Goal: Task Accomplishment & Management: Use online tool/utility

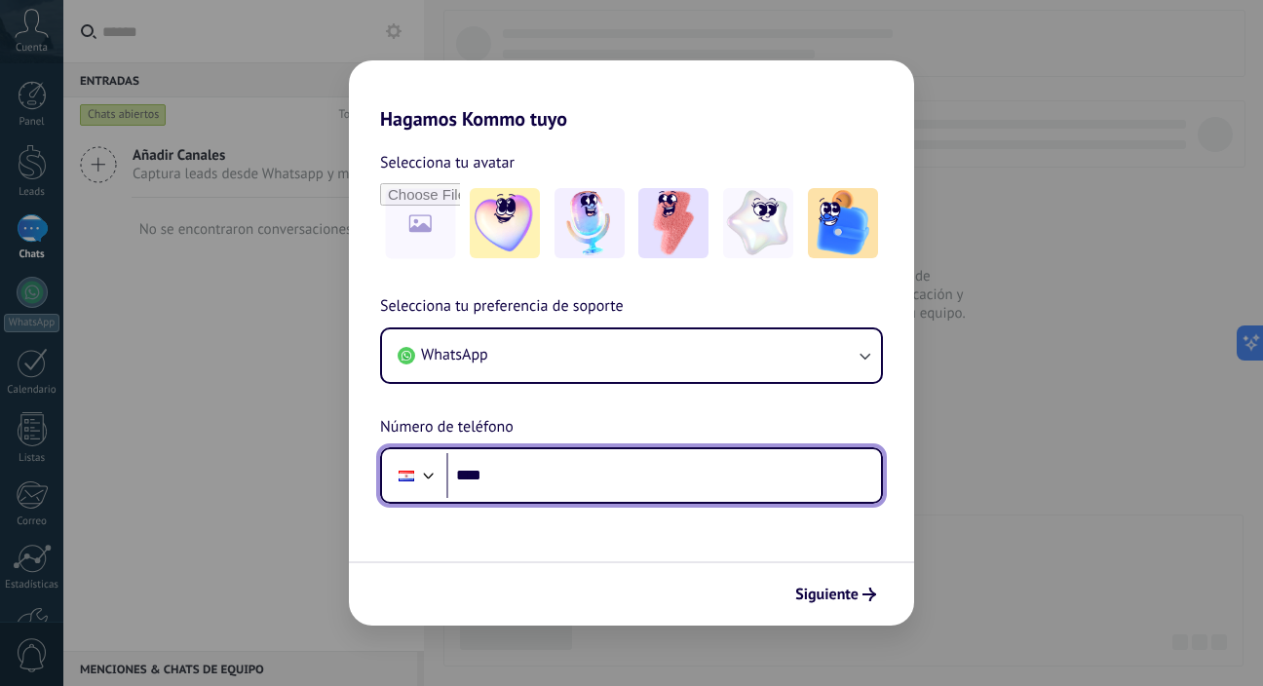
click at [656, 484] on input "****" at bounding box center [663, 475] width 435 height 45
type input "**********"
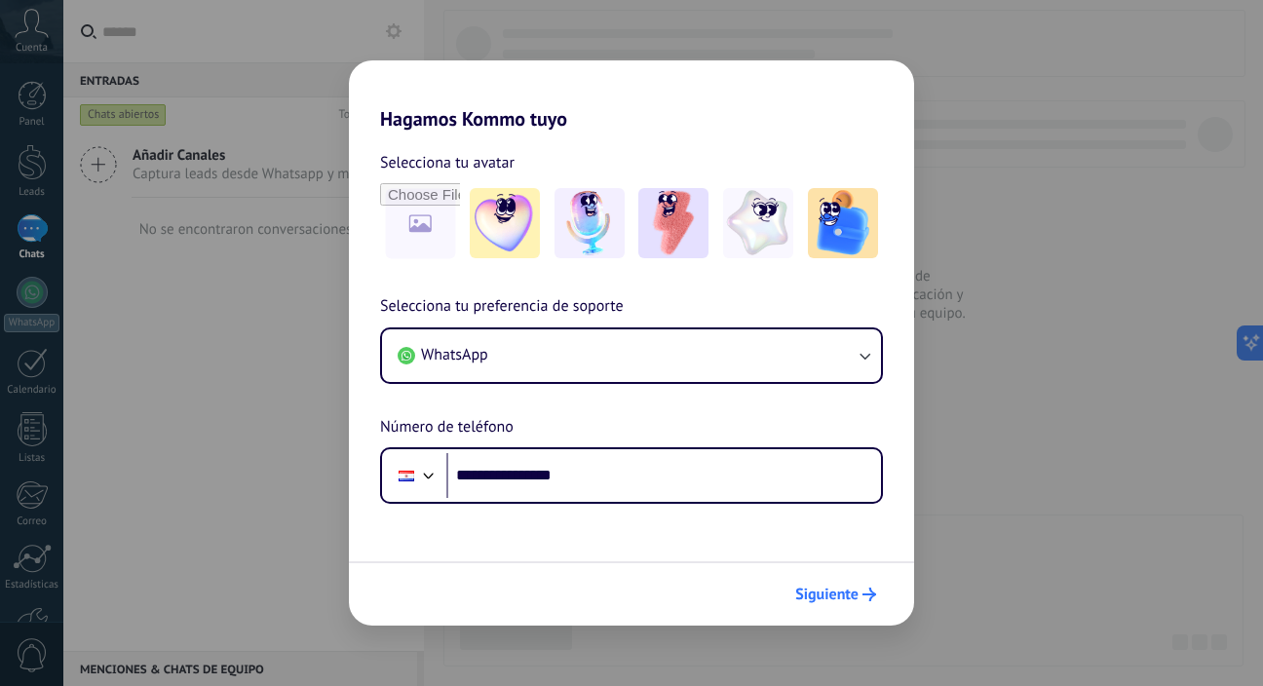
click at [832, 597] on span "Siguiente" at bounding box center [826, 594] width 63 height 14
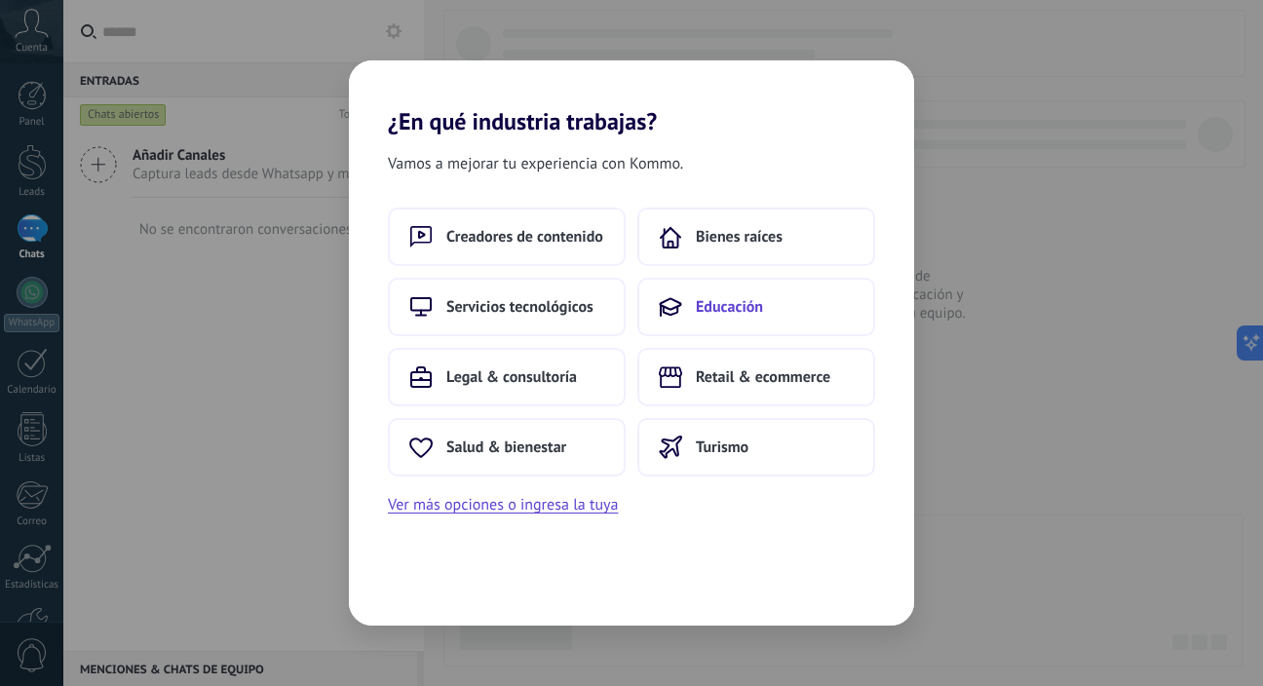
click at [734, 312] on span "Educación" at bounding box center [729, 306] width 67 height 19
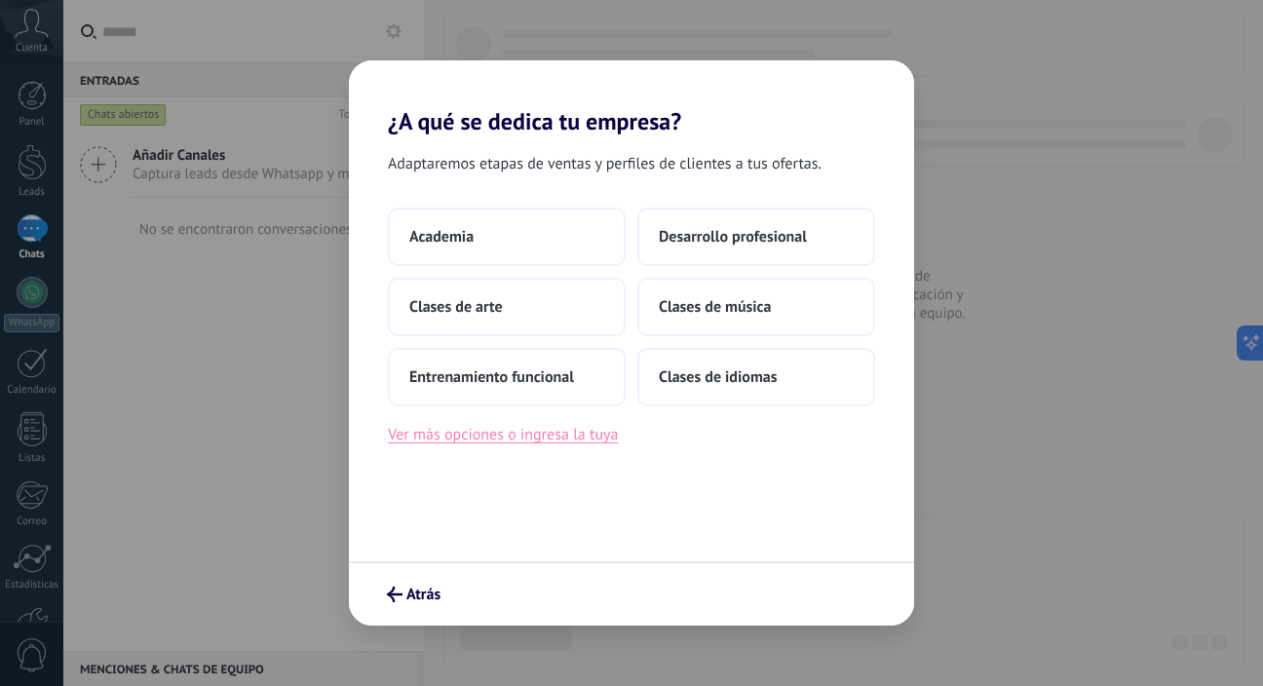
click at [561, 440] on button "Ver más opciones o ingresa la tuya" at bounding box center [503, 434] width 230 height 25
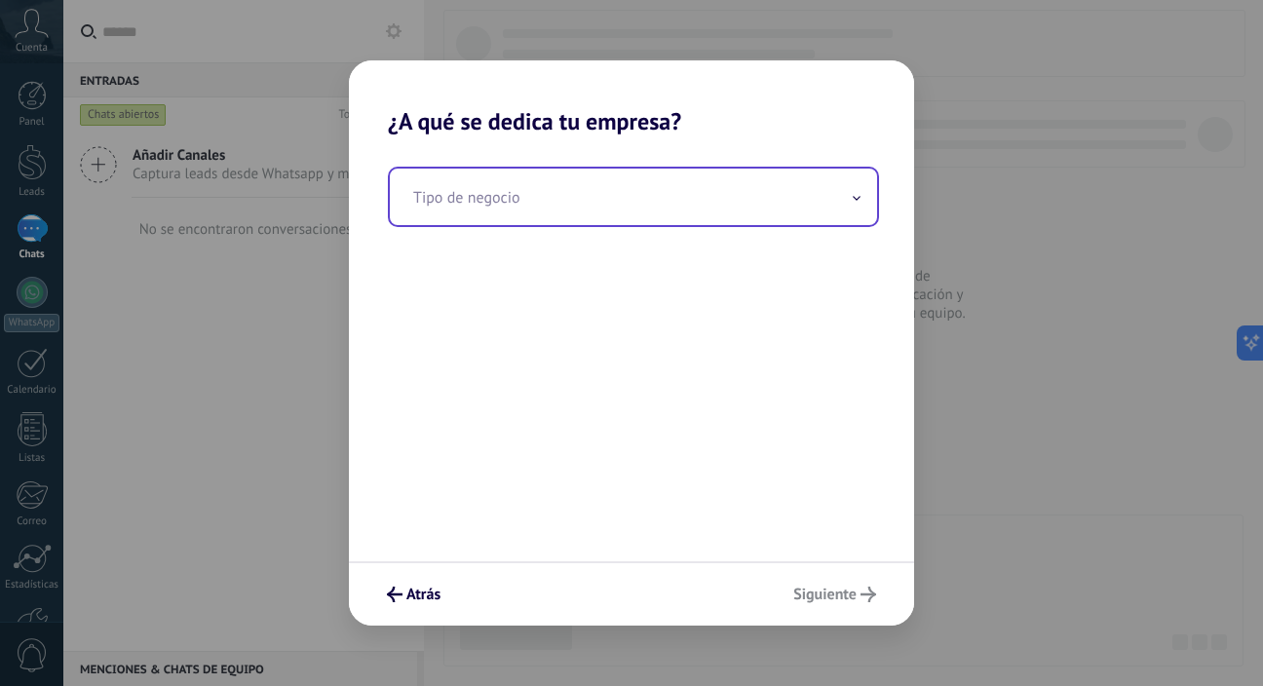
click at [594, 206] on input "text" at bounding box center [633, 197] width 487 height 57
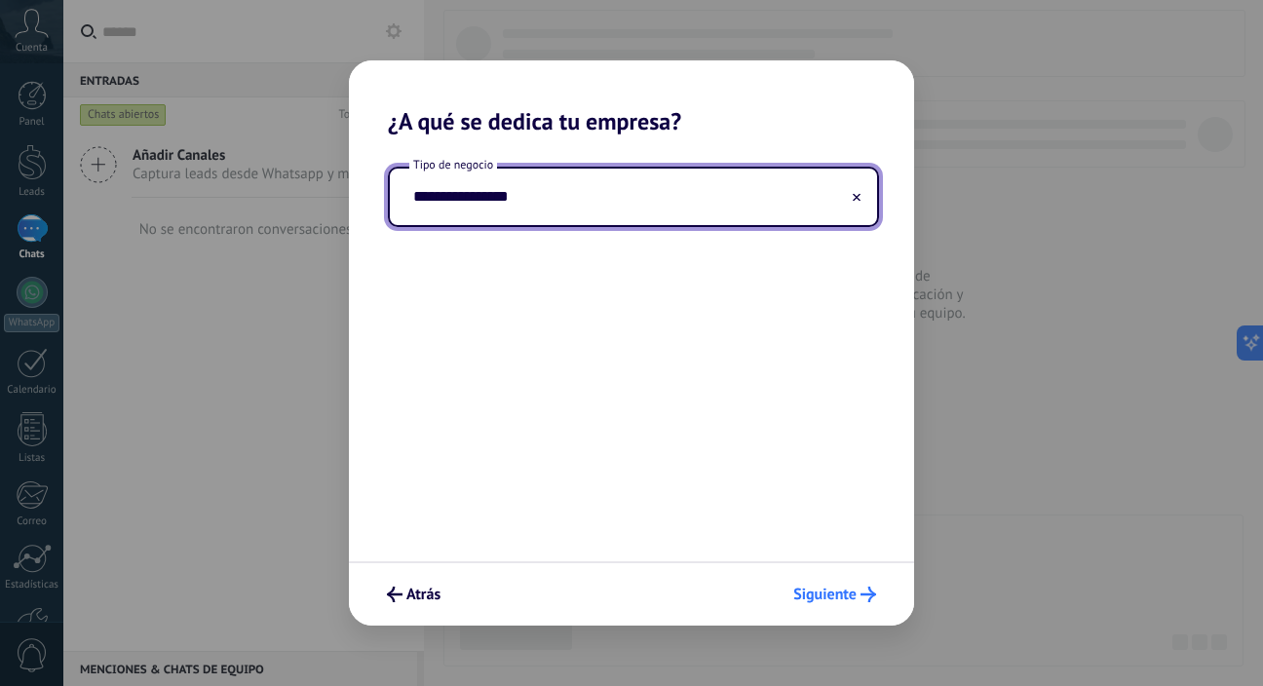
type input "**********"
click at [843, 589] on span "Siguiente" at bounding box center [824, 594] width 63 height 14
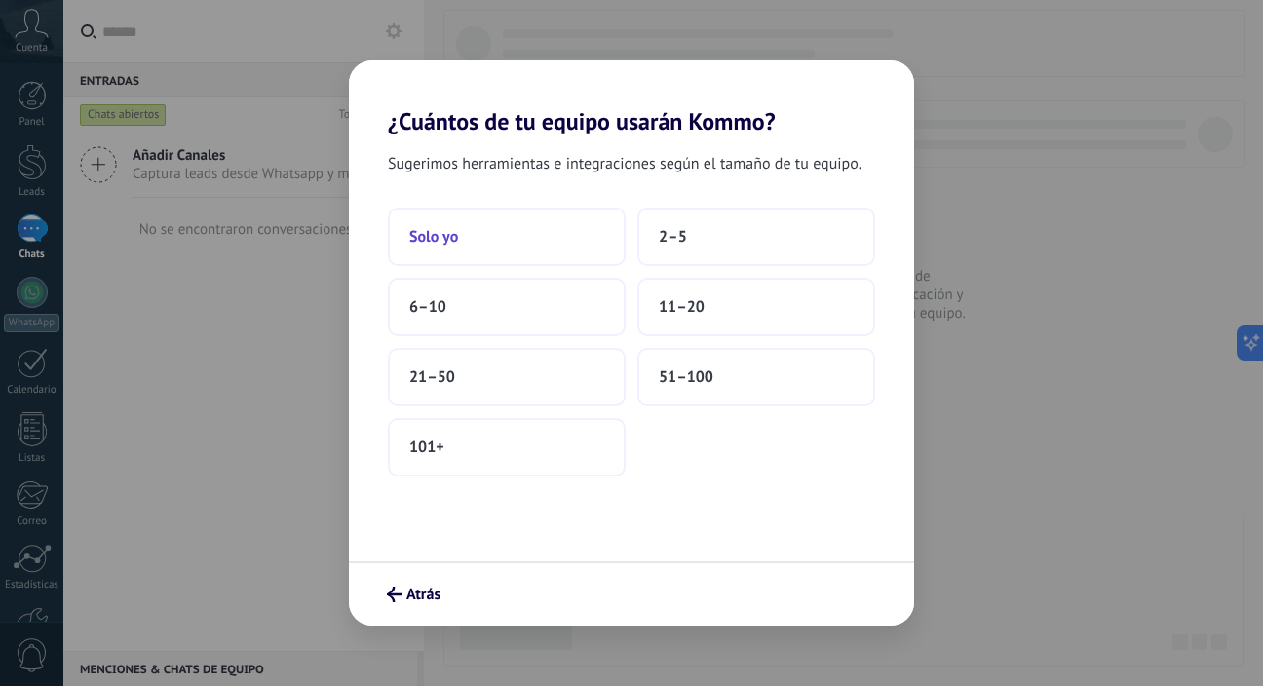
click at [583, 222] on button "Solo yo" at bounding box center [507, 237] width 238 height 58
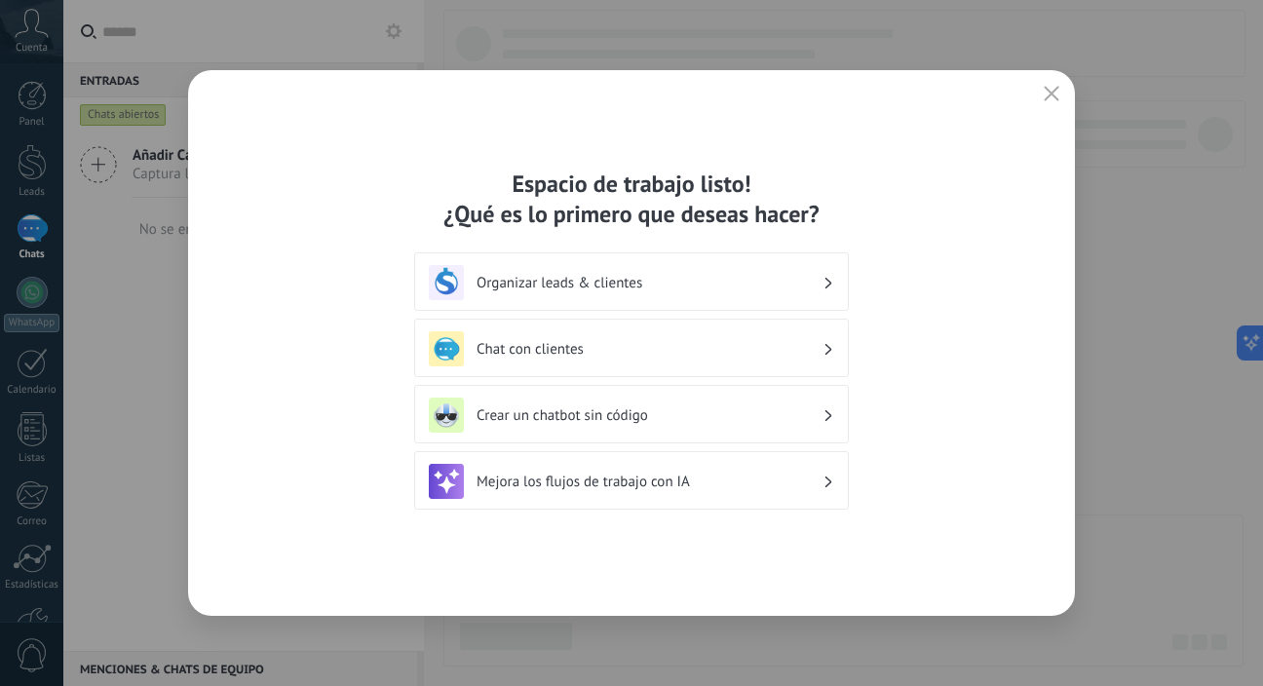
click at [787, 286] on h3 "Organizar leads & clientes" at bounding box center [649, 283] width 346 height 19
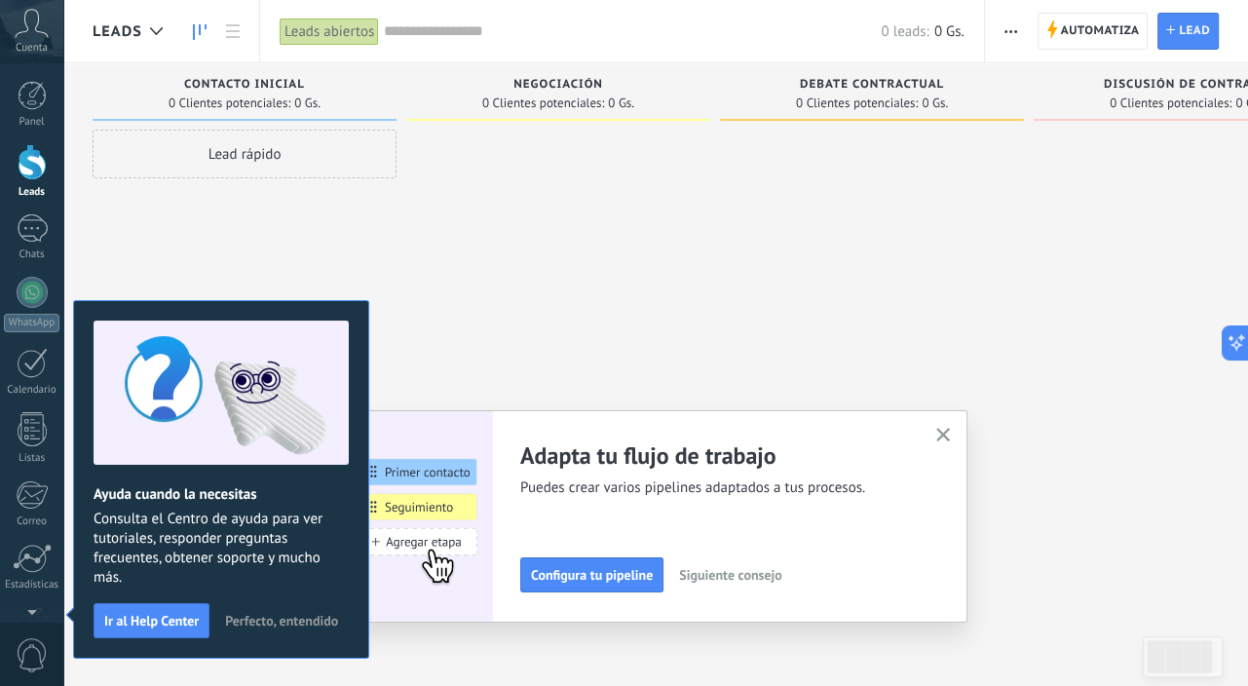
click at [529, 224] on div at bounding box center [558, 346] width 304 height 432
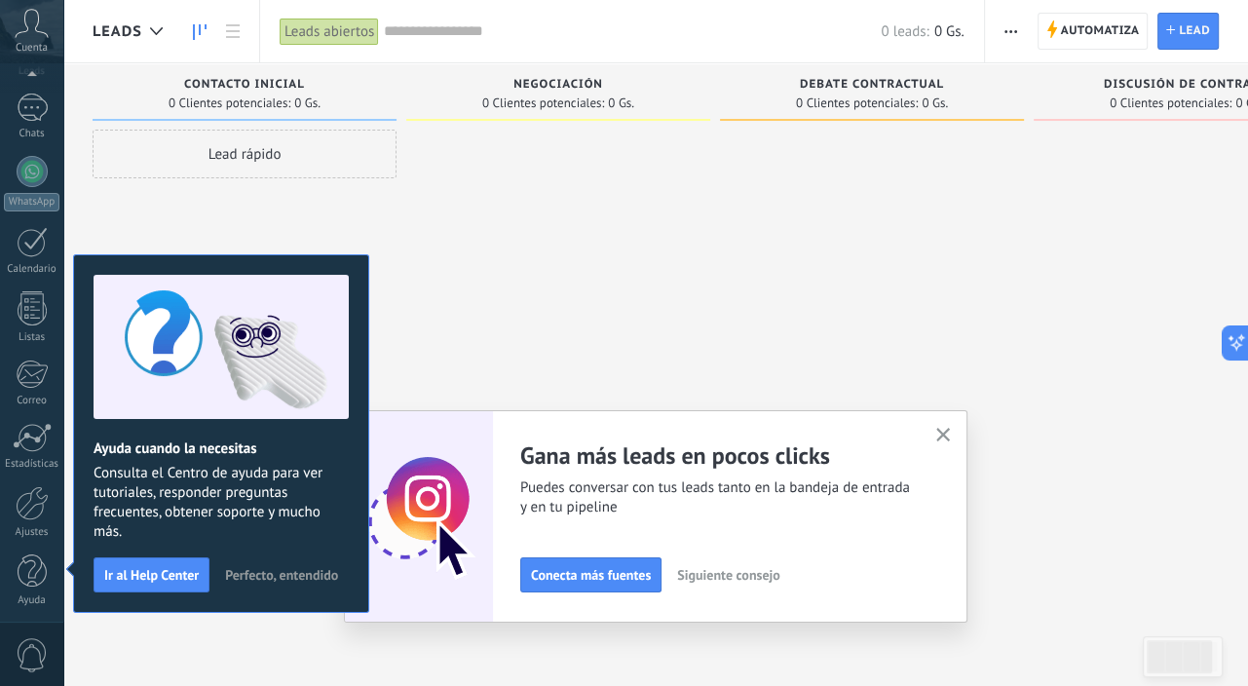
scroll to position [124, 0]
click at [30, 611] on div "Panel Leads Chats WhatsApp Clientes" at bounding box center [31, 290] width 63 height 666
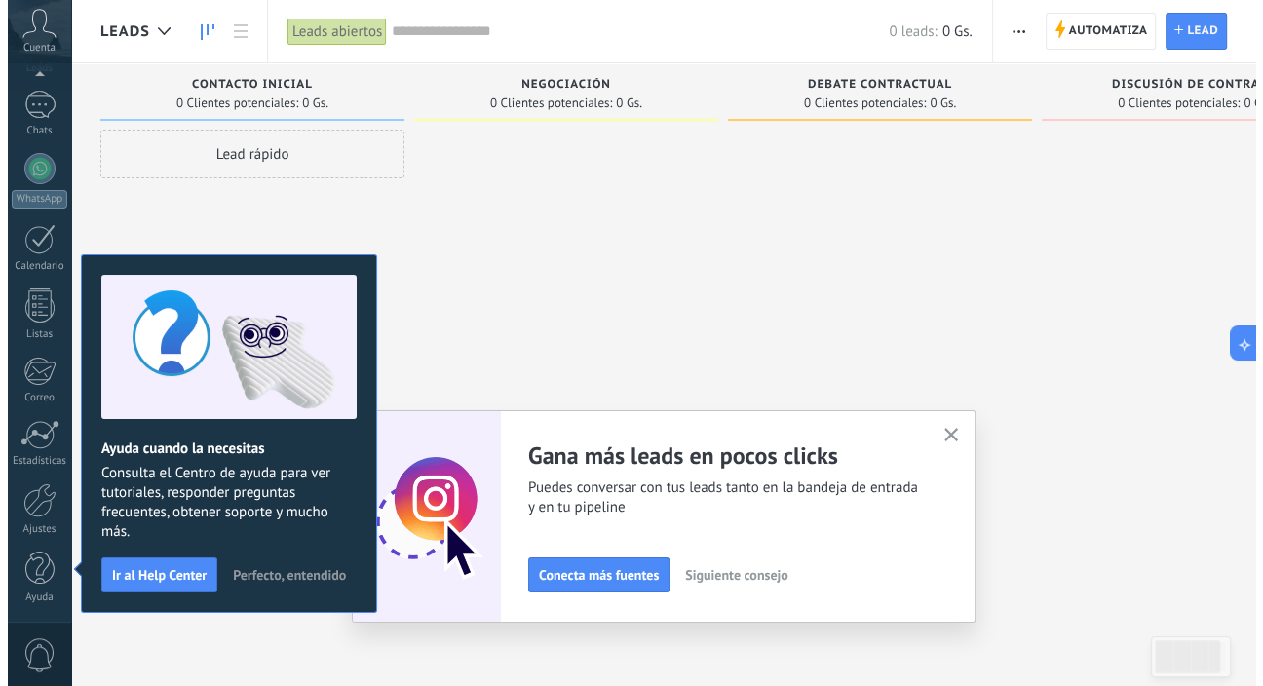
scroll to position [0, 0]
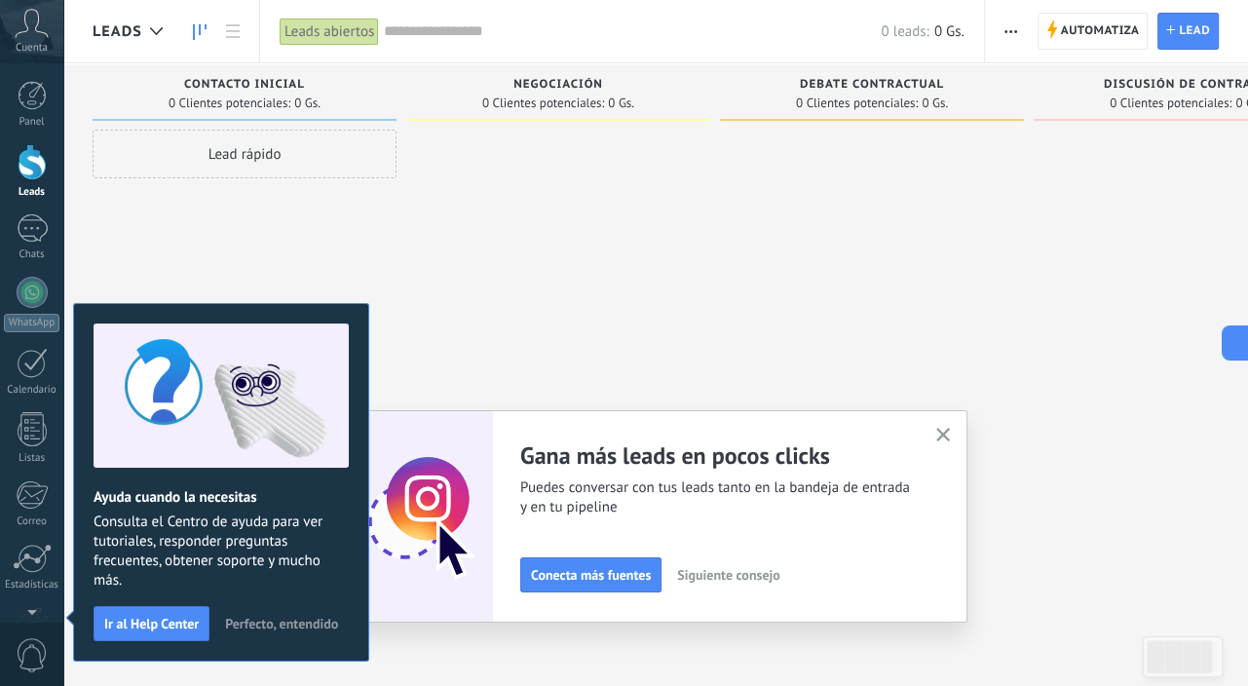
click at [483, 211] on div at bounding box center [558, 346] width 304 height 432
click at [29, 309] on link "WhatsApp" at bounding box center [31, 305] width 63 height 56
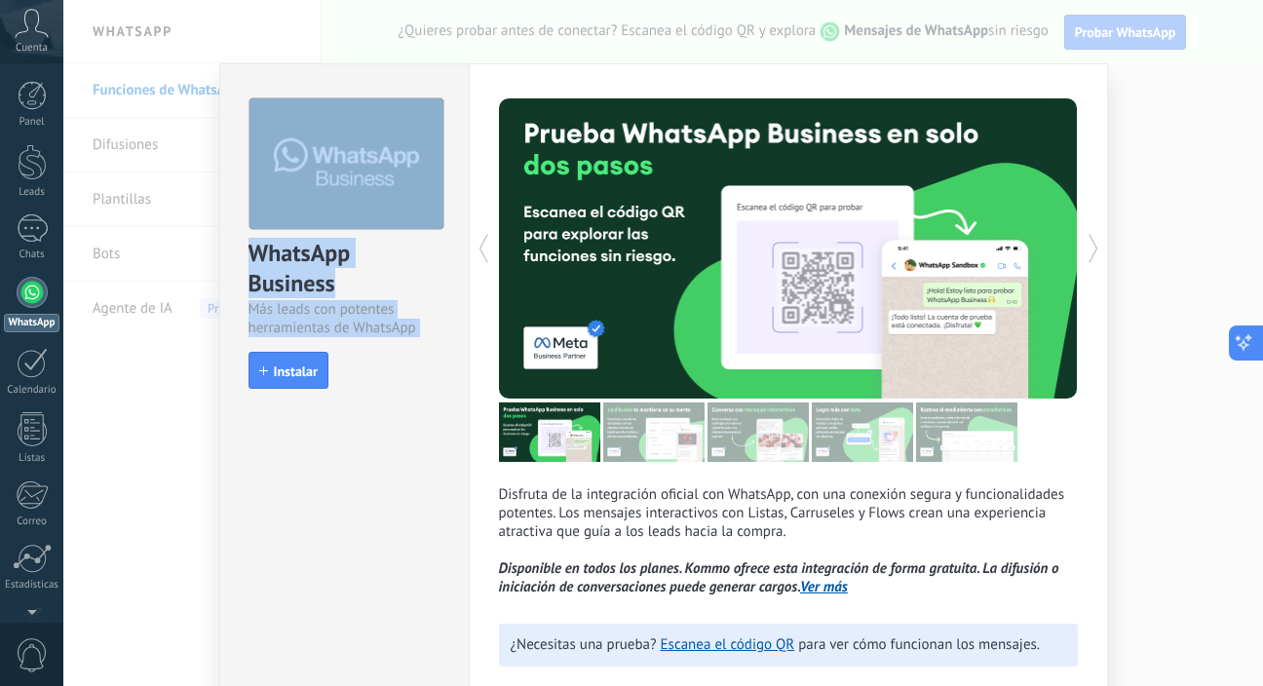
drag, startPoint x: 1255, startPoint y: 97, endPoint x: 1239, endPoint y: 359, distance: 261.6
click at [1239, 359] on body ".abccls-1,.abccls-2{fill-rule:evenodd}.abccls-2{fill:#fff} .abfcls-1{fill:none}…" at bounding box center [631, 343] width 1263 height 686
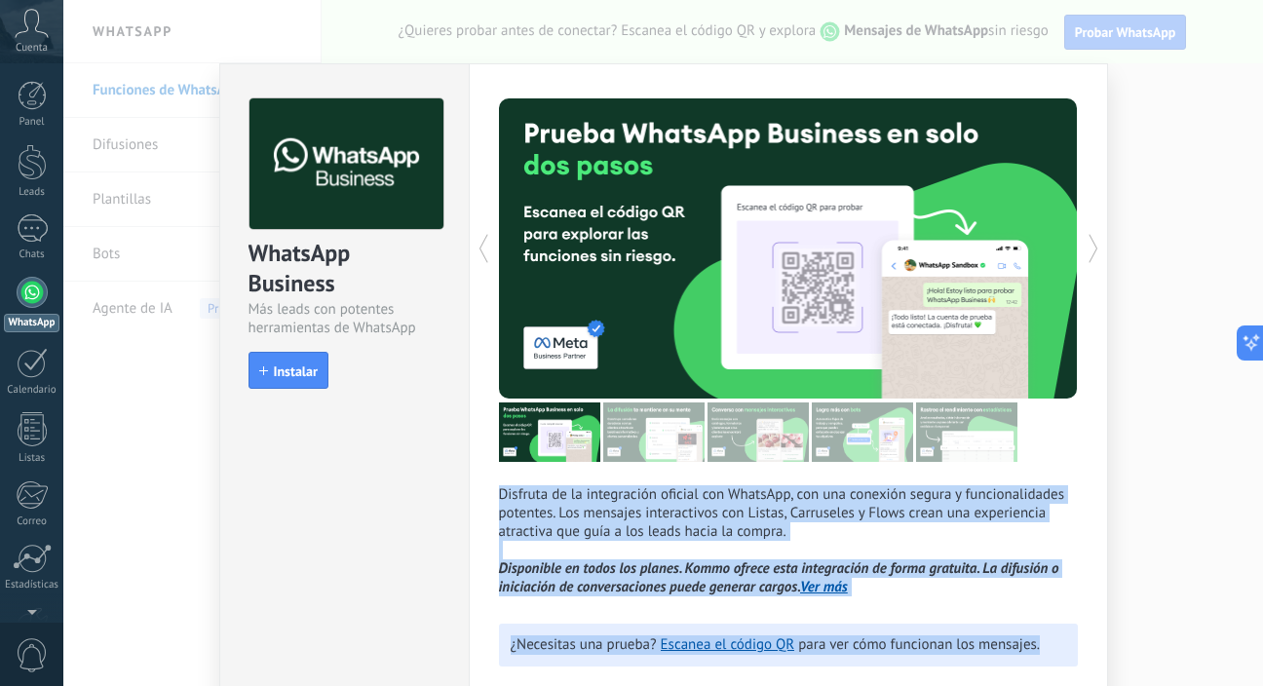
drag, startPoint x: 1239, startPoint y: 359, endPoint x: 1251, endPoint y: 621, distance: 262.3
click at [1251, 621] on div "WhatsApp Business Más leads con potentes herramientas de WhatsApp install Insta…" at bounding box center [662, 343] width 1199 height 686
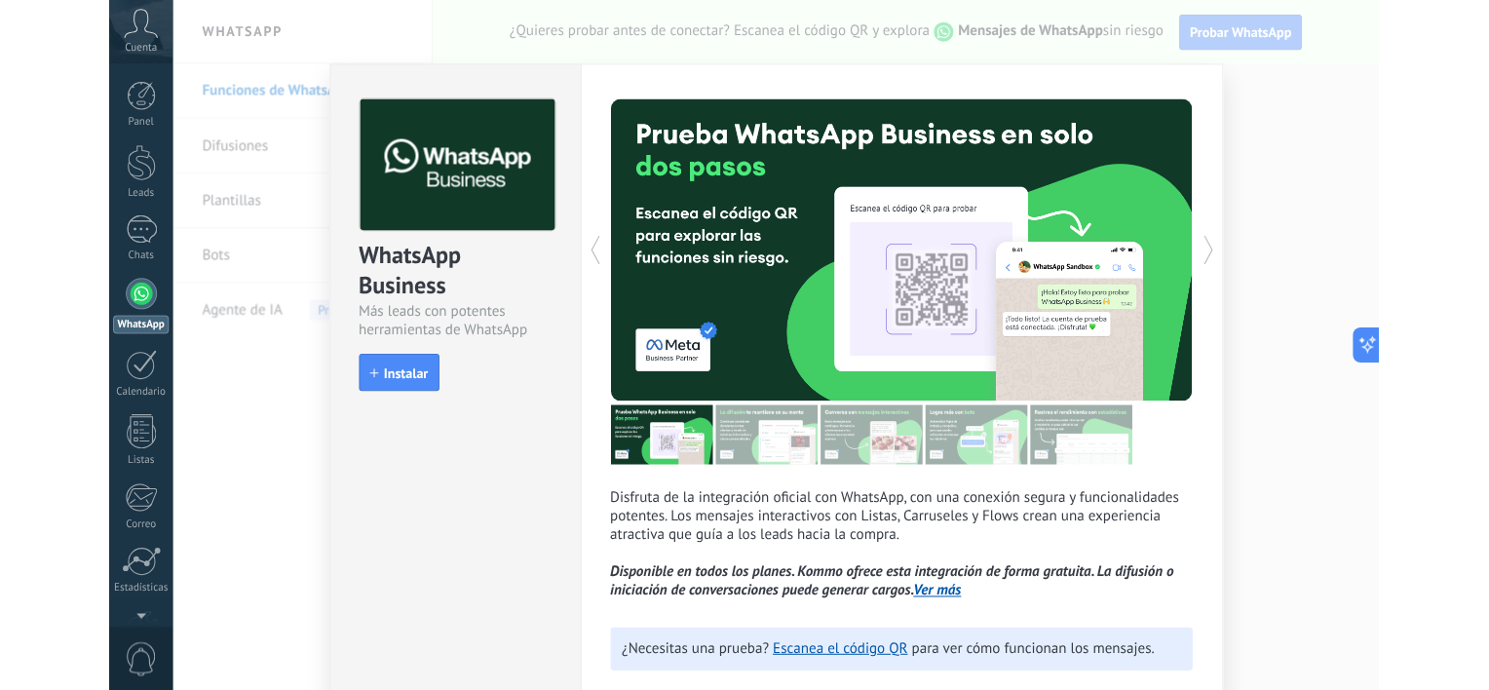
scroll to position [110, 0]
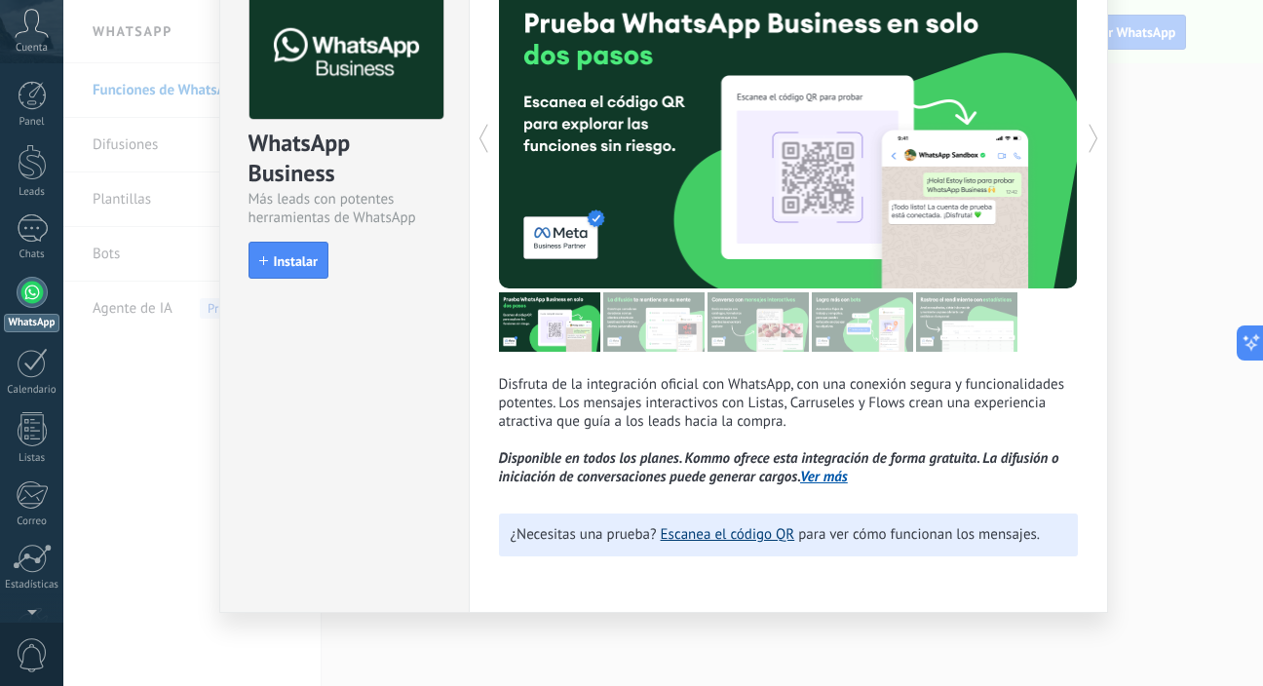
click at [765, 540] on link "Escanea el código QR" at bounding box center [728, 534] width 134 height 19
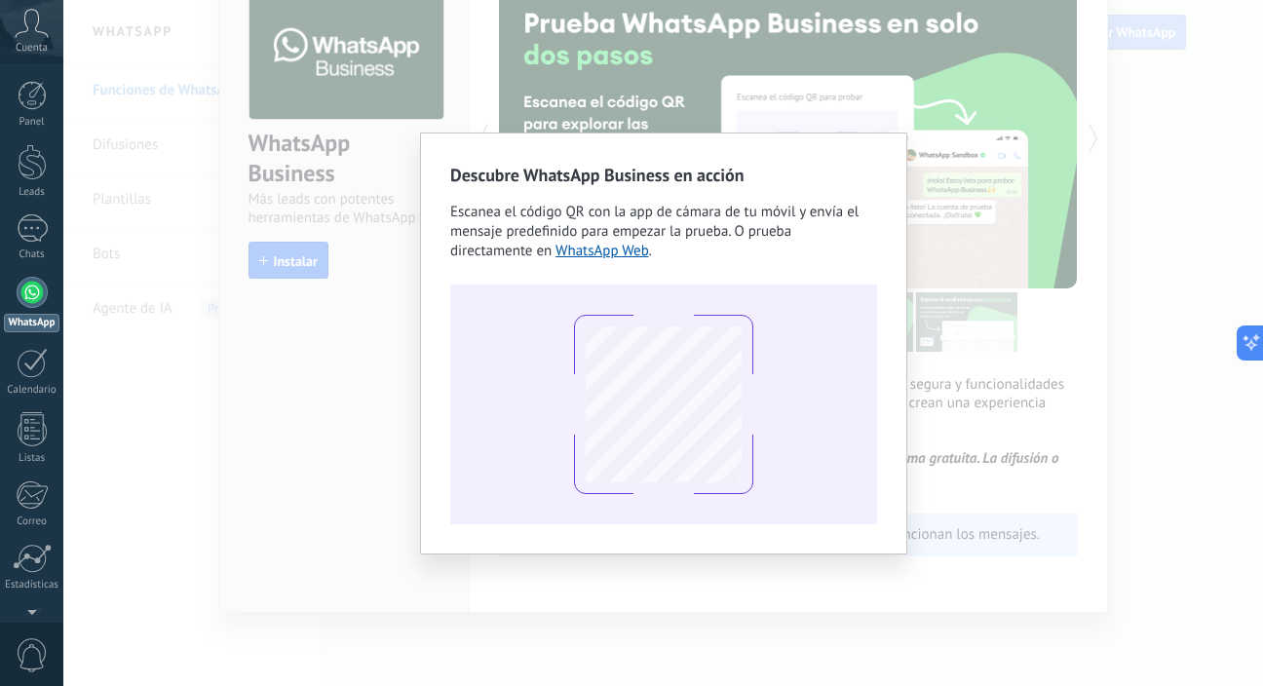
click at [1070, 196] on div "Descubre WhatsApp Business en acción Escanea el código QR con la app de cámara …" at bounding box center [662, 343] width 1199 height 686
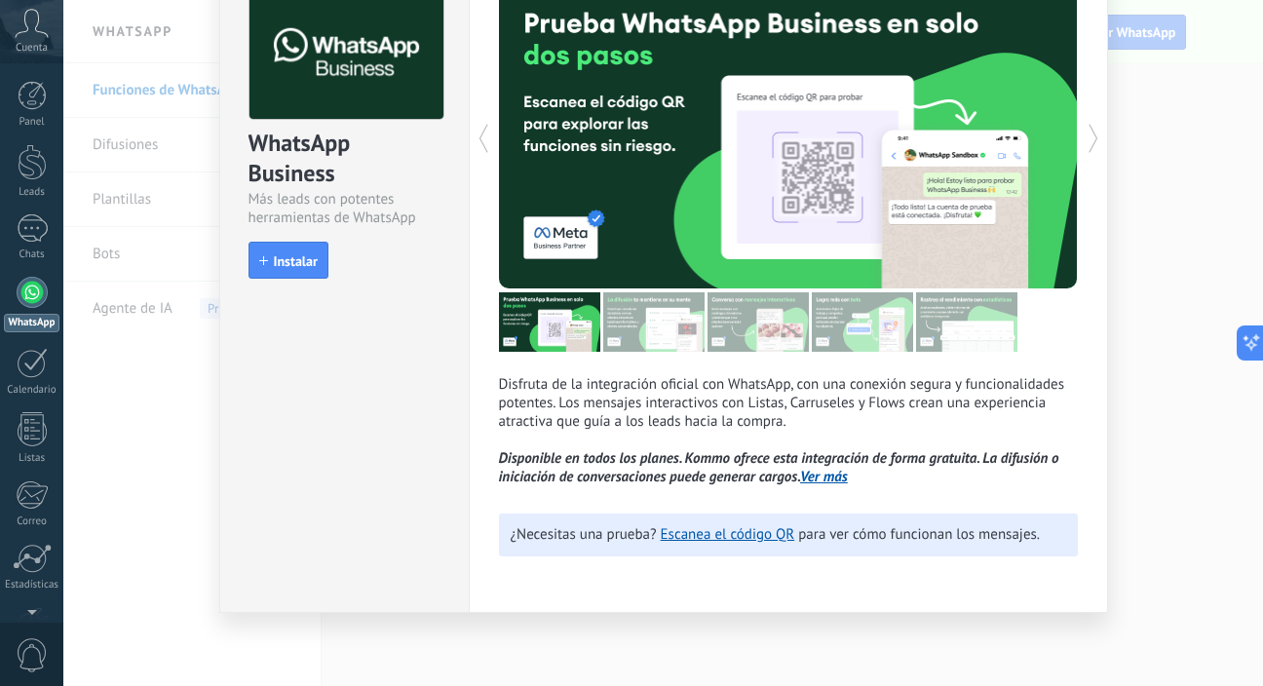
click at [437, 344] on div "WhatsApp Business Más leads con potentes herramientas de WhatsApp install Insta…" at bounding box center [343, 283] width 249 height 660
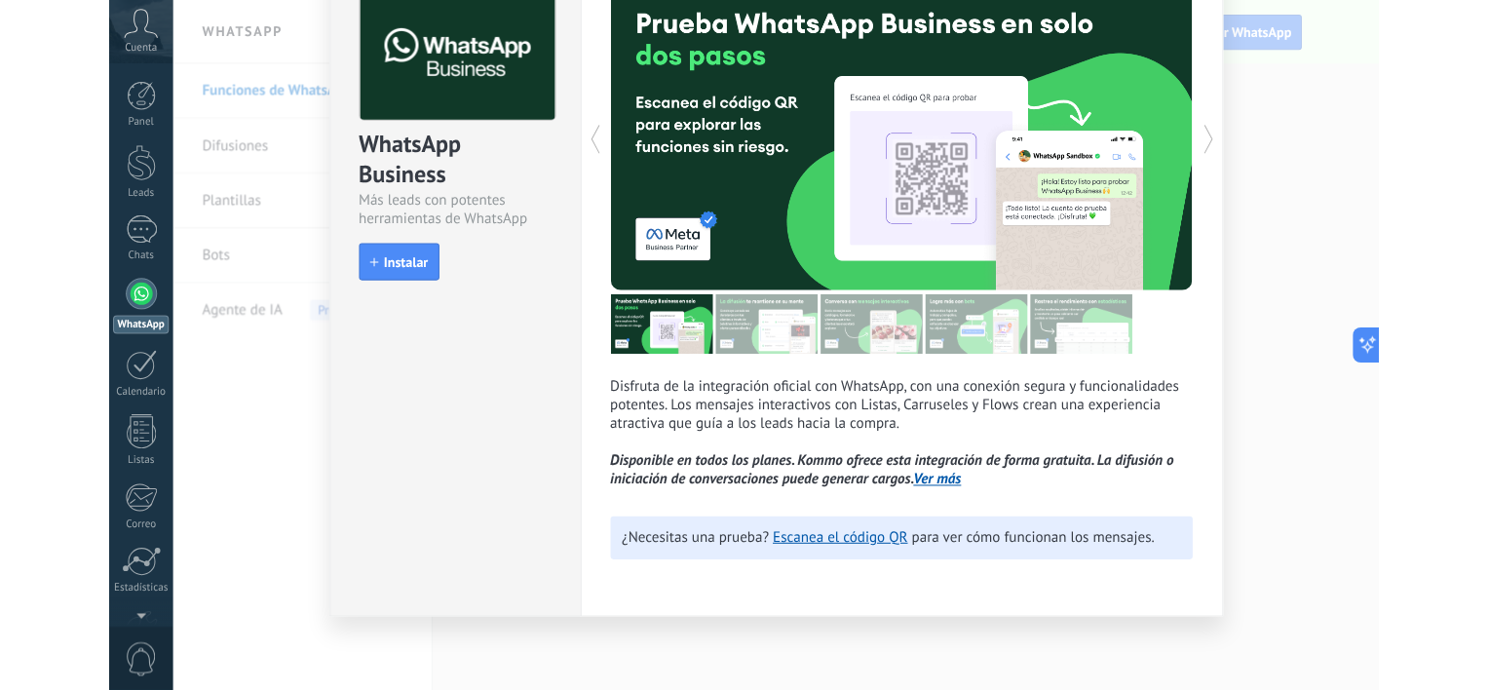
scroll to position [106, 0]
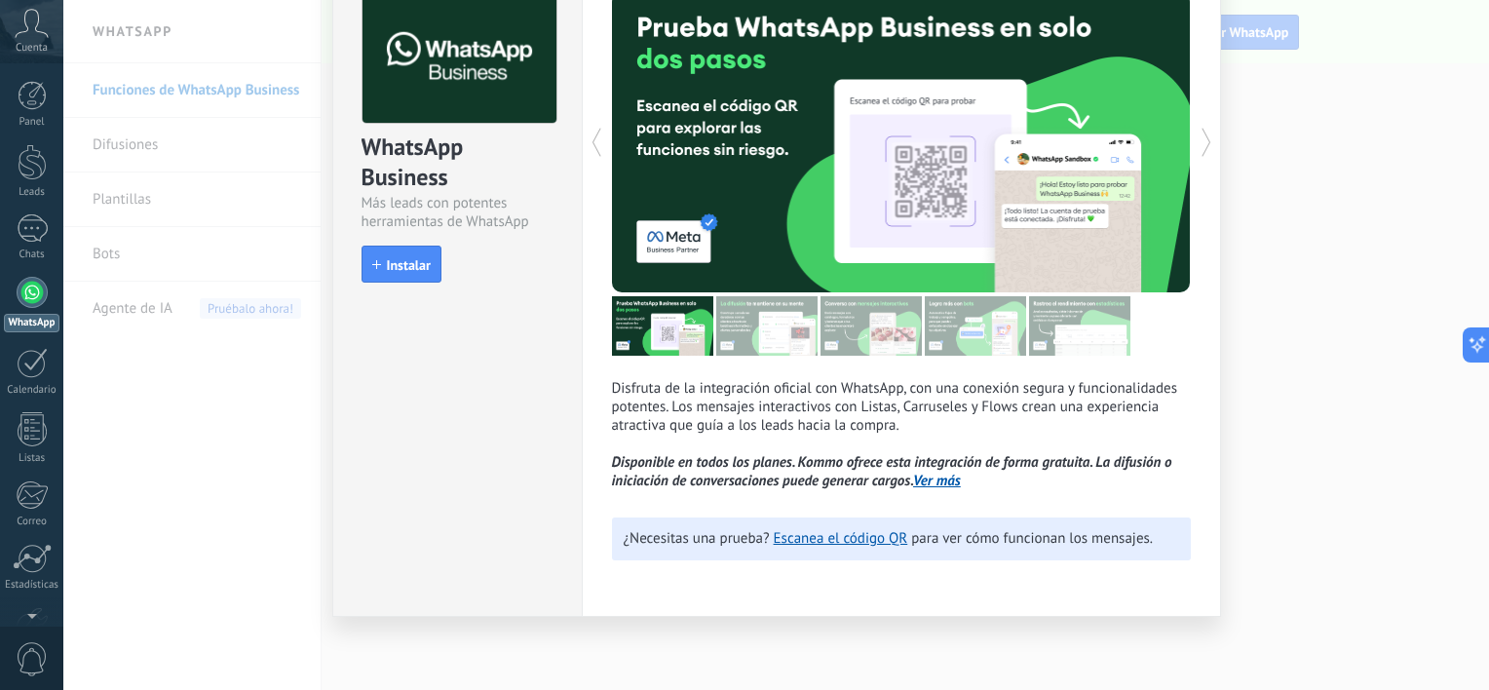
click at [1262, 154] on div "WhatsApp Business Más leads con potentes herramientas de WhatsApp install Insta…" at bounding box center [775, 345] width 1425 height 690
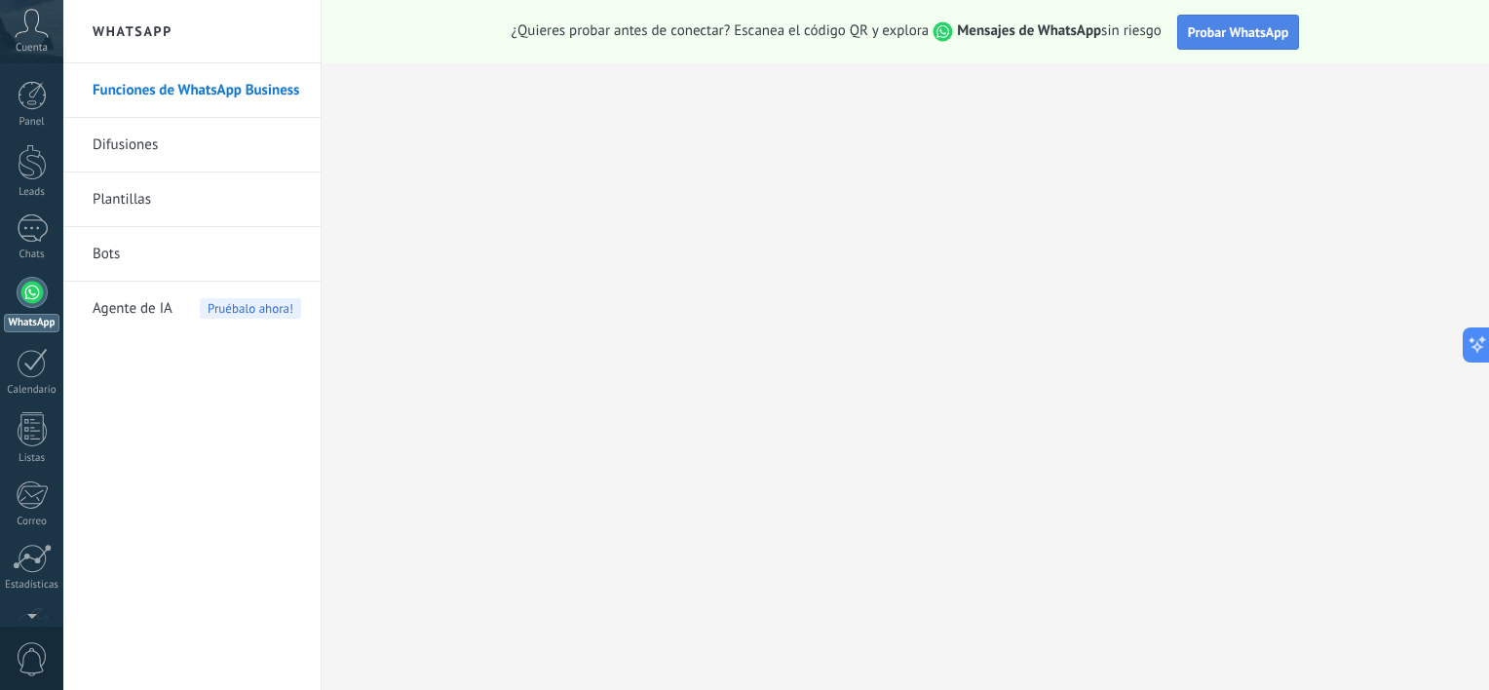
click at [1226, 23] on span "Probar WhatsApp" at bounding box center [1238, 32] width 101 height 18
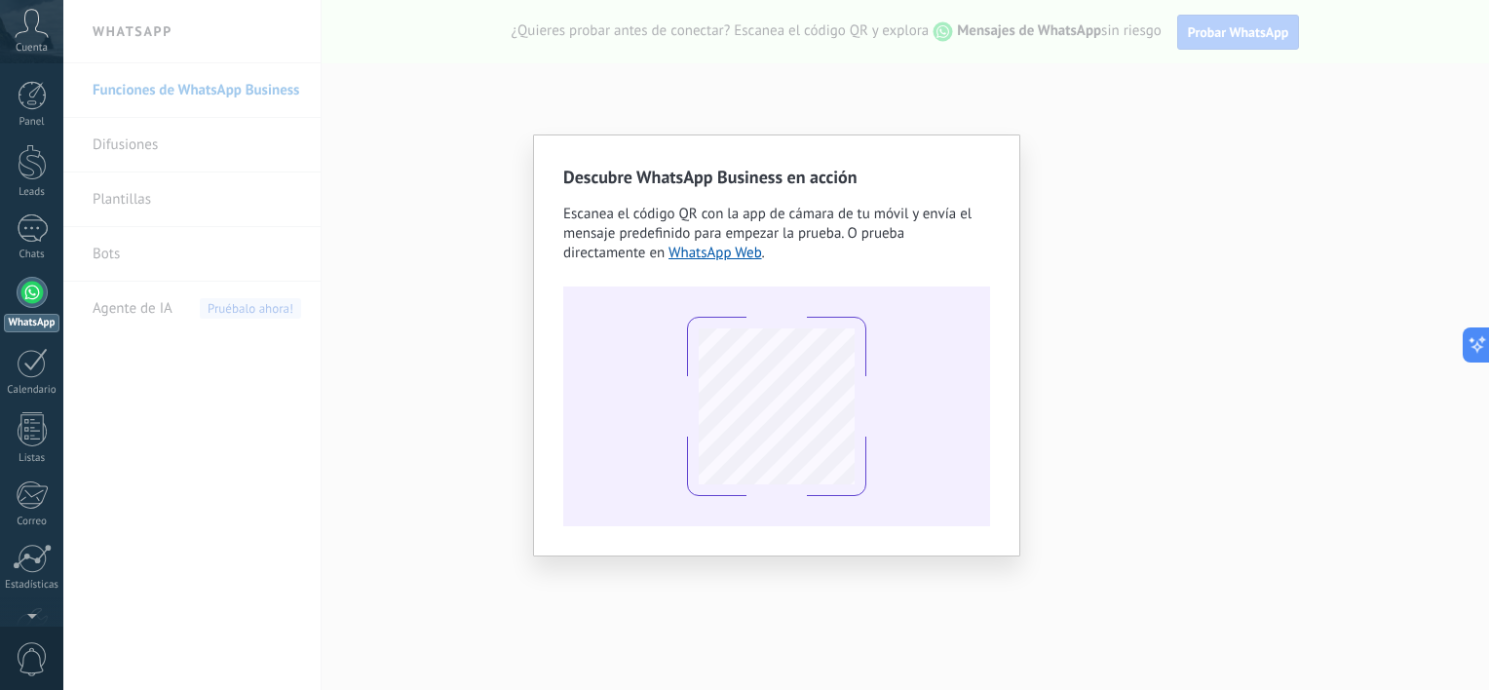
click at [1108, 245] on div "Descubre WhatsApp Business en acción Escanea el código QR con la app de cámara …" at bounding box center [775, 345] width 1425 height 690
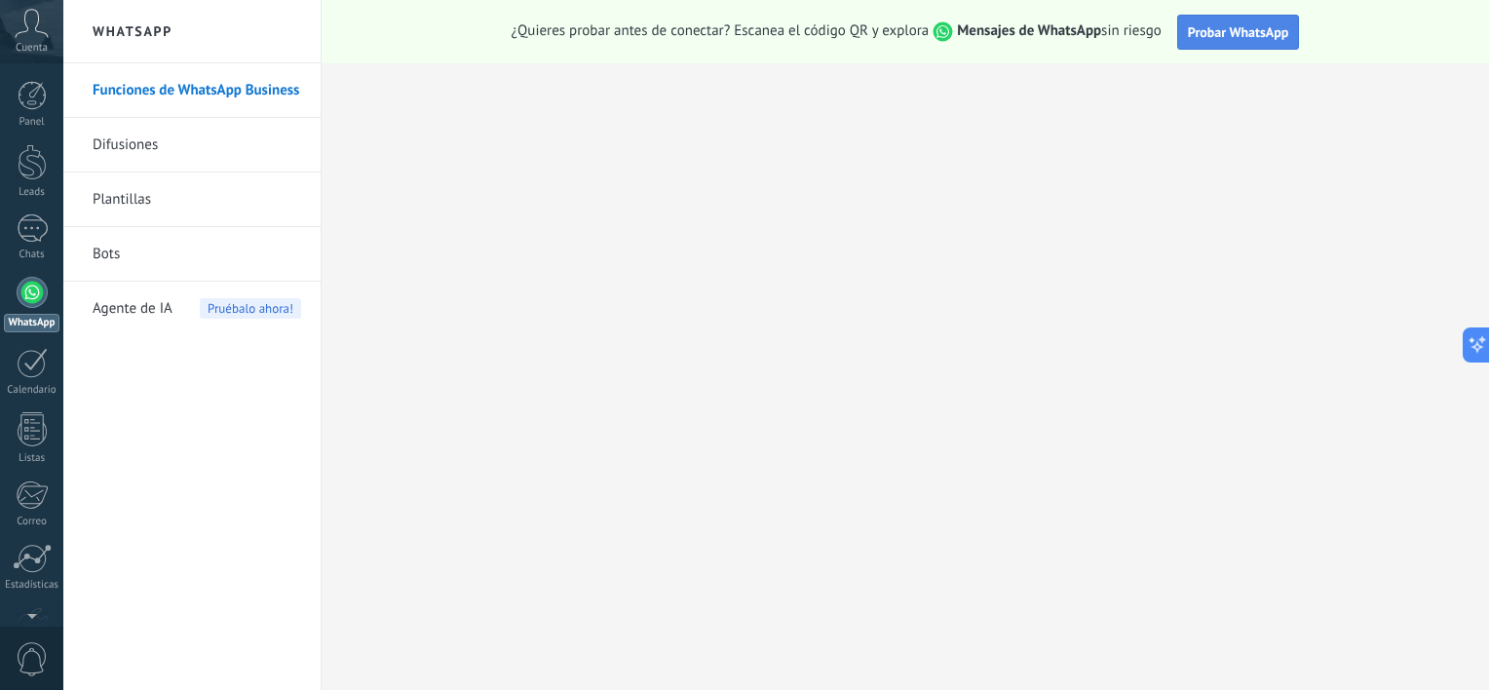
click at [1235, 34] on span "Probar WhatsApp" at bounding box center [1238, 32] width 101 height 18
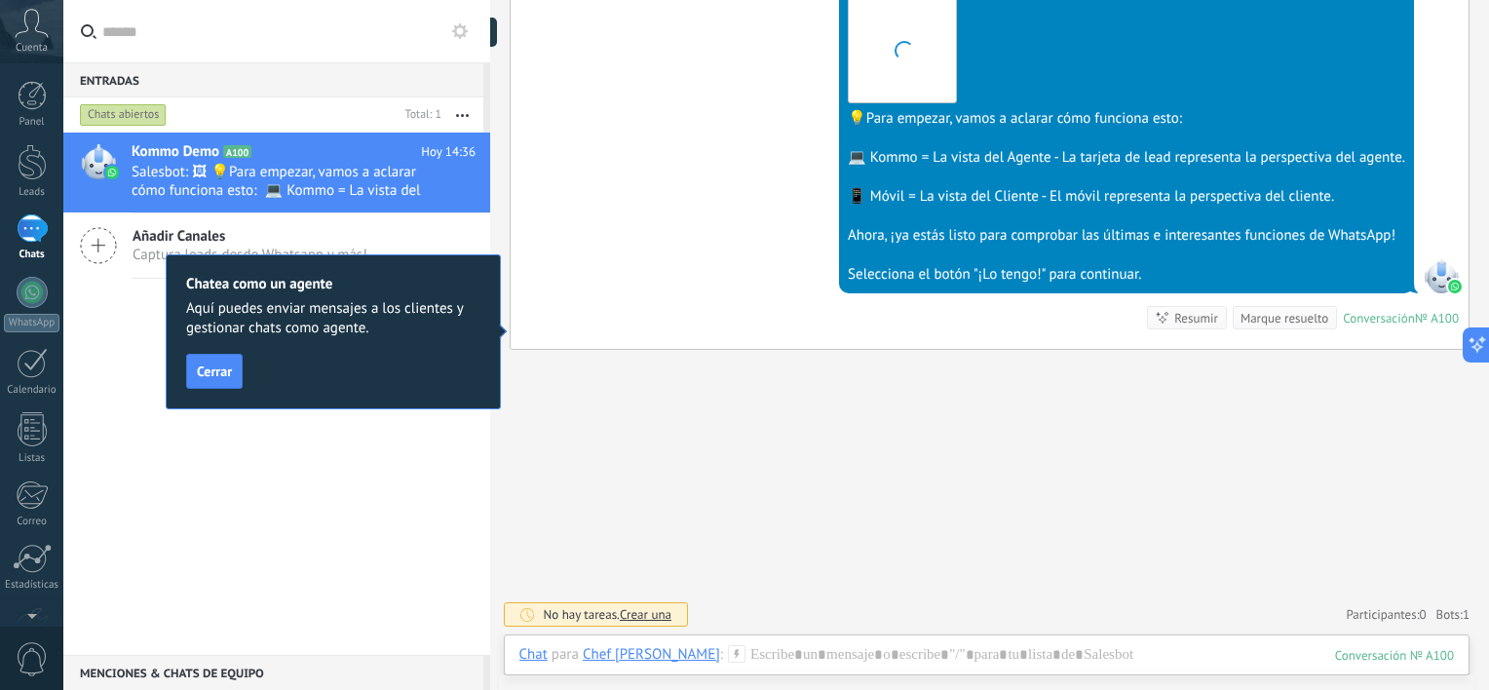
scroll to position [599, 0]
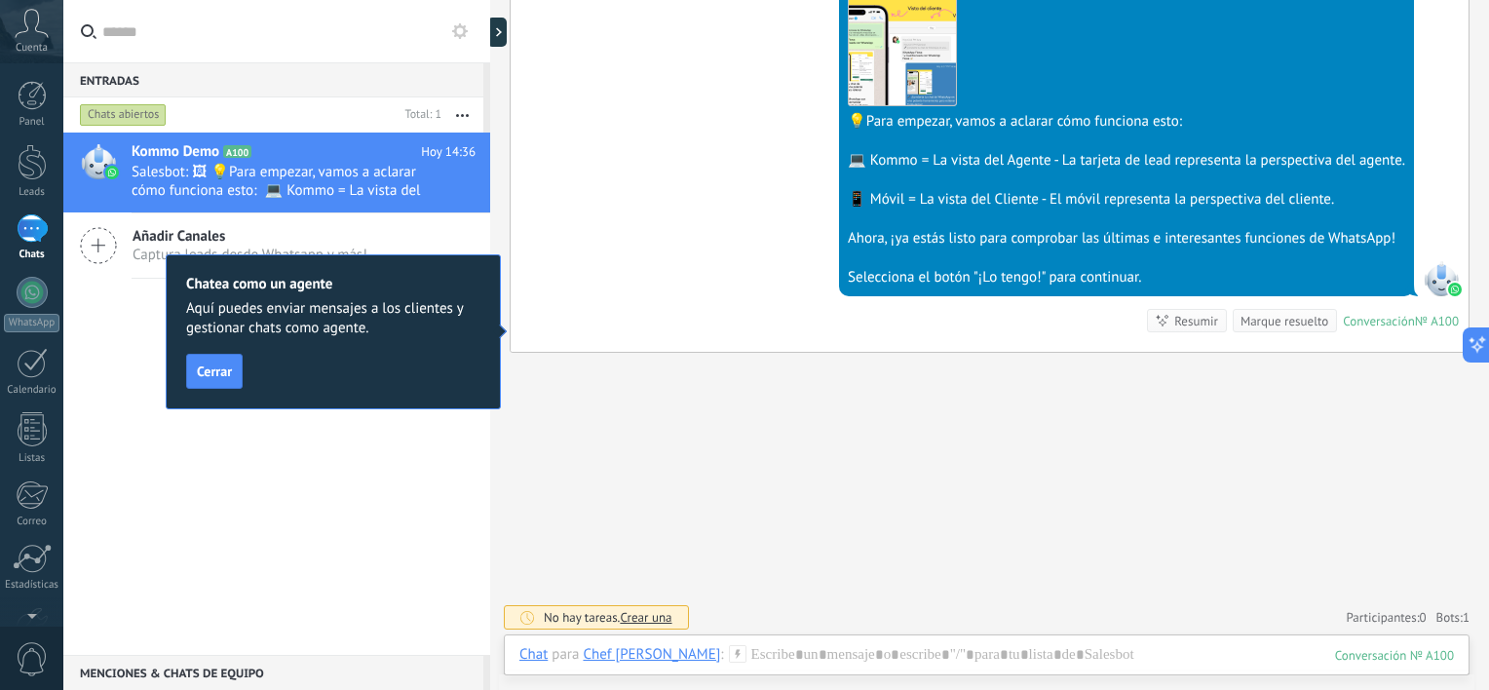
click at [1262, 402] on div "Buscar Carga más Hoy Hoy Creación: 2 eventos Expandir Hoy 13:36 Robot El valor …" at bounding box center [989, 47] width 999 height 1292
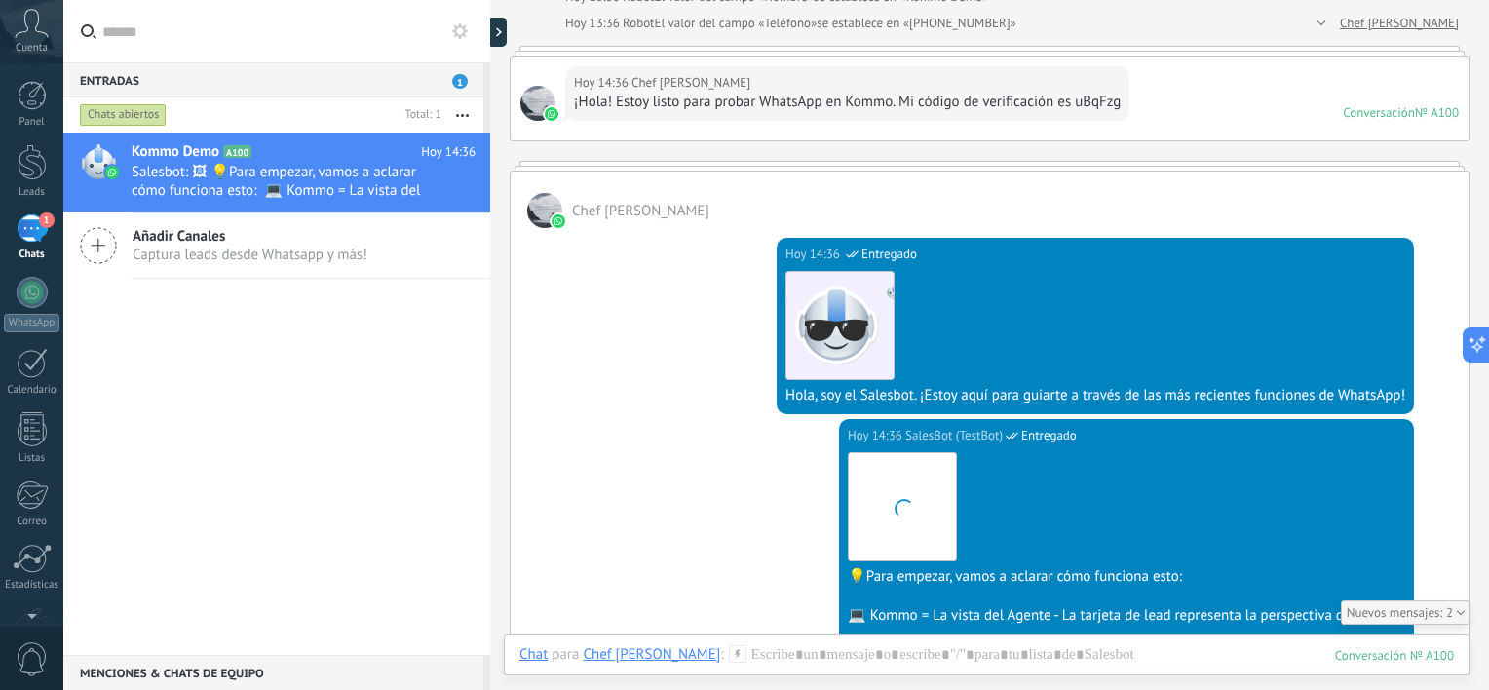
scroll to position [316, 0]
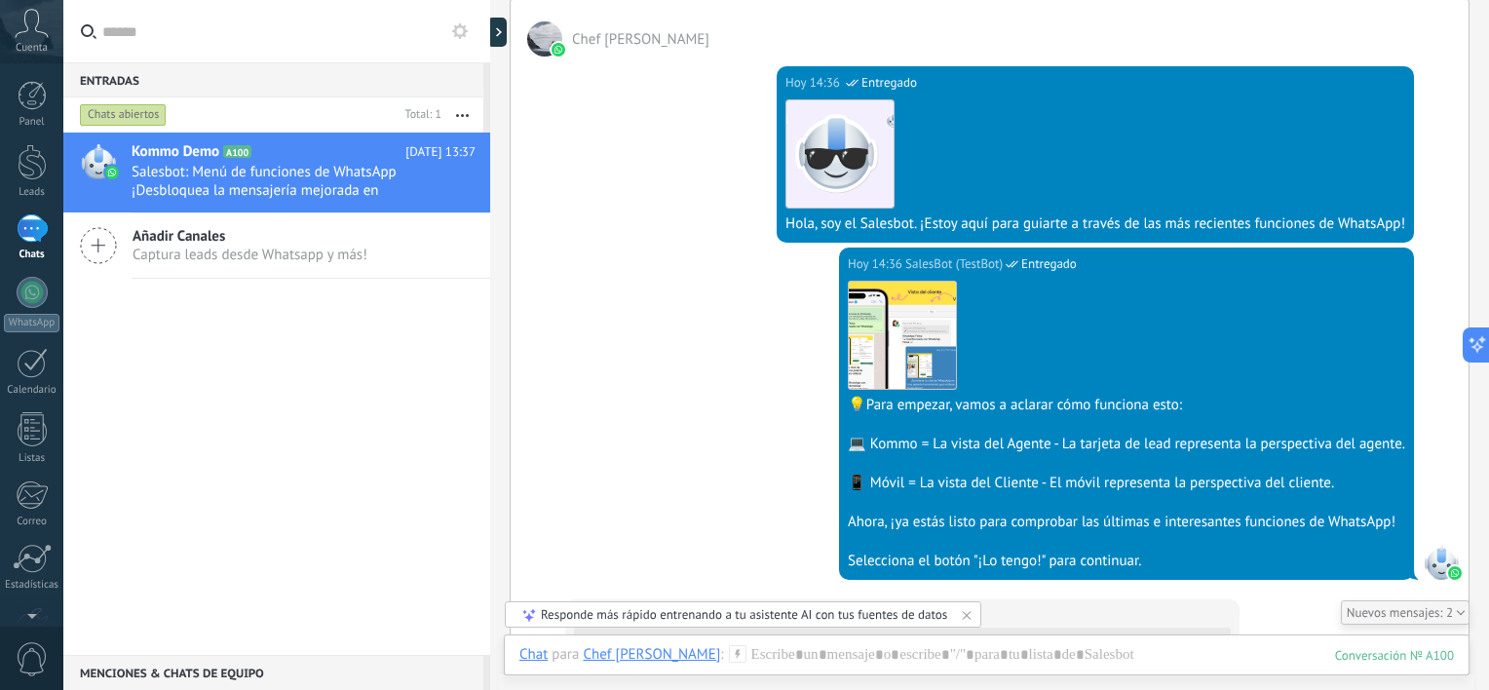
click at [1262, 90] on div "Buscar Carga más Hoy Hoy Creación: 2 eventos Expandir Hoy 13:36 Robot El valor …" at bounding box center [989, 463] width 999 height 1558
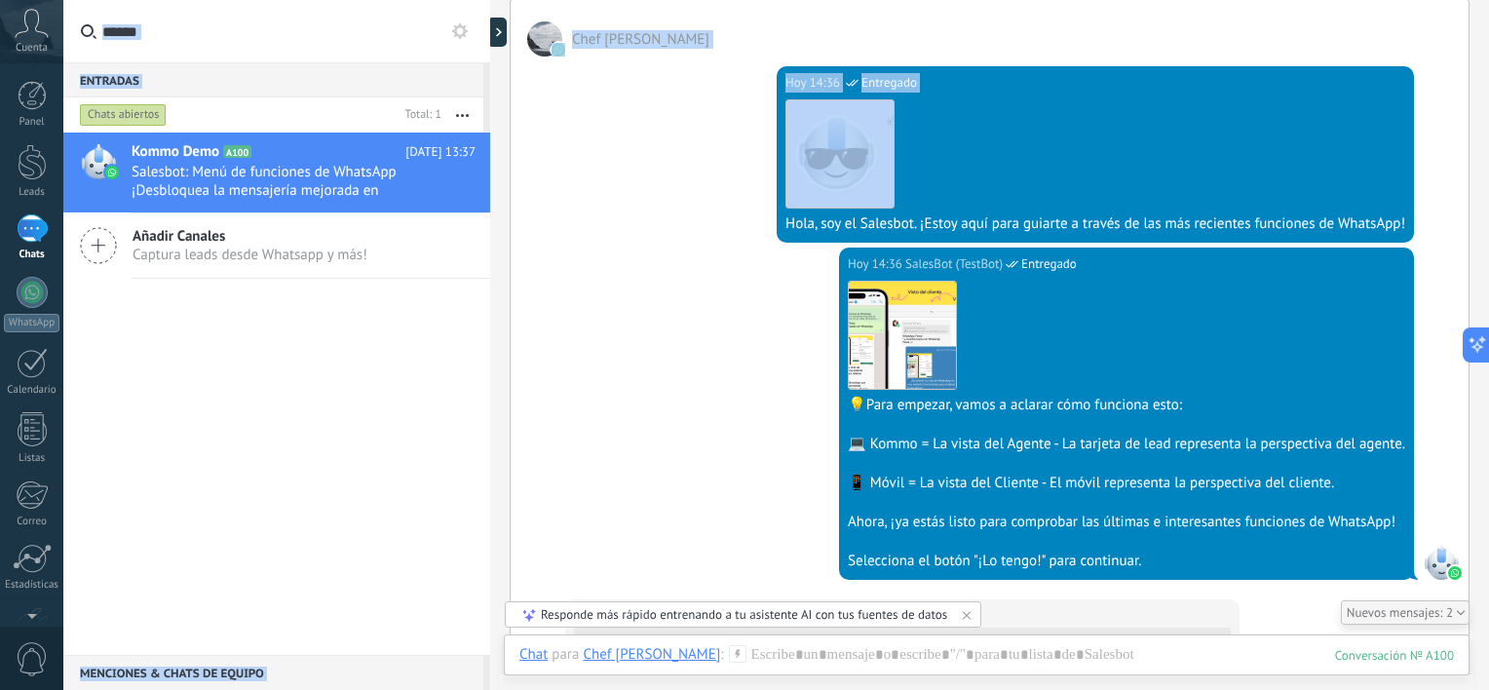
drag, startPoint x: 1481, startPoint y: 163, endPoint x: 1487, endPoint y: 55, distance: 108.3
click at [1262, 55] on div "Buscar Carga más Hoy Hoy Creación: 2 eventos Expandir Hoy 13:36 Robot El valor …" at bounding box center [989, 345] width 999 height 690
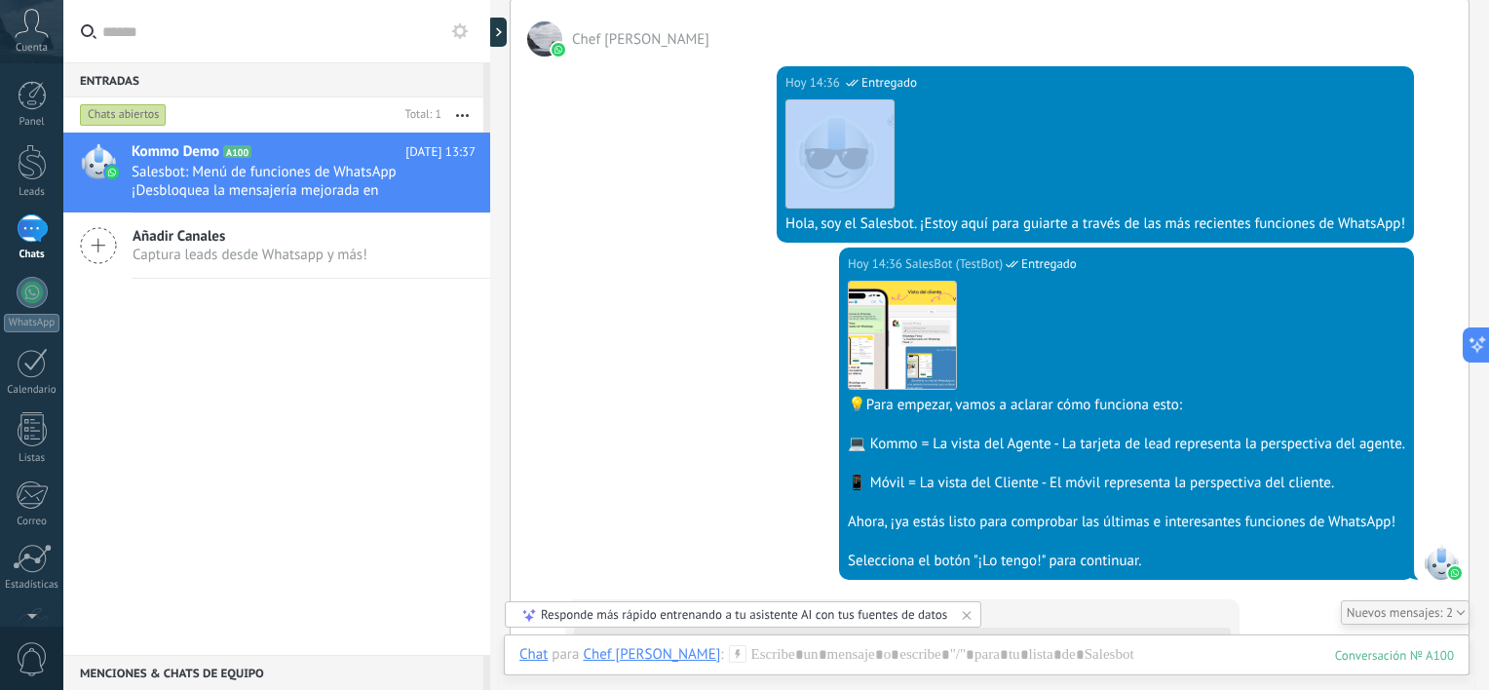
scroll to position [0, 0]
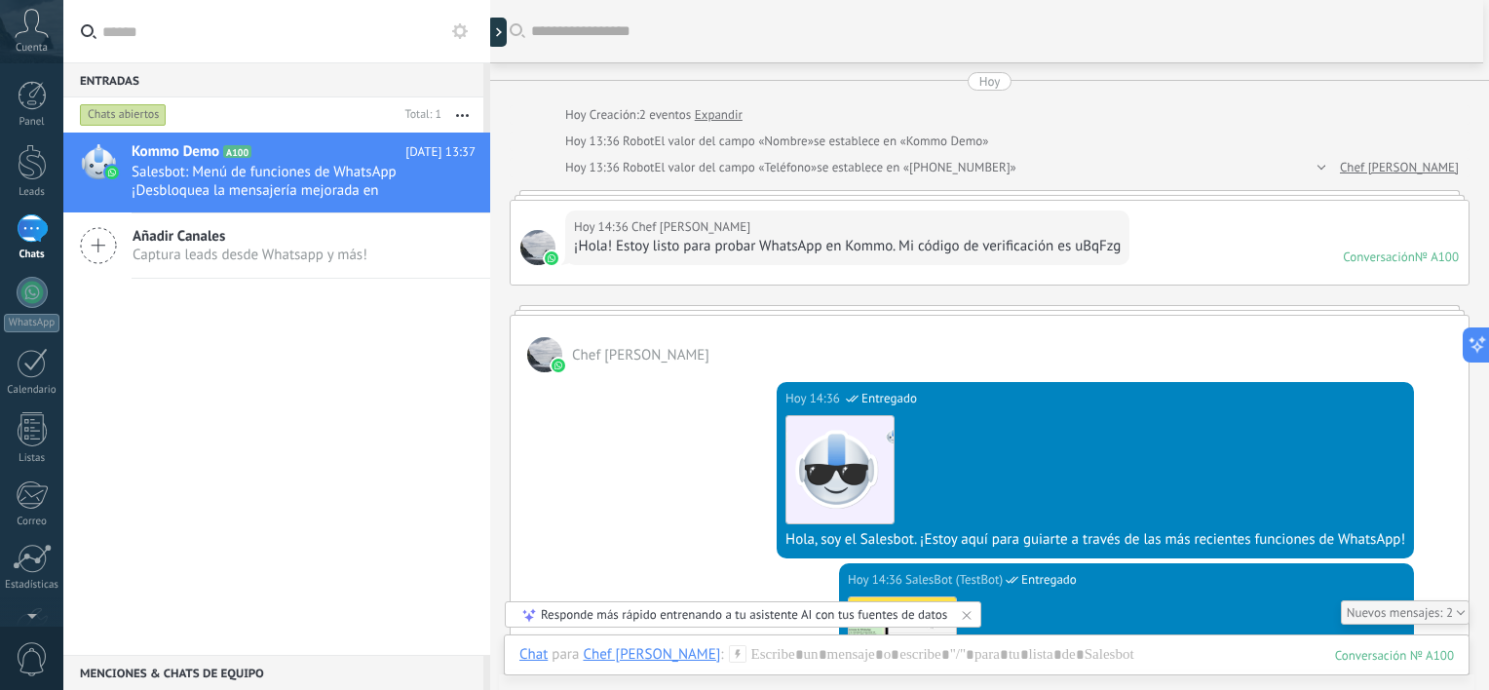
click at [1171, 308] on div at bounding box center [990, 310] width 960 height 10
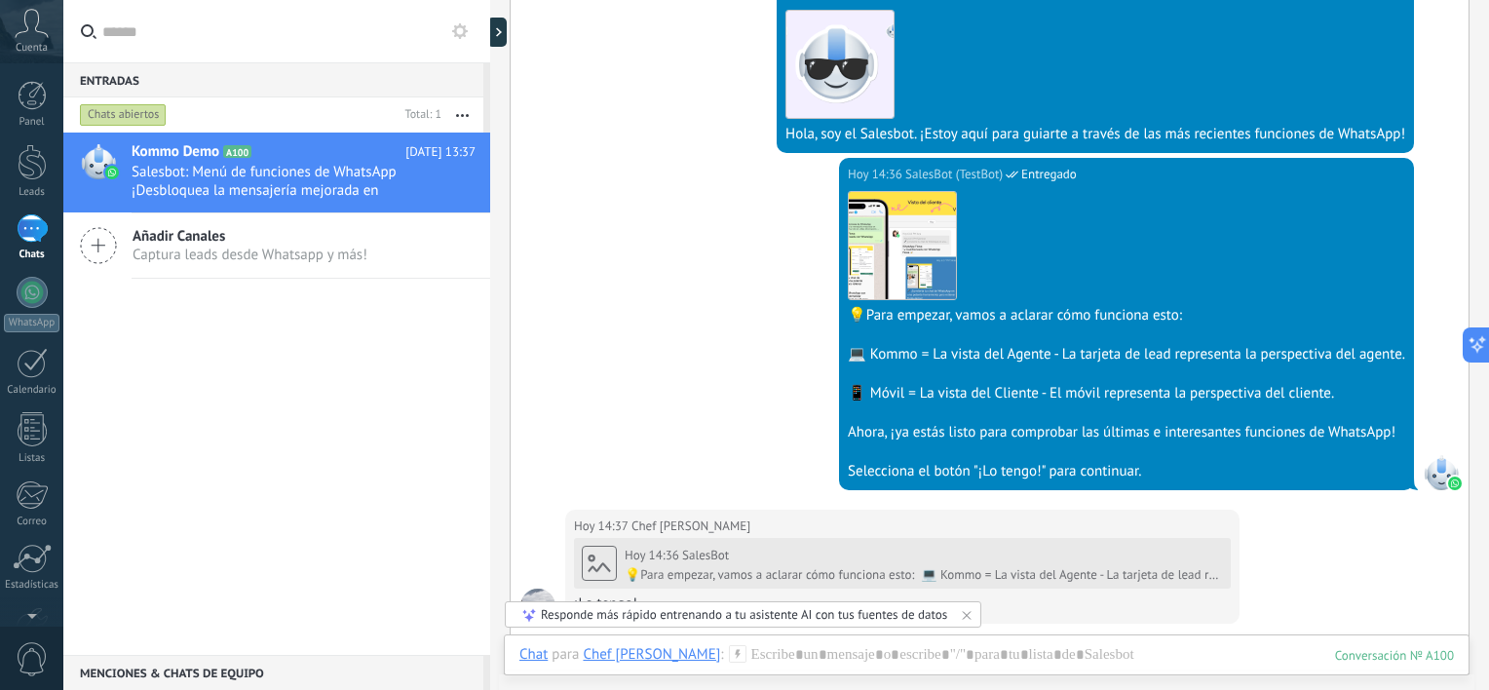
scroll to position [403, 0]
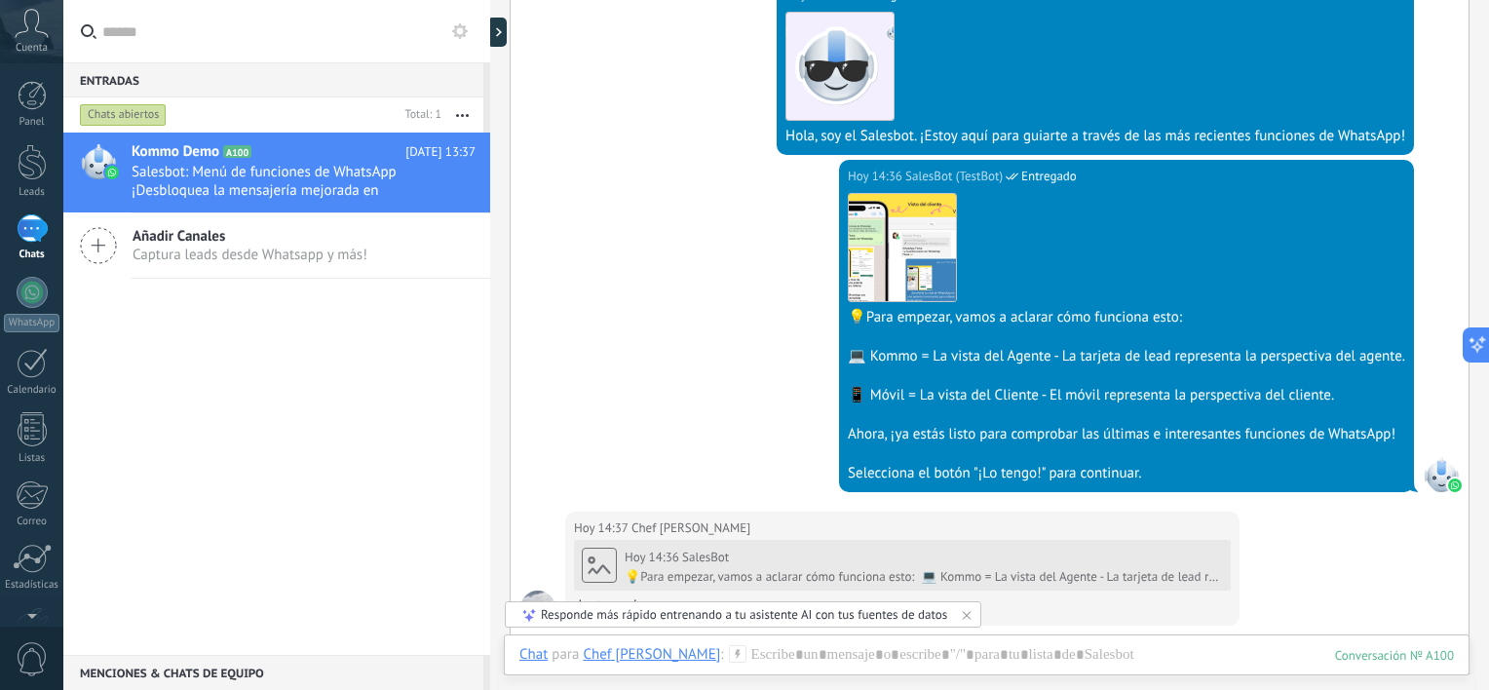
click at [1262, 62] on div "Buscar Carga más Hoy Hoy Creación: 2 eventos Expandir Hoy 13:36 Robot El valor …" at bounding box center [989, 376] width 999 height 1558
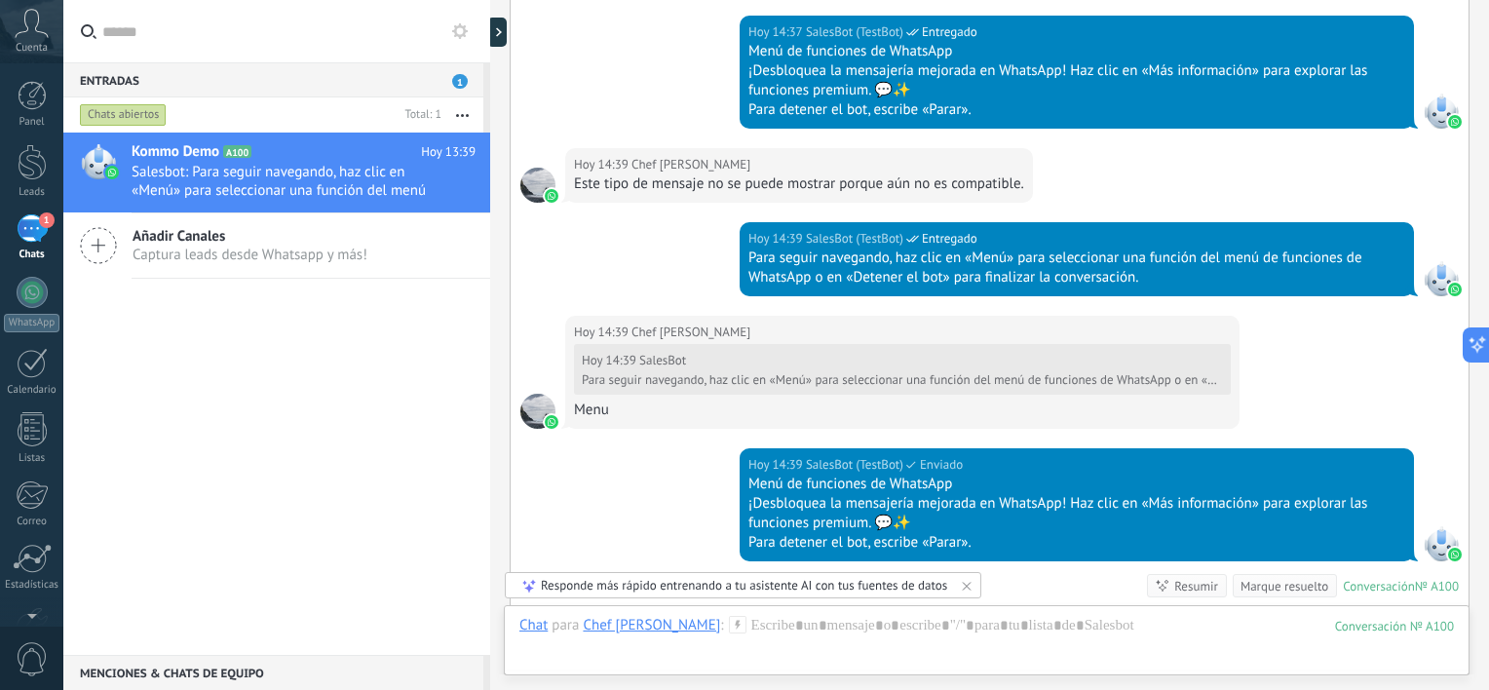
scroll to position [1298, 0]
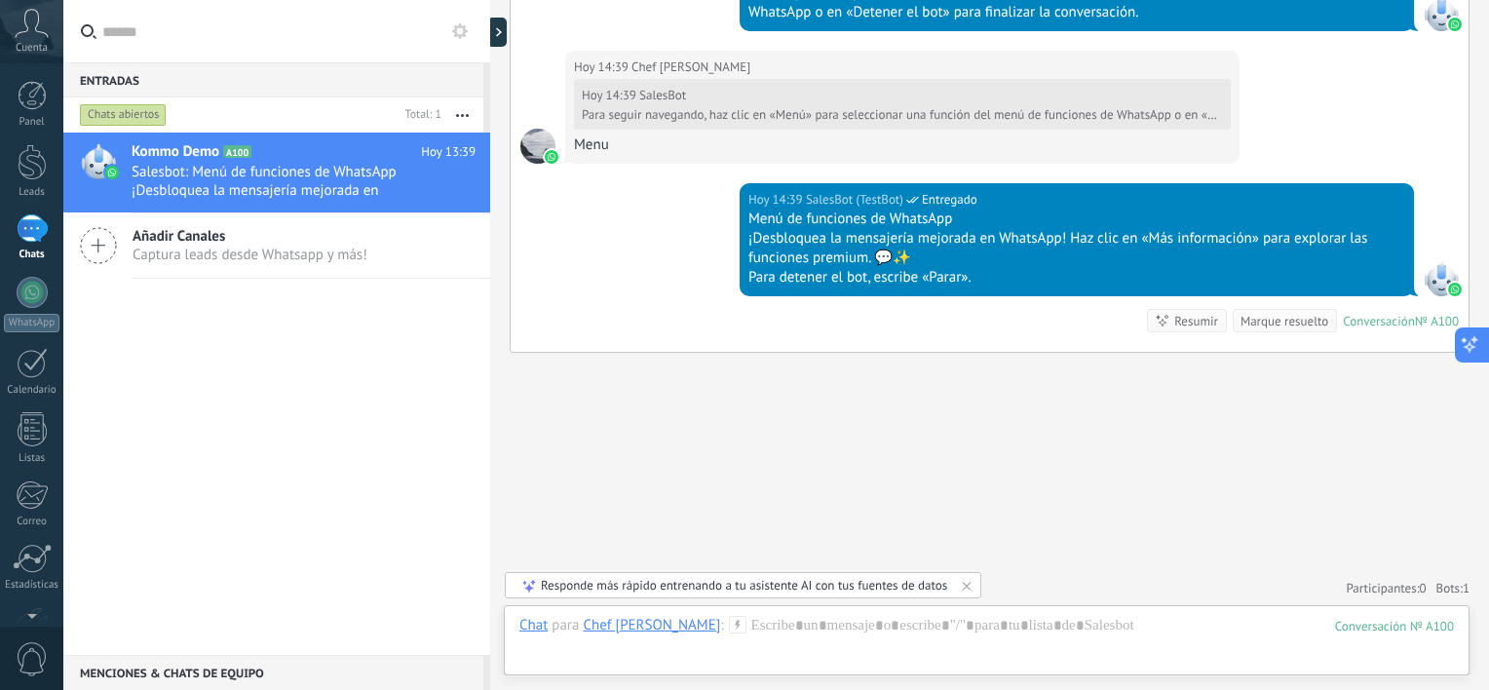
drag, startPoint x: 1481, startPoint y: 554, endPoint x: 1488, endPoint y: 333, distance: 221.3
click at [1262, 333] on html ".abccls-1,.abccls-2{fill-rule:evenodd}.abccls-2{fill:#fff} .abfcls-1{fill:none}…" at bounding box center [744, 345] width 1489 height 690
drag, startPoint x: 1488, startPoint y: 333, endPoint x: 1482, endPoint y: 41, distance: 292.3
click at [1262, 41] on div "Buscar Carga más Hoy Hoy Creación: 2 eventos Expandir Hoy 13:36 Robot El valor …" at bounding box center [989, 345] width 999 height 690
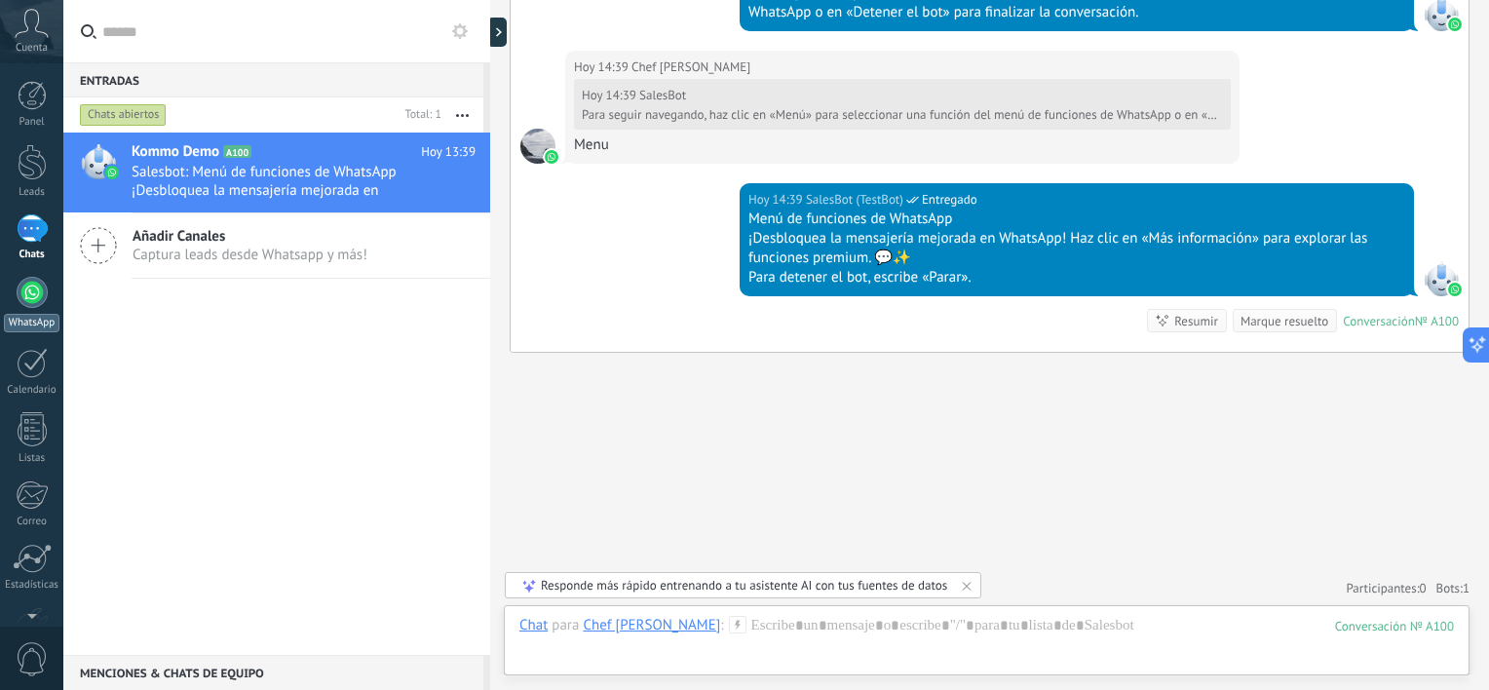
click at [36, 298] on div at bounding box center [32, 292] width 31 height 31
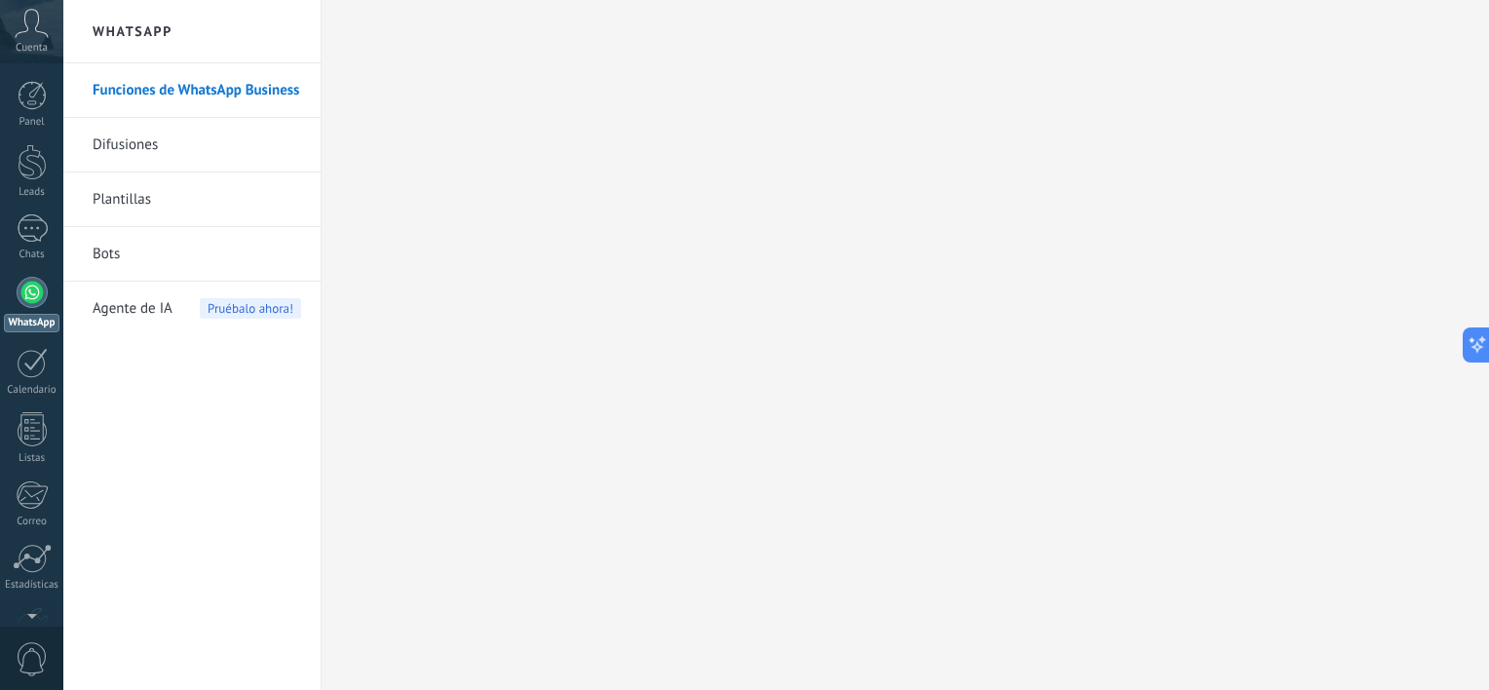
click at [30, 316] on div "WhatsApp" at bounding box center [32, 323] width 56 height 19
click at [30, 298] on div at bounding box center [32, 292] width 31 height 31
click at [35, 38] on div "Cuenta" at bounding box center [31, 31] width 63 height 63
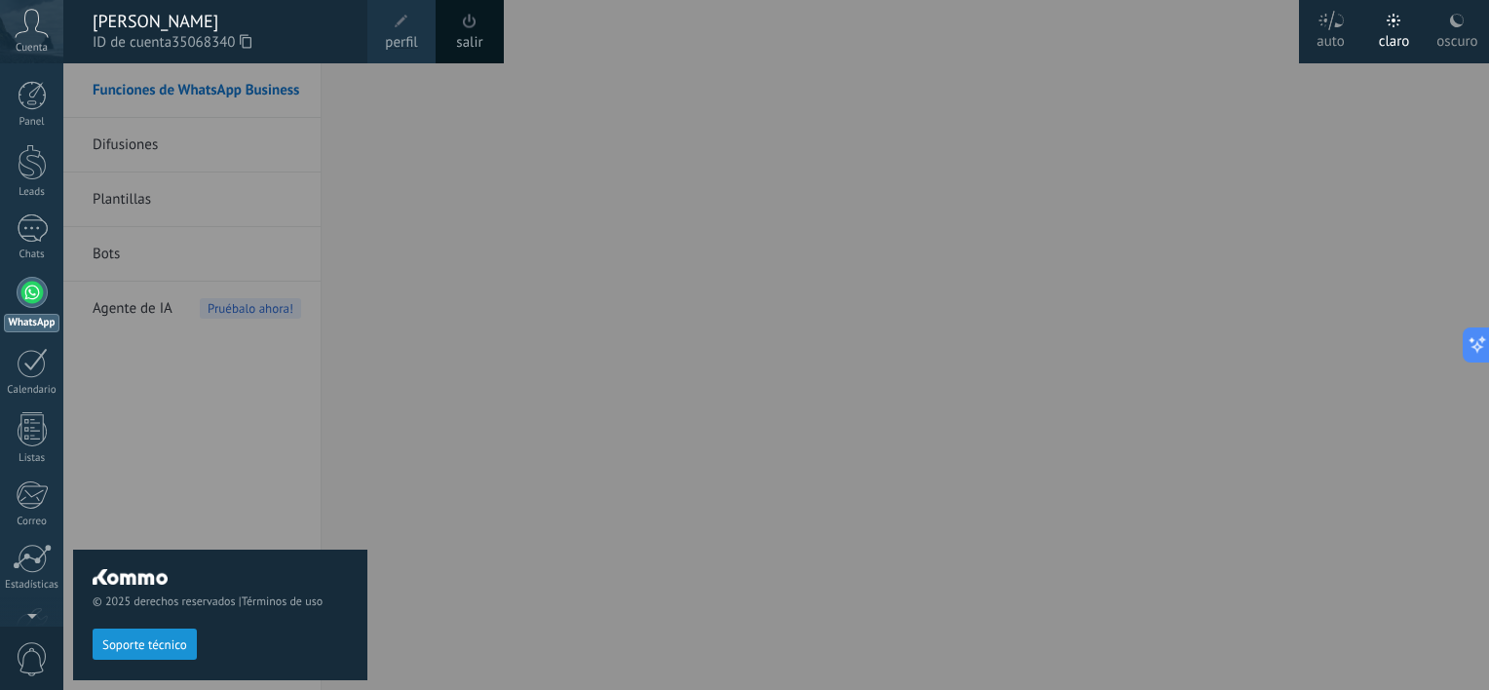
click at [377, 436] on div at bounding box center [807, 345] width 1489 height 690
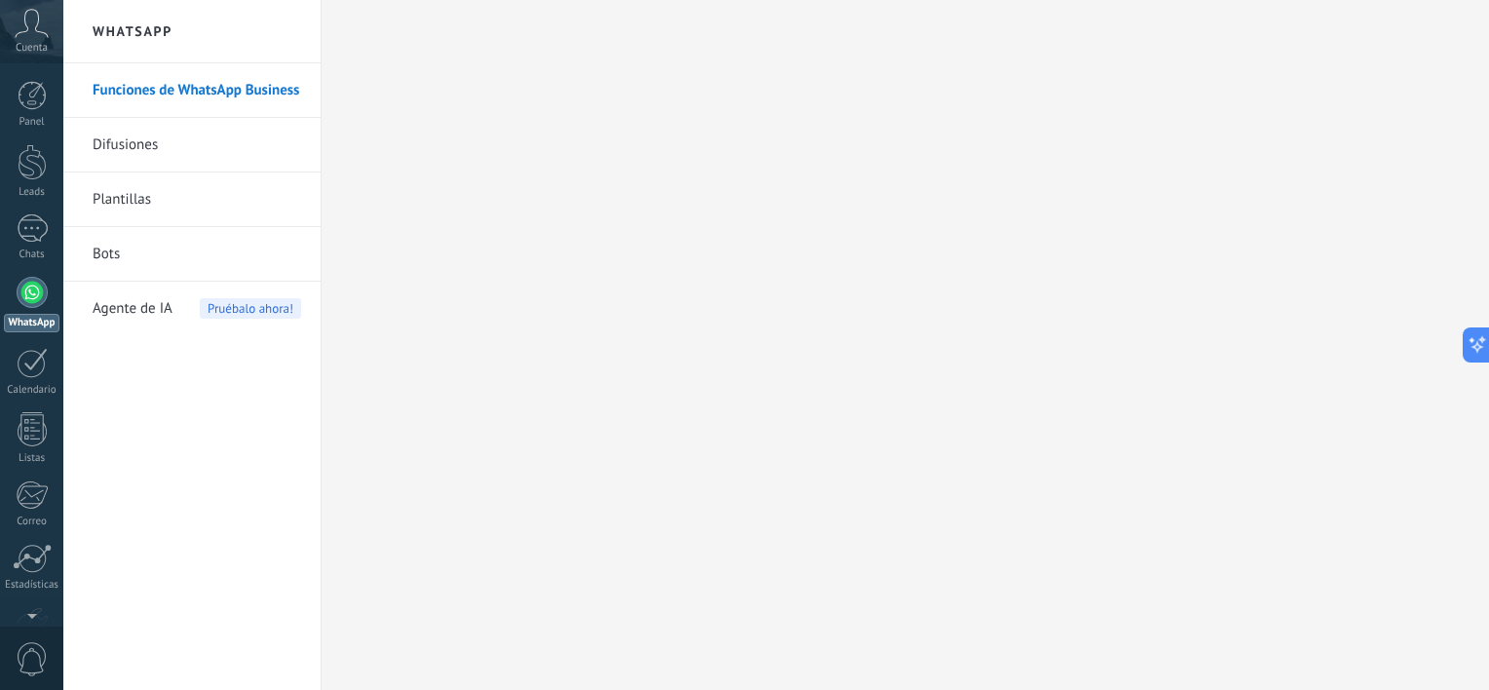
click at [45, 311] on link "WhatsApp" at bounding box center [31, 305] width 63 height 56
click at [31, 306] on div at bounding box center [32, 292] width 31 height 31
click at [231, 89] on link "Funciones de WhatsApp Business" at bounding box center [197, 90] width 208 height 55
click at [35, 384] on div "Calendario" at bounding box center [32, 390] width 57 height 13
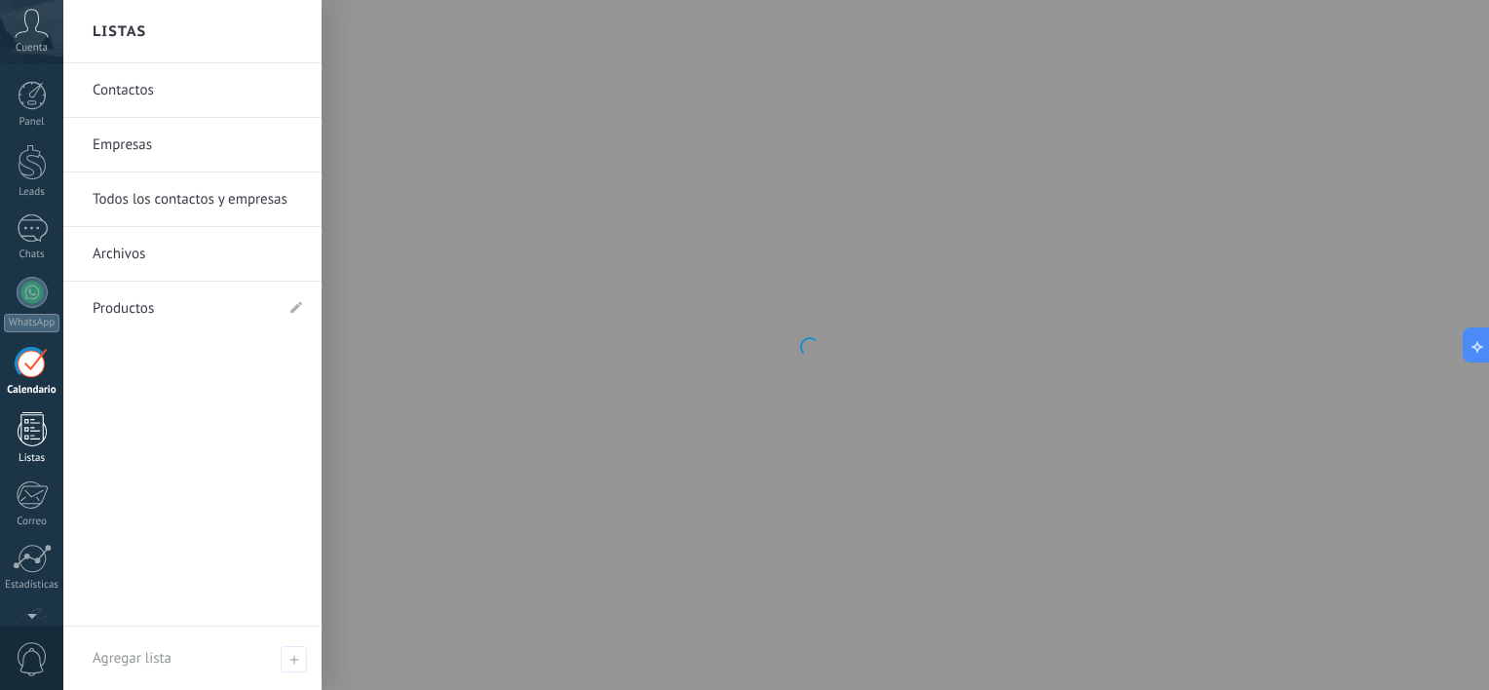
click at [27, 456] on div "Listas" at bounding box center [32, 458] width 57 height 13
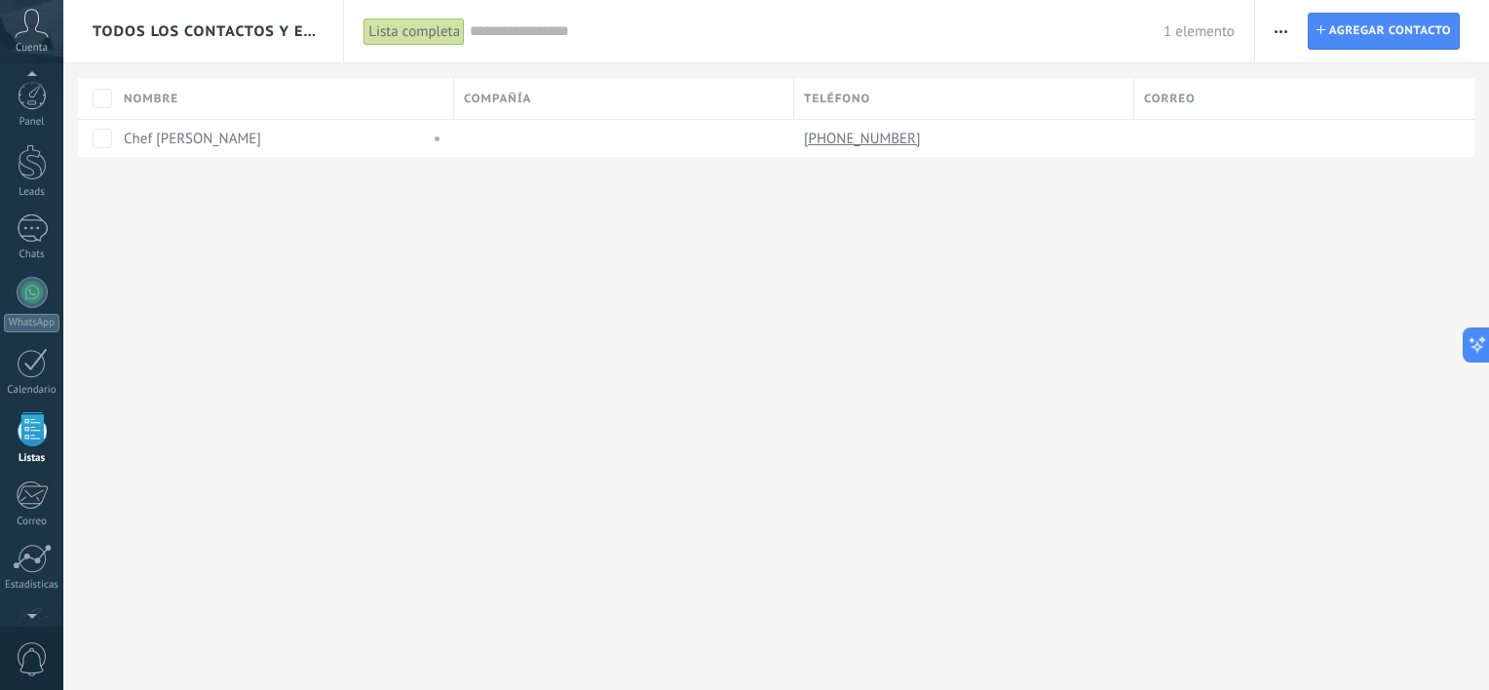
scroll to position [50, 0]
click at [321, 292] on div "Todos los contactos y empresas Lista completa Aplicar 1 elemento Lista completa…" at bounding box center [775, 345] width 1425 height 690
click at [309, 317] on div "Todos los contactos y empresas Lista completa Aplicar 1 elemento Lista completa…" at bounding box center [775, 345] width 1425 height 690
click at [33, 581] on div at bounding box center [32, 574] width 33 height 34
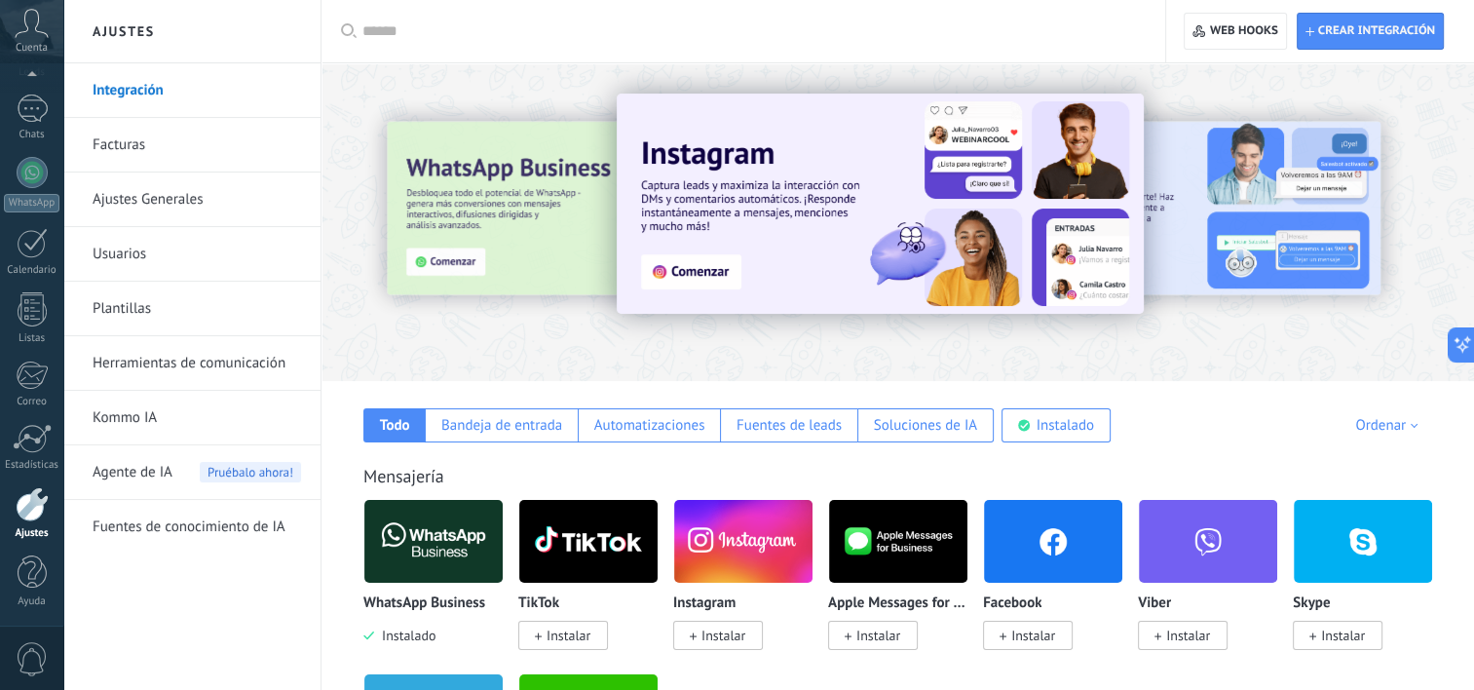
click at [427, 557] on img at bounding box center [433, 541] width 138 height 94
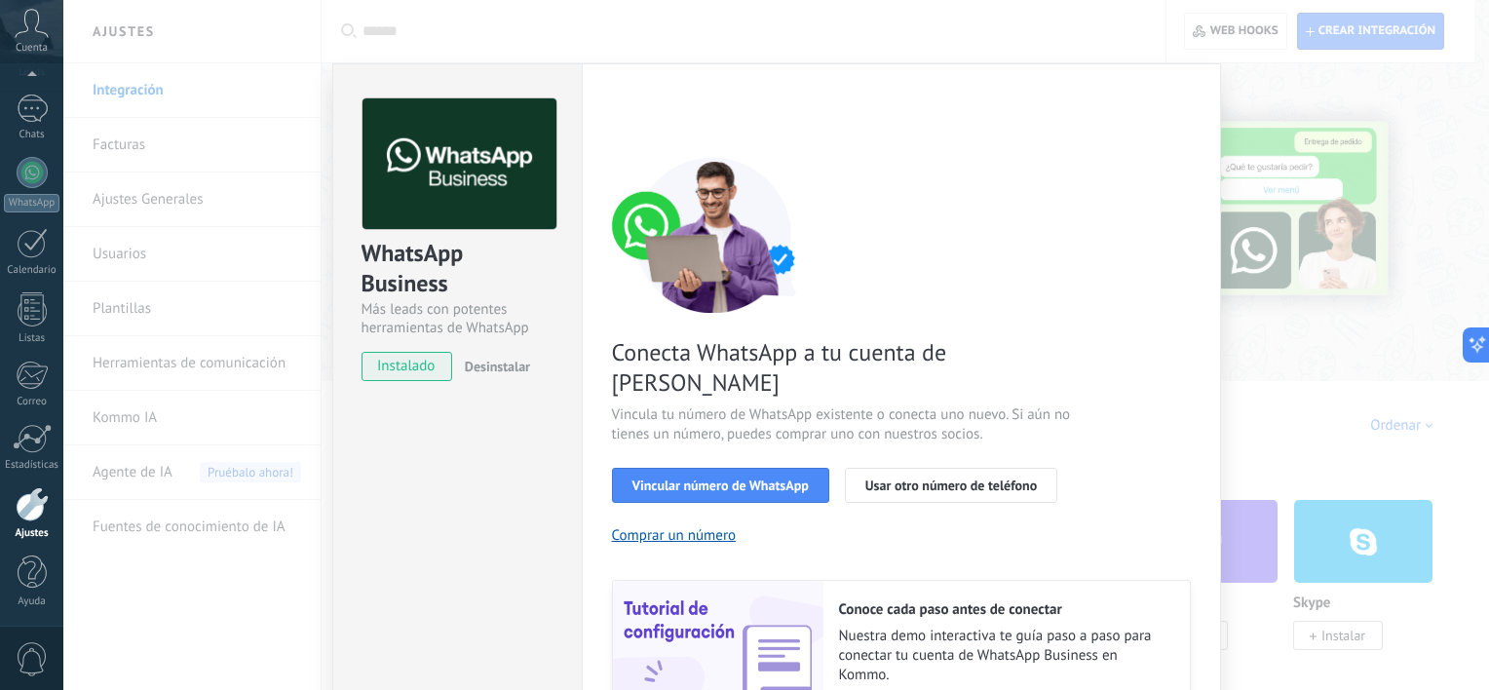
click at [937, 163] on div "Conecta WhatsApp a tu cuenta de Kommo Vincula tu número de WhatsApp existente o…" at bounding box center [901, 446] width 579 height 579
click at [1045, 328] on div "Conecta WhatsApp a tu cuenta de Kommo Vincula tu número de WhatsApp existente o…" at bounding box center [901, 446] width 579 height 579
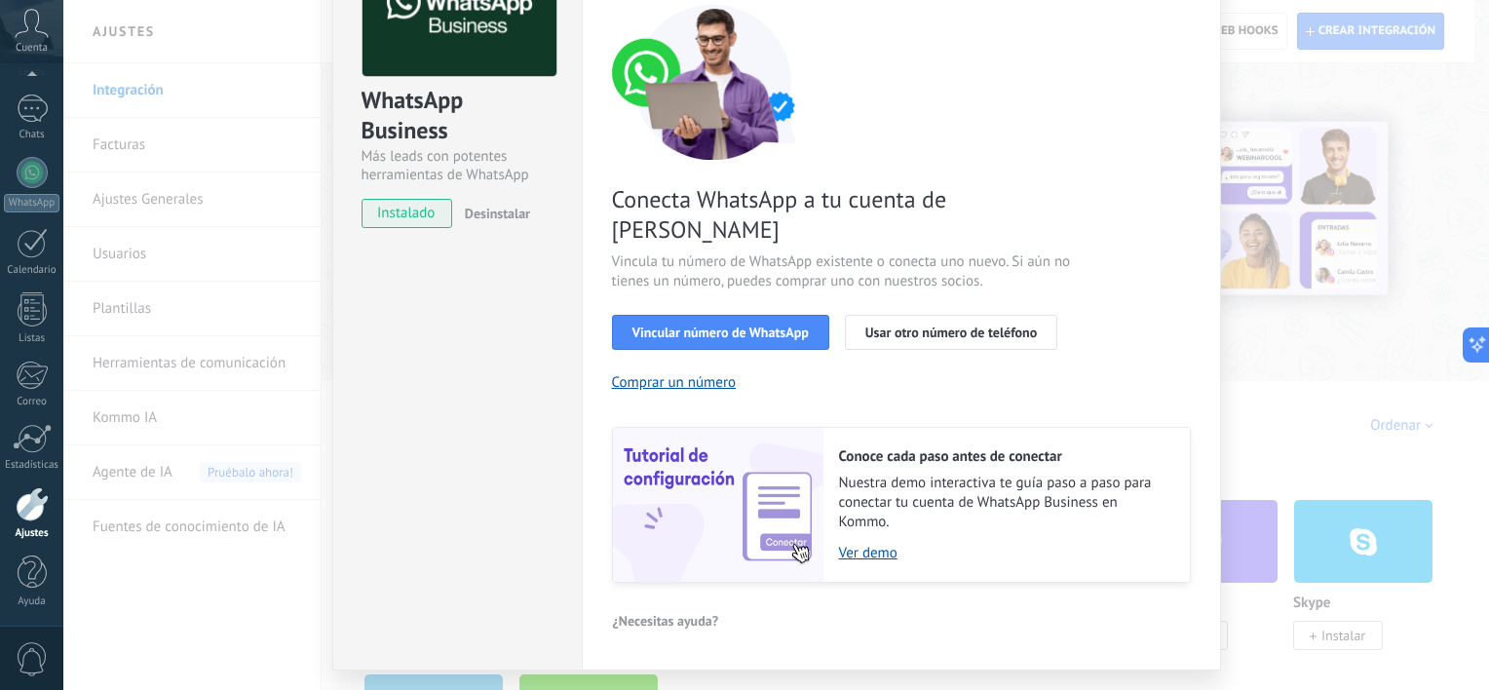
scroll to position [175, 0]
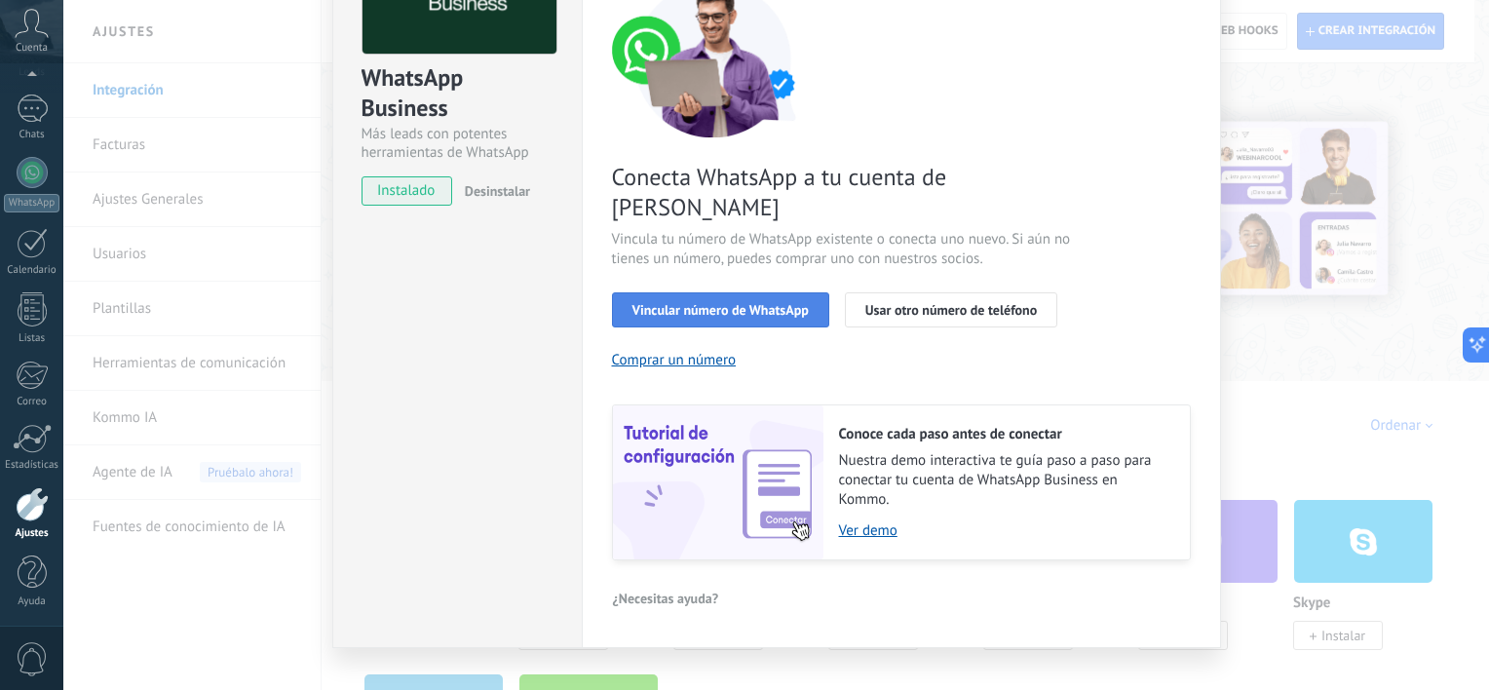
click at [803, 292] on div "Vincular número de WhatsApp Usar otro número de teléfono" at bounding box center [901, 309] width 579 height 35
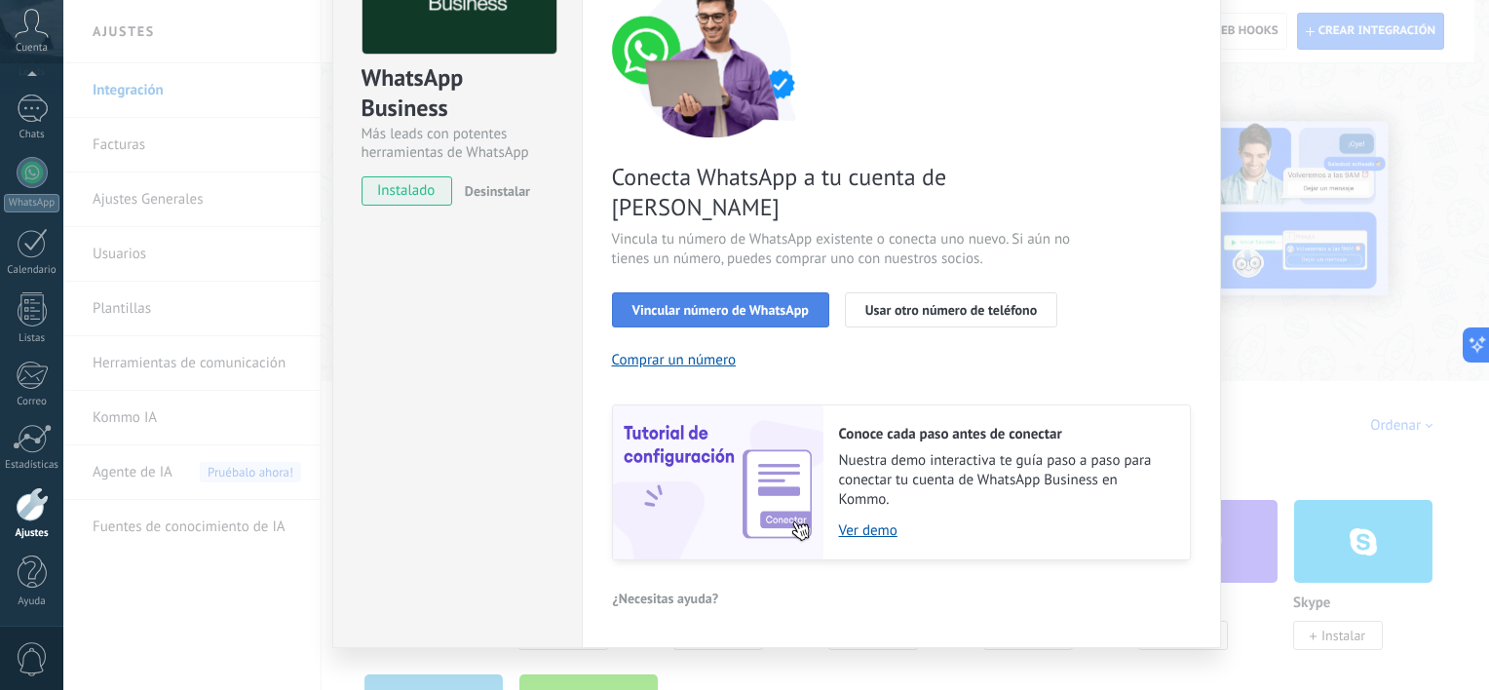
click at [665, 292] on button "Vincular número de WhatsApp" at bounding box center [720, 309] width 217 height 35
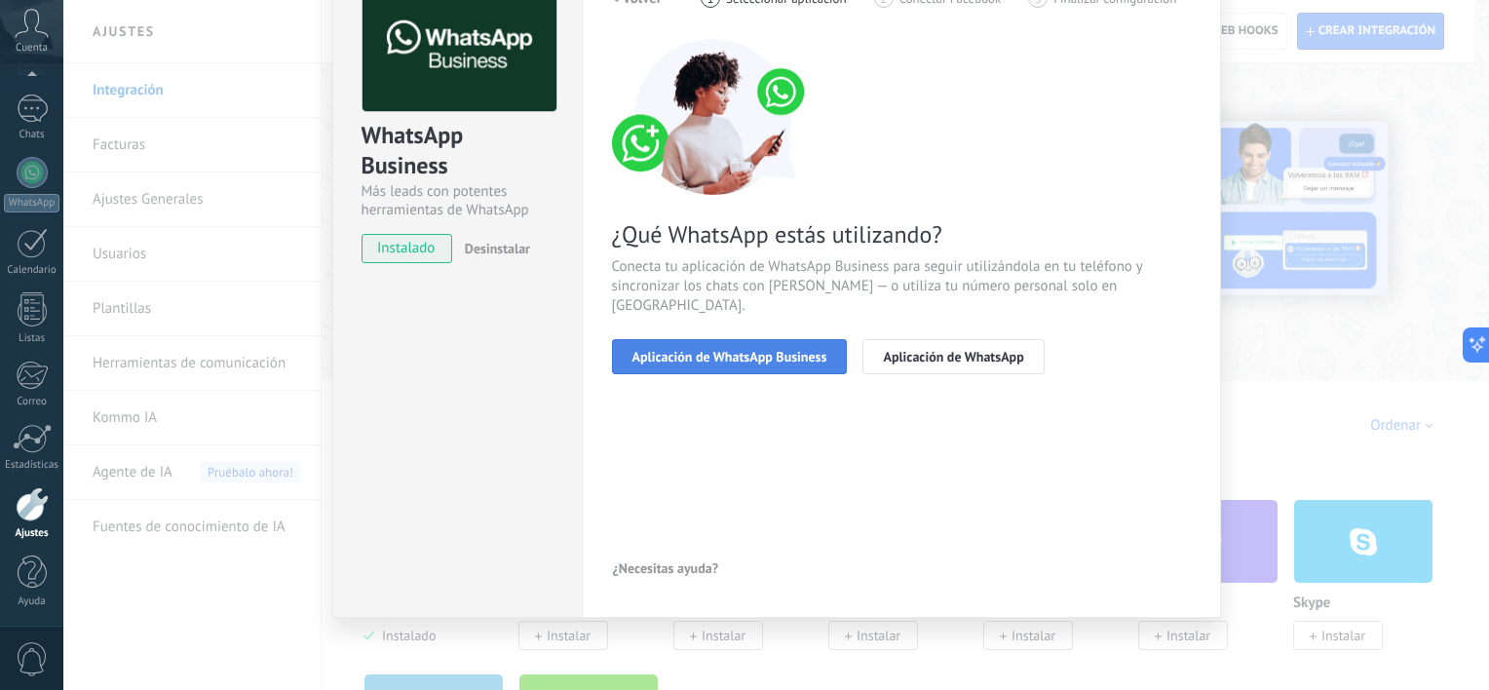
click at [756, 350] on span "Aplicación de WhatsApp Business" at bounding box center [729, 357] width 195 height 14
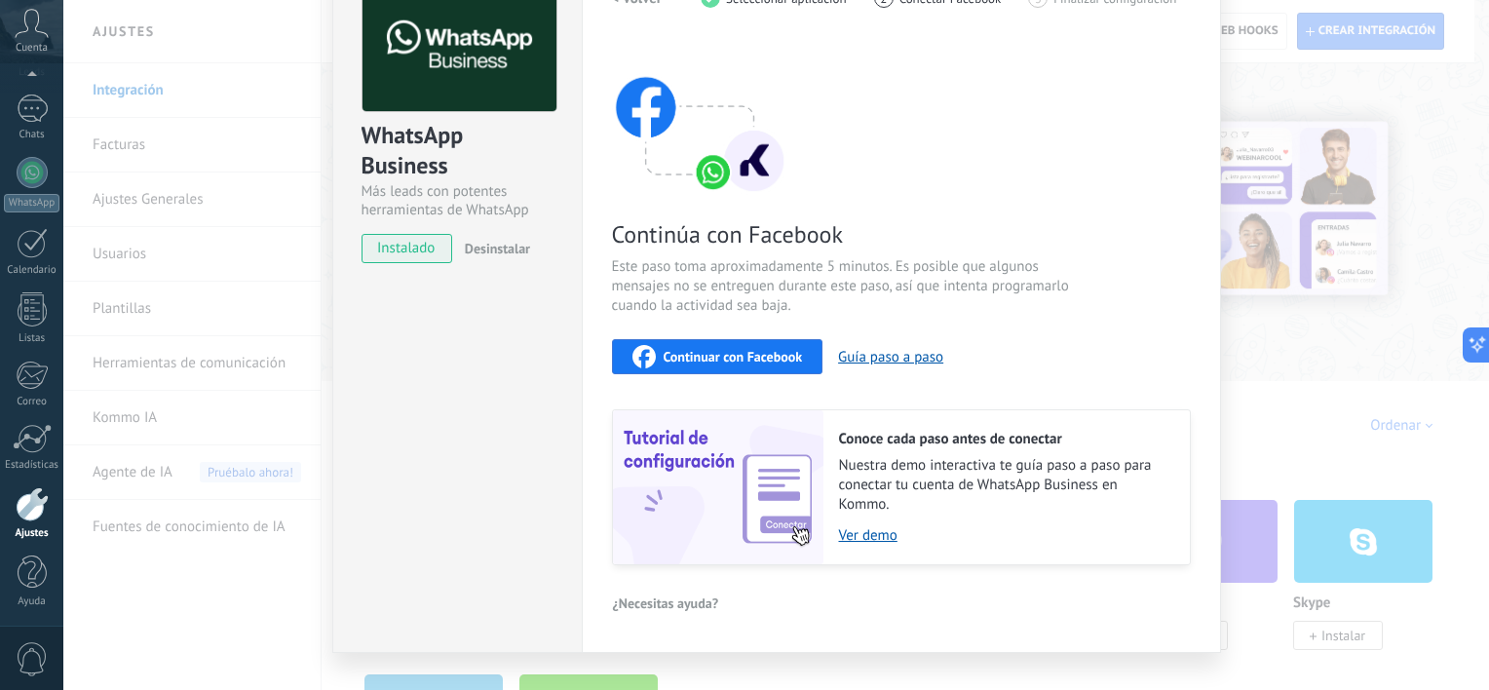
click at [720, 366] on div "Continuar con Facebook" at bounding box center [717, 356] width 170 height 23
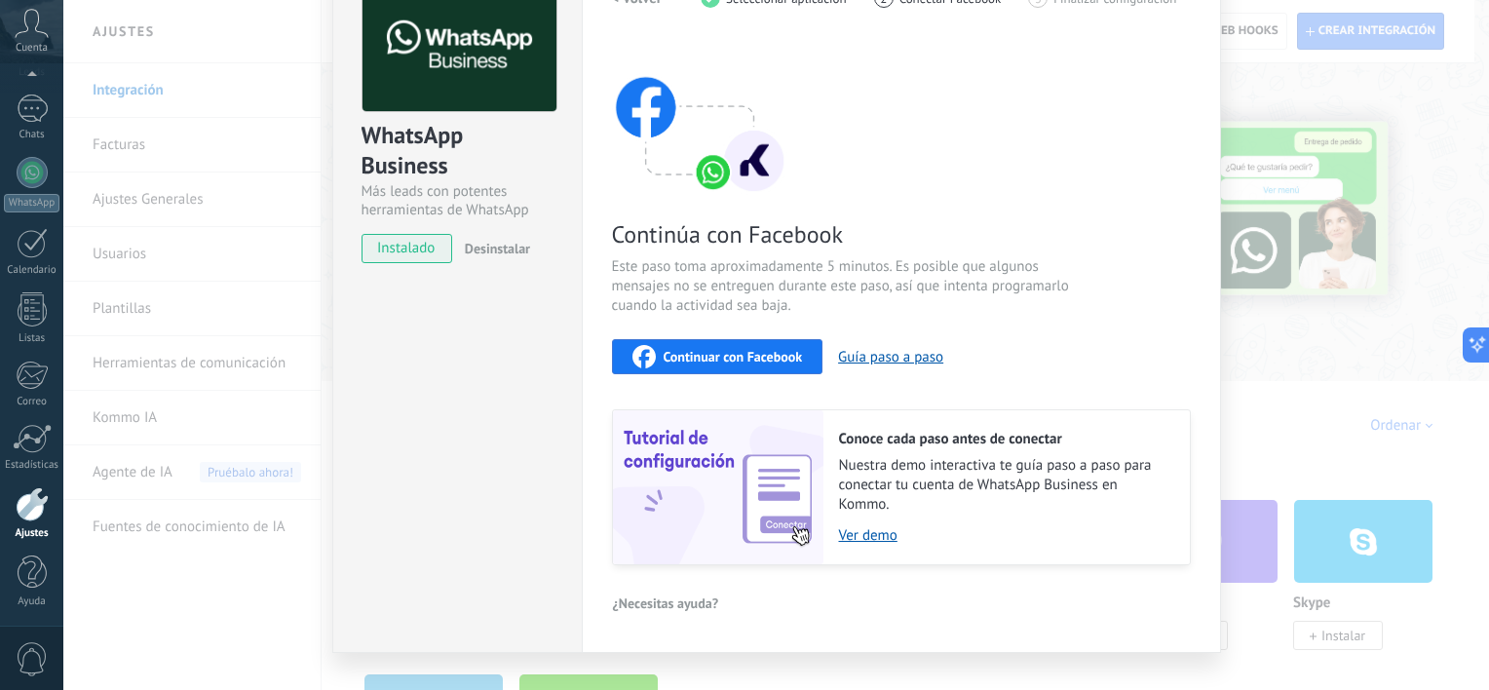
click at [1048, 230] on span "Continúa con Facebook" at bounding box center [844, 234] width 464 height 30
click at [450, 391] on div "WhatsApp Business Más leads con potentes herramientas de WhatsApp instalado Des…" at bounding box center [456, 298] width 249 height 707
click at [1305, 40] on div "WhatsApp Business Más leads con potentes herramientas de WhatsApp instalado Des…" at bounding box center [775, 345] width 1425 height 690
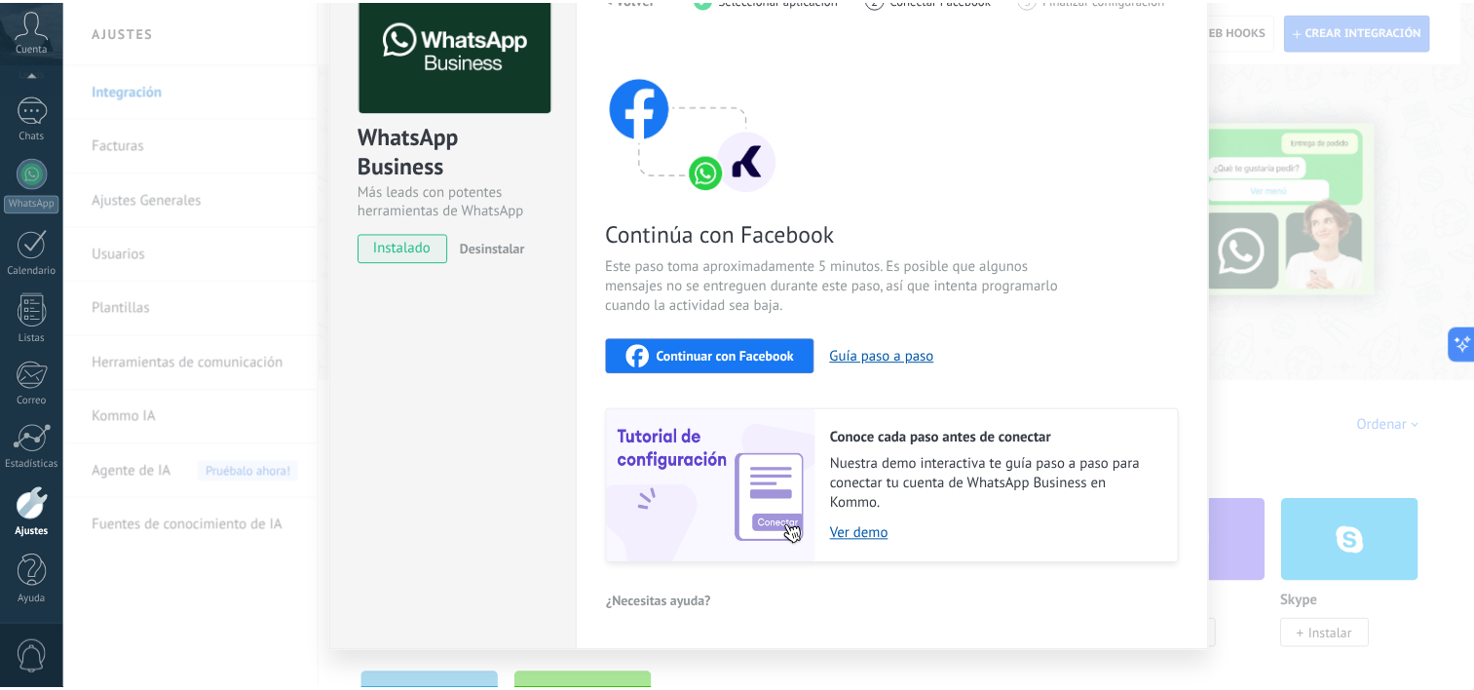
scroll to position [0, 0]
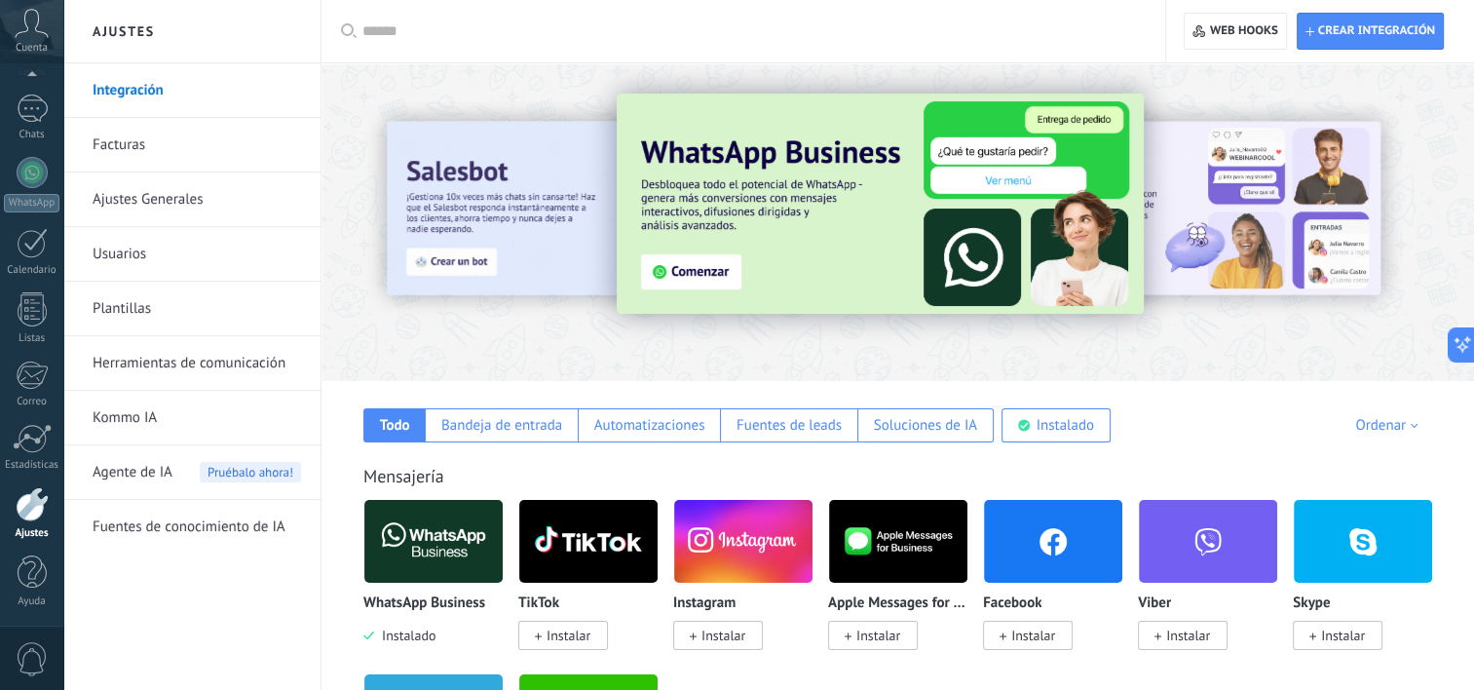
click at [195, 76] on link "Integración" at bounding box center [197, 90] width 208 height 55
click at [113, 98] on link "Integración" at bounding box center [197, 90] width 208 height 55
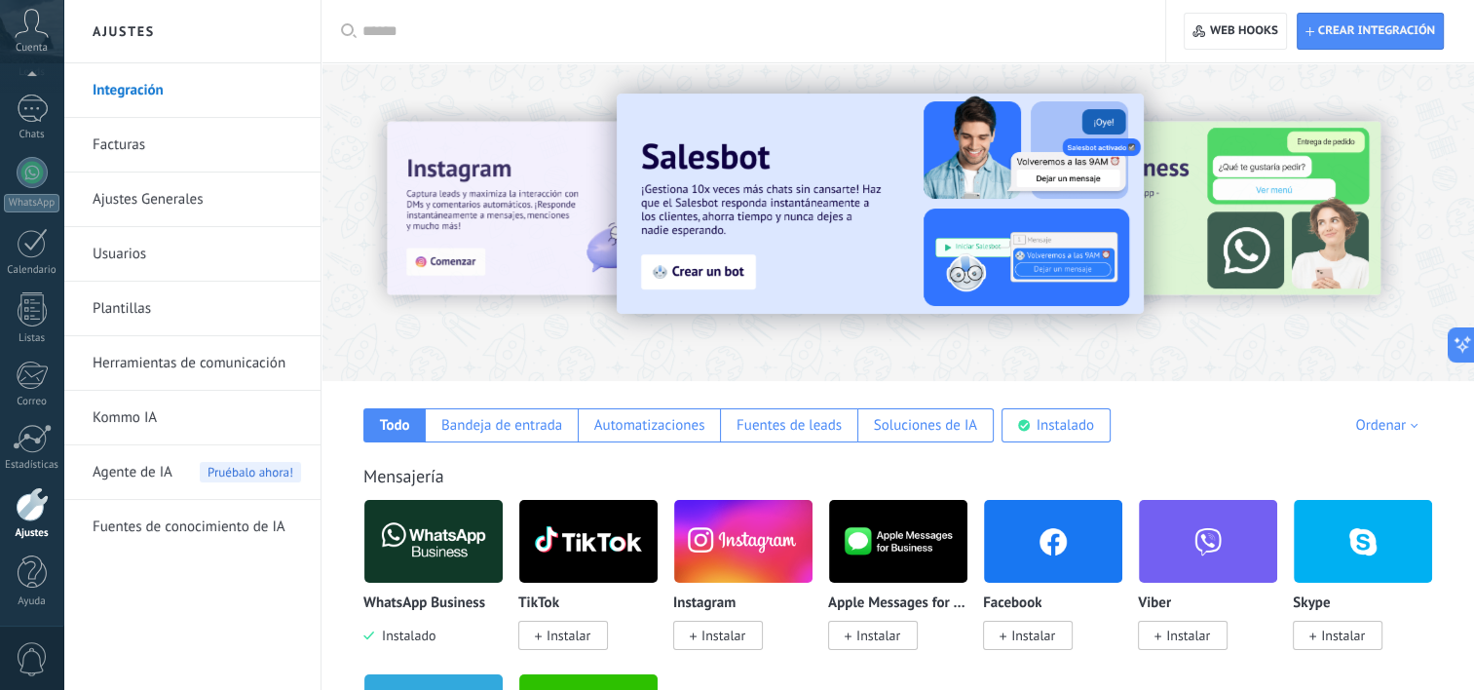
click at [156, 82] on link "Integración" at bounding box center [197, 90] width 208 height 55
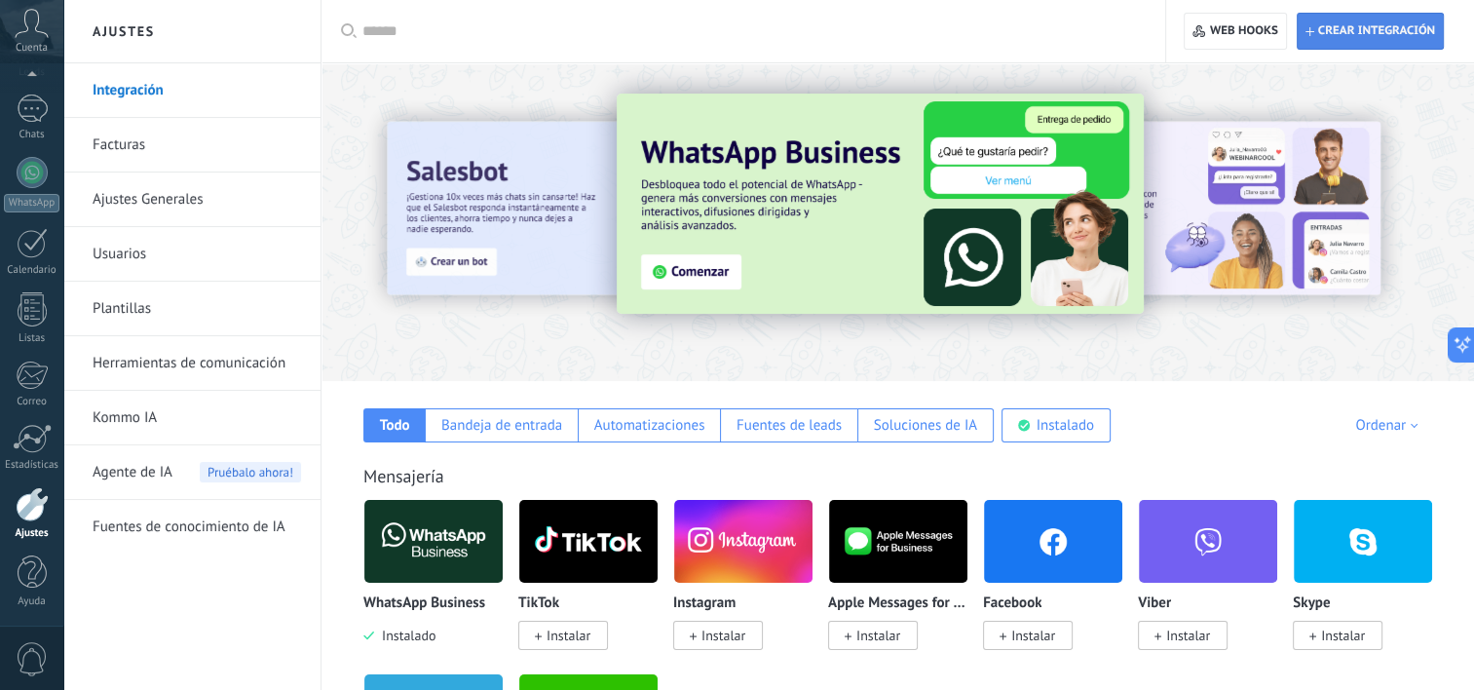
click at [1383, 23] on span "Crear integración" at bounding box center [1376, 31] width 117 height 16
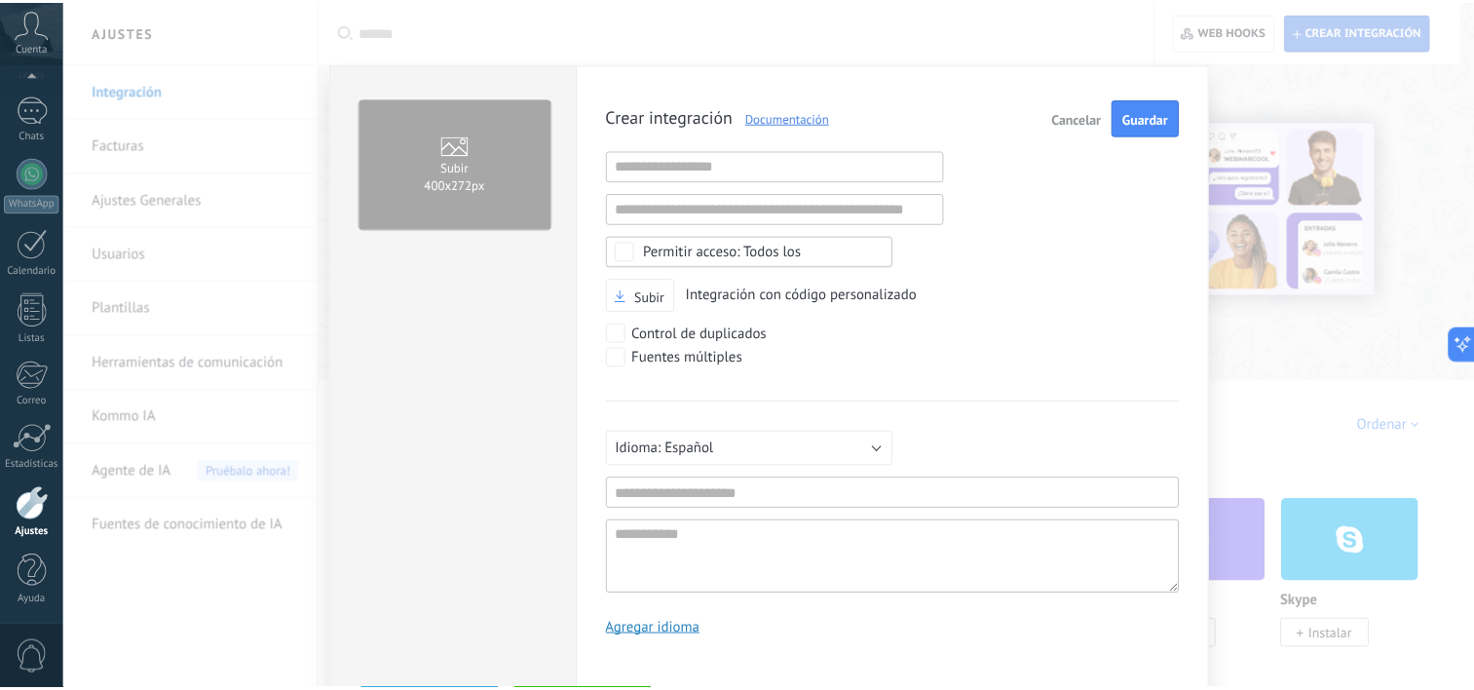
scroll to position [19, 0]
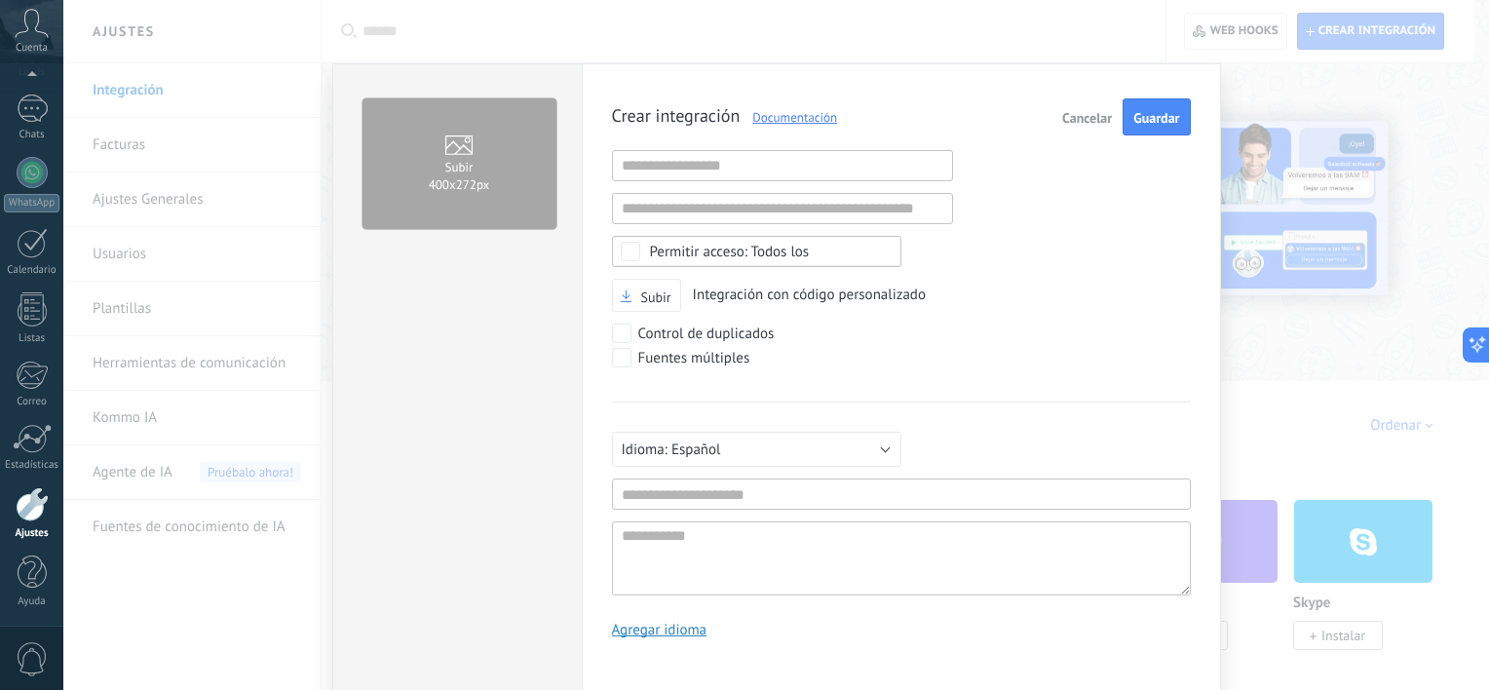
click at [113, 82] on div "Subir 400х272px Crear integración Documentación Cancelar Guardar URL inválida U…" at bounding box center [775, 345] width 1425 height 690
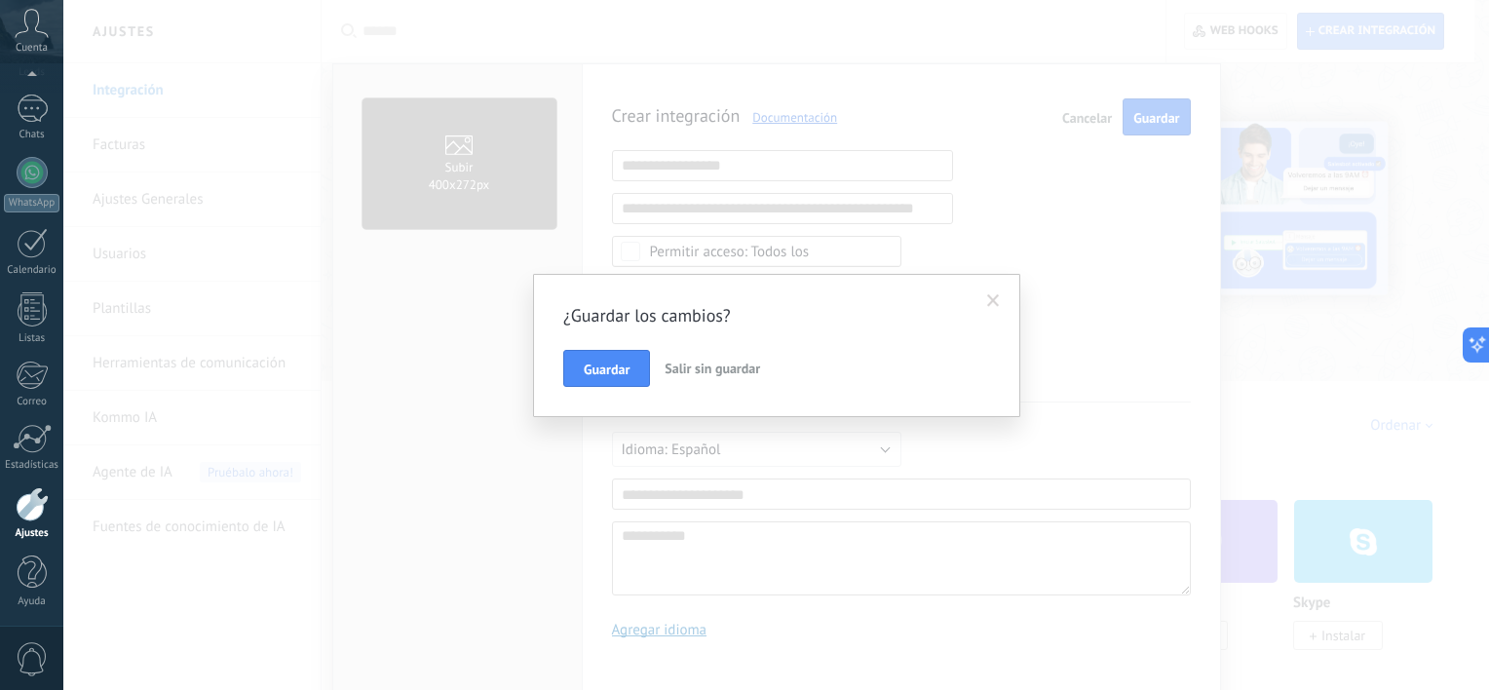
click at [1213, 99] on div "¿Guardar los cambios? Guardar Salir sin guardar" at bounding box center [775, 345] width 1425 height 690
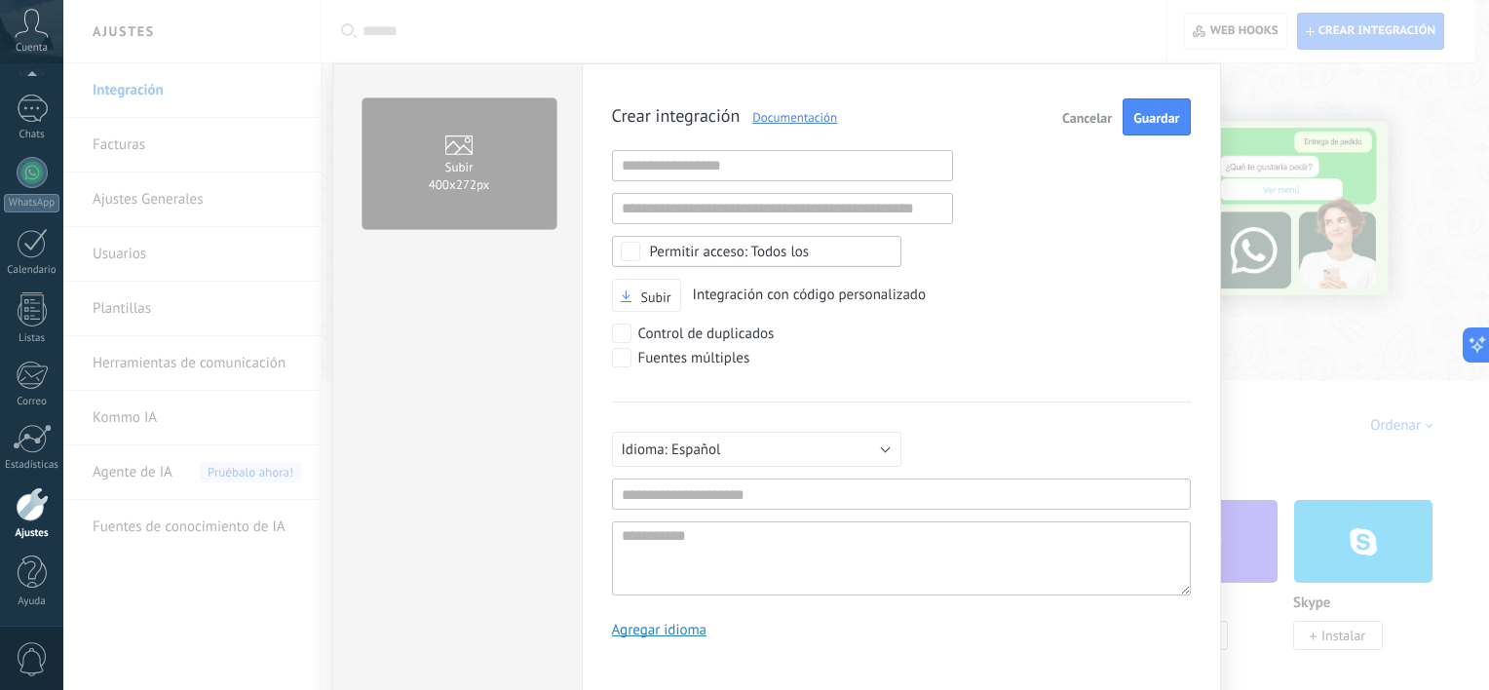
click at [1067, 117] on span "Cancelar" at bounding box center [1087, 118] width 50 height 14
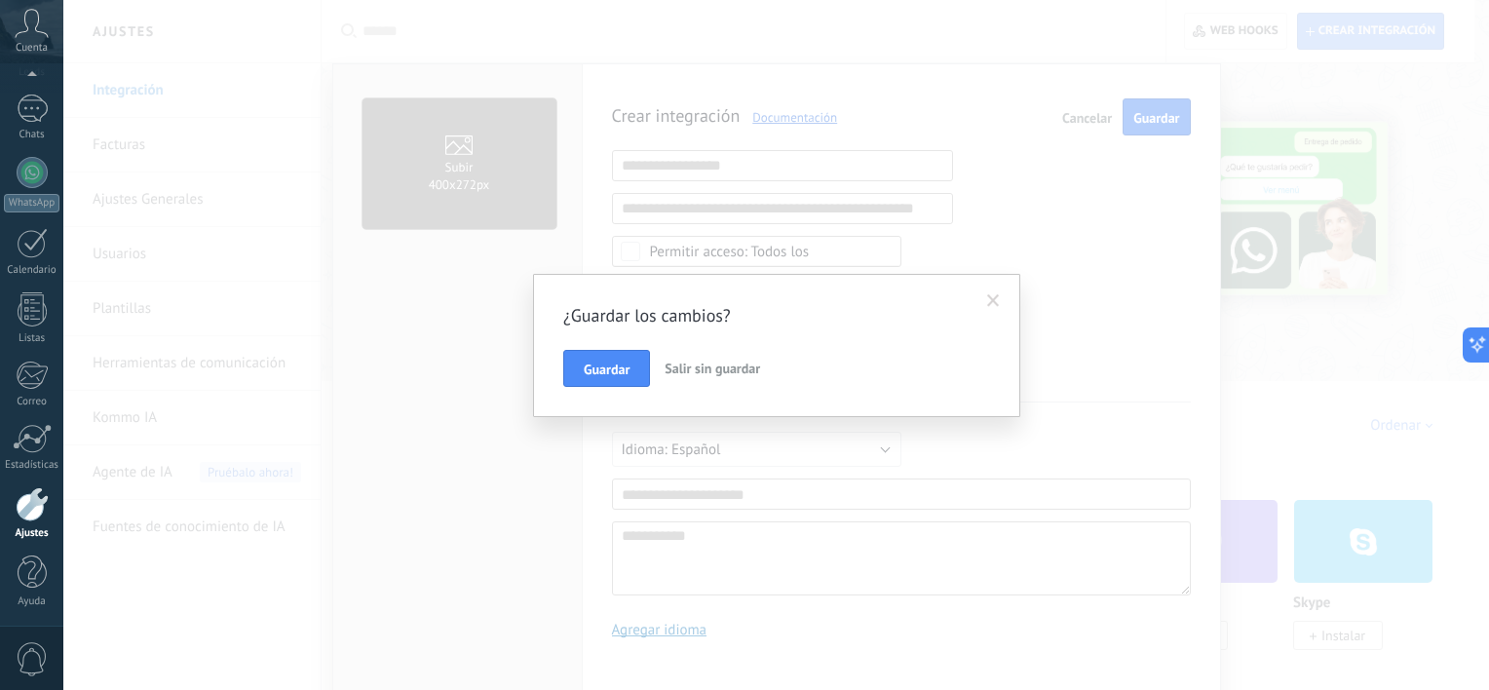
click at [667, 367] on span "Salir sin guardar" at bounding box center [711, 368] width 95 height 18
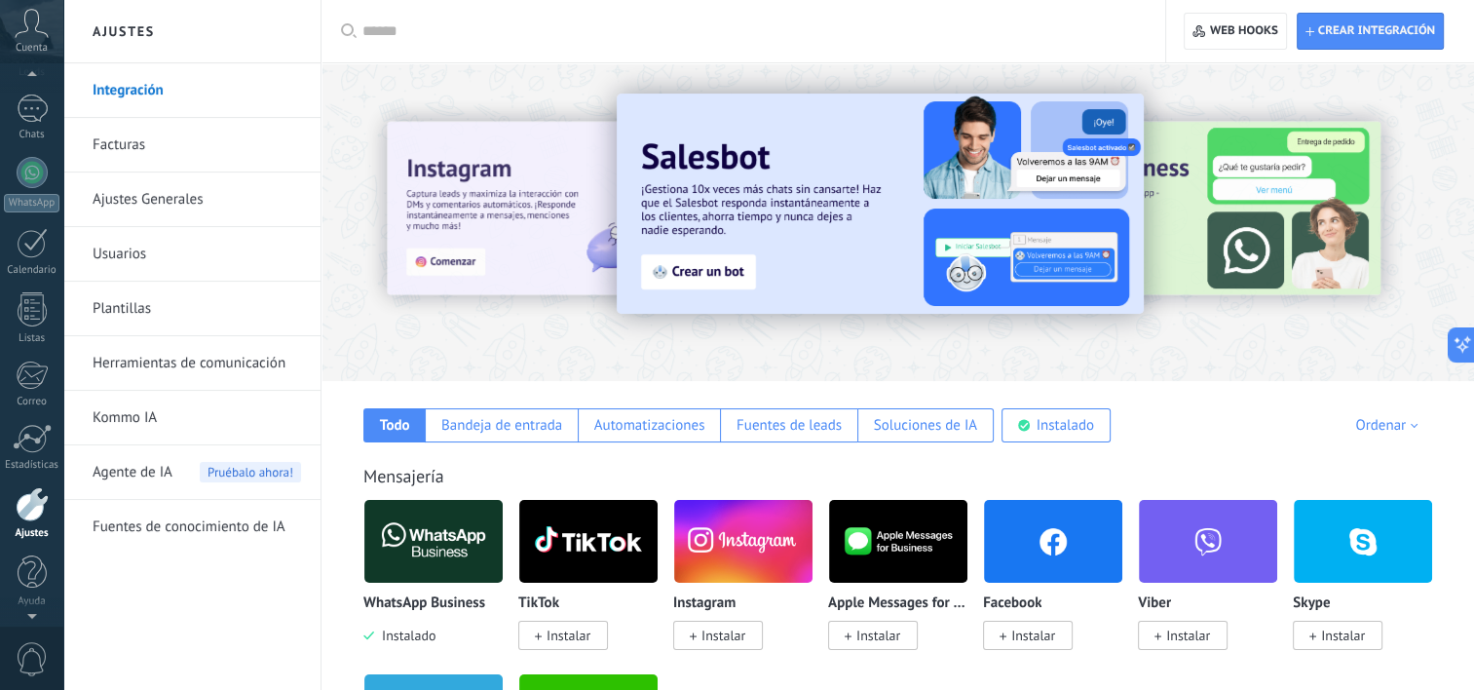
scroll to position [66, 0]
click at [17, 54] on span "Cuenta" at bounding box center [32, 48] width 32 height 13
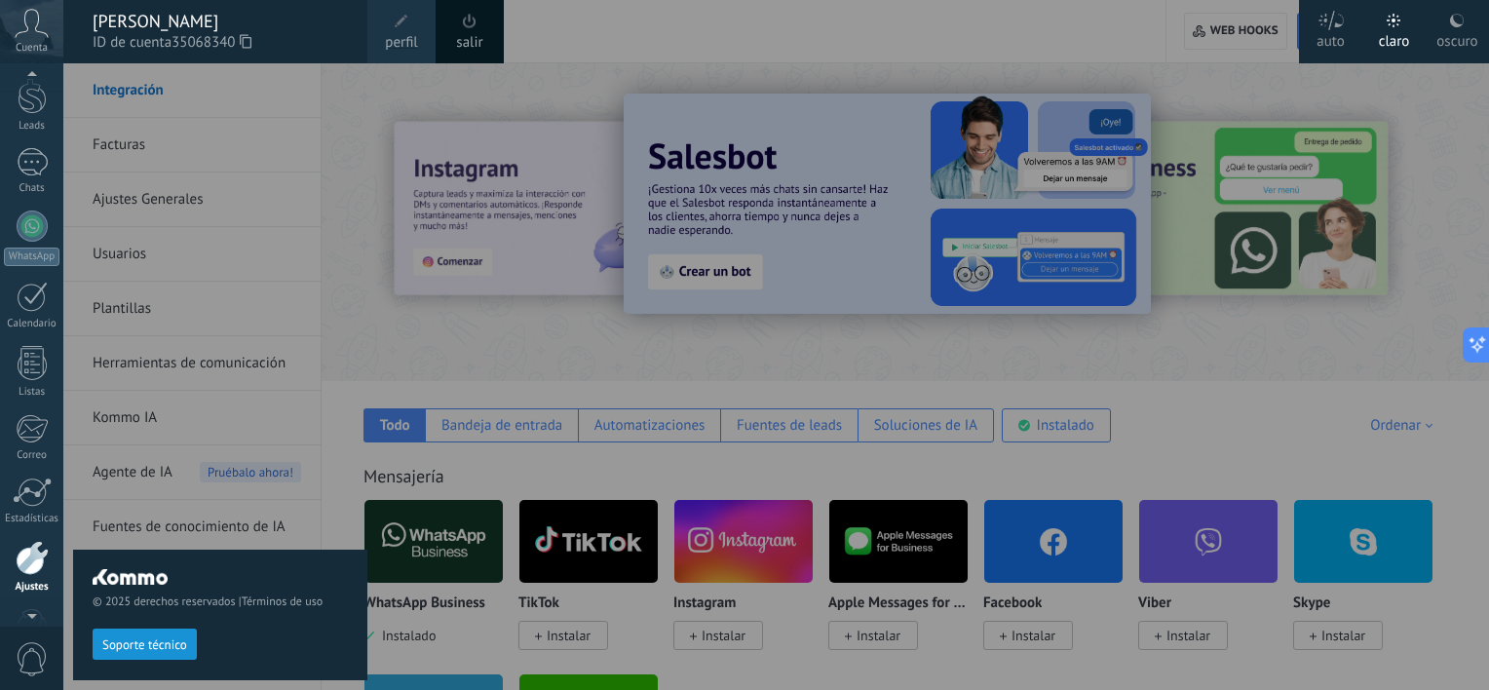
click at [35, 16] on icon at bounding box center [32, 23] width 34 height 29
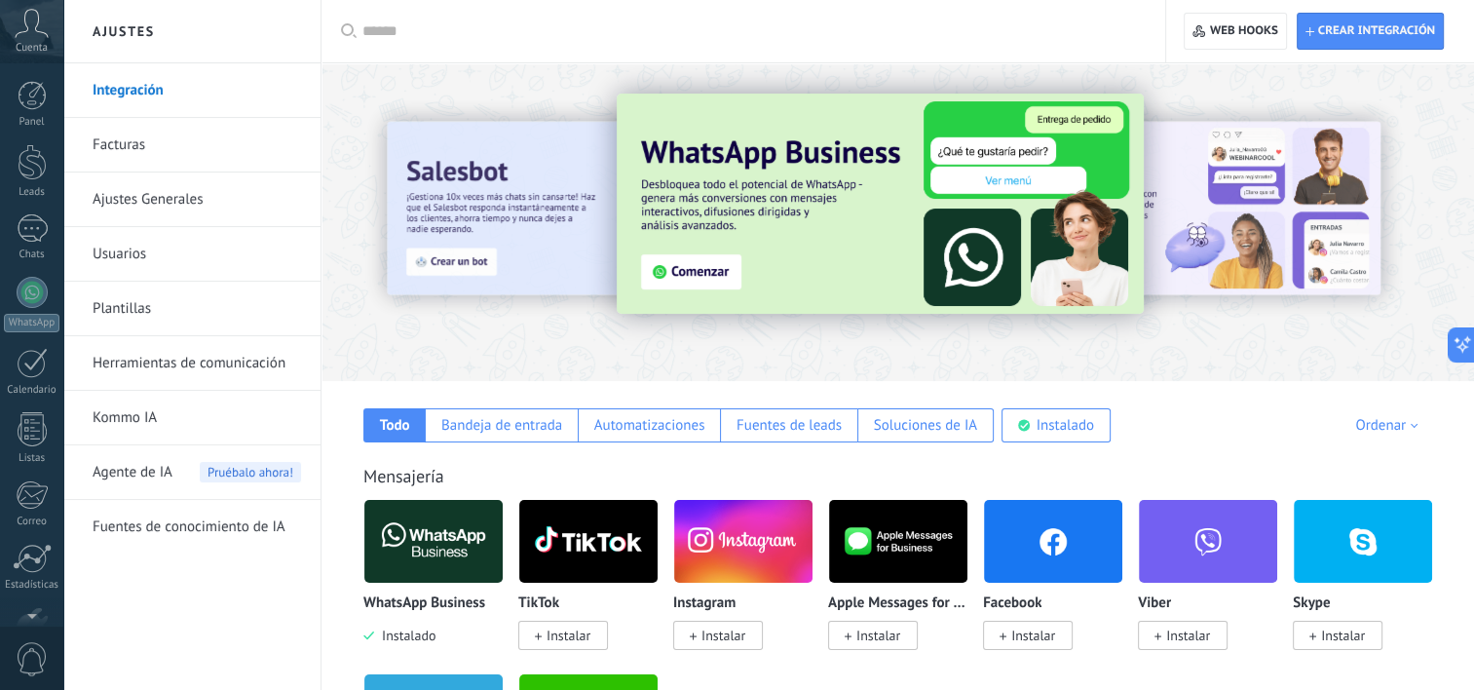
scroll to position [120, 0]
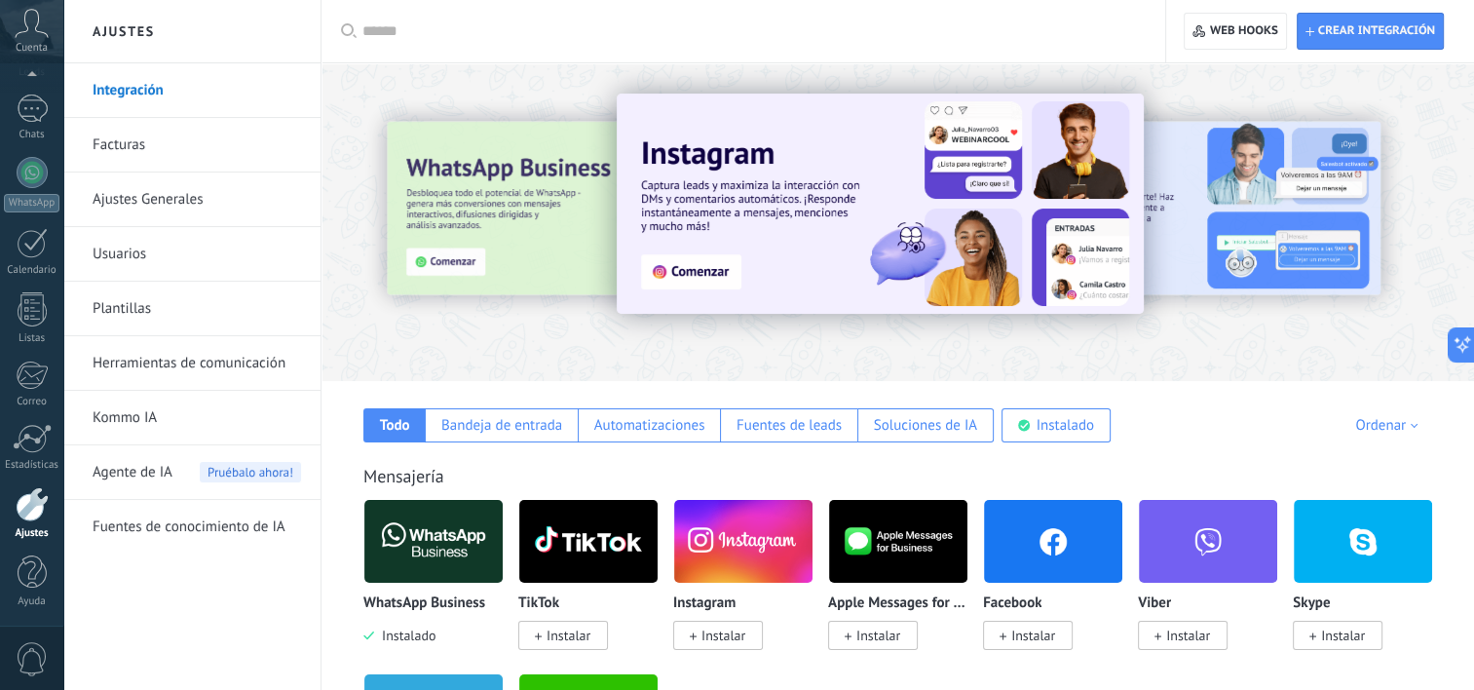
click at [139, 192] on link "Ajustes Generales" at bounding box center [197, 199] width 208 height 55
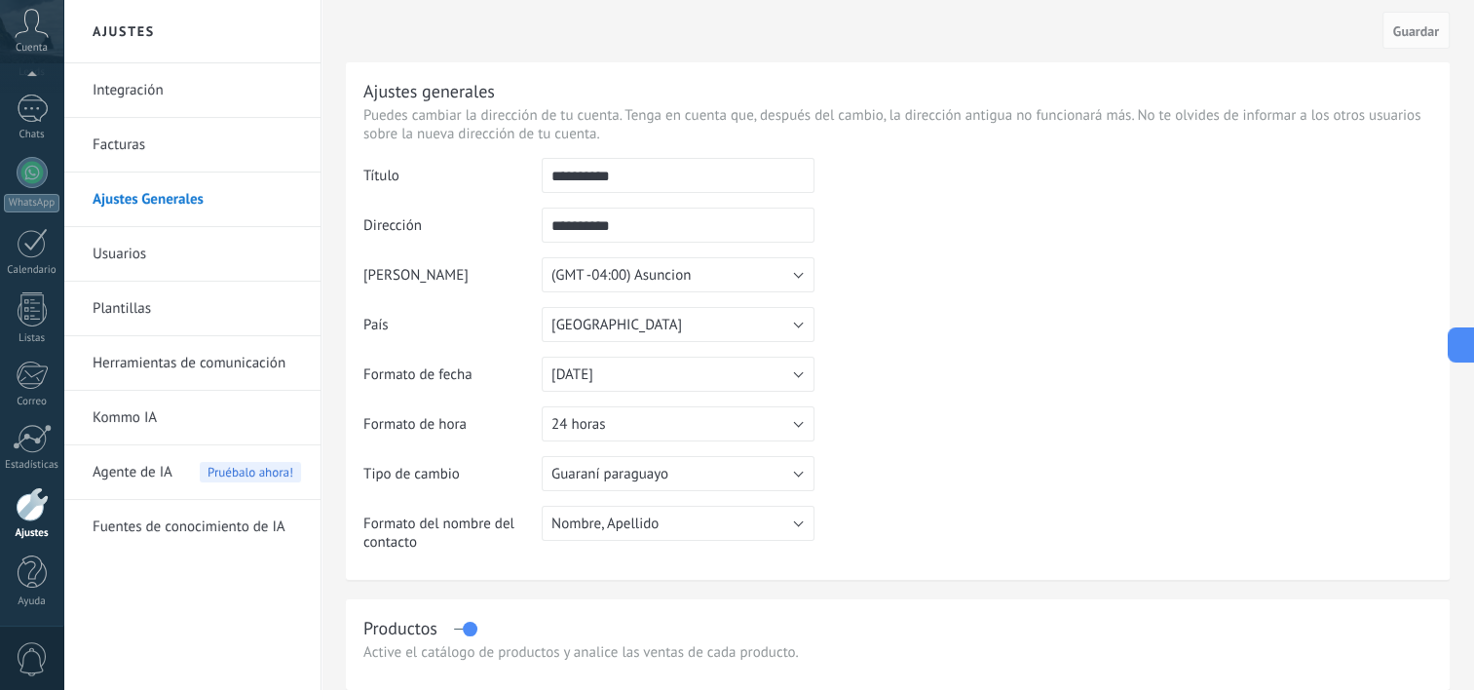
click at [165, 31] on h2 "Ajustes" at bounding box center [192, 31] width 208 height 63
click at [124, 86] on link "Integración" at bounding box center [197, 90] width 208 height 55
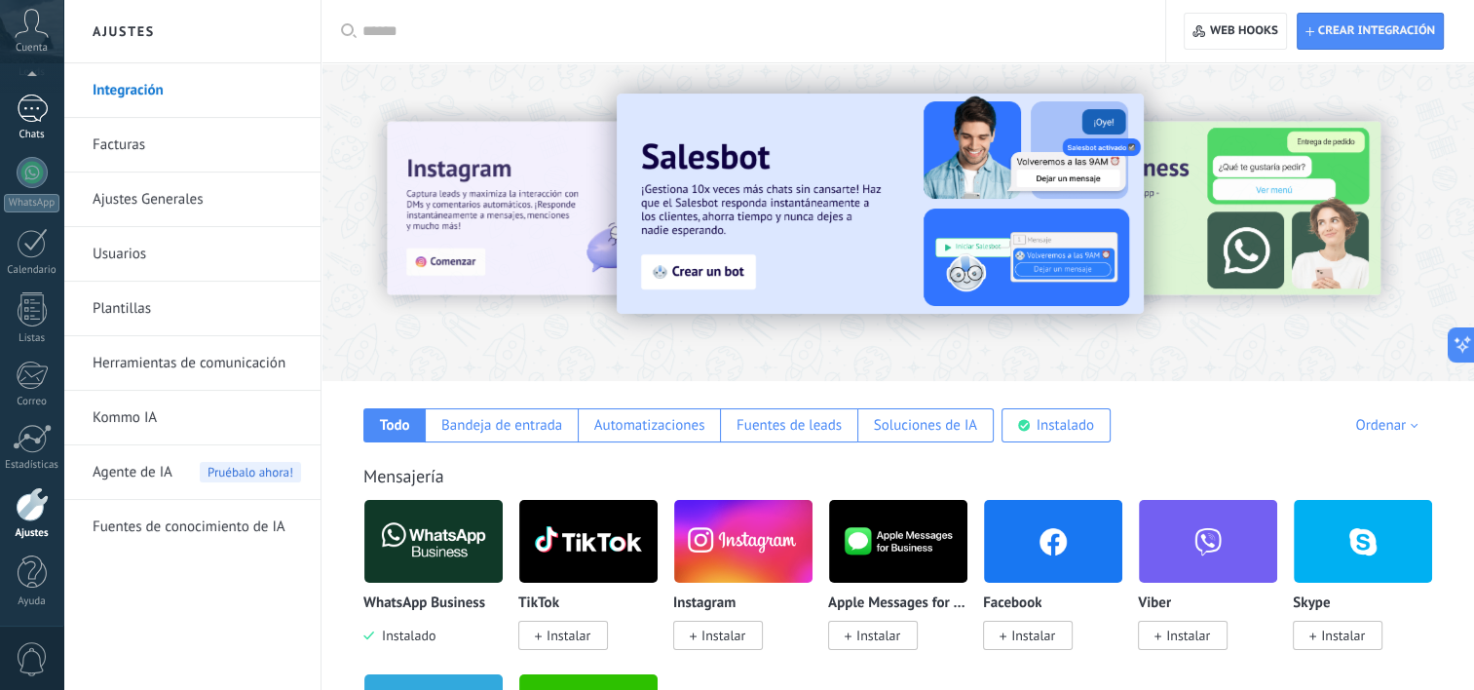
click at [32, 123] on link "Chats" at bounding box center [31, 117] width 63 height 47
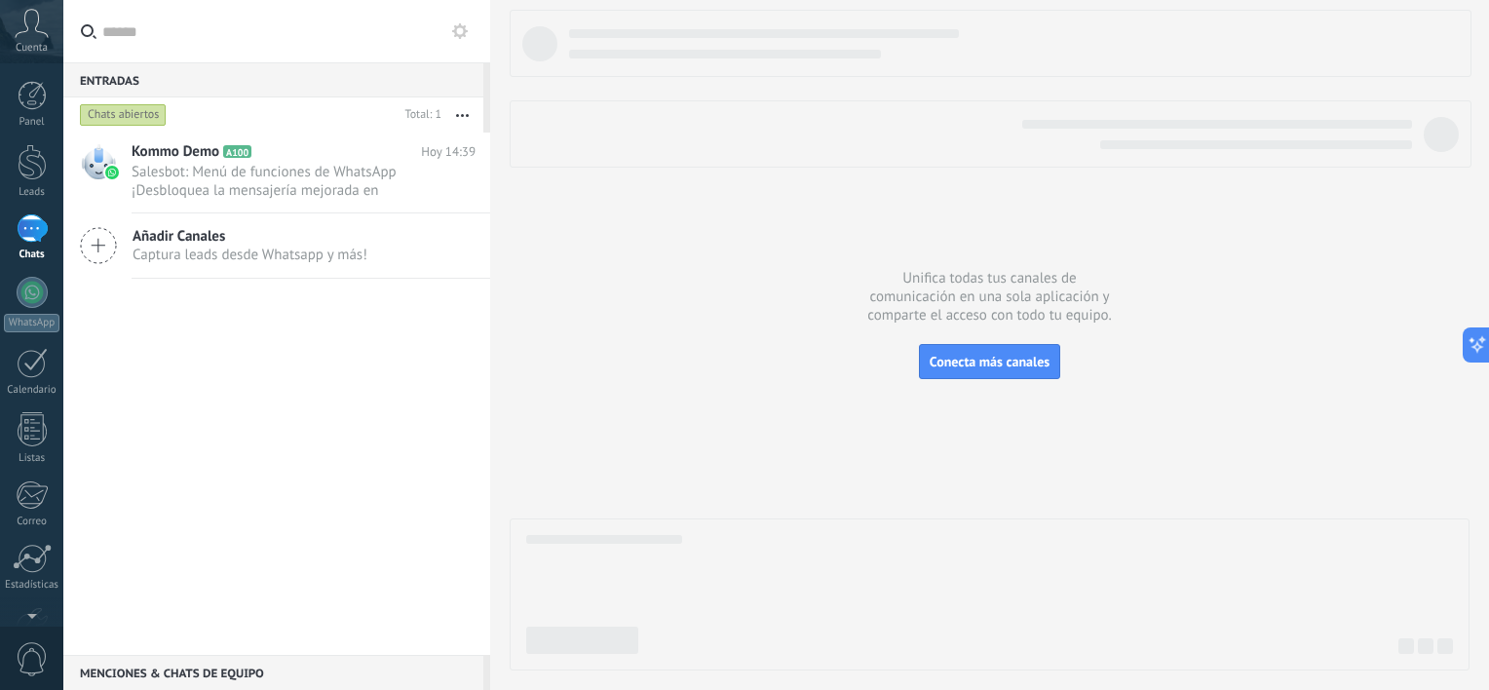
click at [453, 32] on icon at bounding box center [460, 31] width 16 height 16
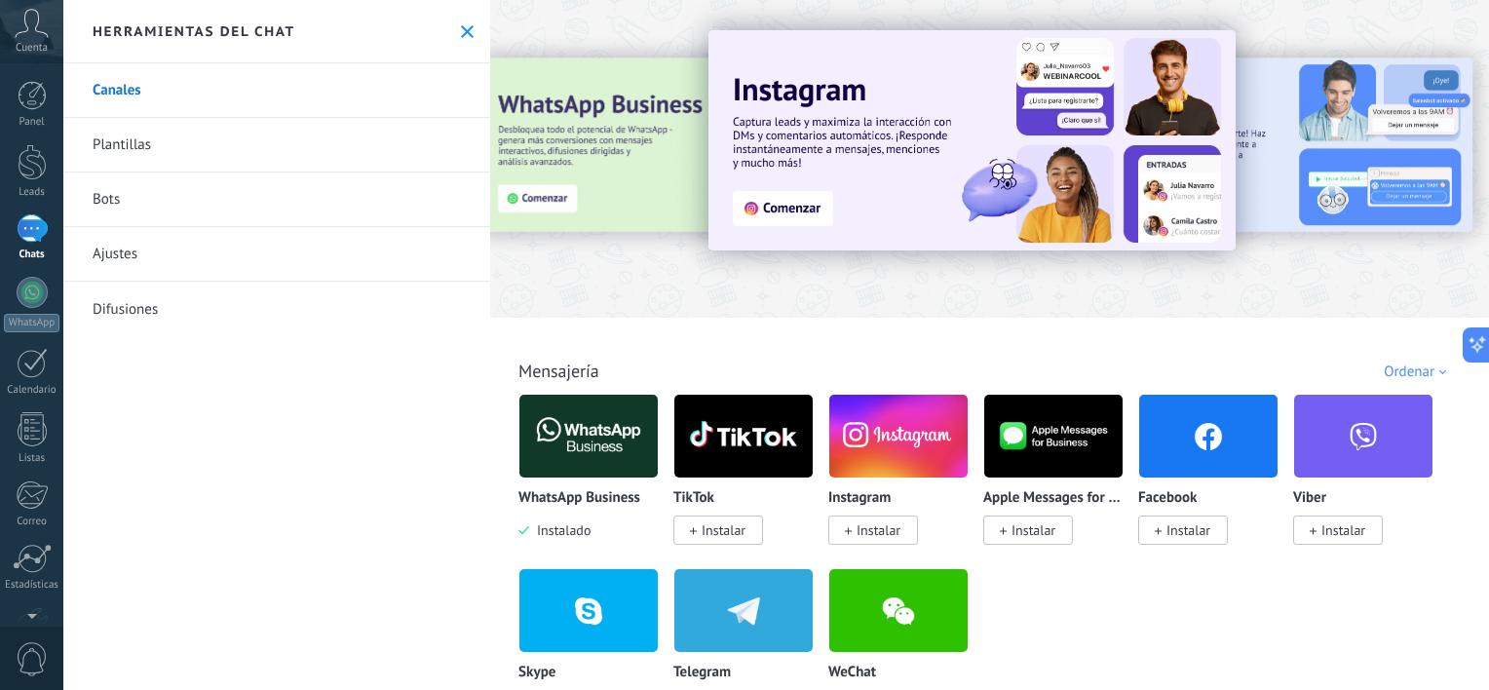
click at [375, 74] on link "Canales" at bounding box center [276, 90] width 427 height 55
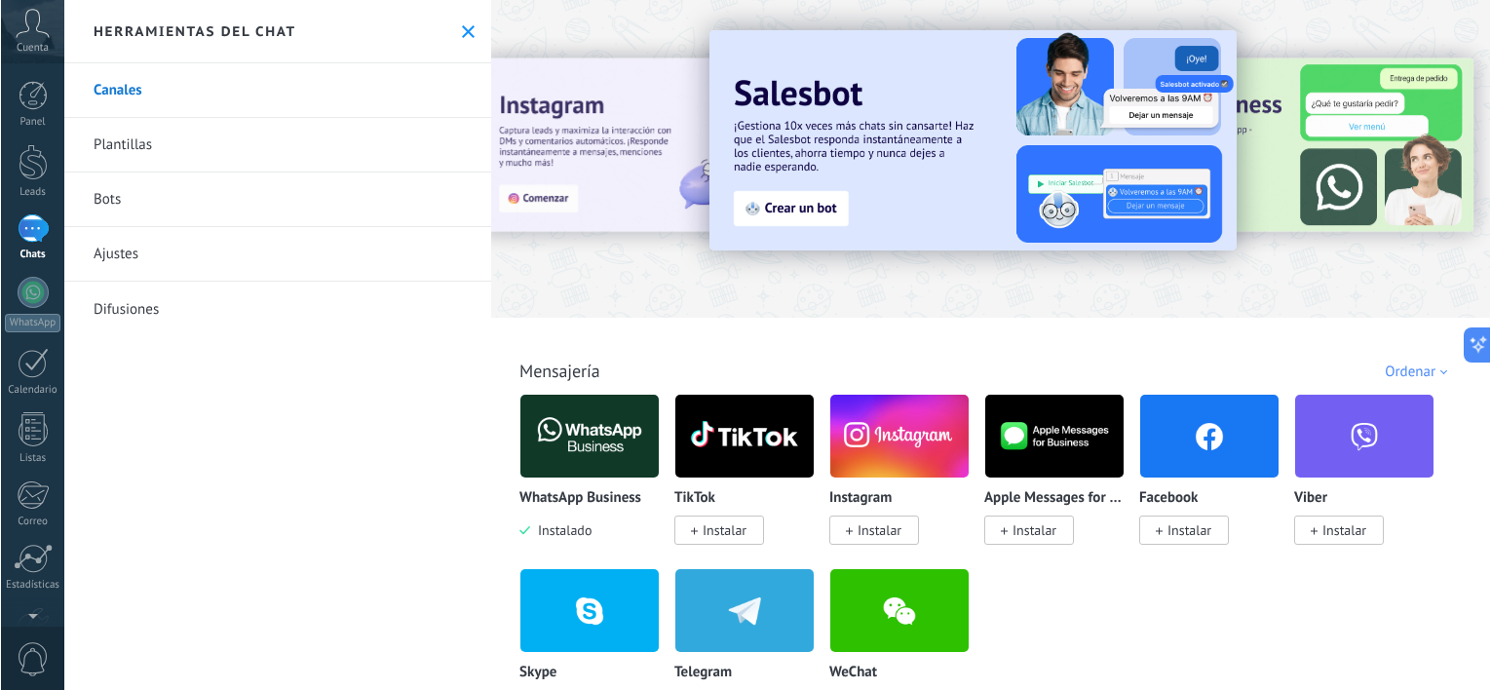
type textarea "**********"
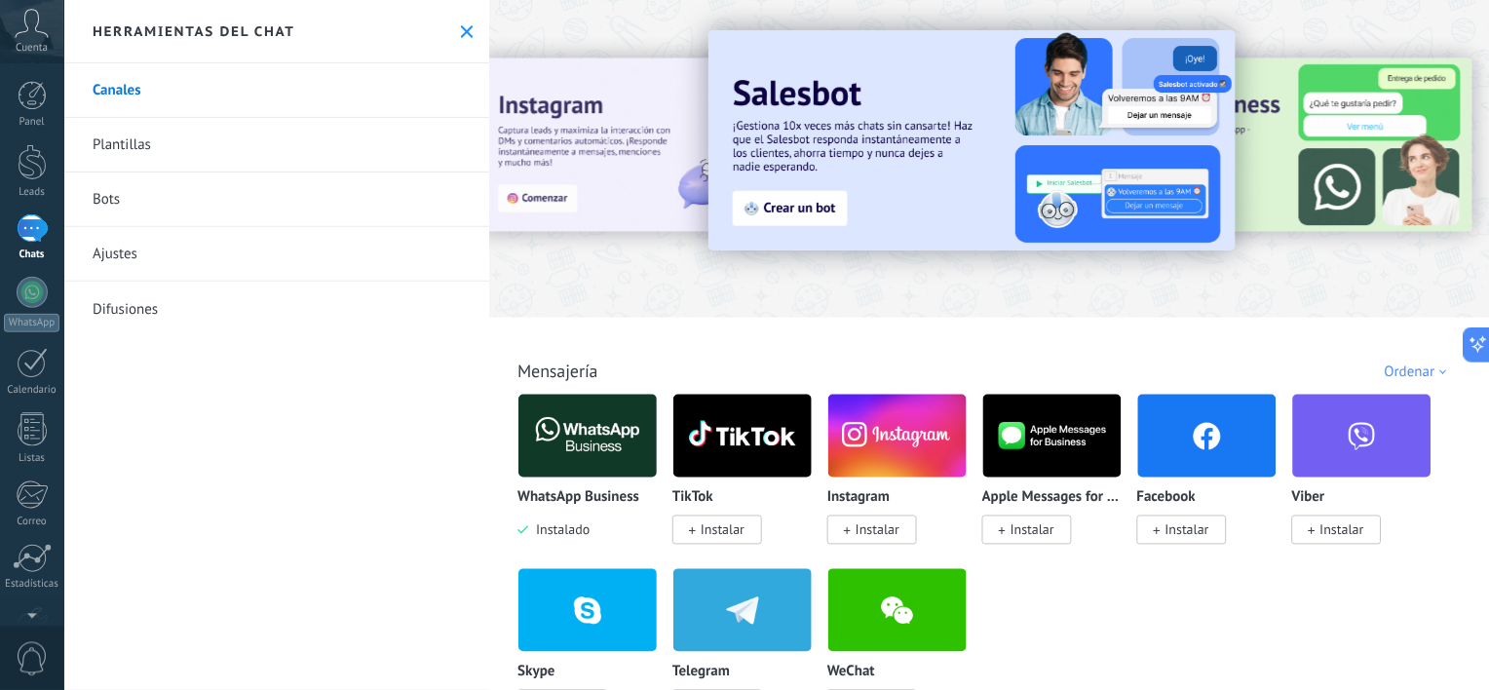
scroll to position [19, 0]
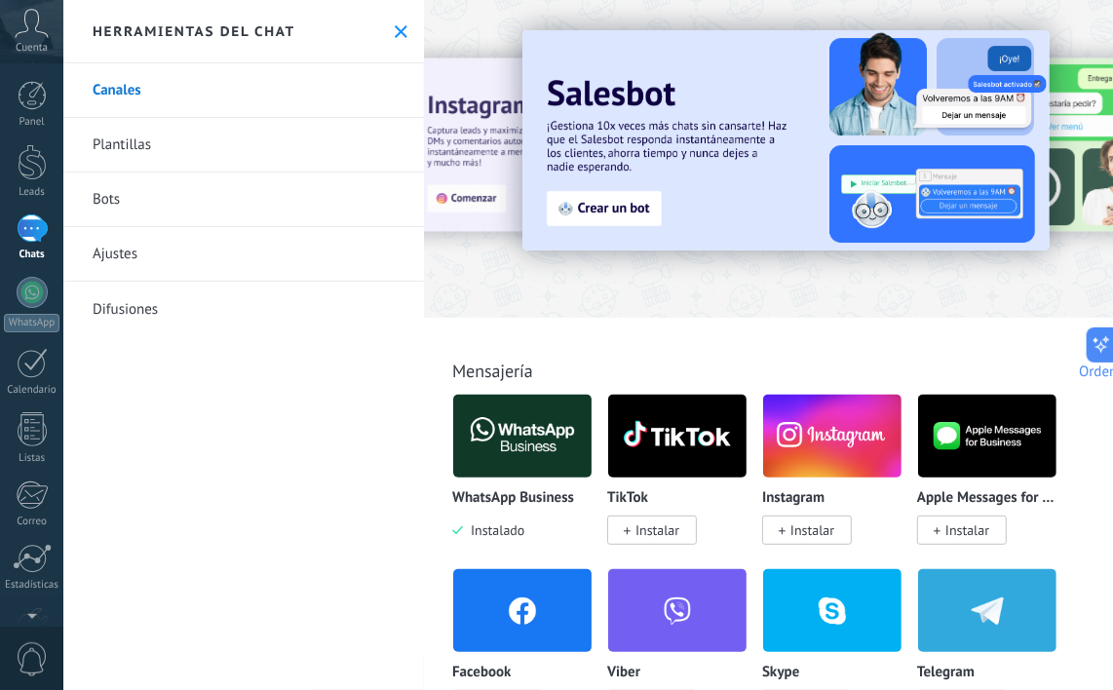
click at [521, 449] on img at bounding box center [522, 436] width 138 height 94
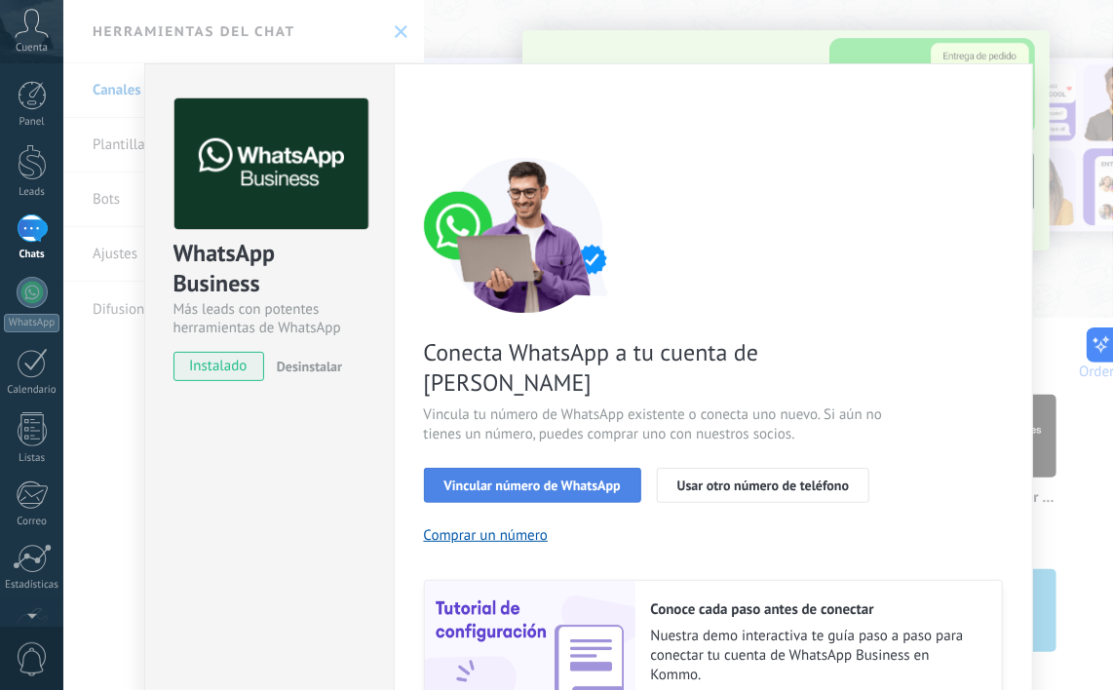
click at [565, 478] on span "Vincular número de WhatsApp" at bounding box center [532, 485] width 176 height 14
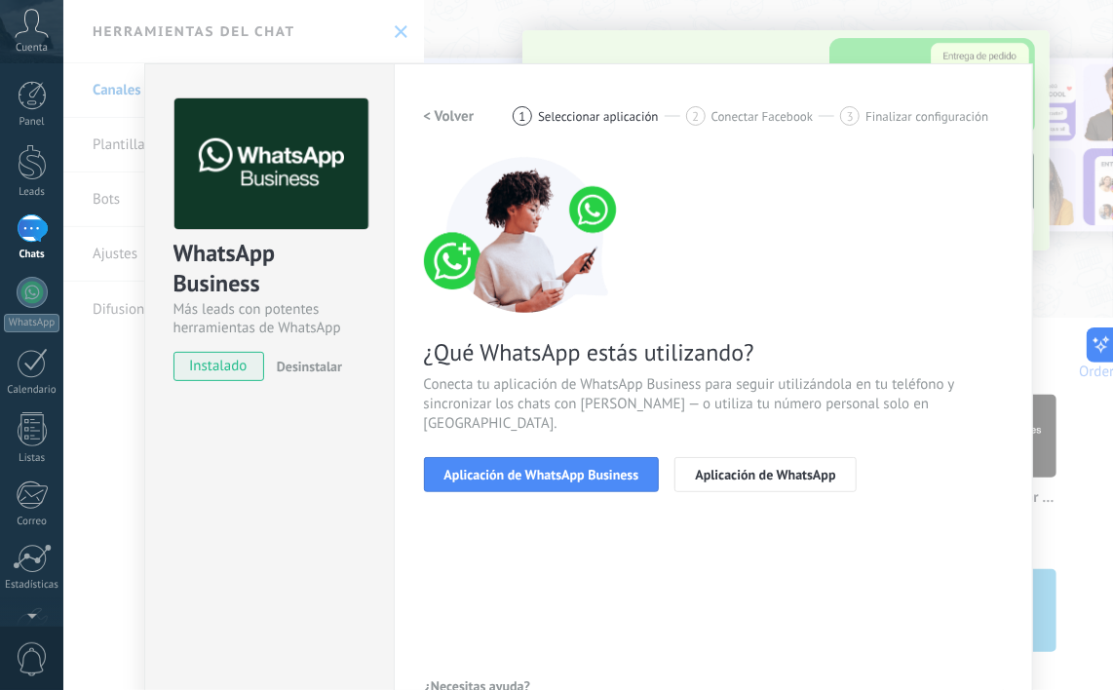
click at [565, 468] on span "Aplicación de WhatsApp Business" at bounding box center [541, 475] width 195 height 14
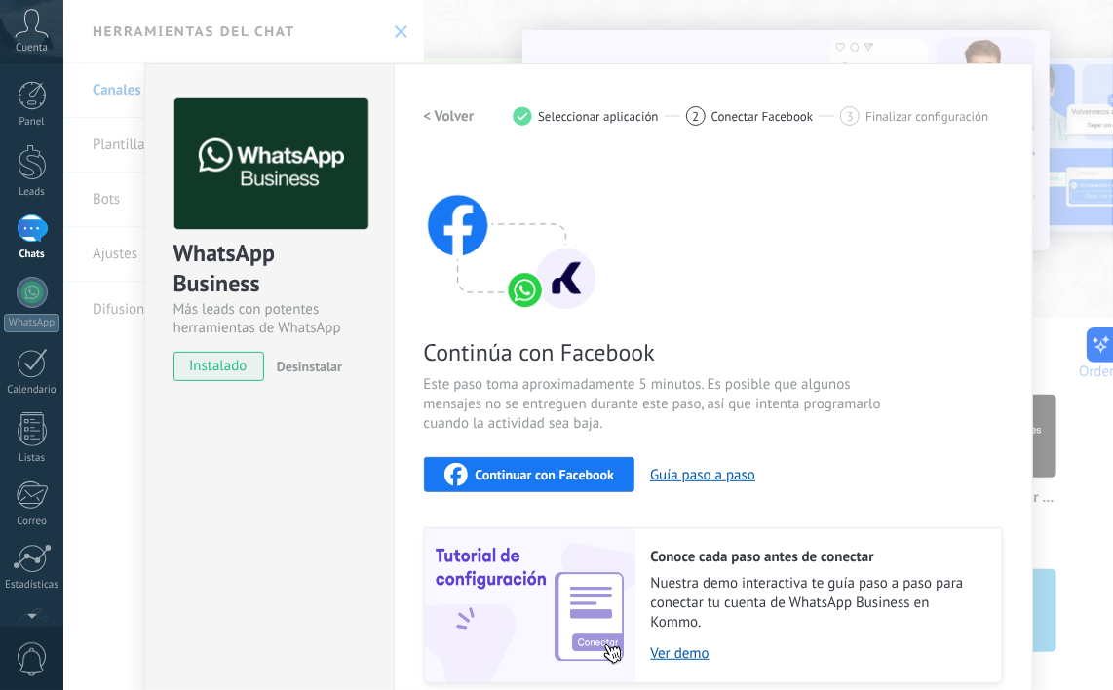
click at [569, 475] on span "Continuar con Facebook" at bounding box center [544, 475] width 139 height 14
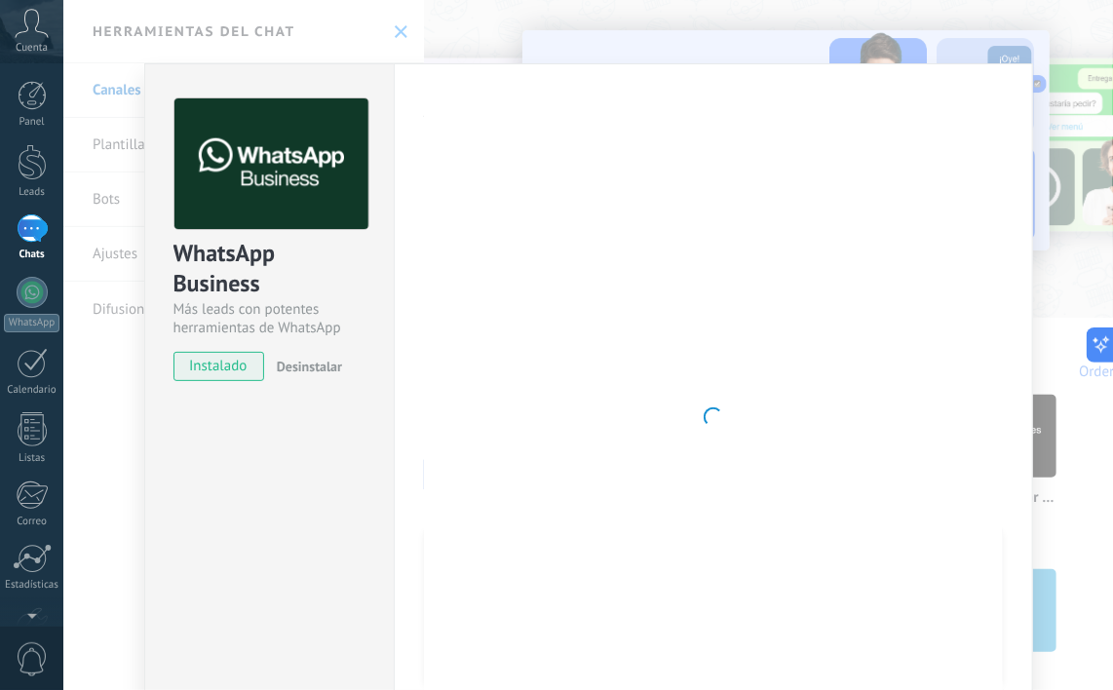
click at [914, 136] on div at bounding box center [713, 416] width 579 height 637
click at [1047, 266] on div "WhatsApp Business Más leads con potentes herramientas de WhatsApp instalado Des…" at bounding box center [587, 345] width 1049 height 690
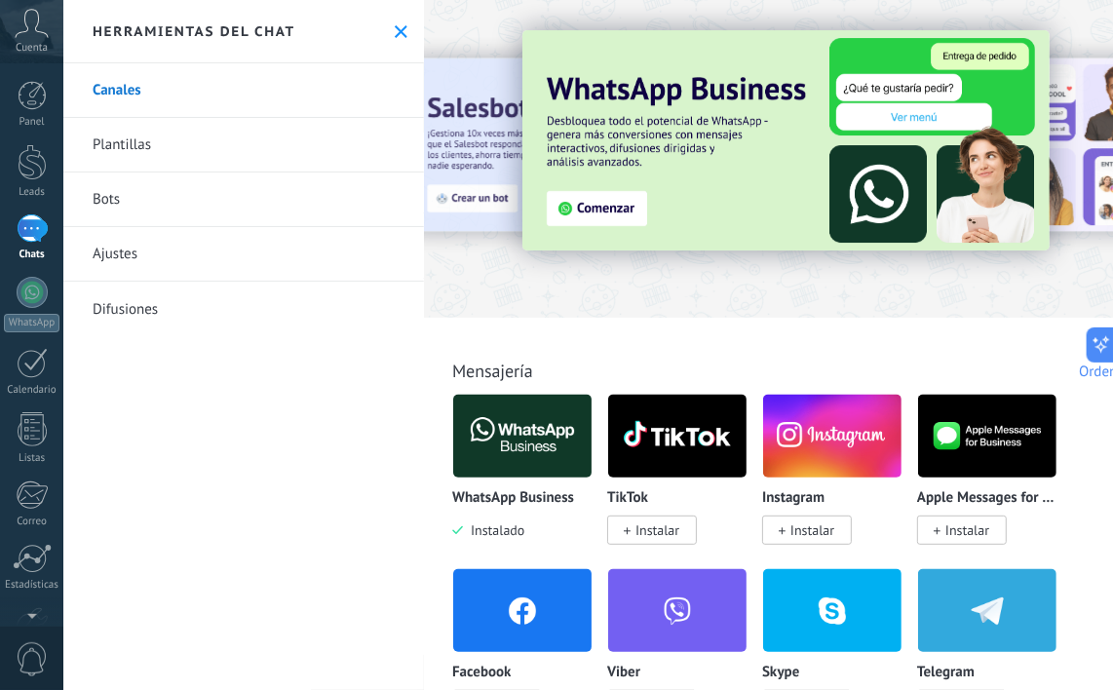
click at [569, 335] on div "Todo Bandeja de entrada Automatizaciones Fuentes de leads Soluciones de IA Inst…" at bounding box center [804, 349] width 748 height 63
click at [190, 76] on link "Canales" at bounding box center [243, 90] width 360 height 55
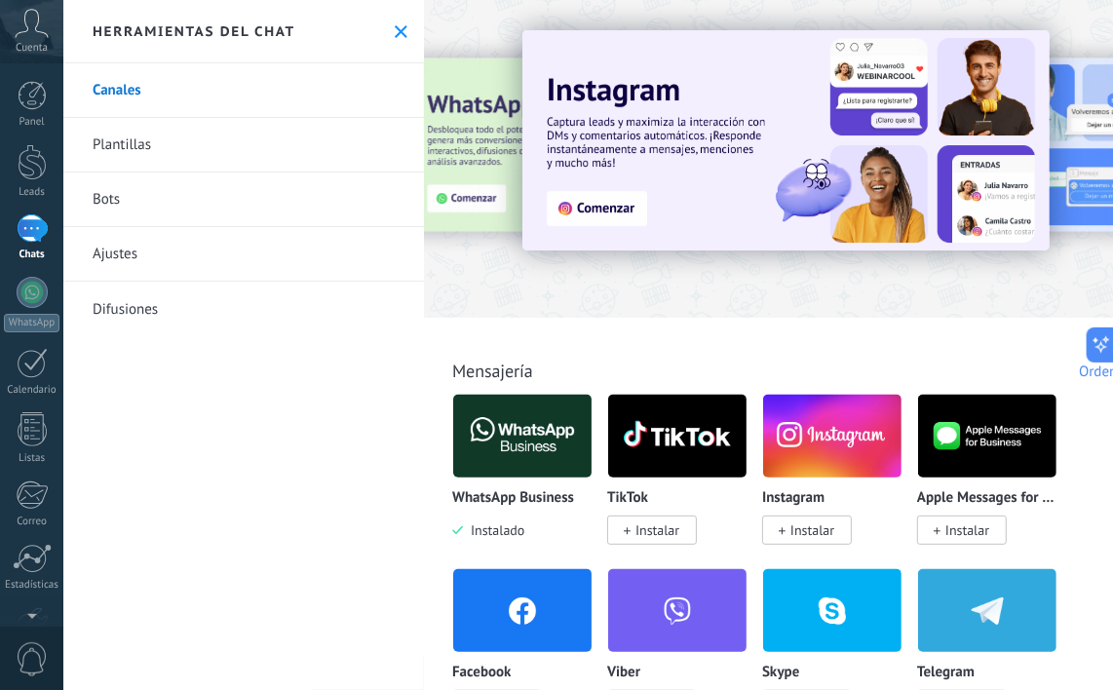
click at [129, 94] on link "Canales" at bounding box center [243, 90] width 360 height 55
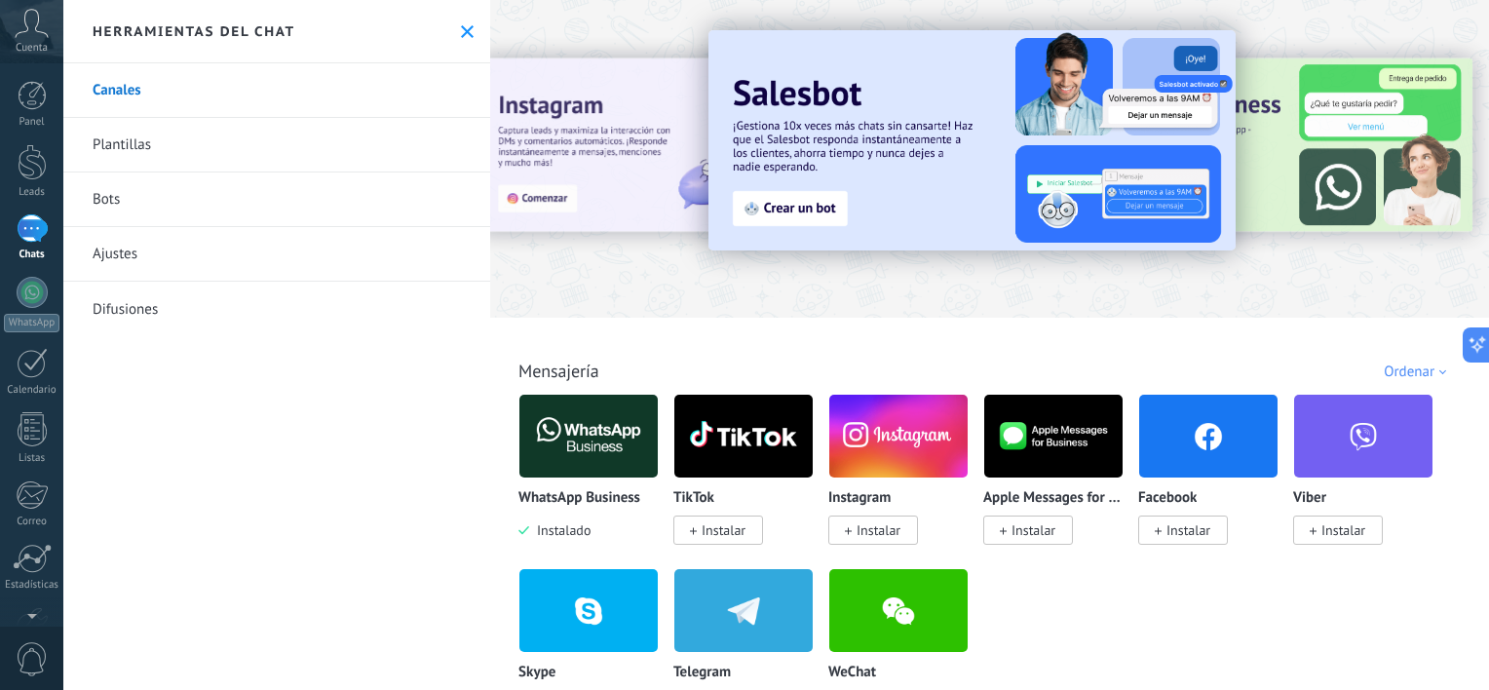
click at [117, 93] on link "Canales" at bounding box center [276, 90] width 427 height 55
click at [130, 296] on link "Difusiones" at bounding box center [276, 309] width 427 height 55
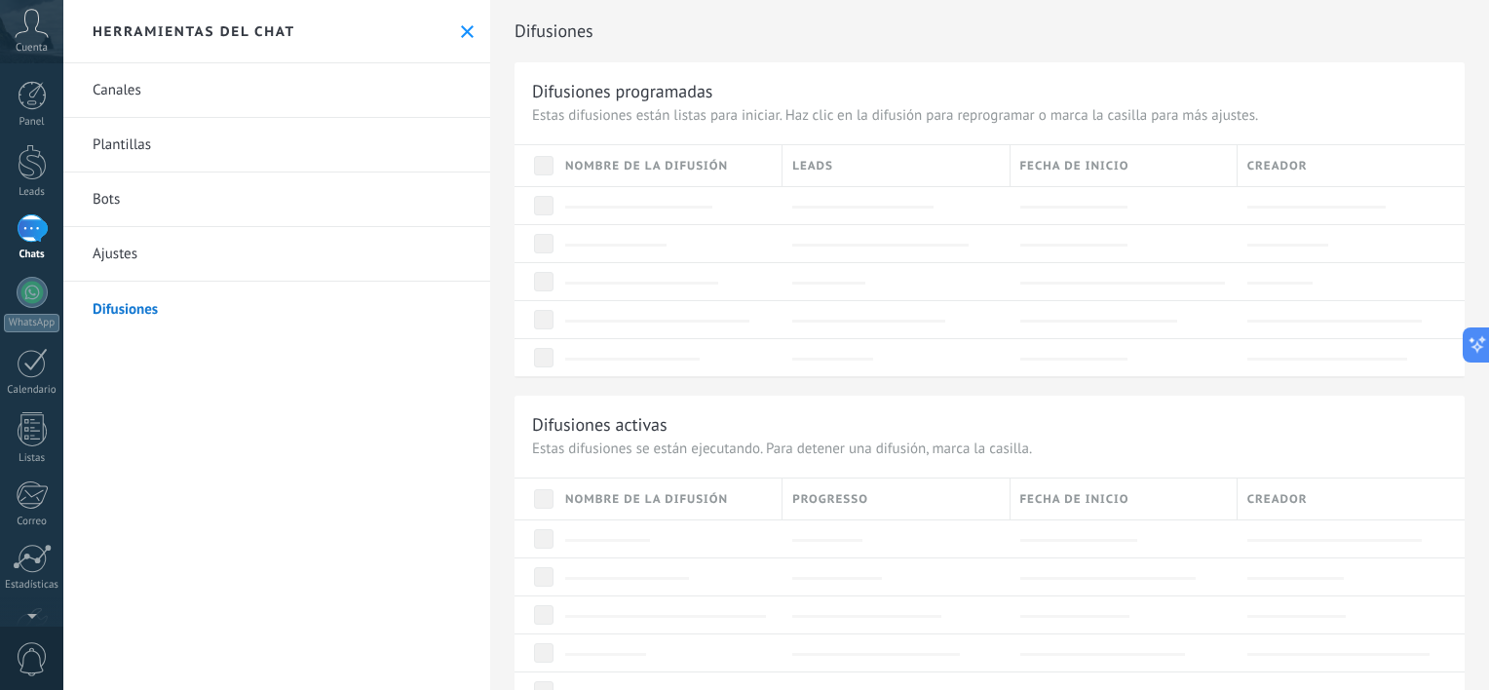
click at [117, 249] on link "Ajustes" at bounding box center [276, 254] width 427 height 55
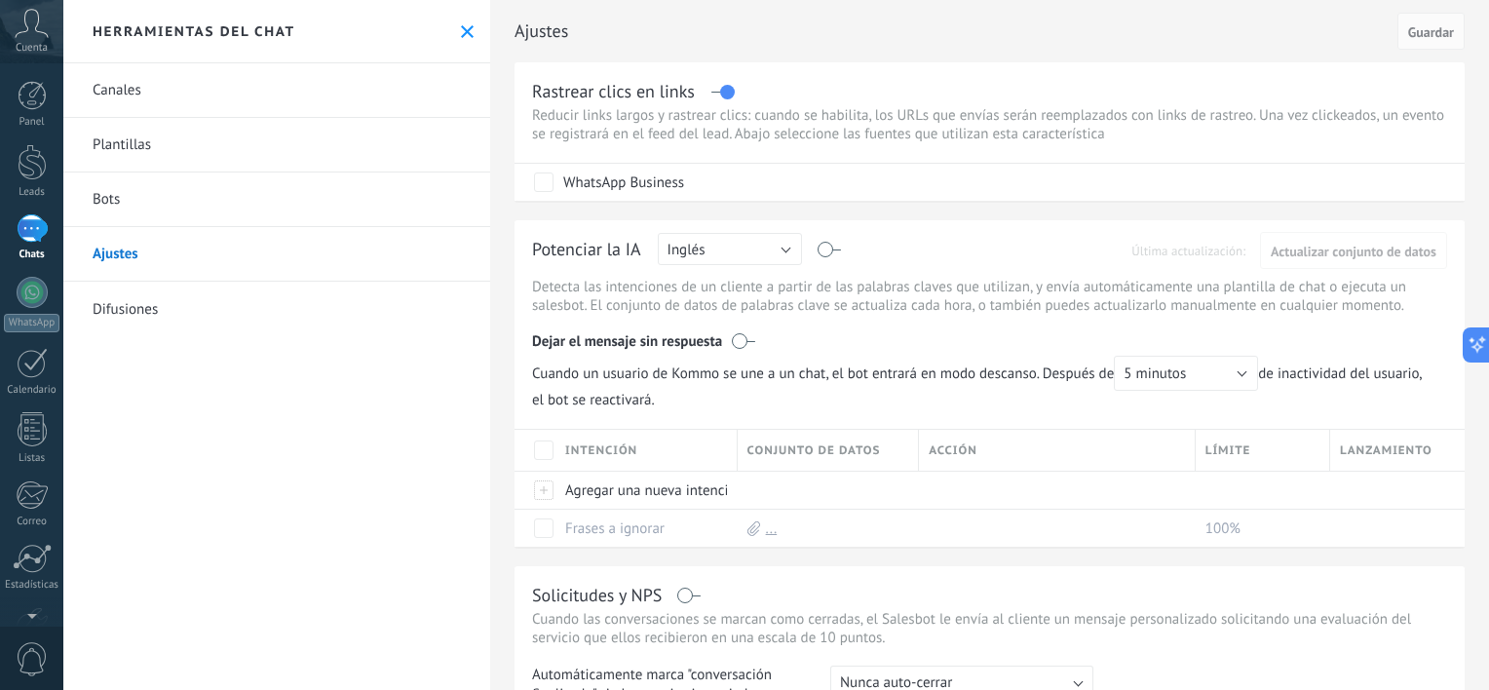
click at [123, 199] on link "Bots" at bounding box center [276, 199] width 427 height 55
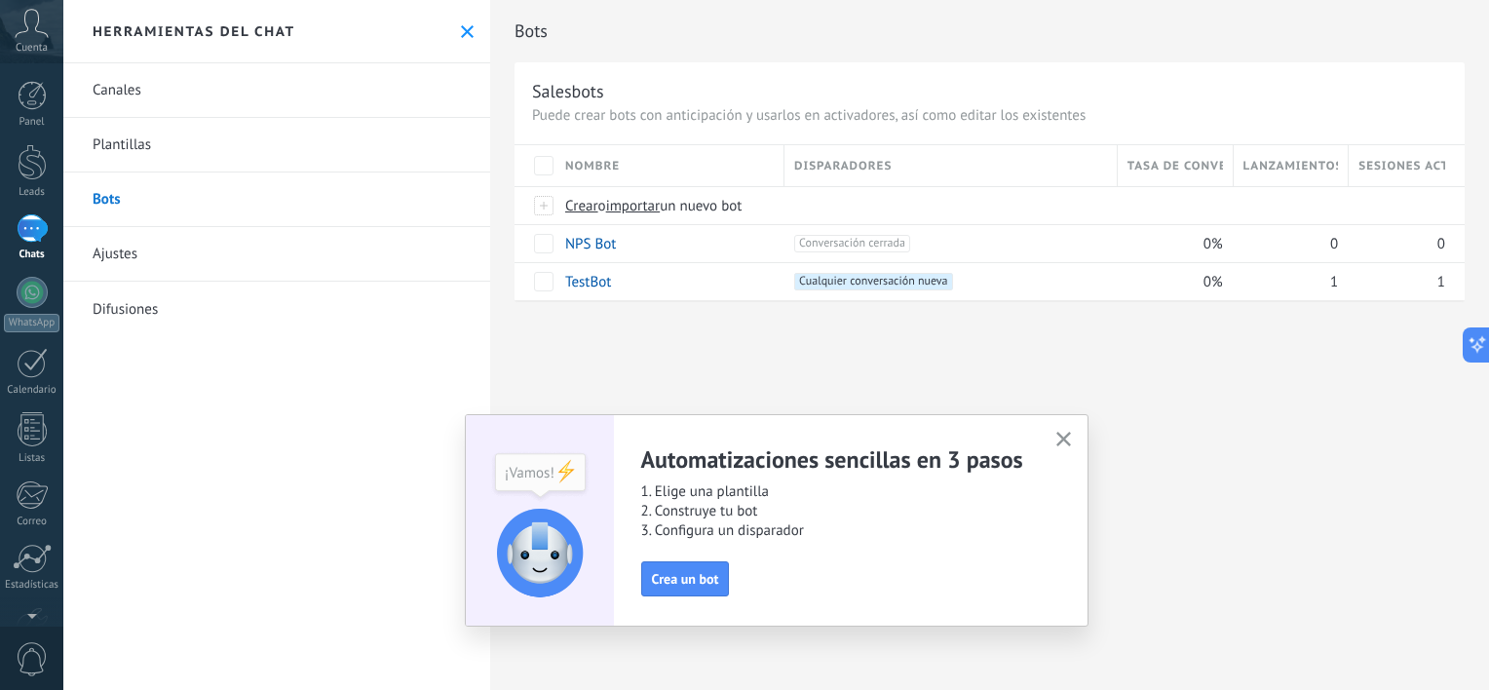
click at [1056, 436] on icon "button" at bounding box center [1063, 439] width 15 height 15
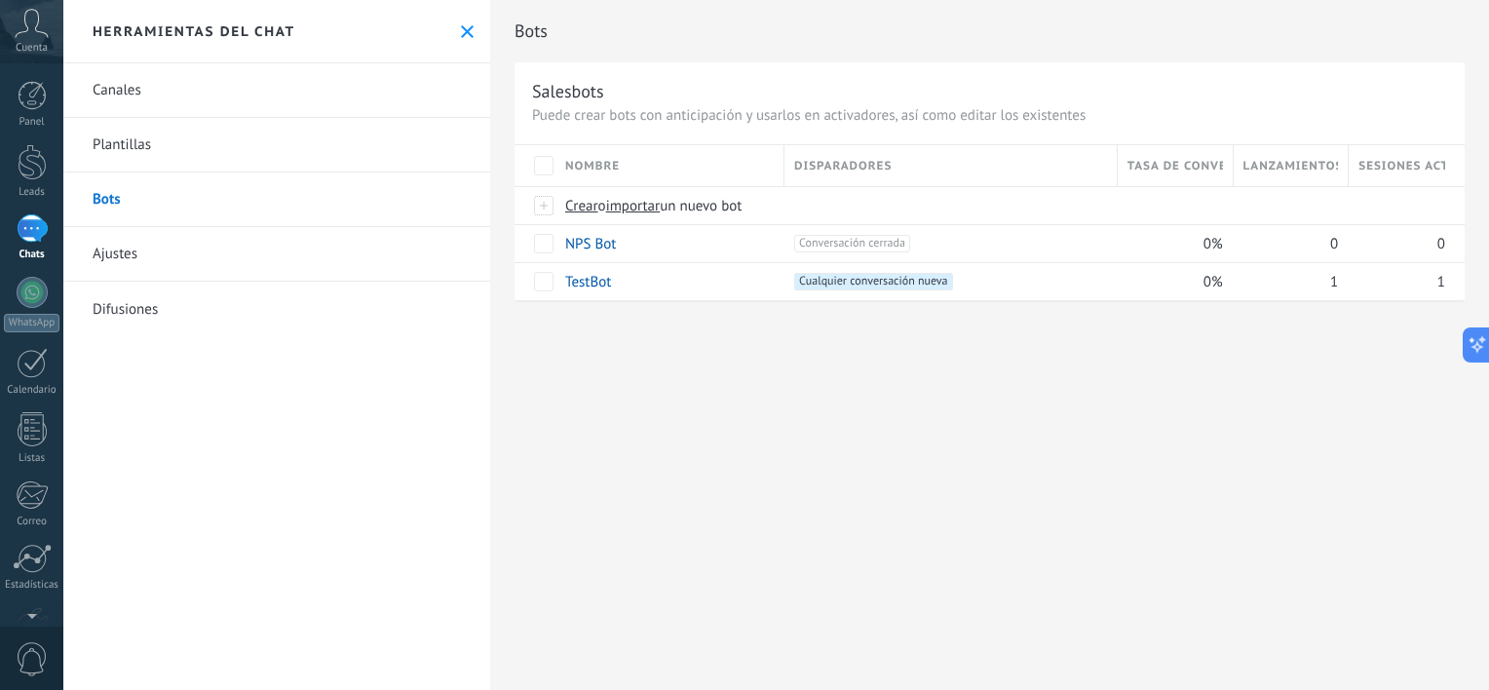
click at [152, 90] on link "Canales" at bounding box center [276, 90] width 427 height 55
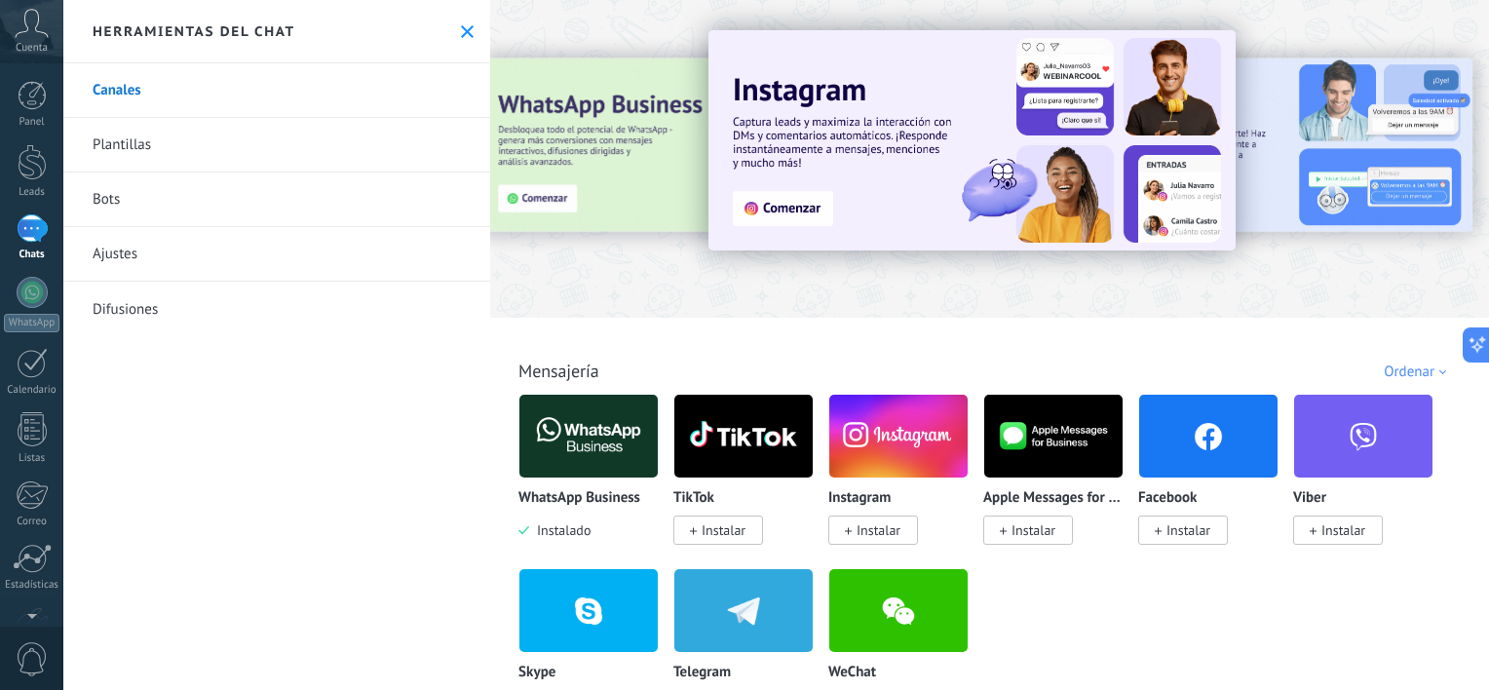
click at [612, 406] on img at bounding box center [588, 436] width 138 height 94
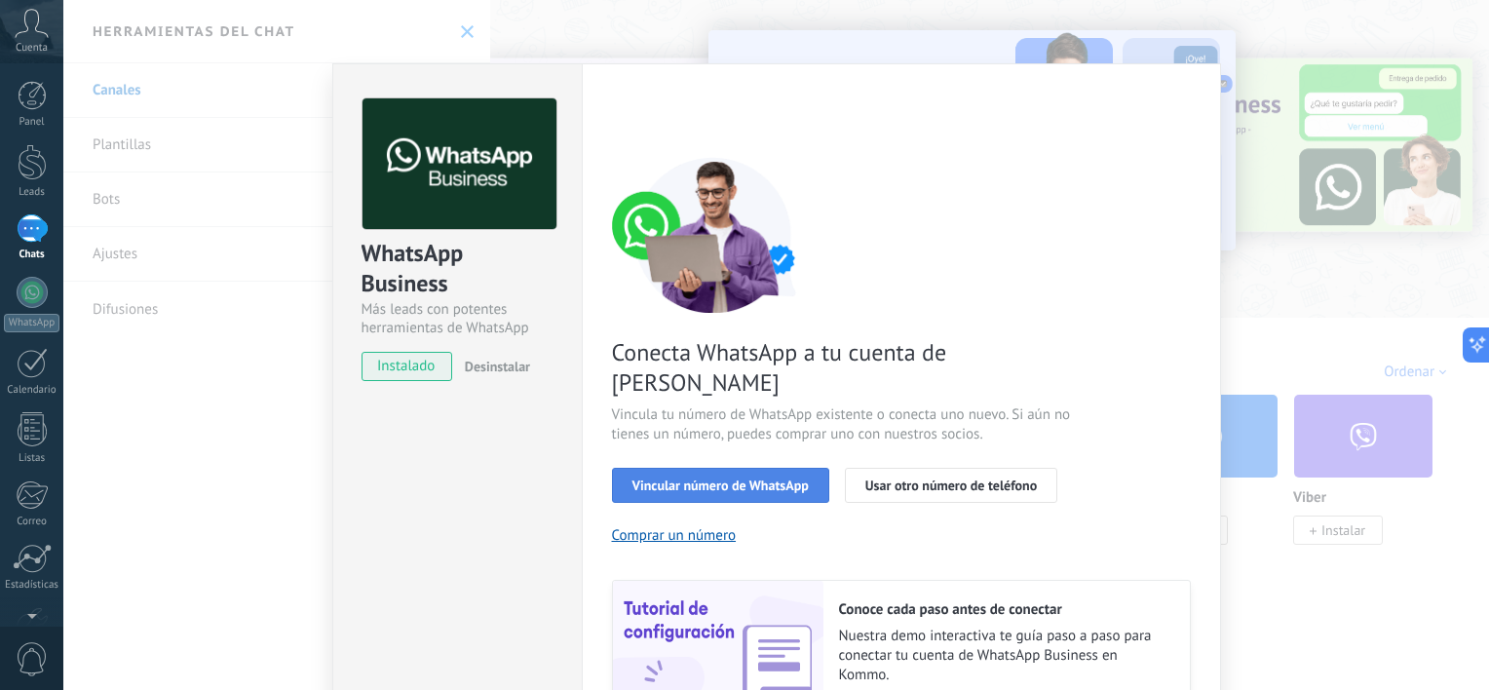
click at [787, 478] on span "Vincular número de WhatsApp" at bounding box center [720, 485] width 176 height 14
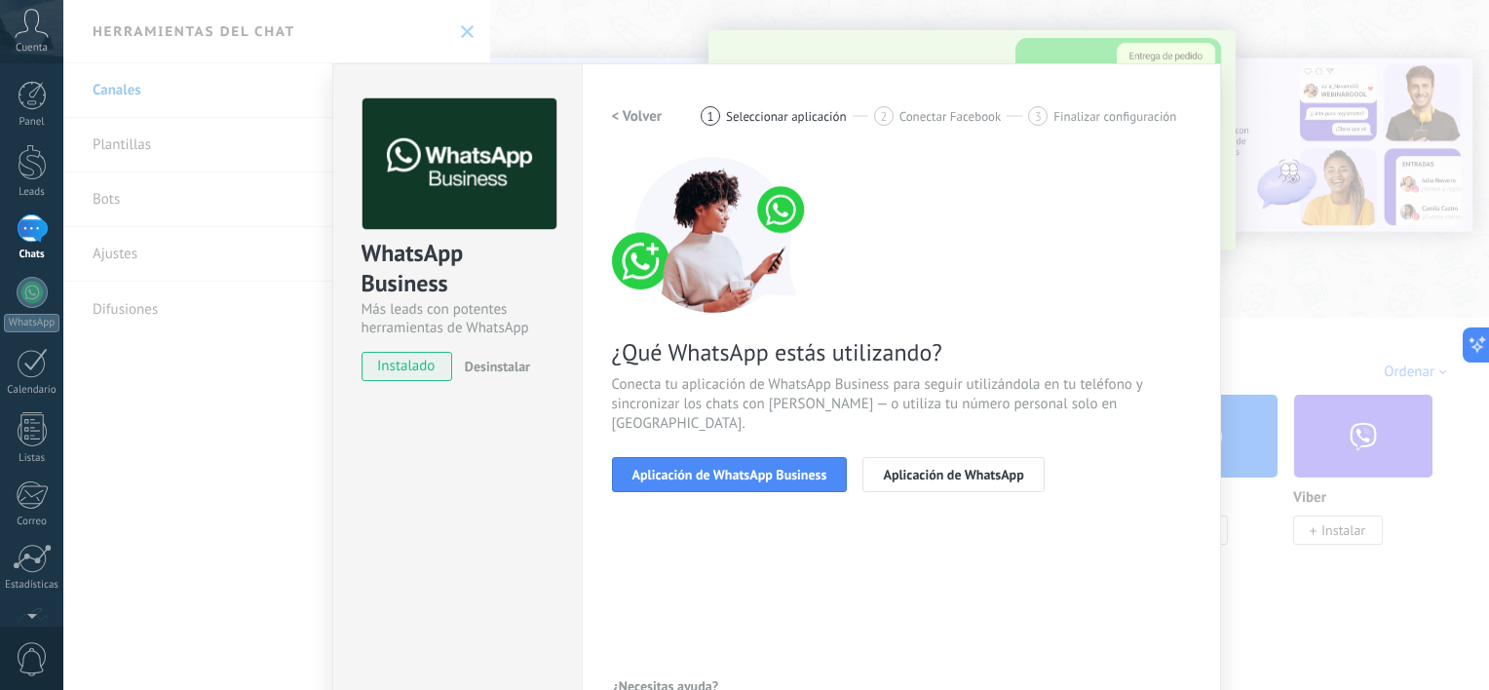
click at [627, 115] on h2 "< Volver" at bounding box center [637, 116] width 51 height 19
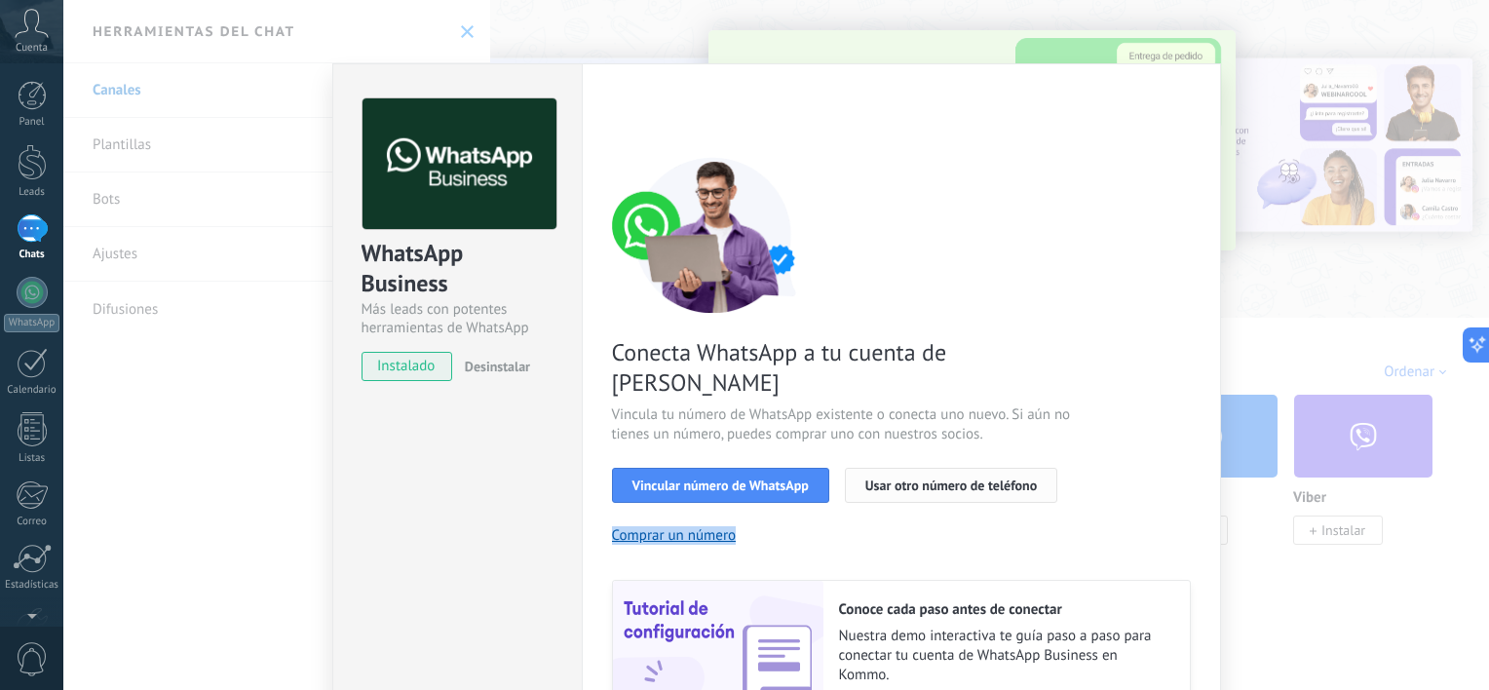
drag, startPoint x: 945, startPoint y: 473, endPoint x: 952, endPoint y: 449, distance: 25.3
click at [952, 449] on div "Conecta WhatsApp a tu cuenta de Kommo Vincula tu número de WhatsApp existente o…" at bounding box center [901, 446] width 579 height 579
click at [952, 478] on span "Usar otro número de teléfono" at bounding box center [950, 485] width 171 height 14
click at [966, 405] on span "Vincula tu número de WhatsApp existente o conecta uno nuevo. Si aún no tienes u…" at bounding box center [844, 424] width 464 height 39
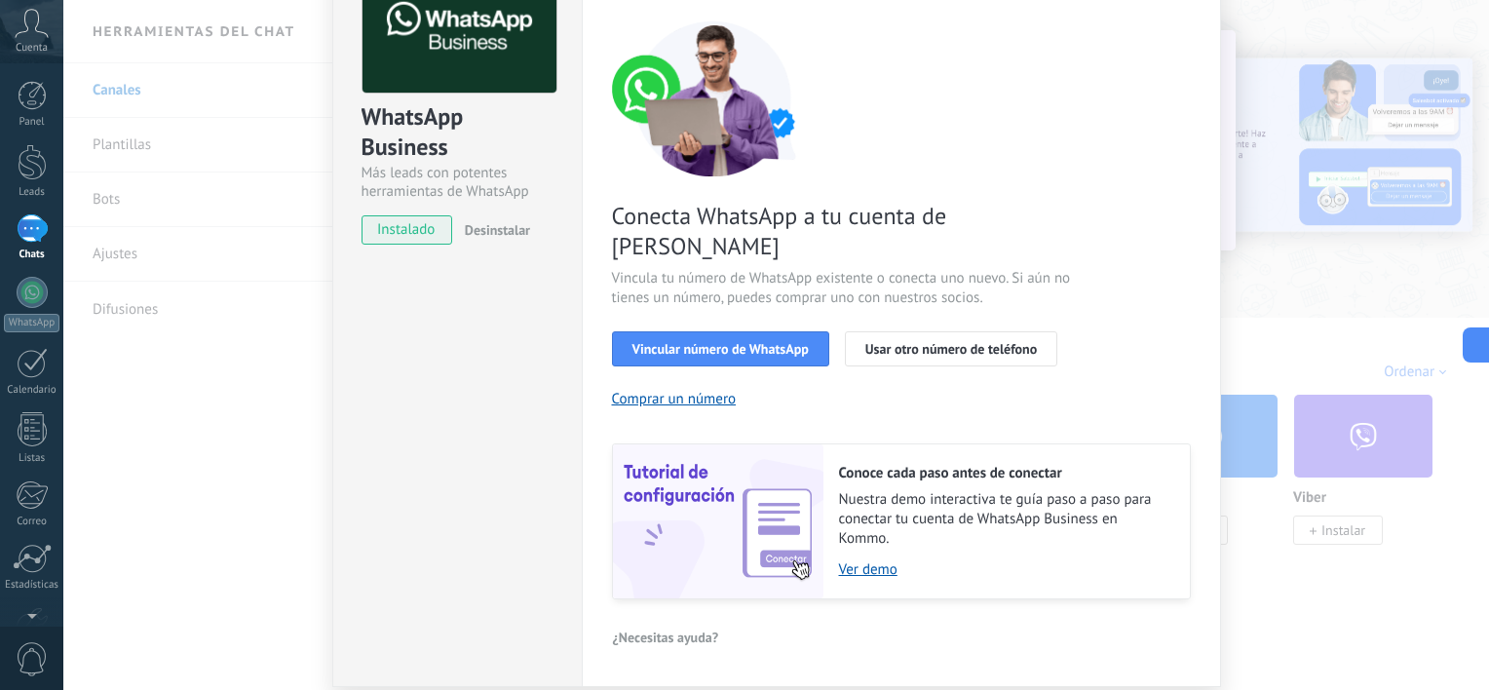
scroll to position [97, 0]
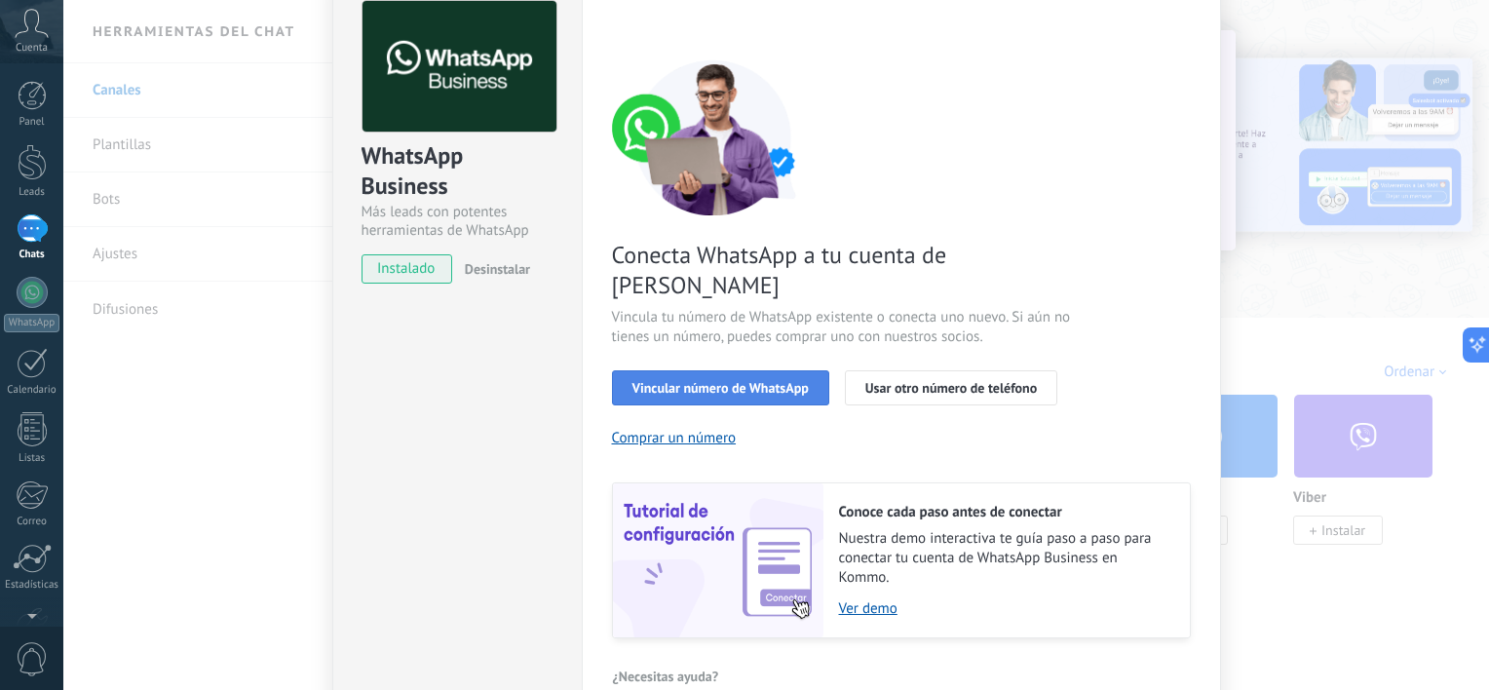
click at [773, 381] on span "Vincular número de WhatsApp" at bounding box center [720, 388] width 176 height 14
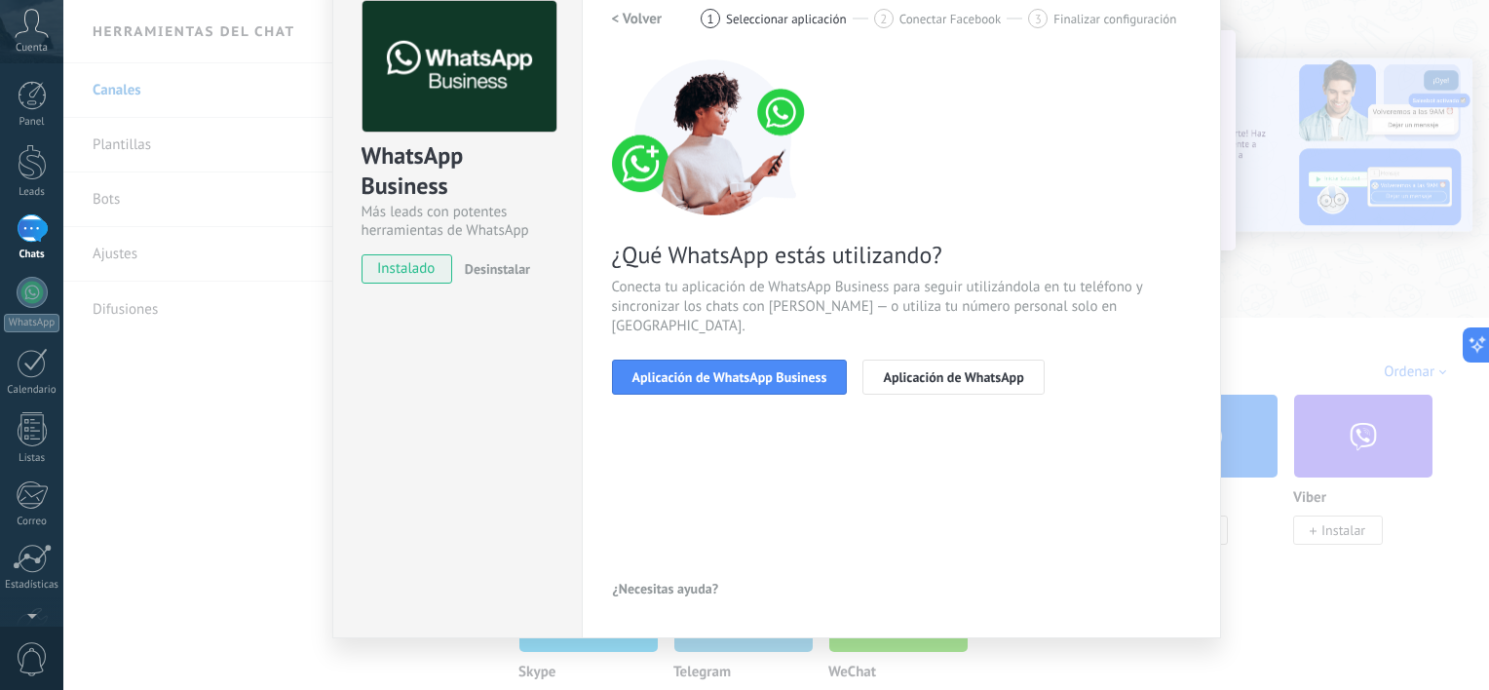
click at [773, 370] on span "Aplicación de WhatsApp Business" at bounding box center [729, 377] width 195 height 14
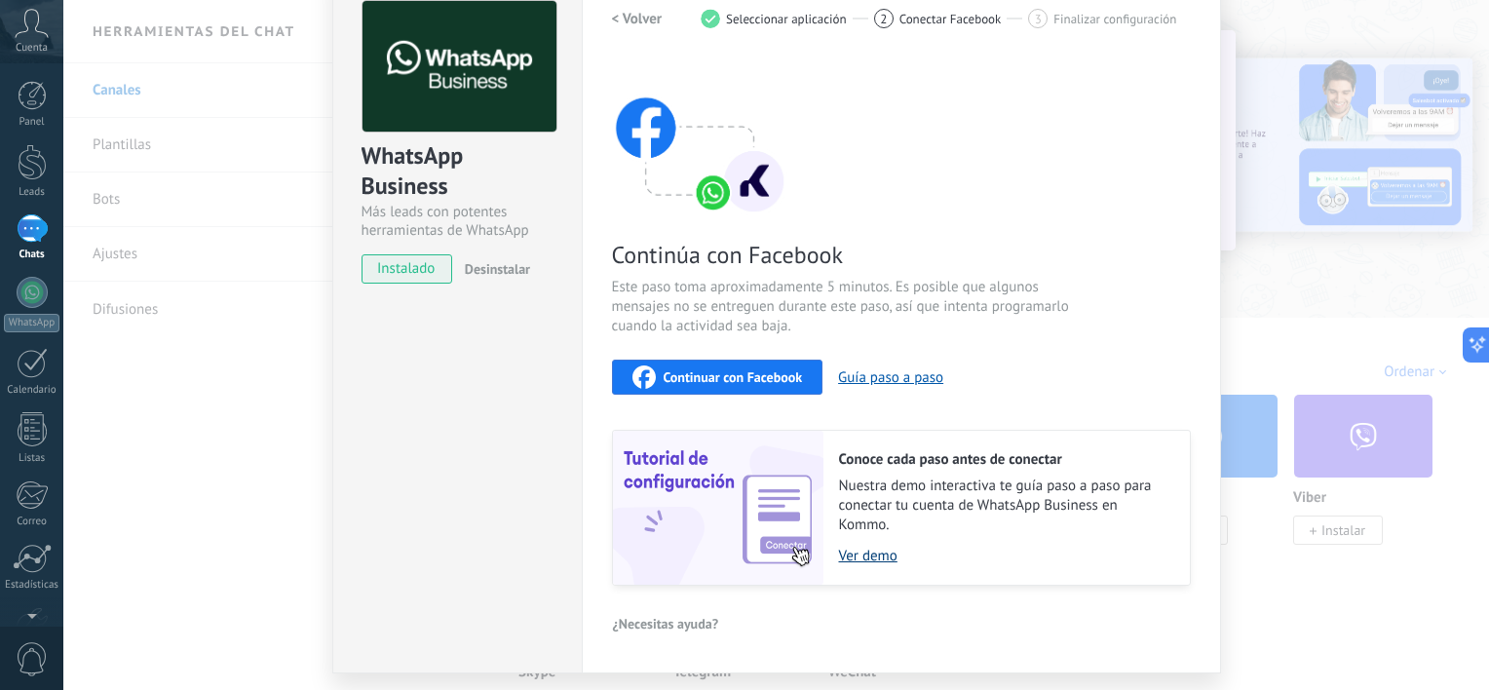
click at [865, 560] on link "Ver demo" at bounding box center [1004, 556] width 331 height 19
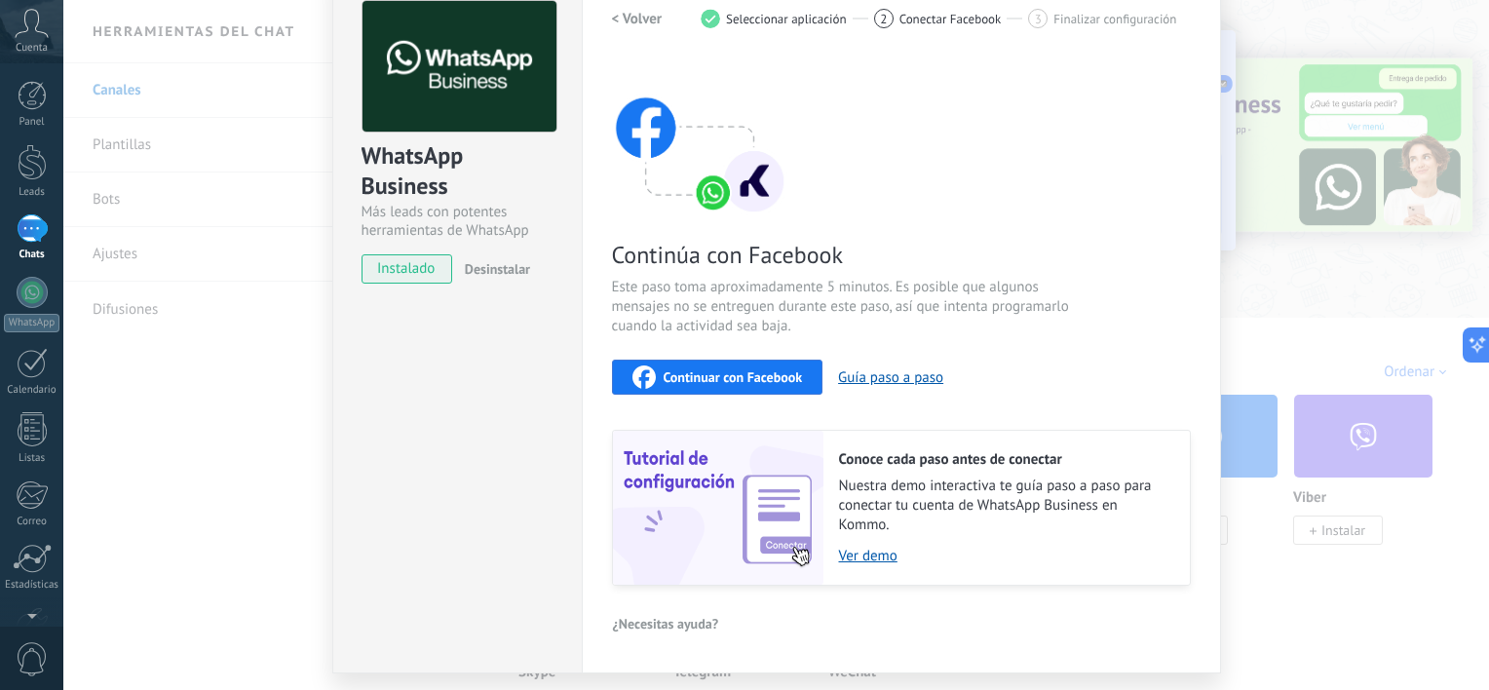
click at [770, 379] on span "Continuar con Facebook" at bounding box center [732, 377] width 139 height 14
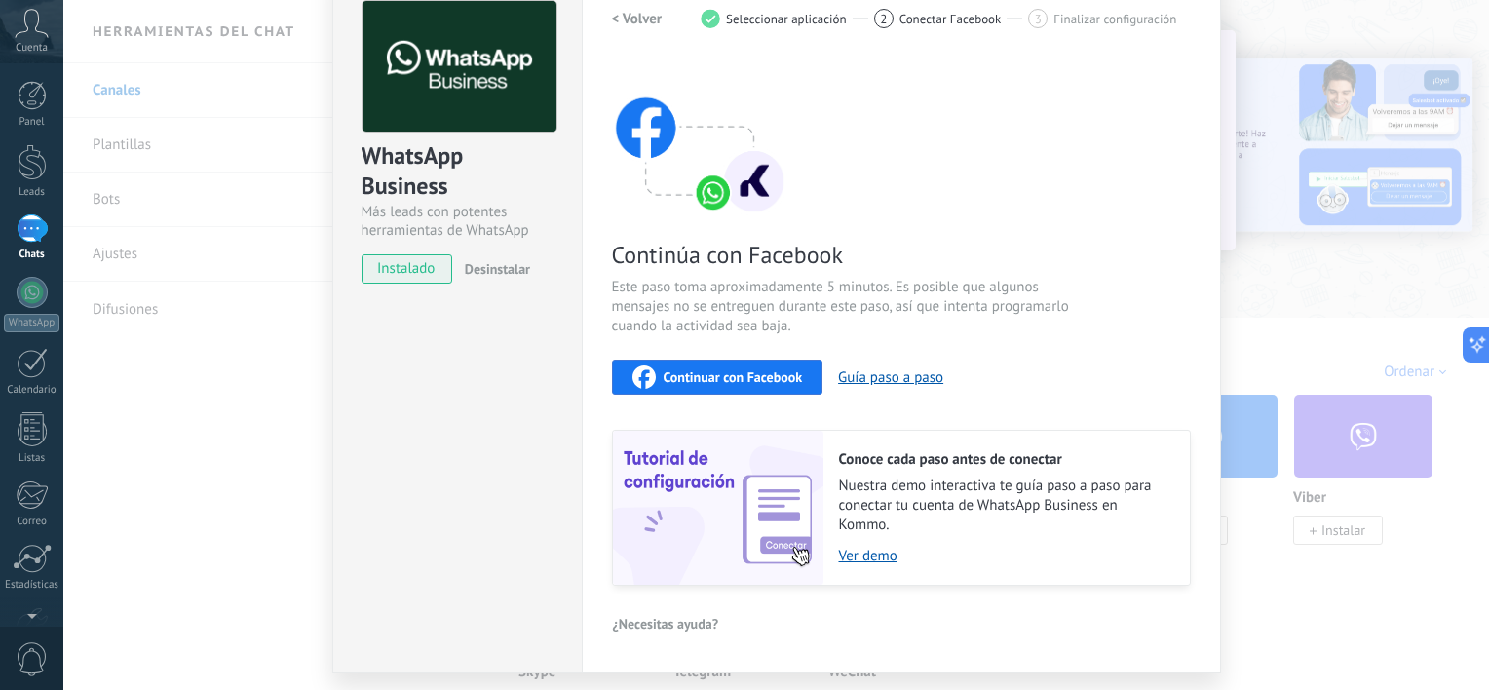
click at [709, 374] on span "Continuar con Facebook" at bounding box center [732, 377] width 139 height 14
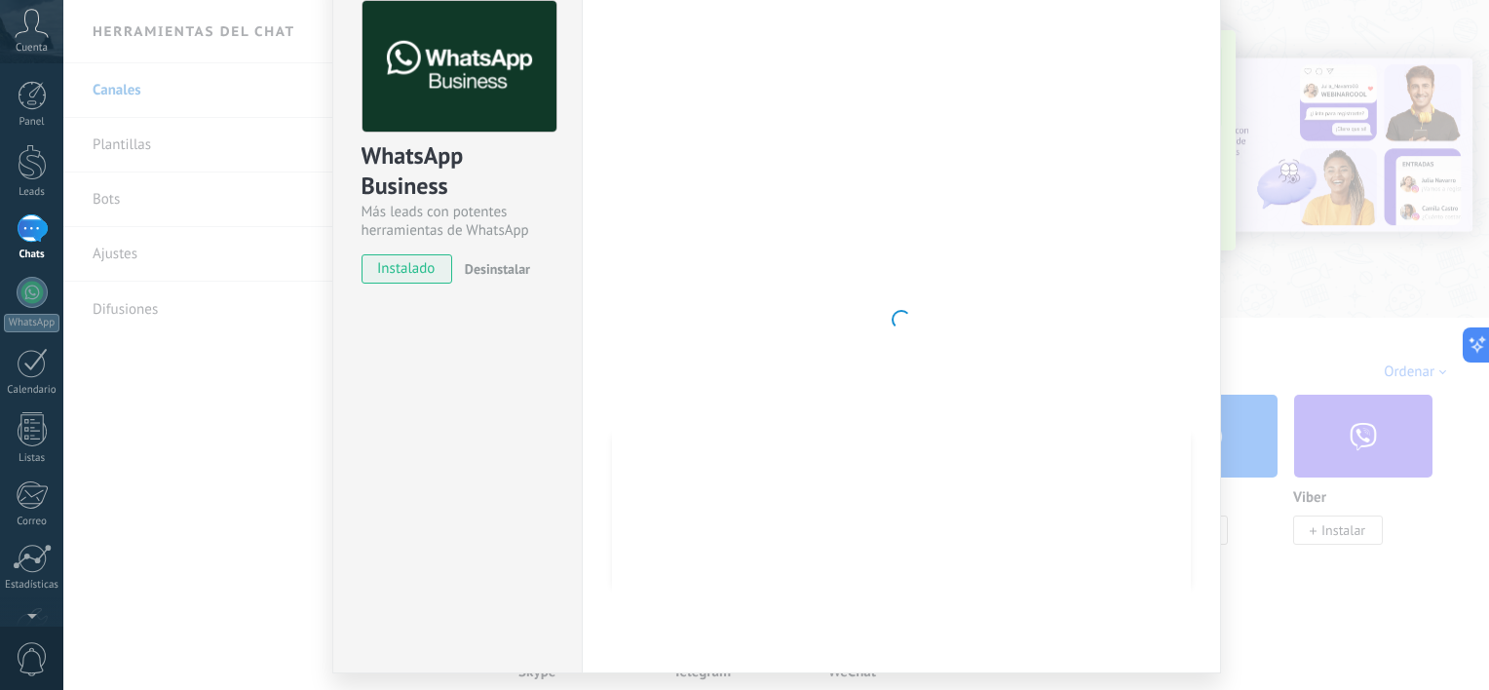
click at [809, 280] on div at bounding box center [901, 319] width 579 height 637
click at [742, 256] on div at bounding box center [901, 319] width 579 height 637
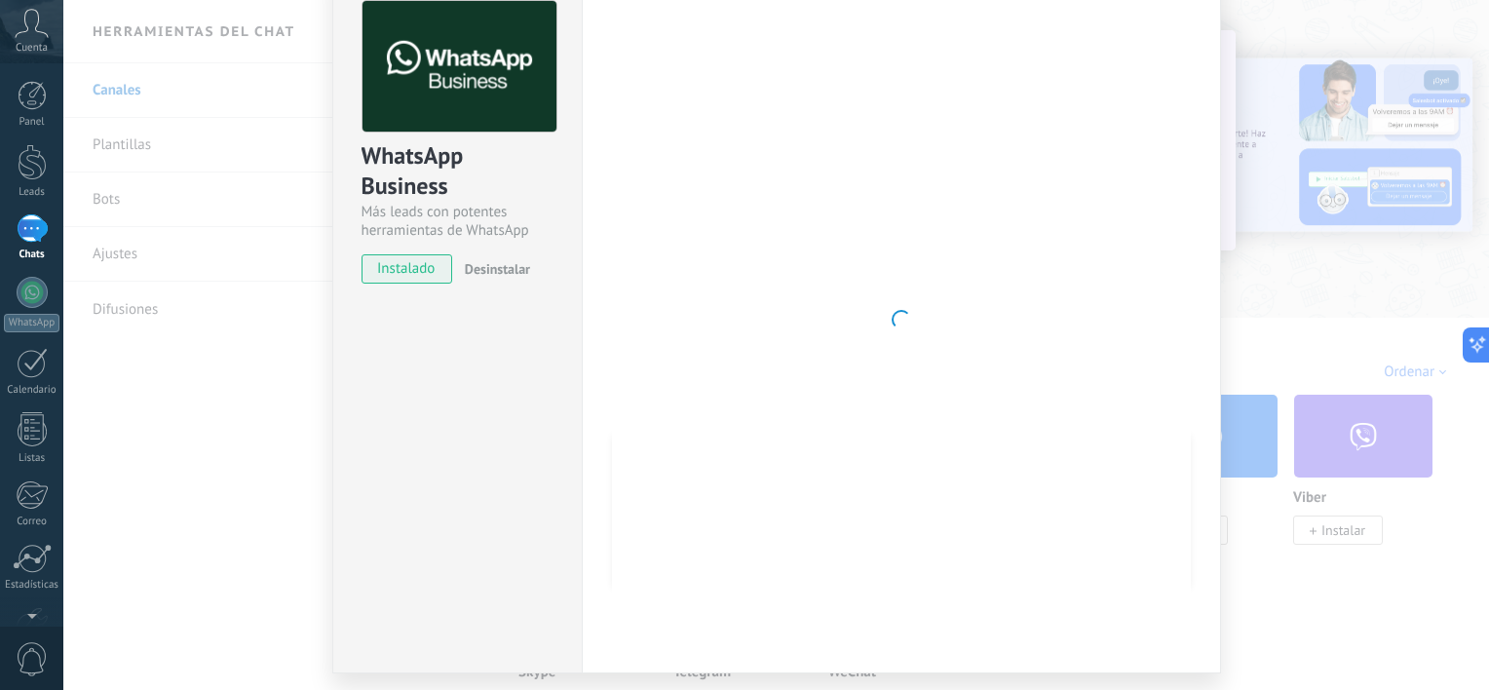
click at [1131, 221] on div at bounding box center [901, 319] width 579 height 637
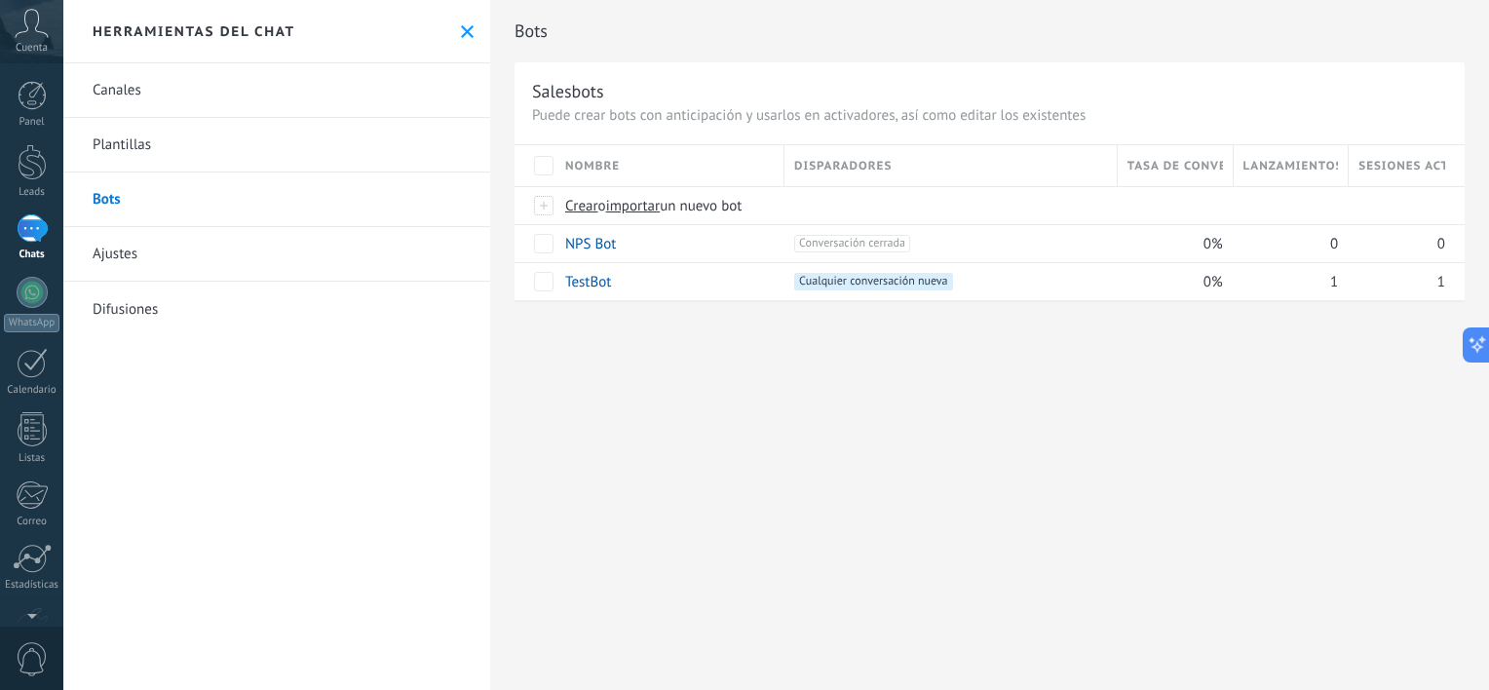
click at [178, 86] on link "Canales" at bounding box center [276, 90] width 427 height 55
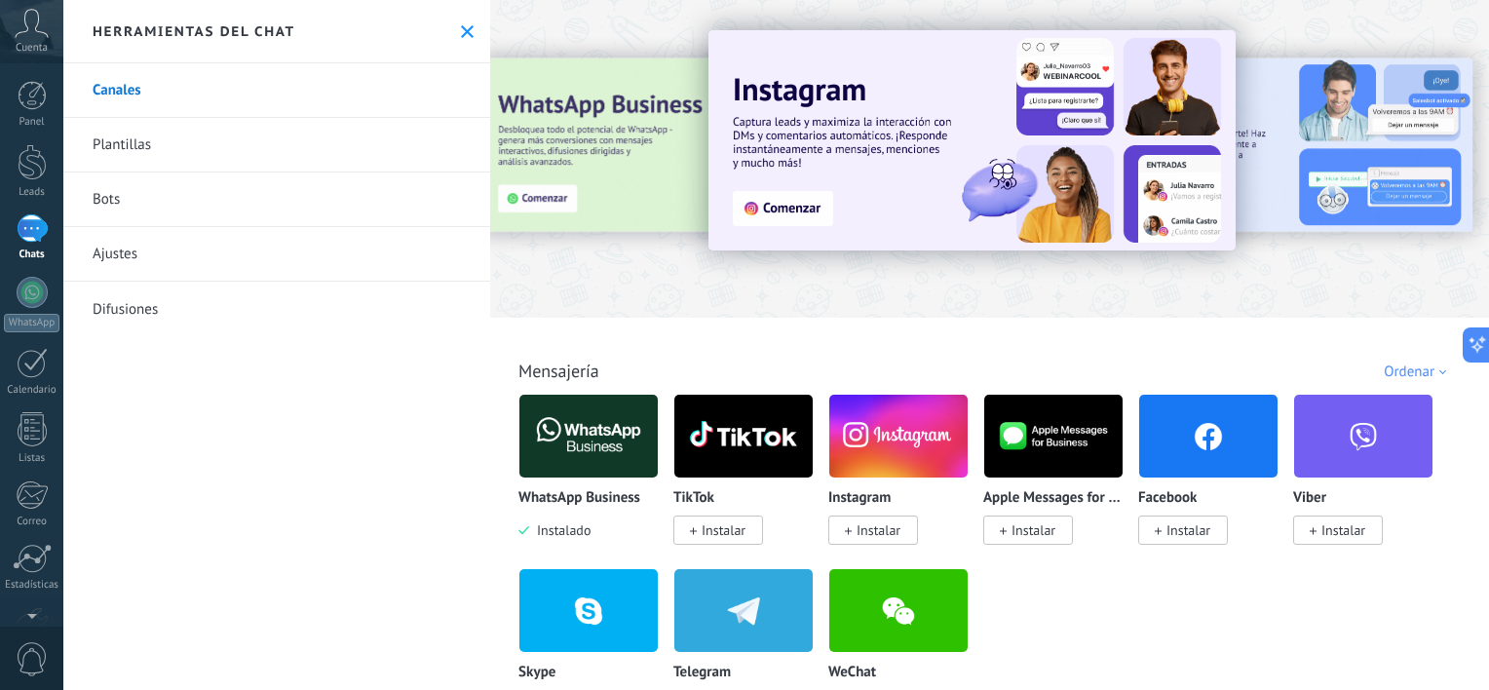
click at [591, 179] on div at bounding box center [512, 157] width 427 height 175
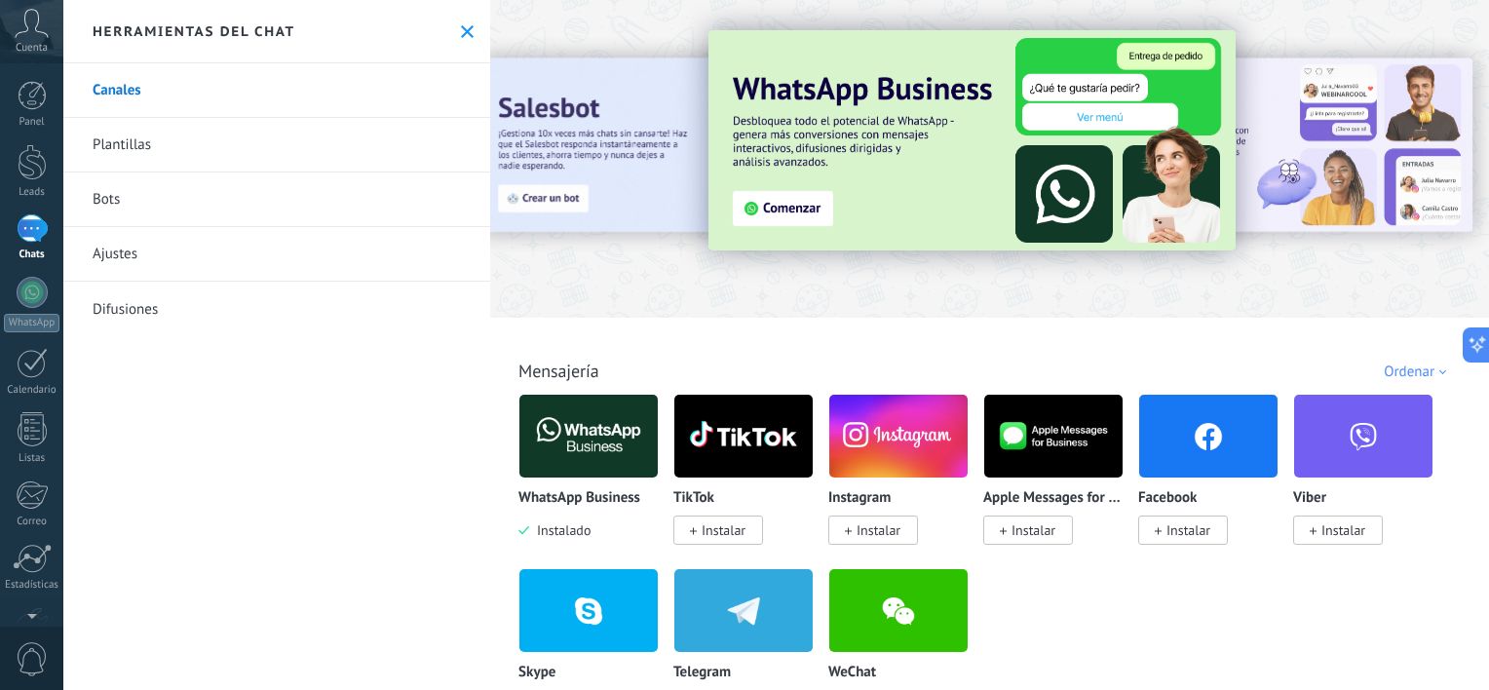
click at [600, 427] on img at bounding box center [588, 436] width 138 height 94
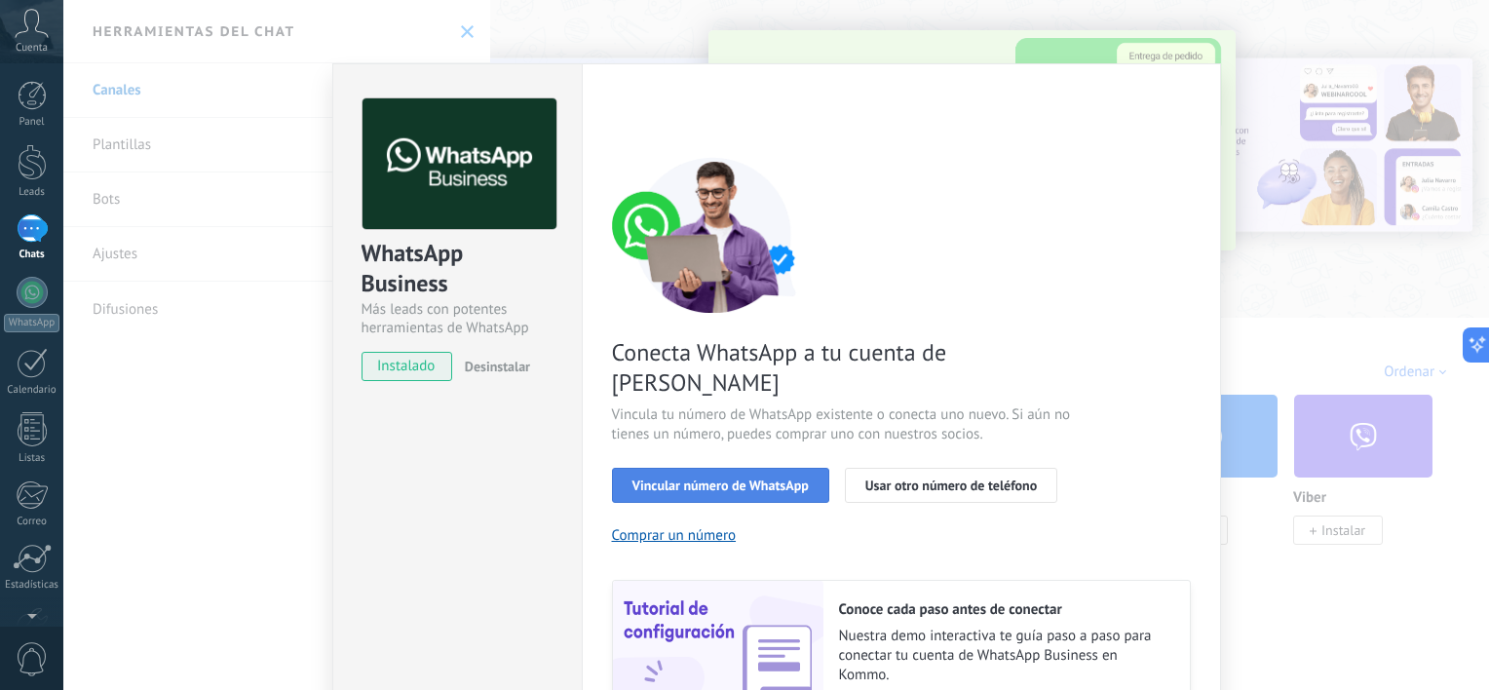
click at [737, 478] on span "Vincular número de WhatsApp" at bounding box center [720, 485] width 176 height 14
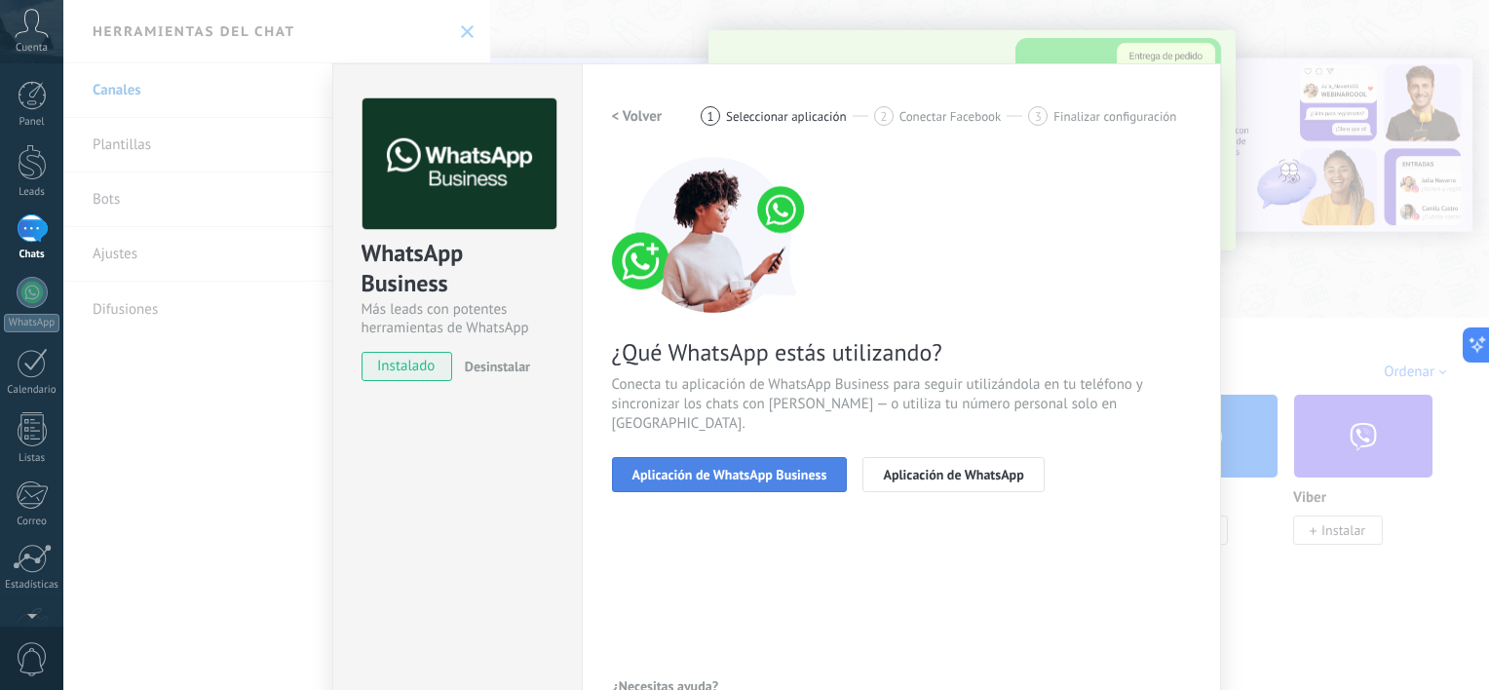
click at [764, 468] on span "Aplicación de WhatsApp Business" at bounding box center [729, 475] width 195 height 14
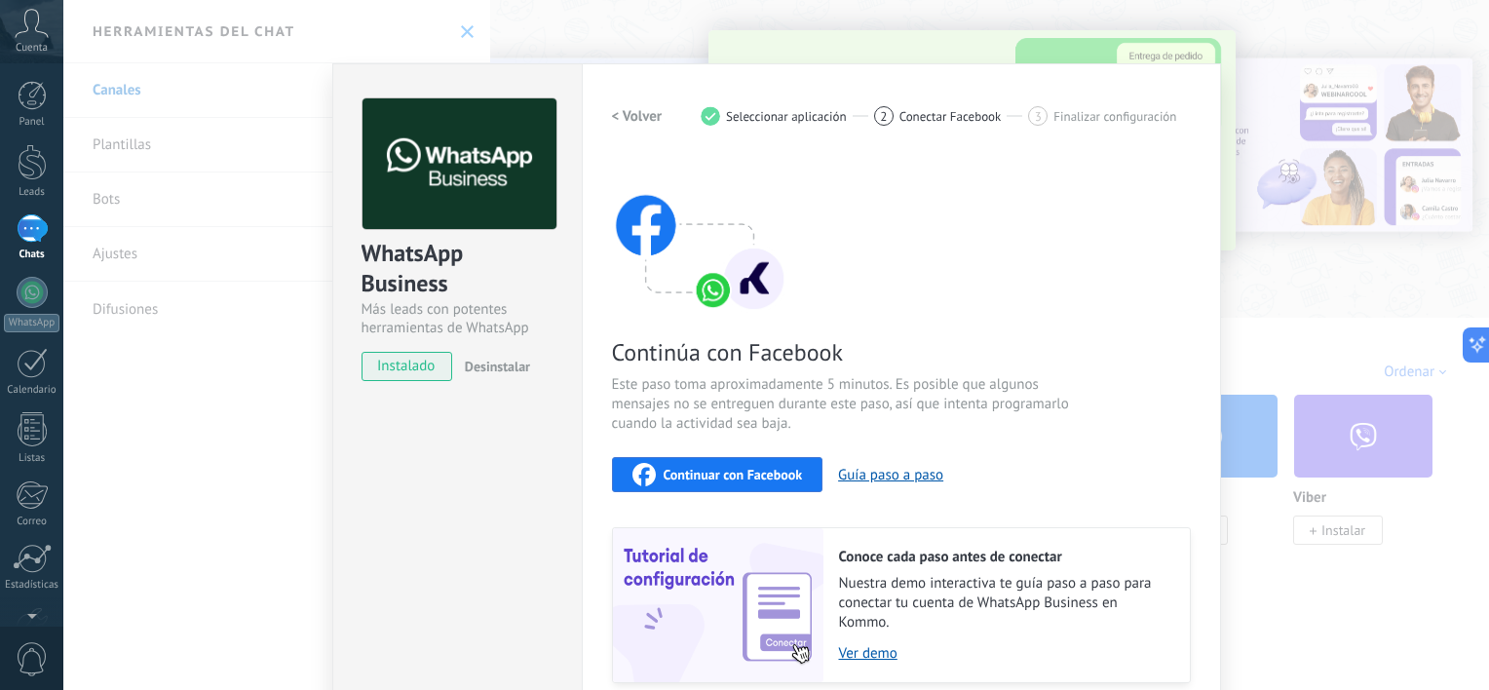
click at [755, 461] on button "Continuar con Facebook" at bounding box center [717, 474] width 211 height 35
click at [796, 477] on span "Continuar con Facebook" at bounding box center [732, 475] width 139 height 14
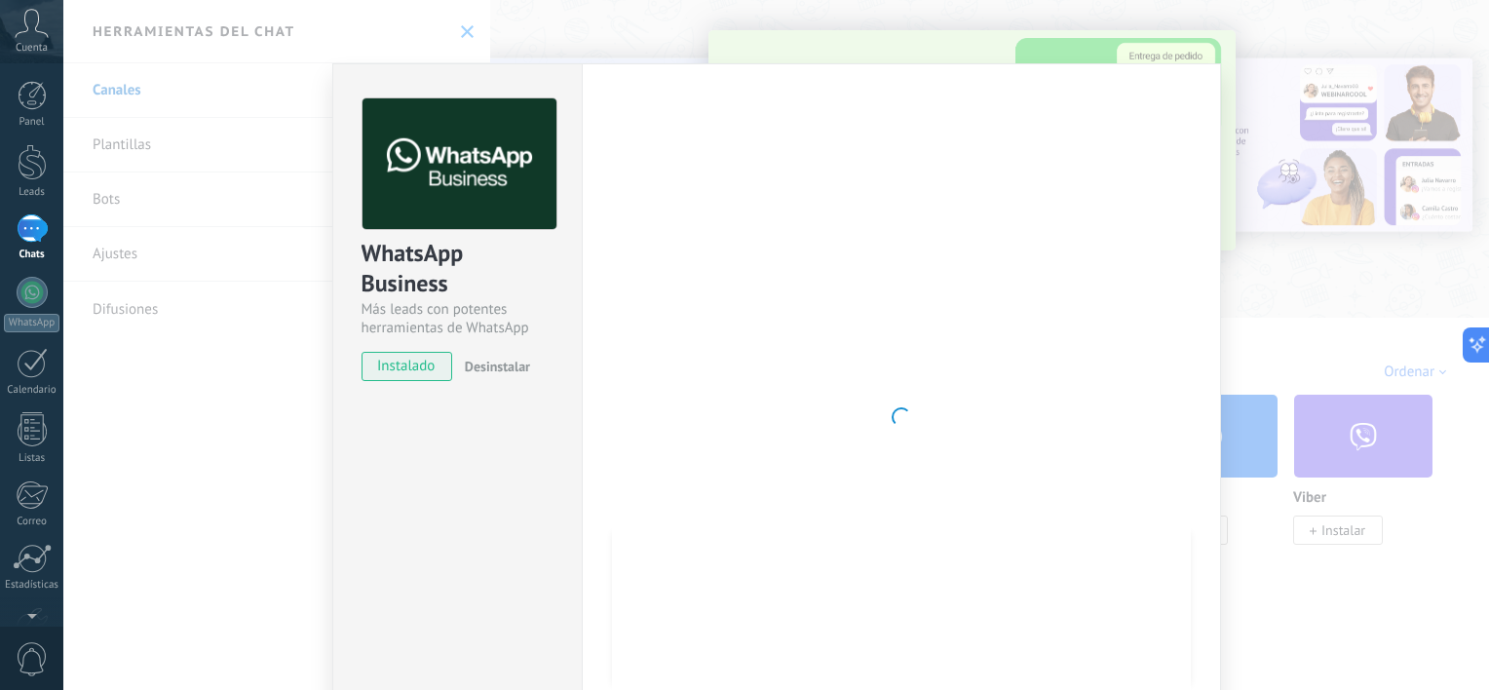
click at [1118, 51] on div "WhatsApp Business Más leads con potentes herramientas de WhatsApp instalado Des…" at bounding box center [775, 345] width 1425 height 690
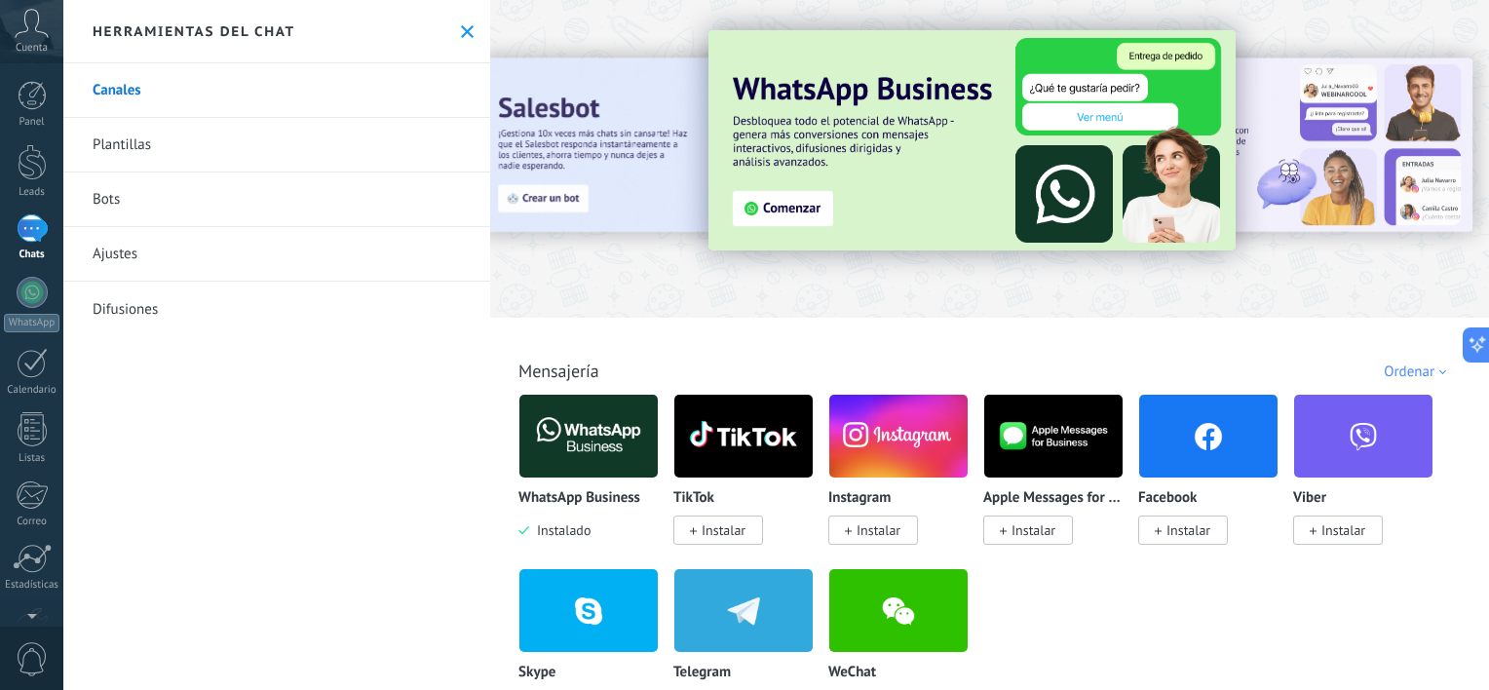
click at [571, 502] on p "WhatsApp Business" at bounding box center [579, 498] width 122 height 17
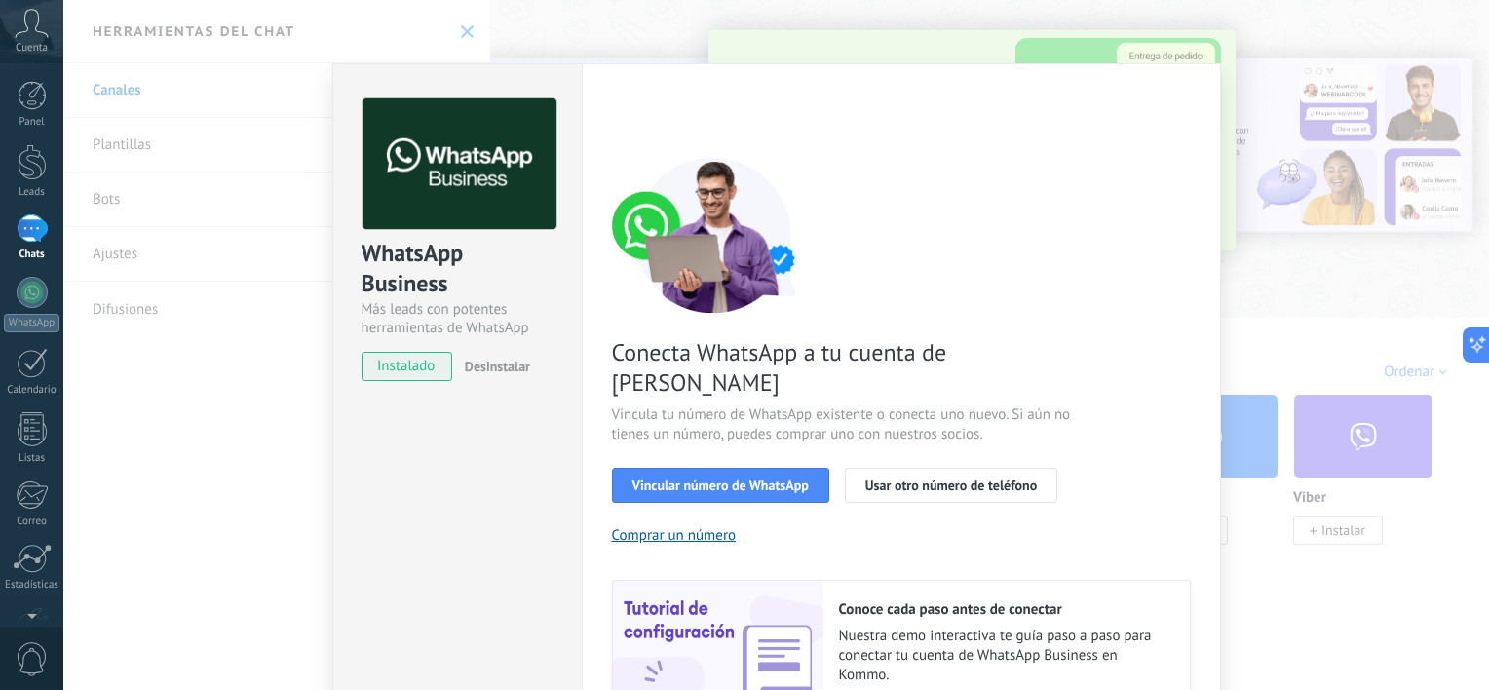
click at [571, 502] on div "WhatsApp Business Más leads con potentes herramientas de WhatsApp instalado Des…" at bounding box center [456, 443] width 249 height 760
click at [666, 478] on span "Vincular número de WhatsApp" at bounding box center [720, 485] width 176 height 14
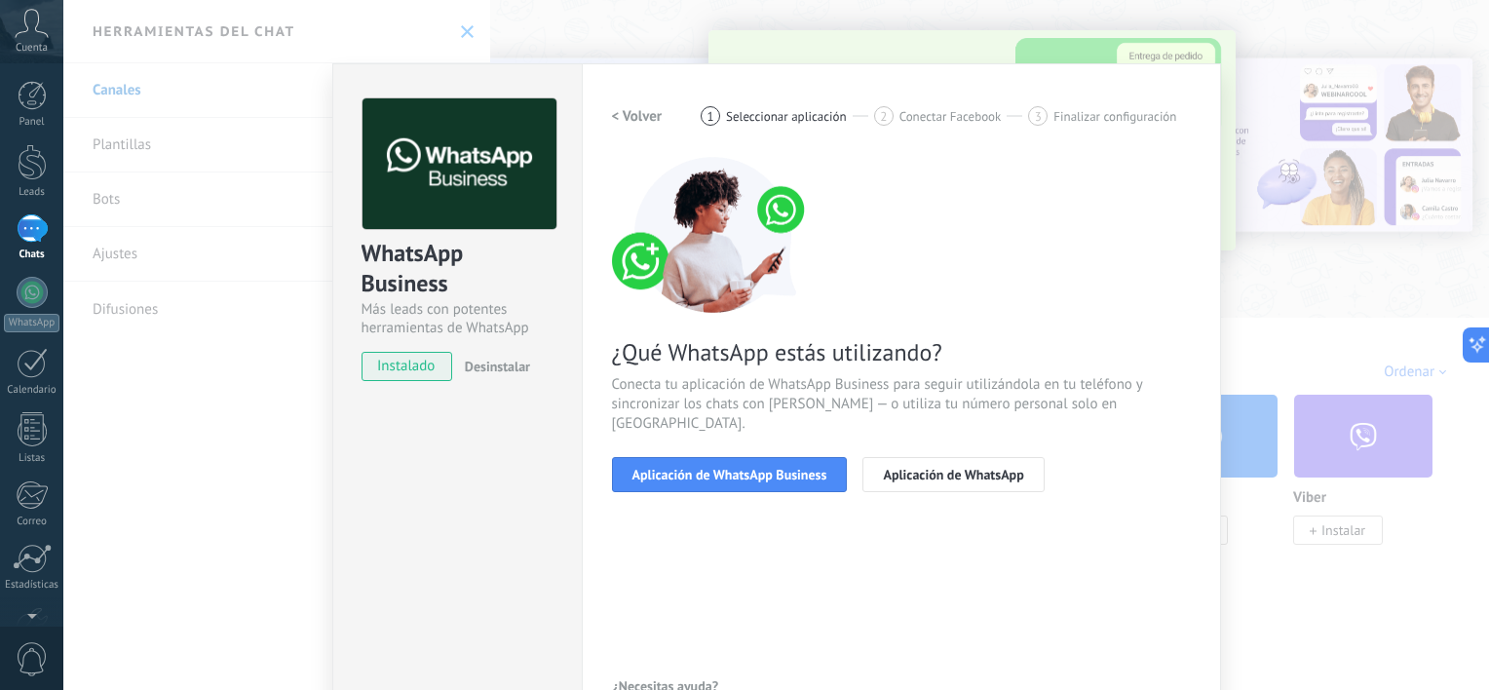
click at [666, 468] on span "Aplicación de WhatsApp Business" at bounding box center [729, 475] width 195 height 14
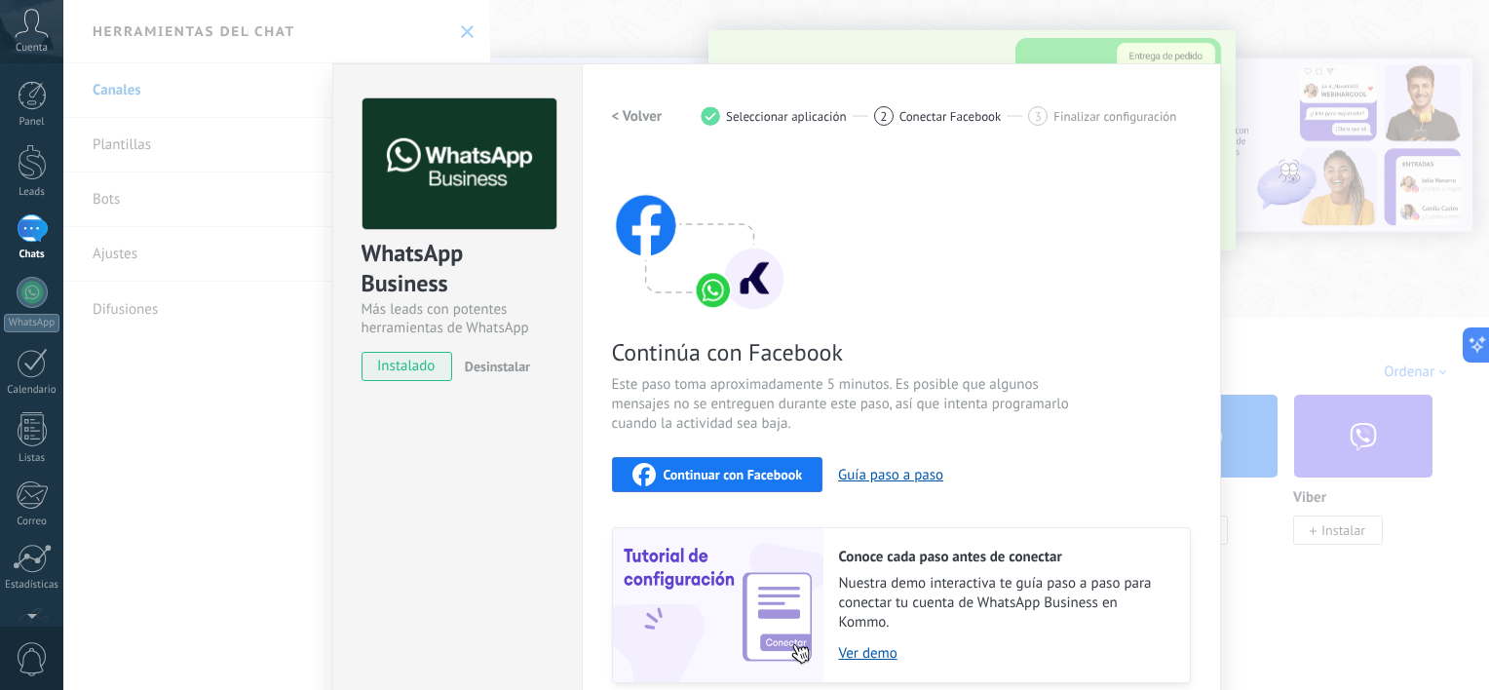
click at [666, 460] on button "Continuar con Facebook" at bounding box center [717, 474] width 211 height 35
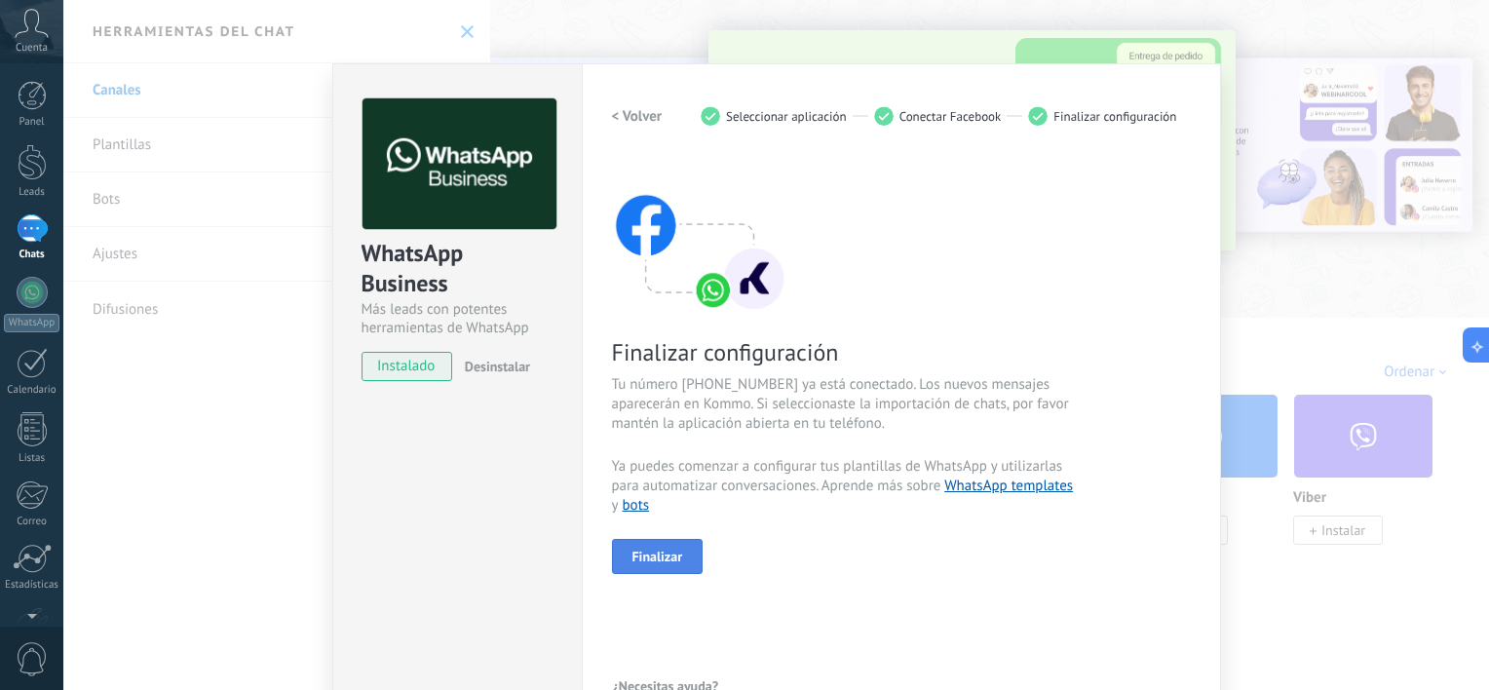
click at [670, 546] on button "Finalizar" at bounding box center [658, 556] width 92 height 35
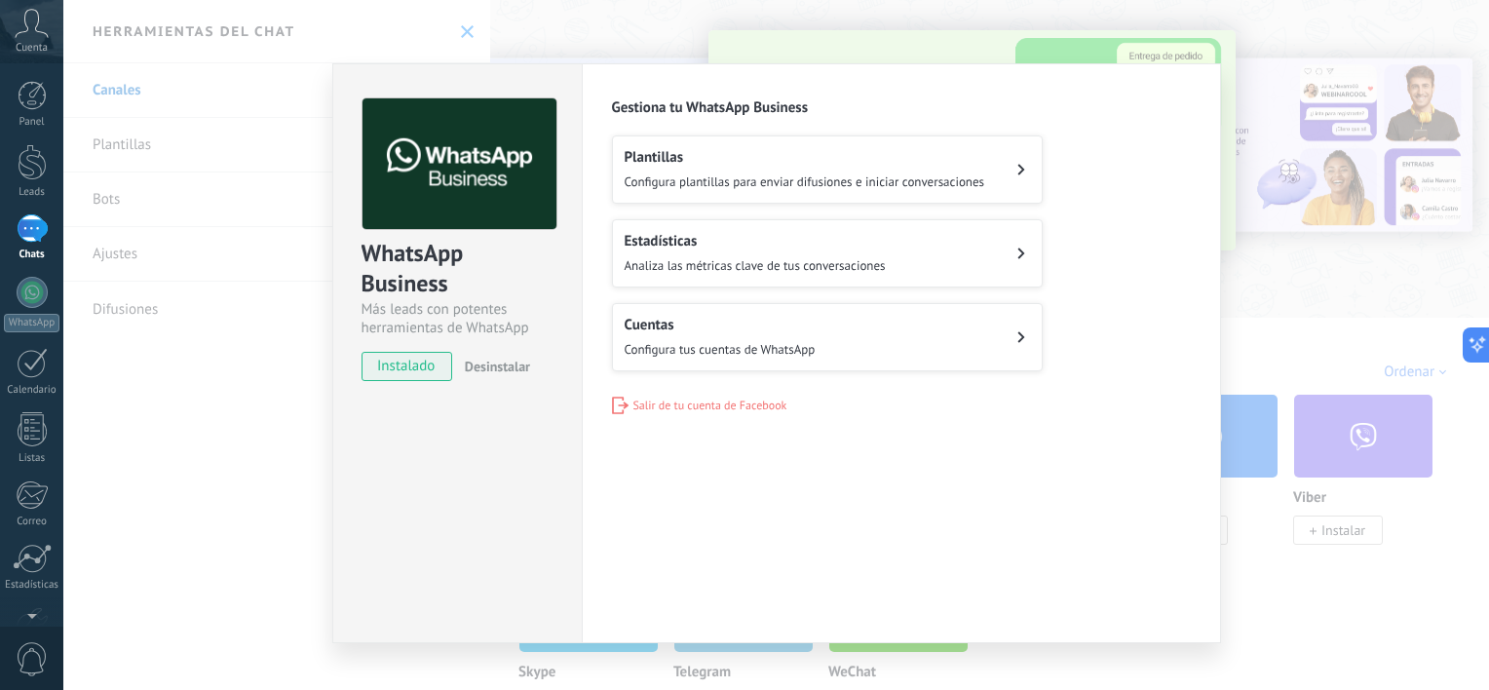
click at [853, 178] on span "Configura plantillas para enviar difusiones e iniciar conversaciones" at bounding box center [804, 181] width 360 height 17
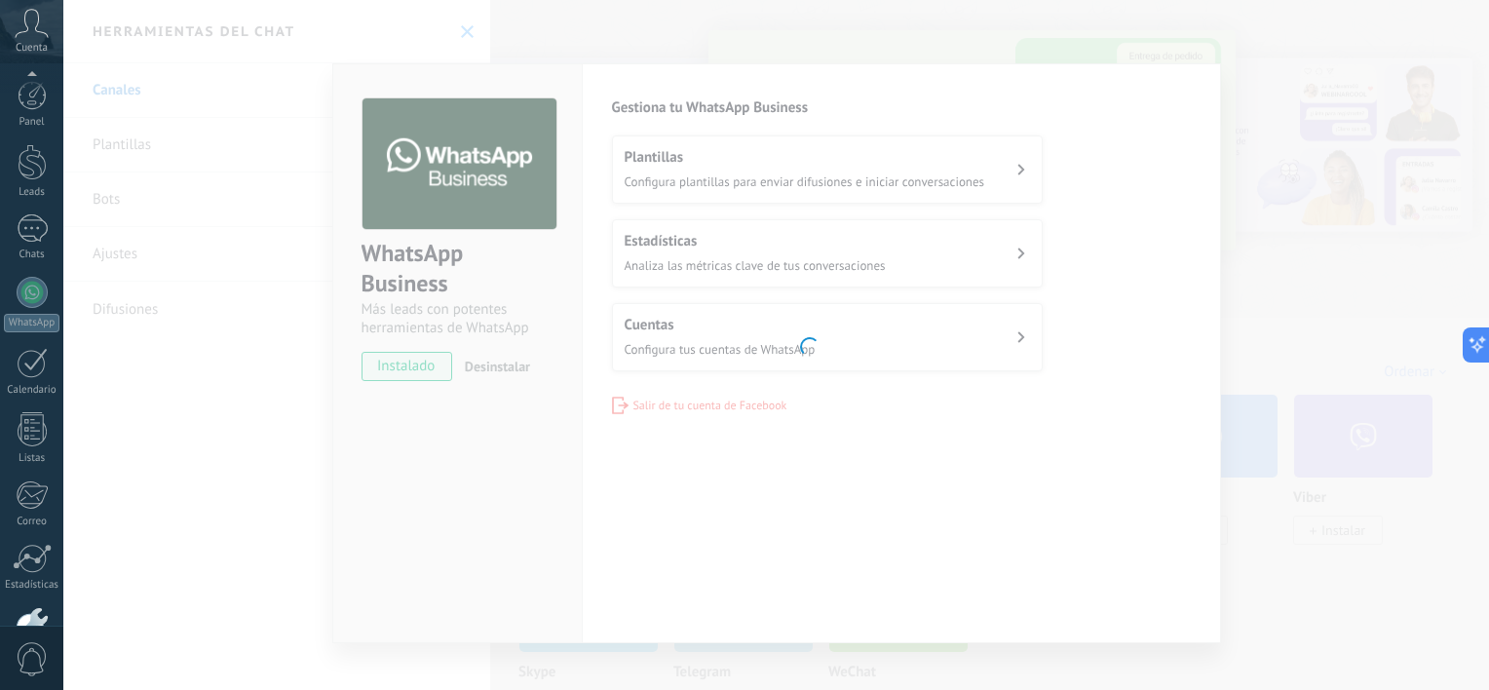
scroll to position [120, 0]
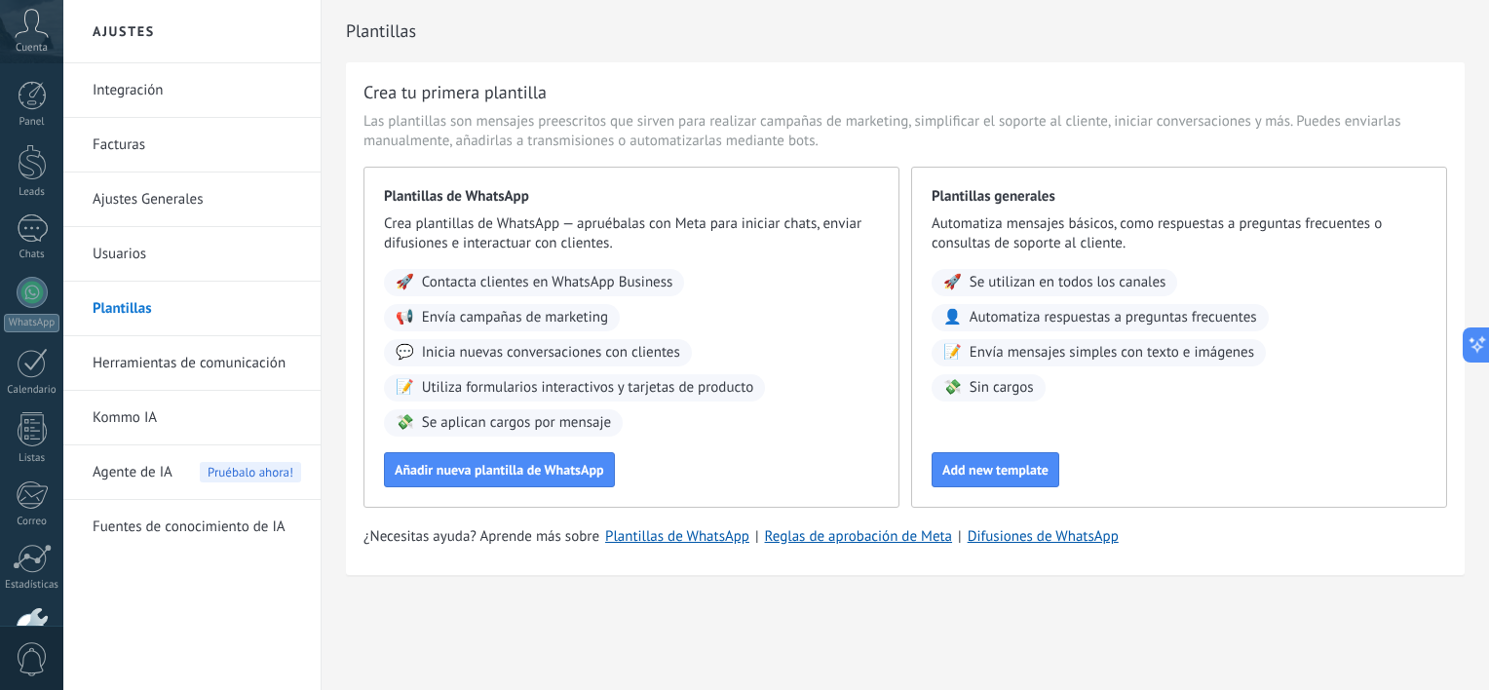
click at [510, 421] on span "Se aplican cargos por mensaje" at bounding box center [516, 422] width 189 height 19
click at [530, 425] on span "Se aplican cargos por mensaje" at bounding box center [516, 422] width 189 height 19
click at [147, 470] on span "Agente de IA" at bounding box center [133, 472] width 80 height 55
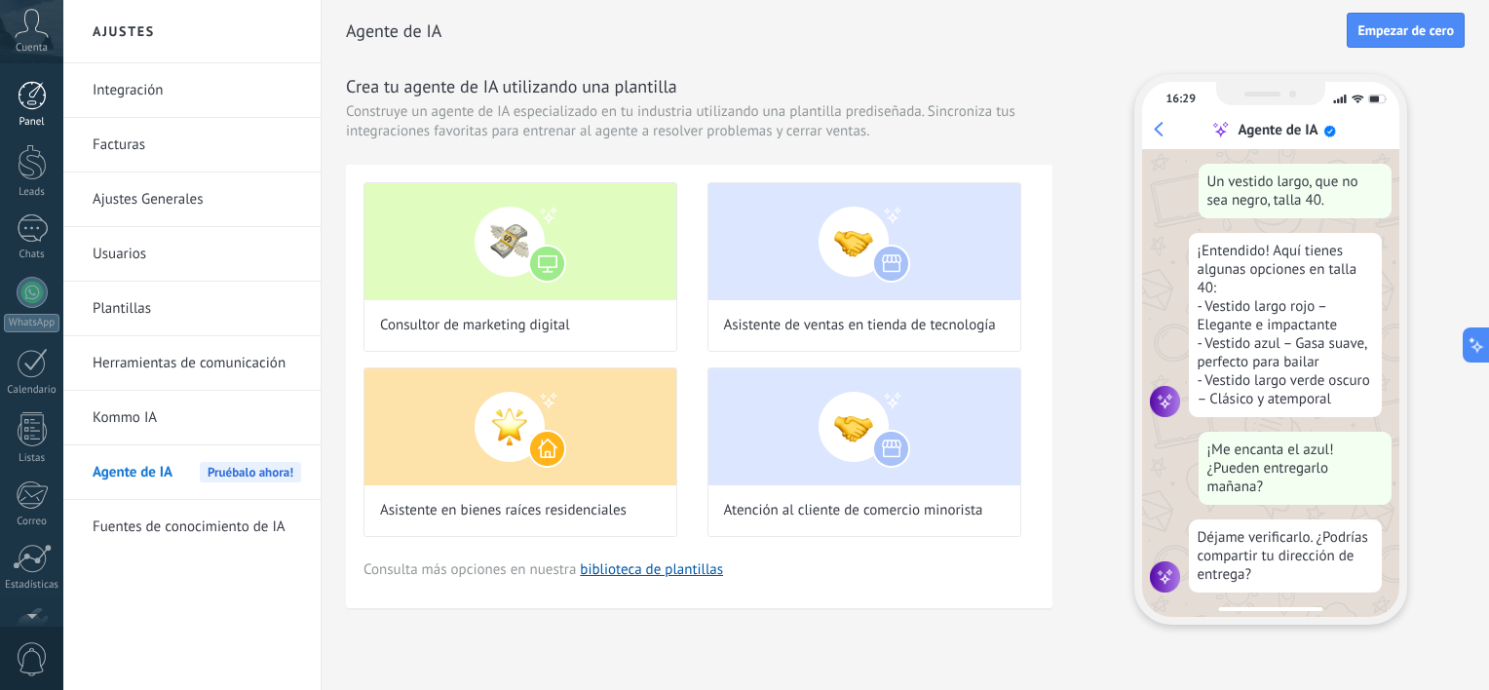
click at [32, 104] on div at bounding box center [32, 95] width 29 height 29
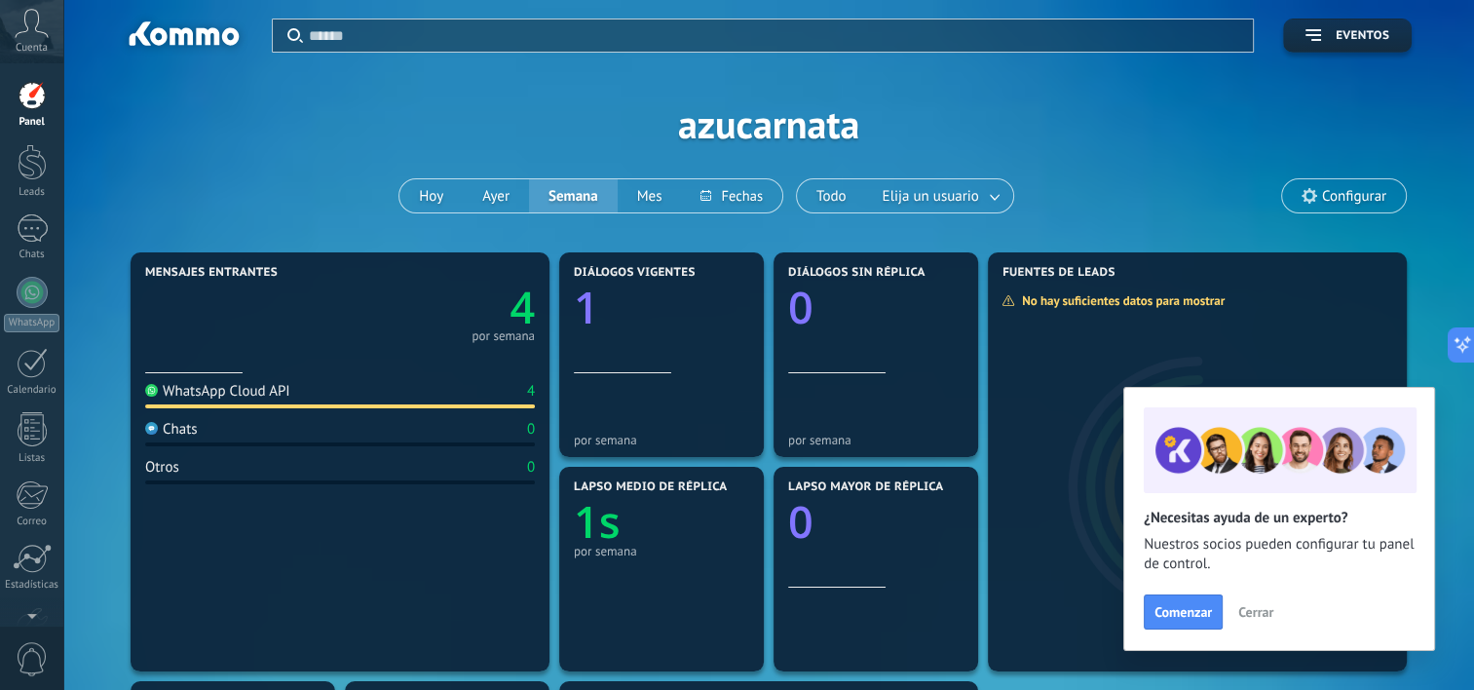
click at [528, 390] on div "4" at bounding box center [531, 391] width 8 height 19
click at [531, 300] on text "4" at bounding box center [522, 307] width 25 height 59
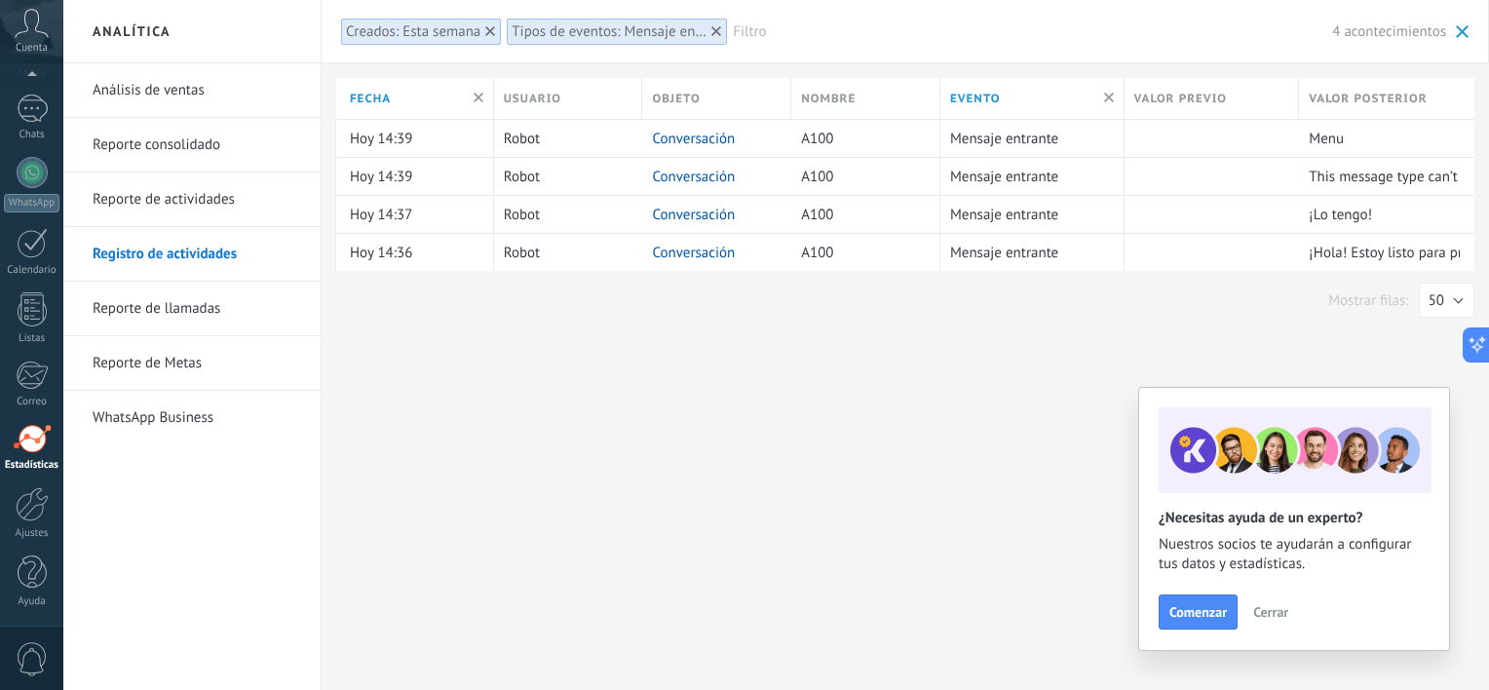
scroll to position [89, 0]
click at [29, 34] on icon at bounding box center [32, 23] width 34 height 29
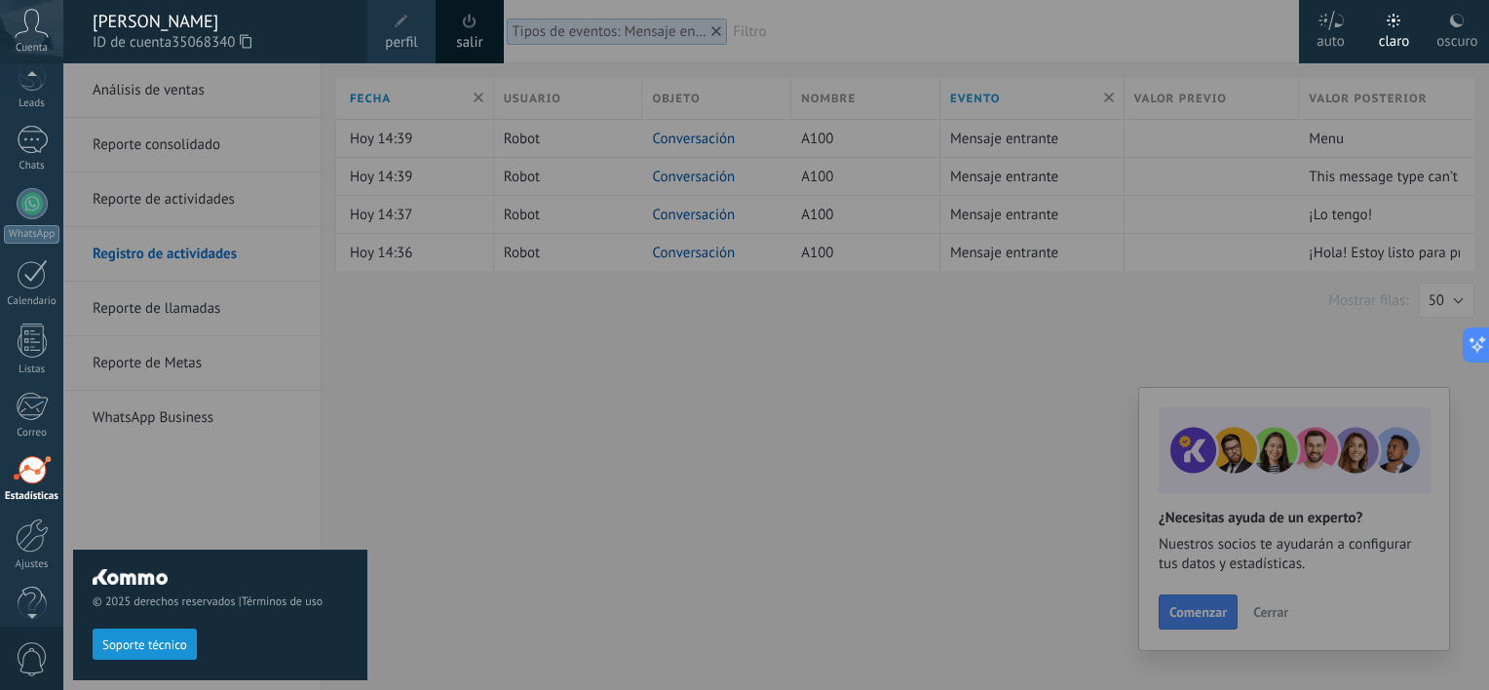
click at [510, 386] on div at bounding box center [807, 345] width 1489 height 690
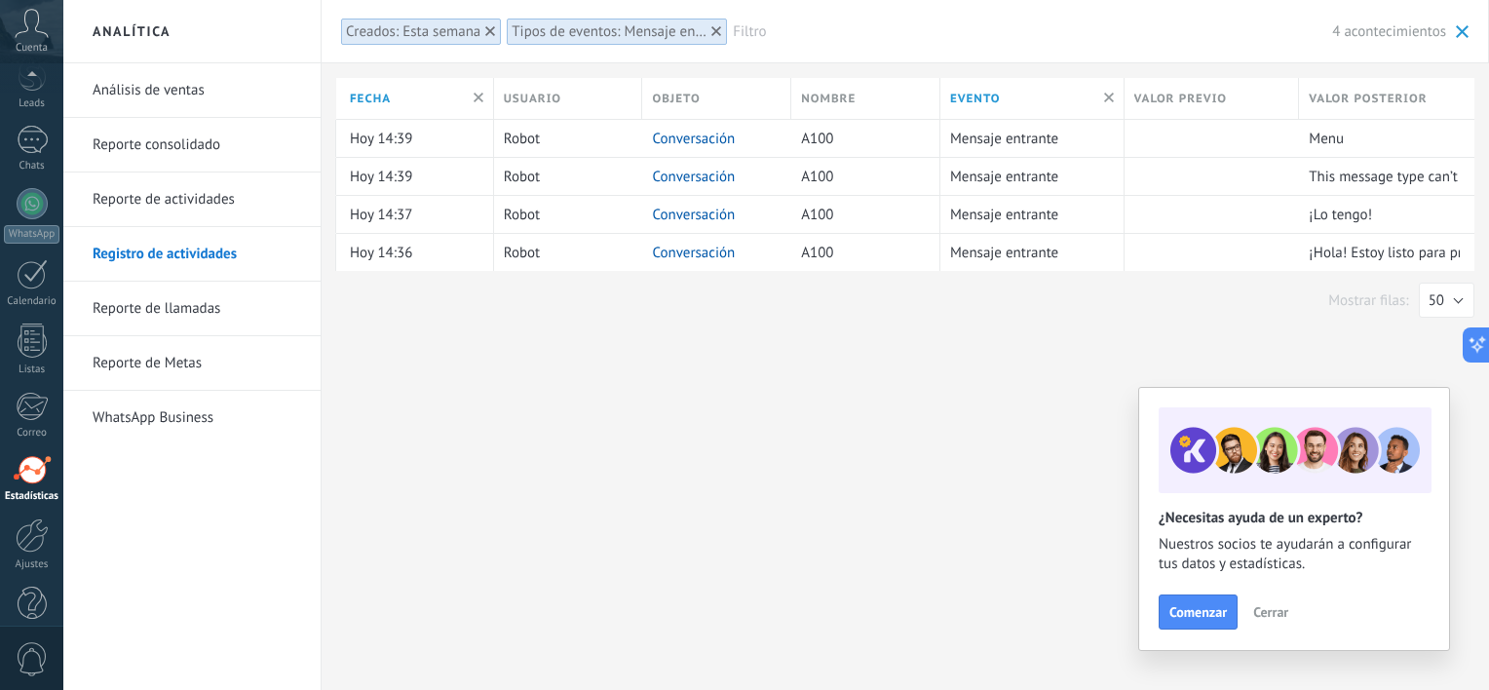
scroll to position [120, 0]
click at [42, 172] on div at bounding box center [32, 172] width 31 height 31
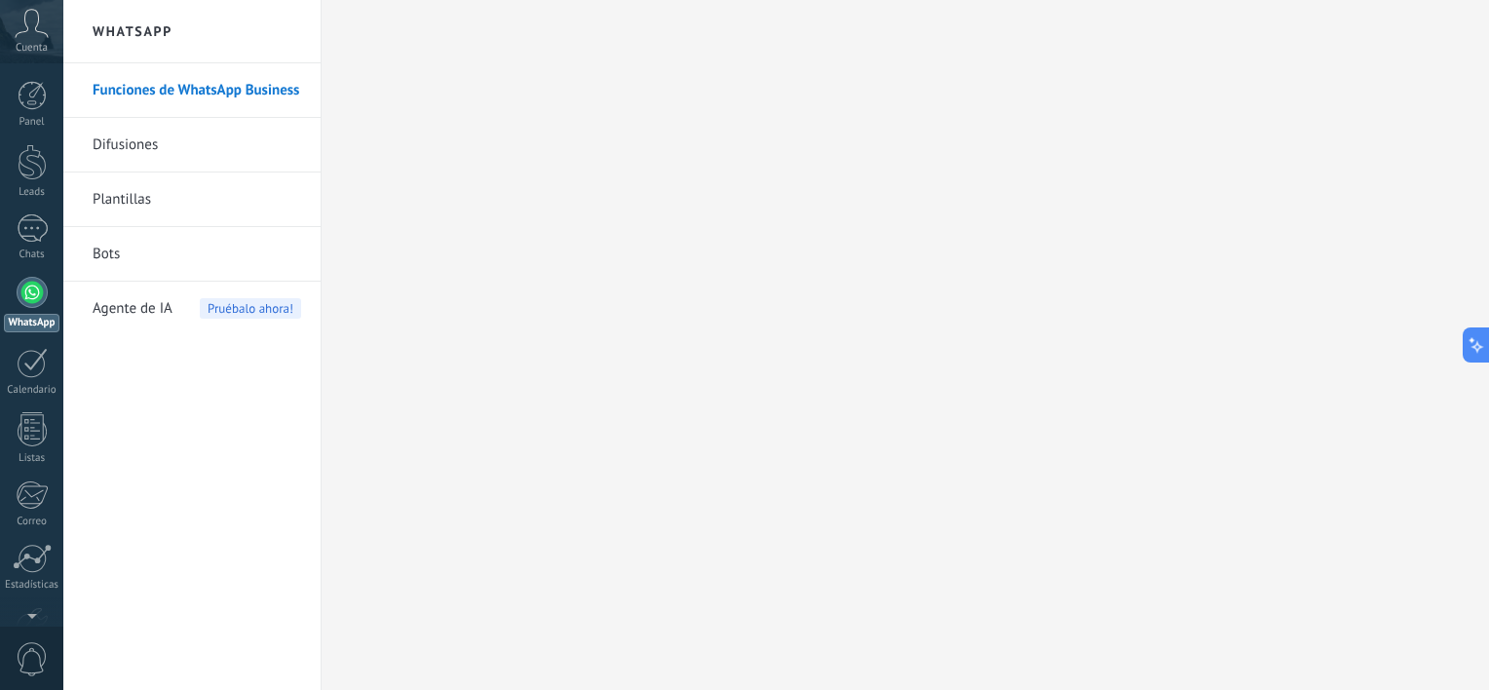
click at [32, 23] on icon at bounding box center [32, 23] width 34 height 29
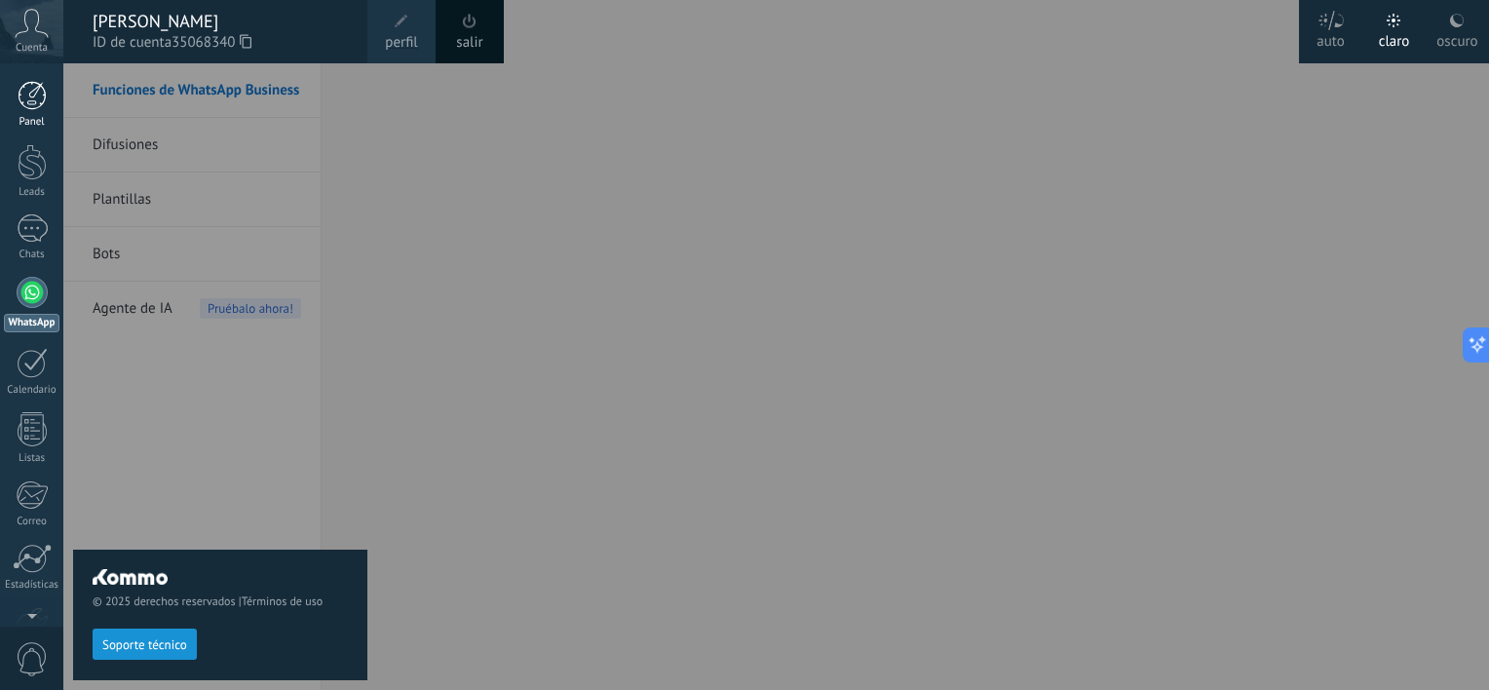
click at [21, 97] on div at bounding box center [32, 95] width 29 height 29
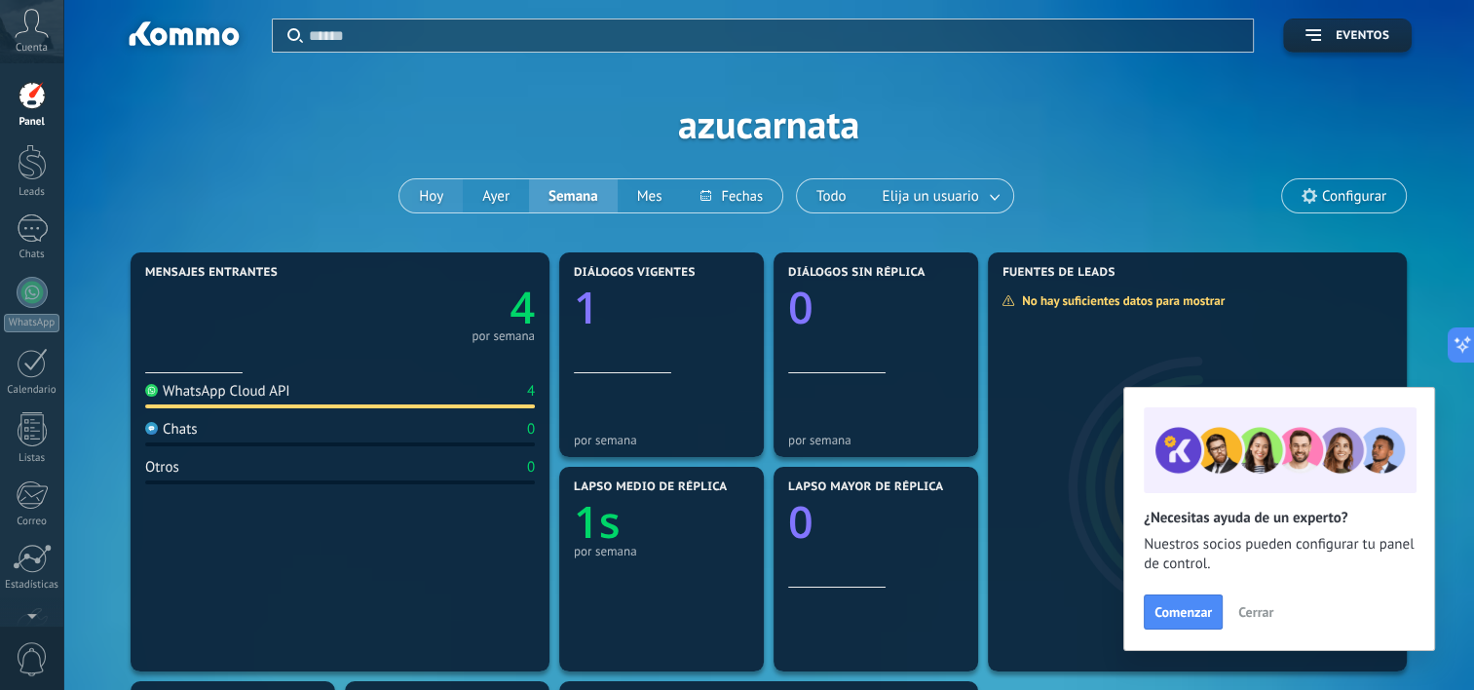
click at [441, 189] on button "Hoy" at bounding box center [430, 195] width 63 height 33
click at [502, 195] on button "Ayer" at bounding box center [496, 195] width 66 height 33
click at [438, 187] on button "Hoy" at bounding box center [430, 195] width 63 height 33
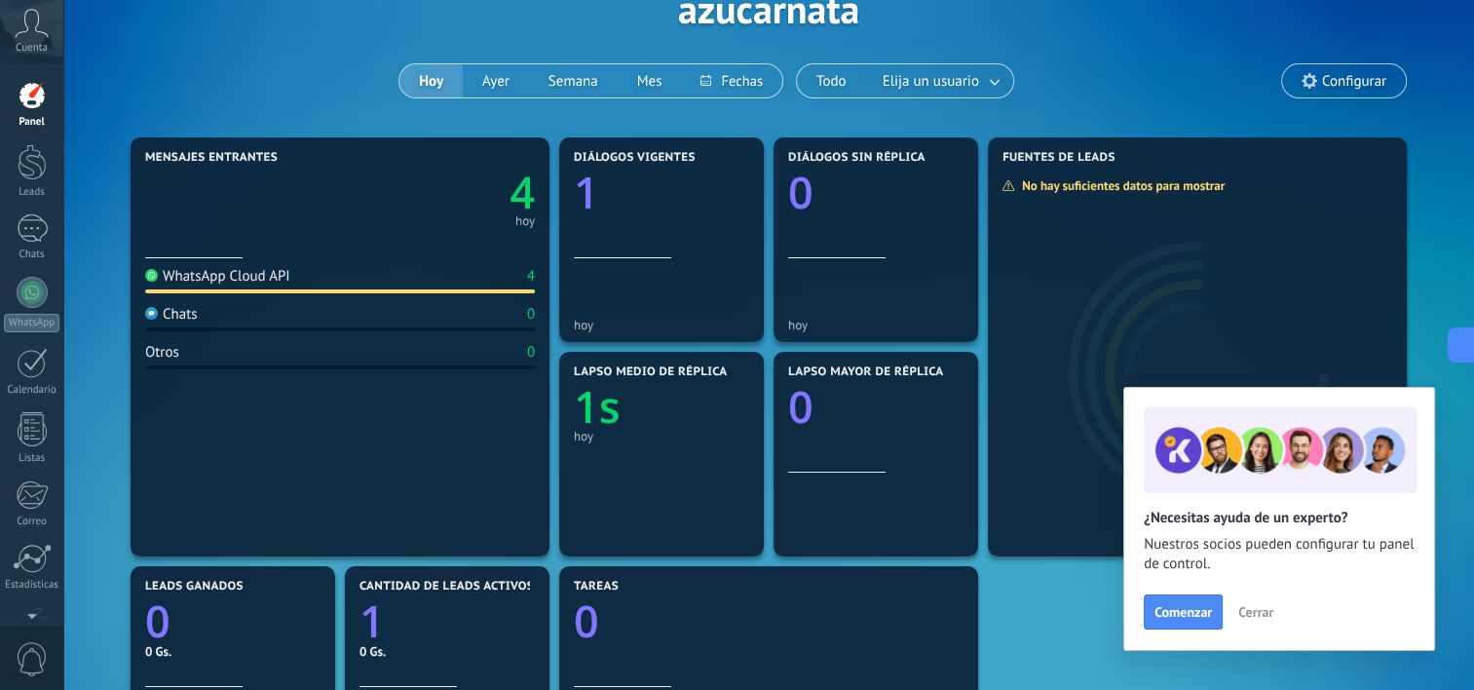
scroll to position [106, 0]
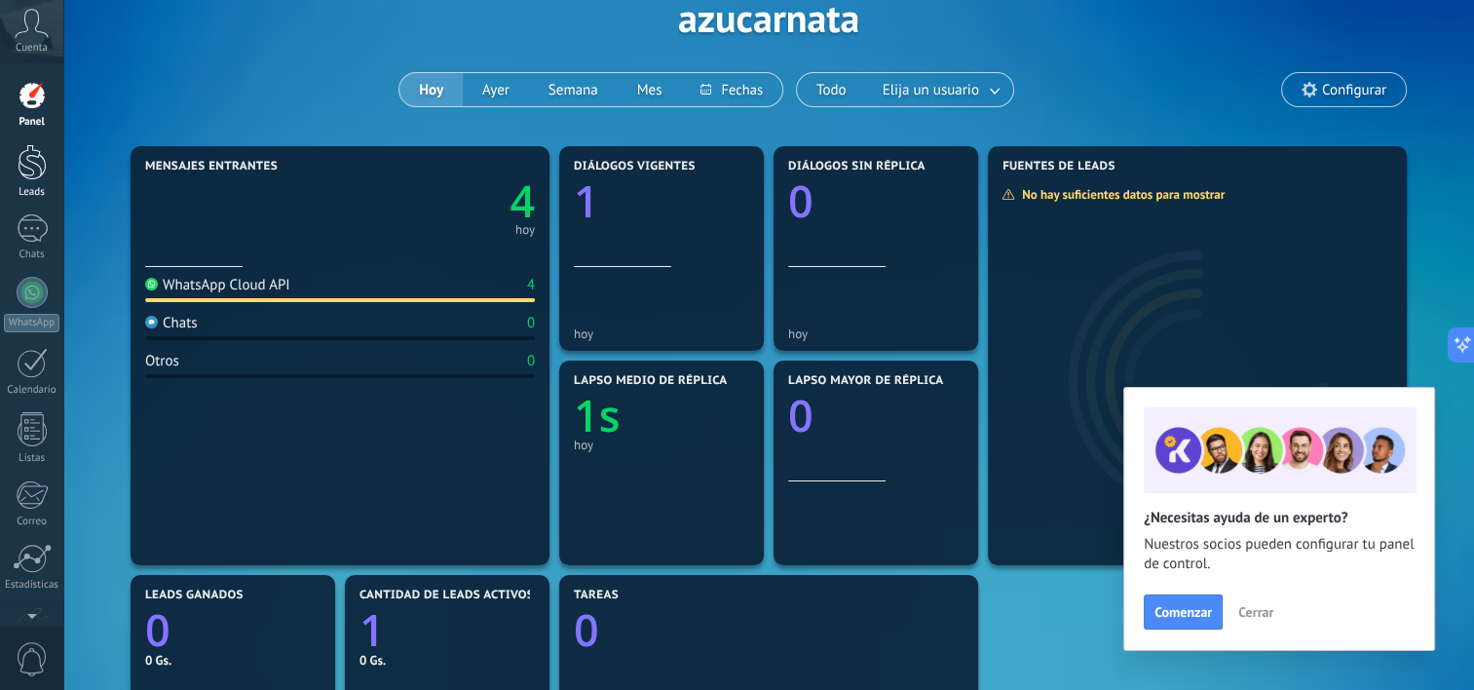
click at [19, 157] on div at bounding box center [32, 162] width 29 height 36
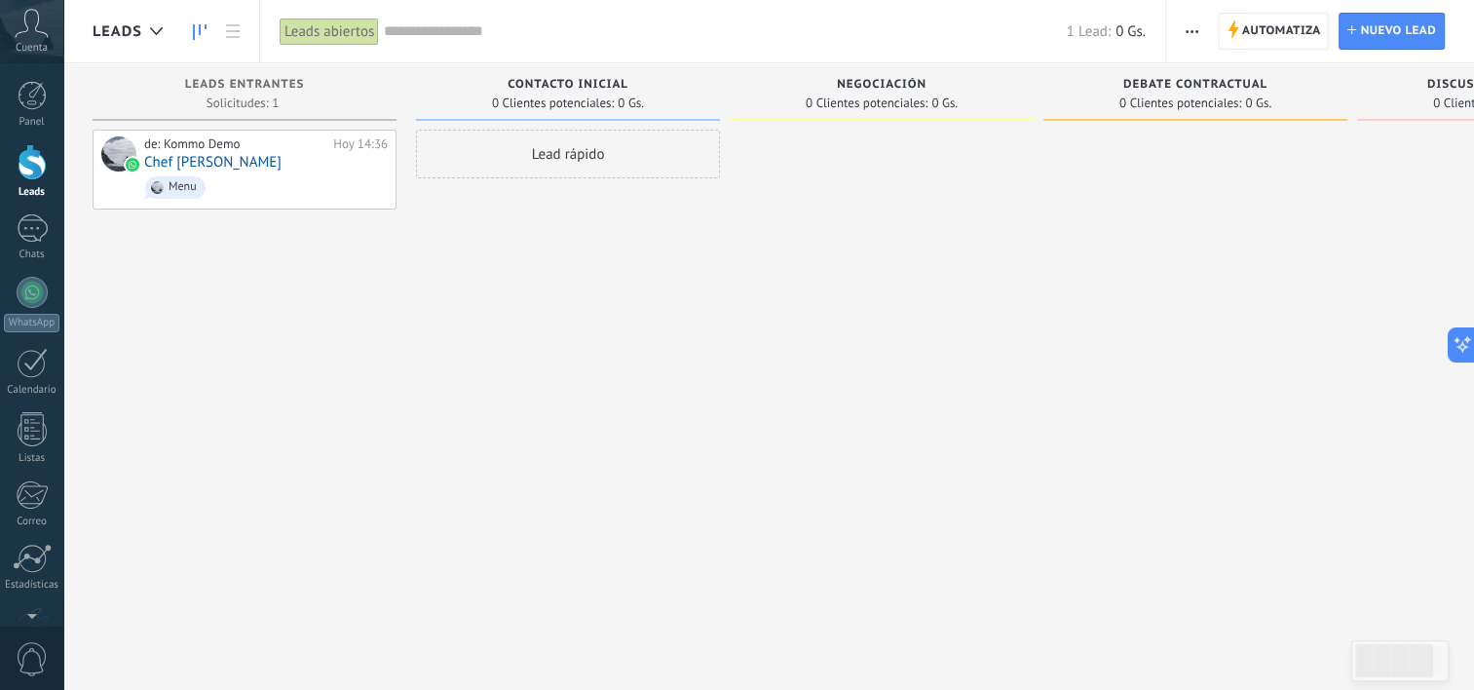
scroll to position [0, 216]
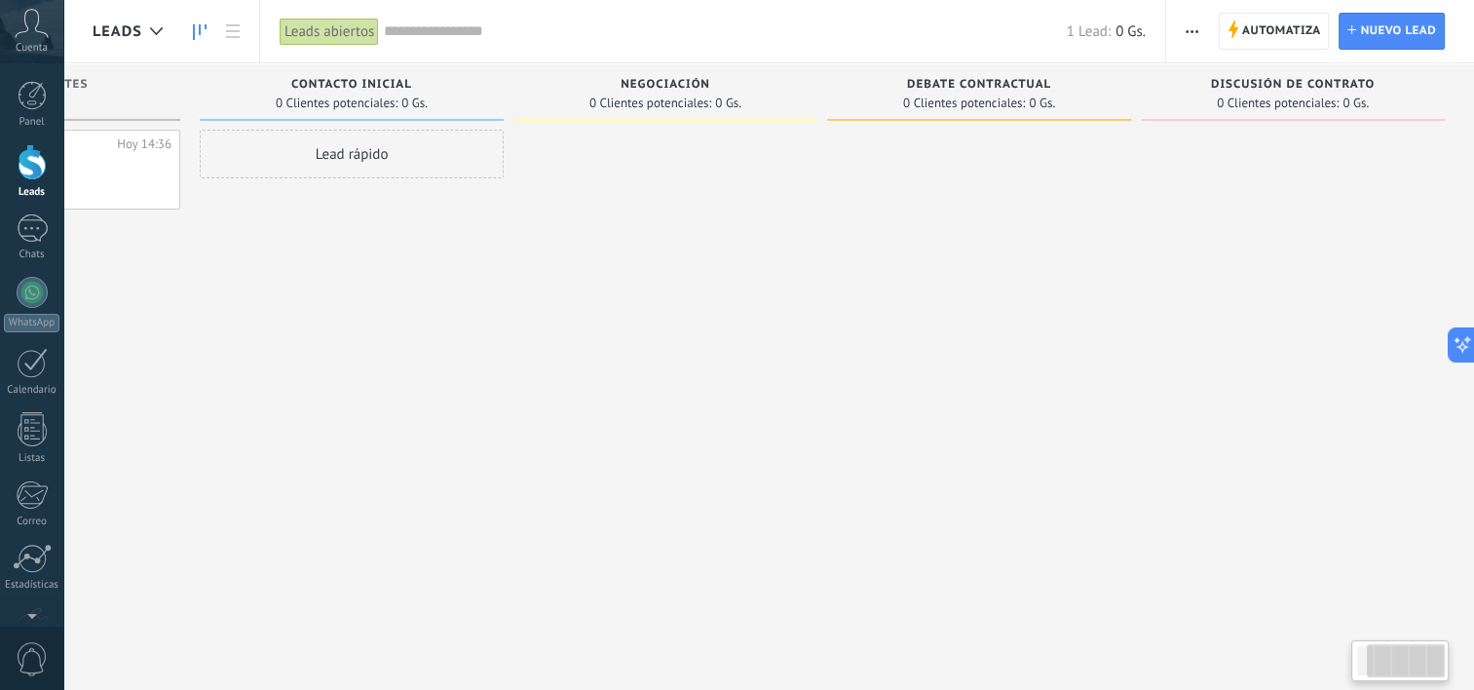
drag, startPoint x: 718, startPoint y: 647, endPoint x: 222, endPoint y: 588, distance: 499.3
click at [222, 588] on div "Leads Entrantes Solicitudes: 1 0 0 0 1 0 0 0 1 de: Kommo Demo Hoy 14:36 Chef Sh…" at bounding box center [675, 369] width 1598 height 612
drag, startPoint x: 884, startPoint y: 408, endPoint x: 579, endPoint y: 365, distance: 307.9
click at [579, 365] on div "Leads Entrantes Solicitudes: 1 0 0 0 1 0 0 0 1 de: Kommo Demo Hoy 14:36 Chef Sh…" at bounding box center [675, 314] width 1598 height 502
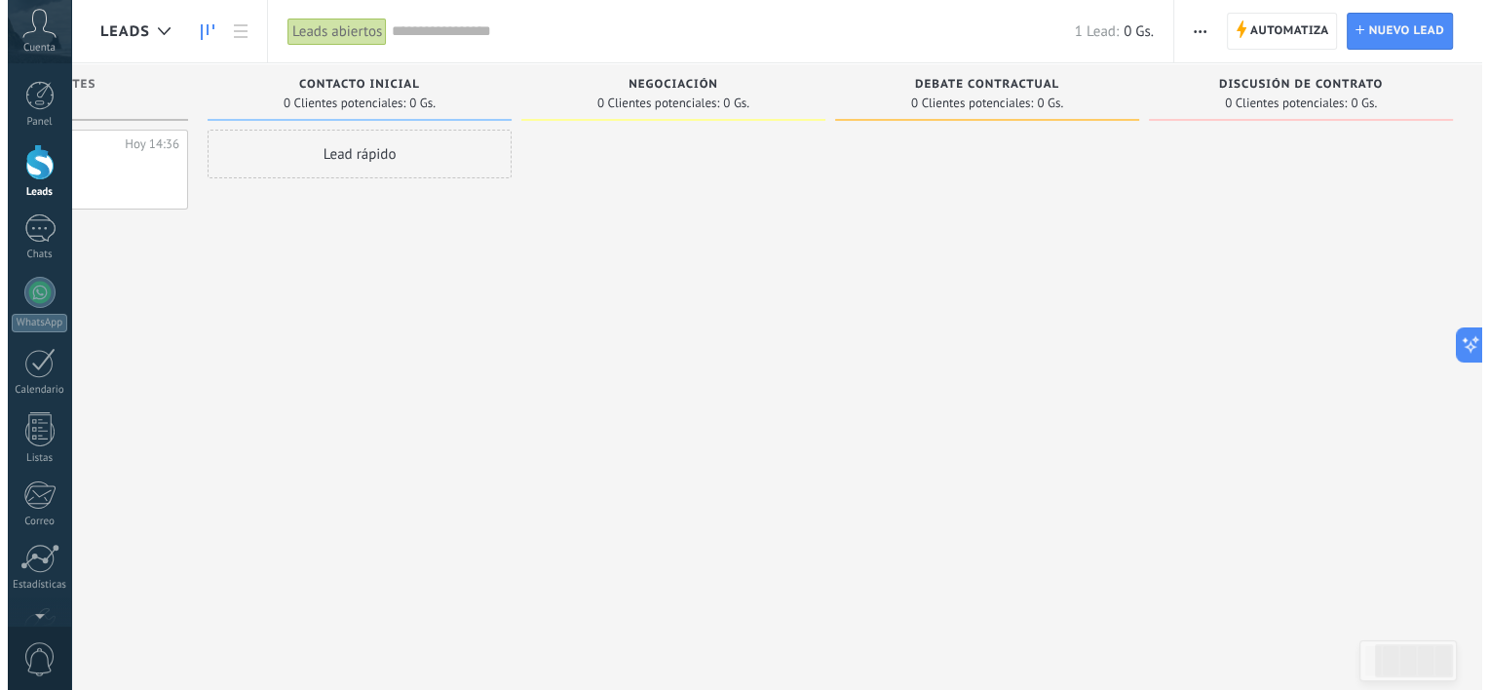
scroll to position [0, 0]
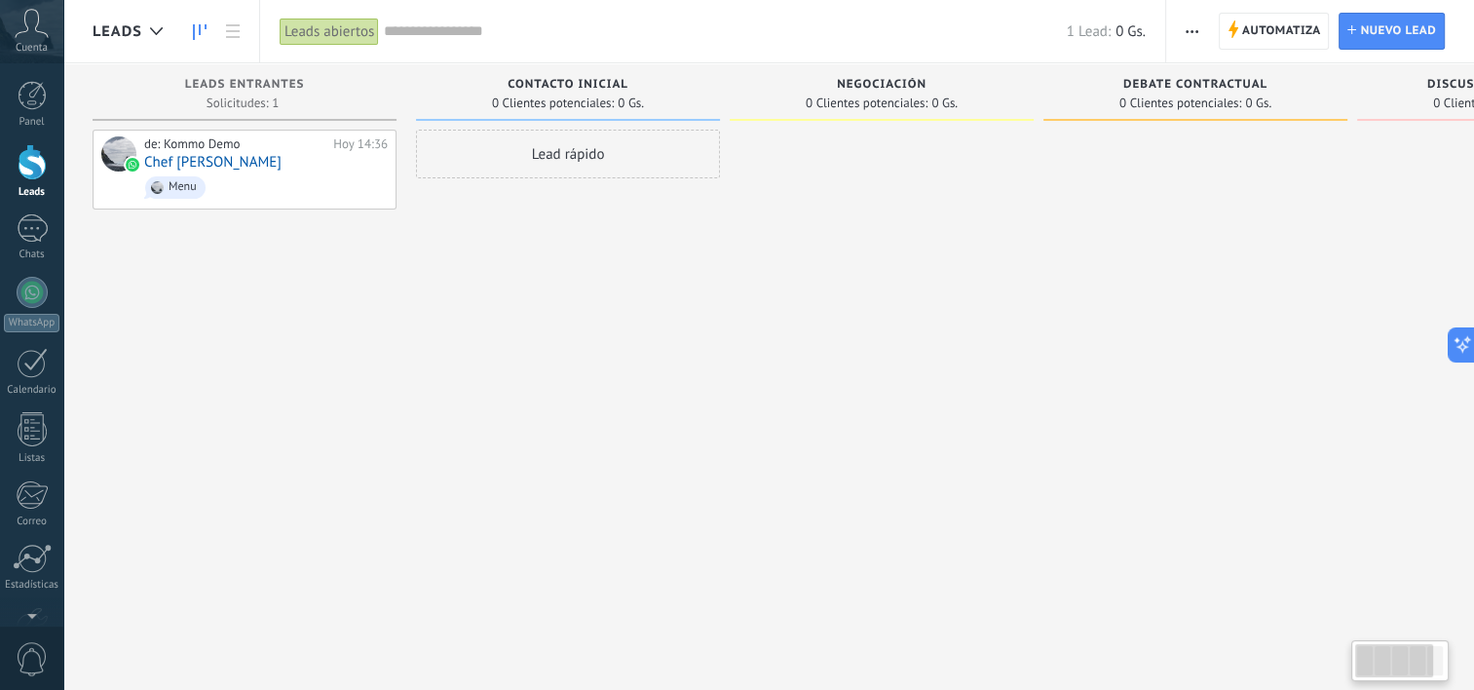
drag, startPoint x: 579, startPoint y: 365, endPoint x: 1166, endPoint y: 352, distance: 587.6
click at [1166, 352] on div "Leads Entrantes Solicitudes: 1 0 0 0 1 0 0 0 1 de: Kommo Demo Hoy 14:36 Chef Sh…" at bounding box center [892, 314] width 1598 height 502
click at [31, 358] on div at bounding box center [32, 363] width 31 height 30
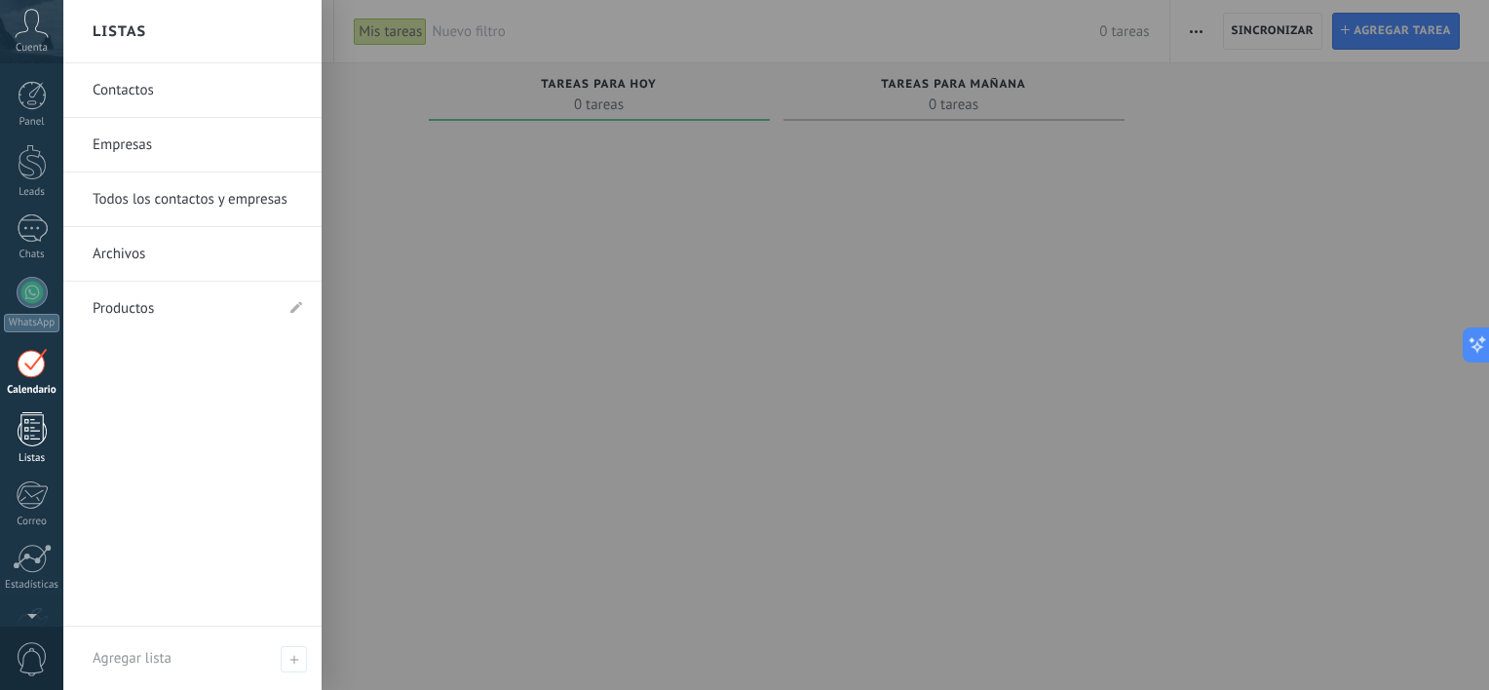
click at [38, 438] on div at bounding box center [32, 429] width 29 height 34
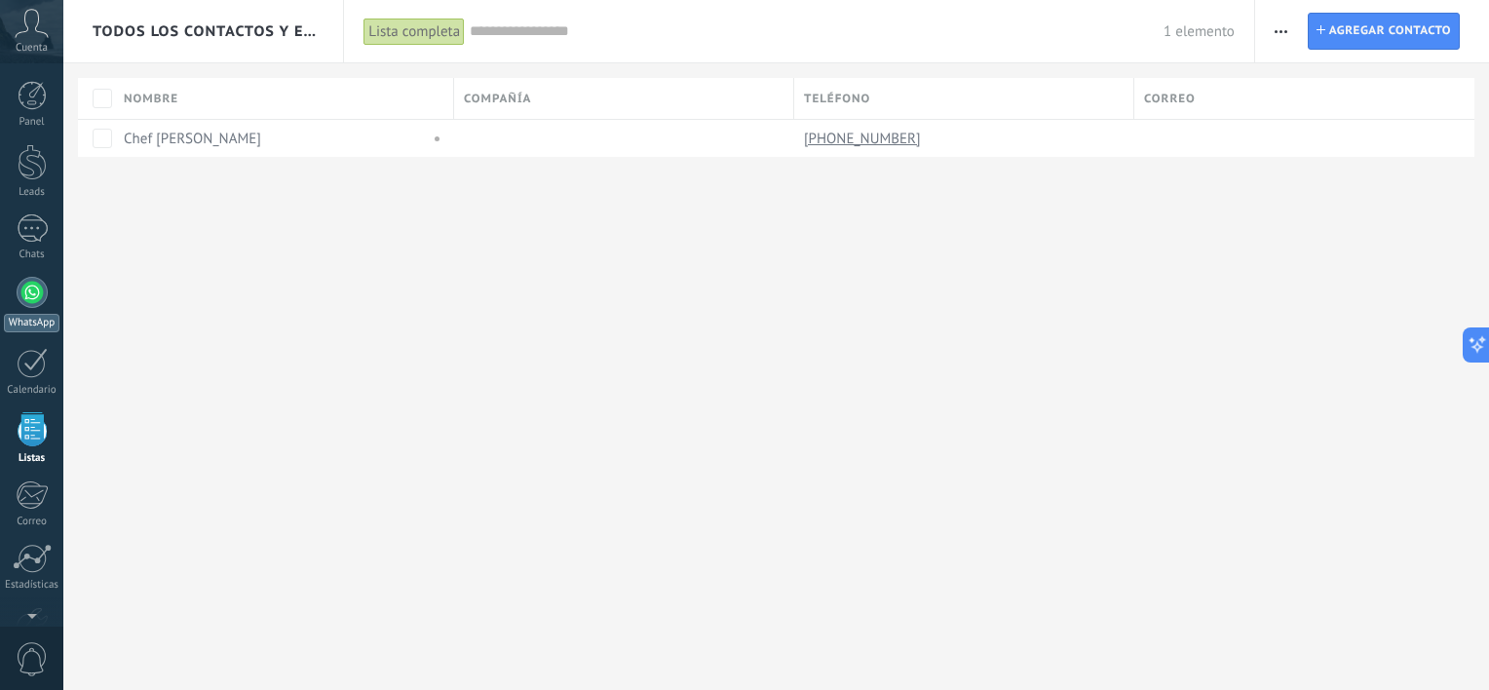
click at [27, 282] on div at bounding box center [32, 292] width 31 height 31
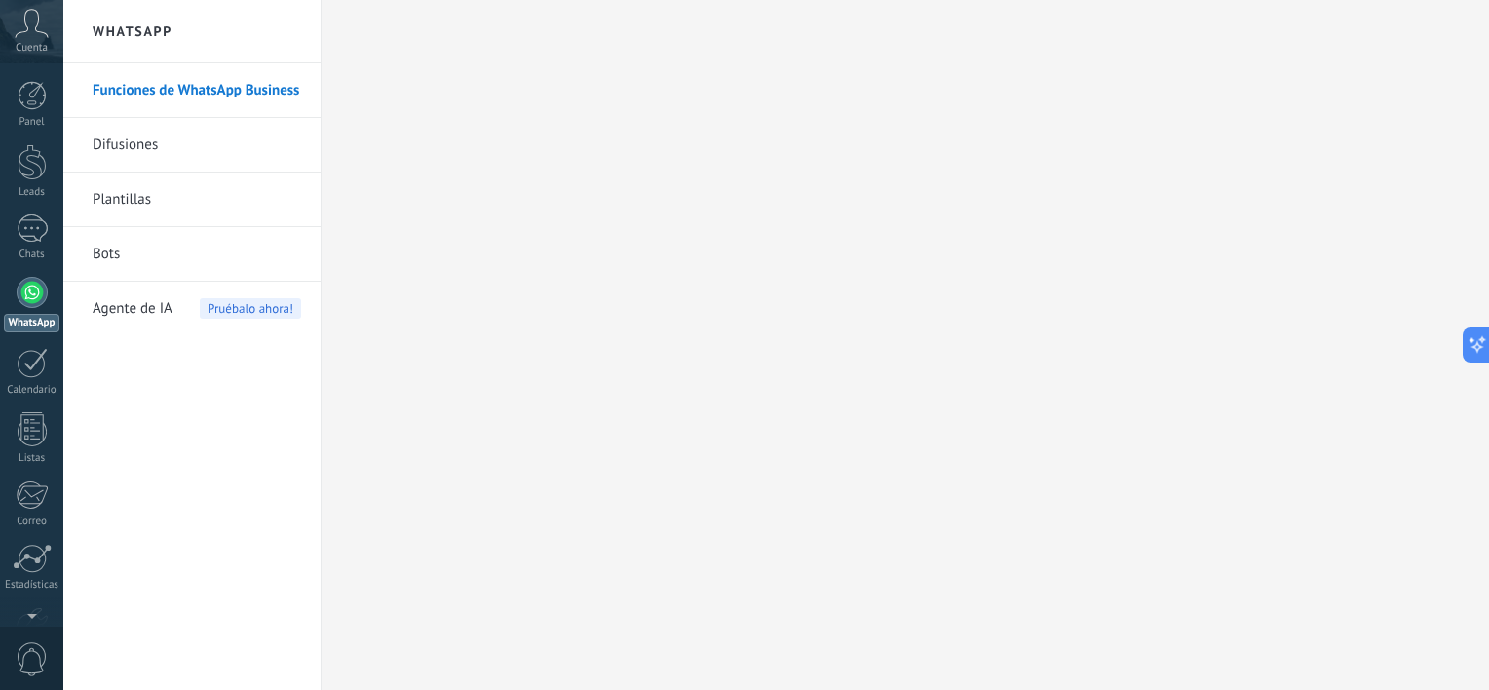
click at [231, 87] on link "Funciones de WhatsApp Business" at bounding box center [197, 90] width 208 height 55
click at [140, 138] on link "Difusiones" at bounding box center [197, 145] width 208 height 55
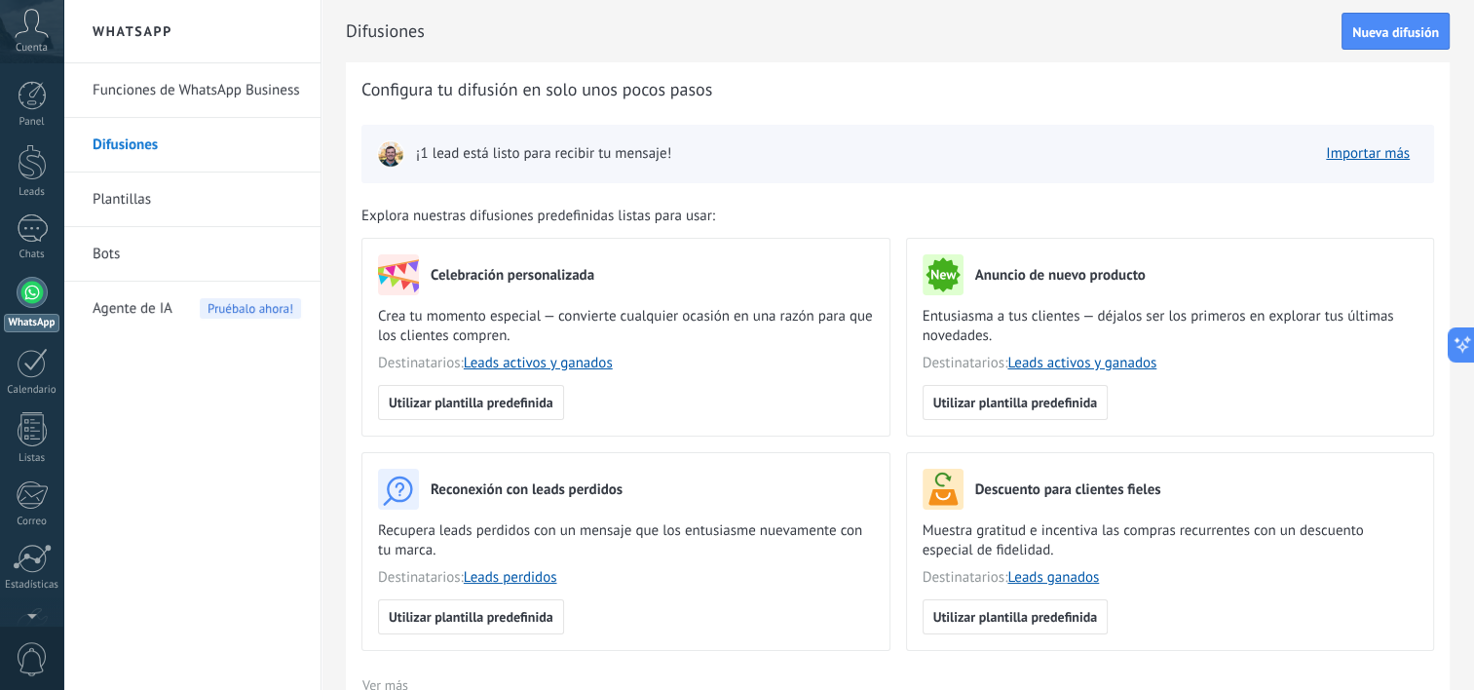
click at [123, 201] on link "Plantillas" at bounding box center [197, 199] width 208 height 55
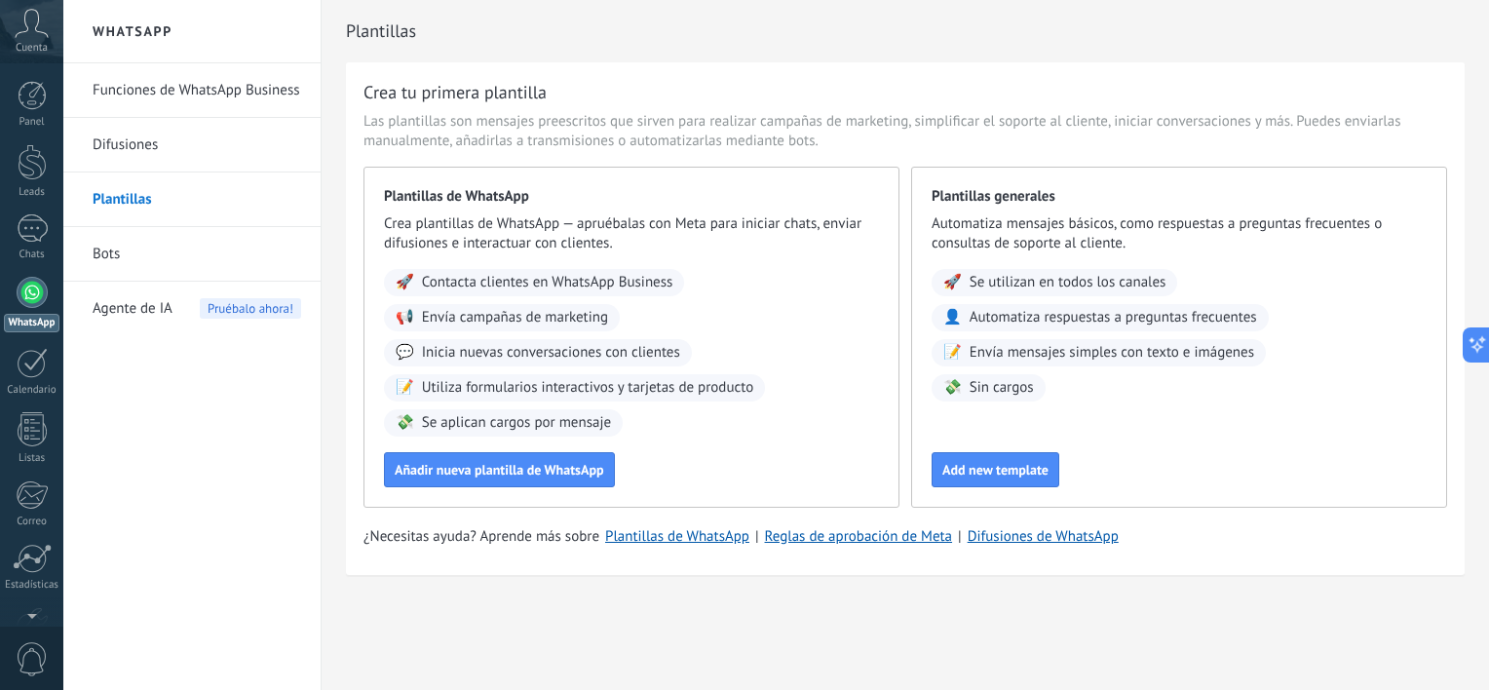
click at [120, 246] on link "Bots" at bounding box center [197, 254] width 208 height 55
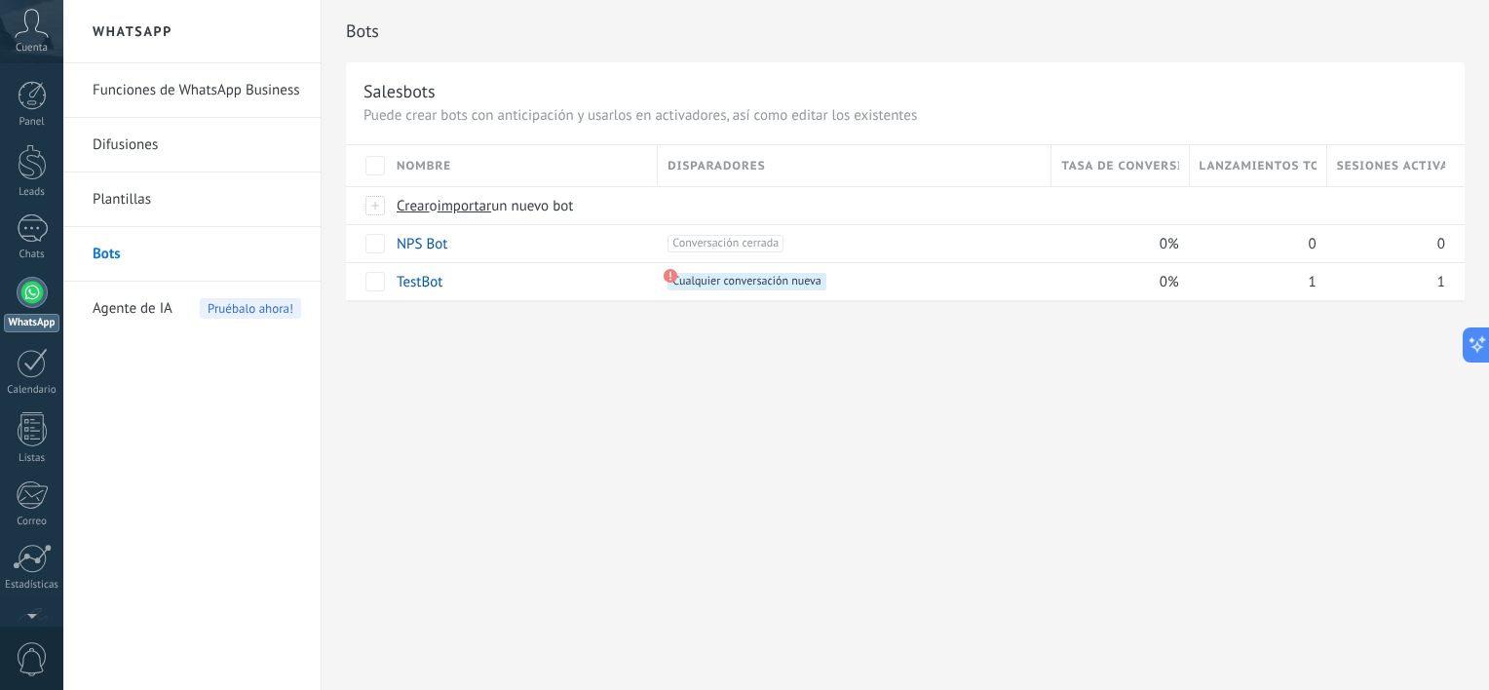
click at [30, 33] on icon at bounding box center [32, 23] width 34 height 29
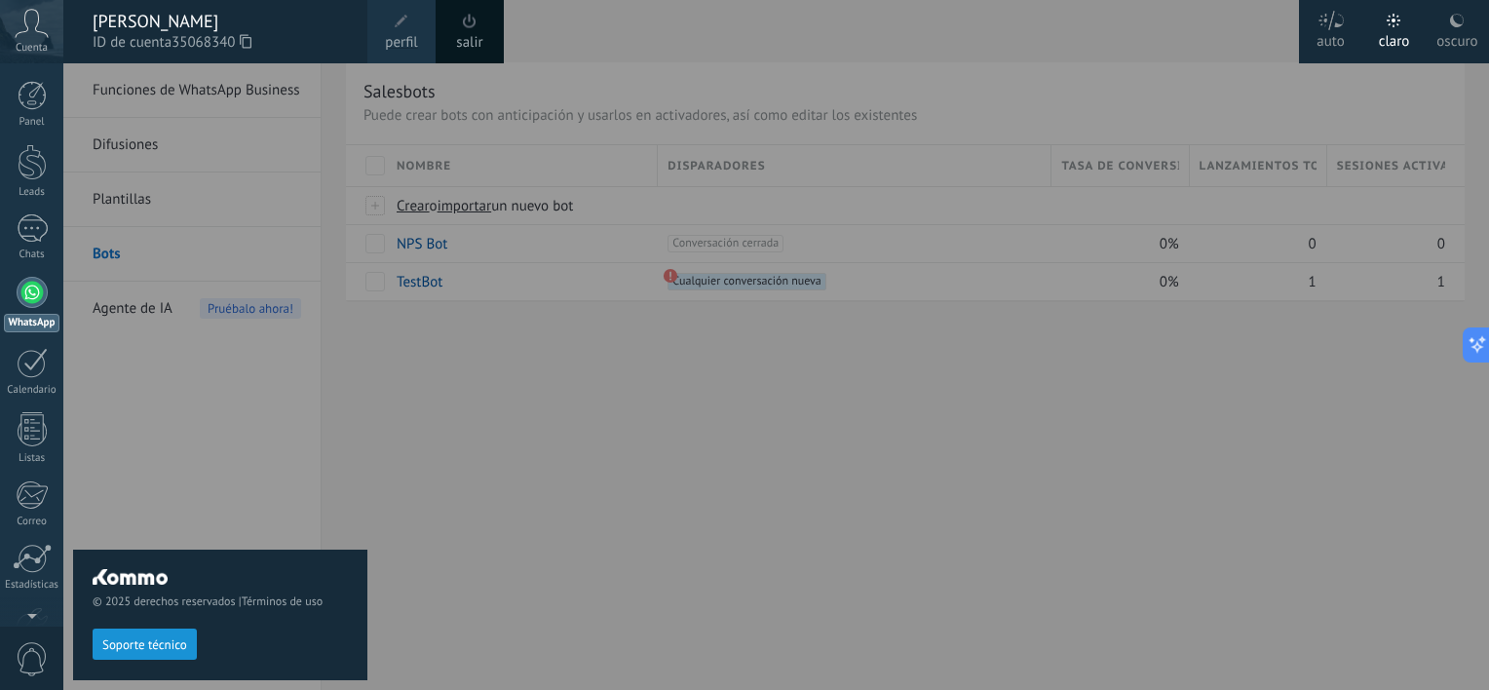
click at [222, 425] on div "© 2025 derechos reservados | Términos de uso Soporte técnico" at bounding box center [220, 376] width 294 height 626
click at [188, 378] on div "© 2025 derechos reservados | Términos de uso Soporte técnico" at bounding box center [220, 376] width 294 height 626
click at [539, 321] on div at bounding box center [807, 345] width 1489 height 690
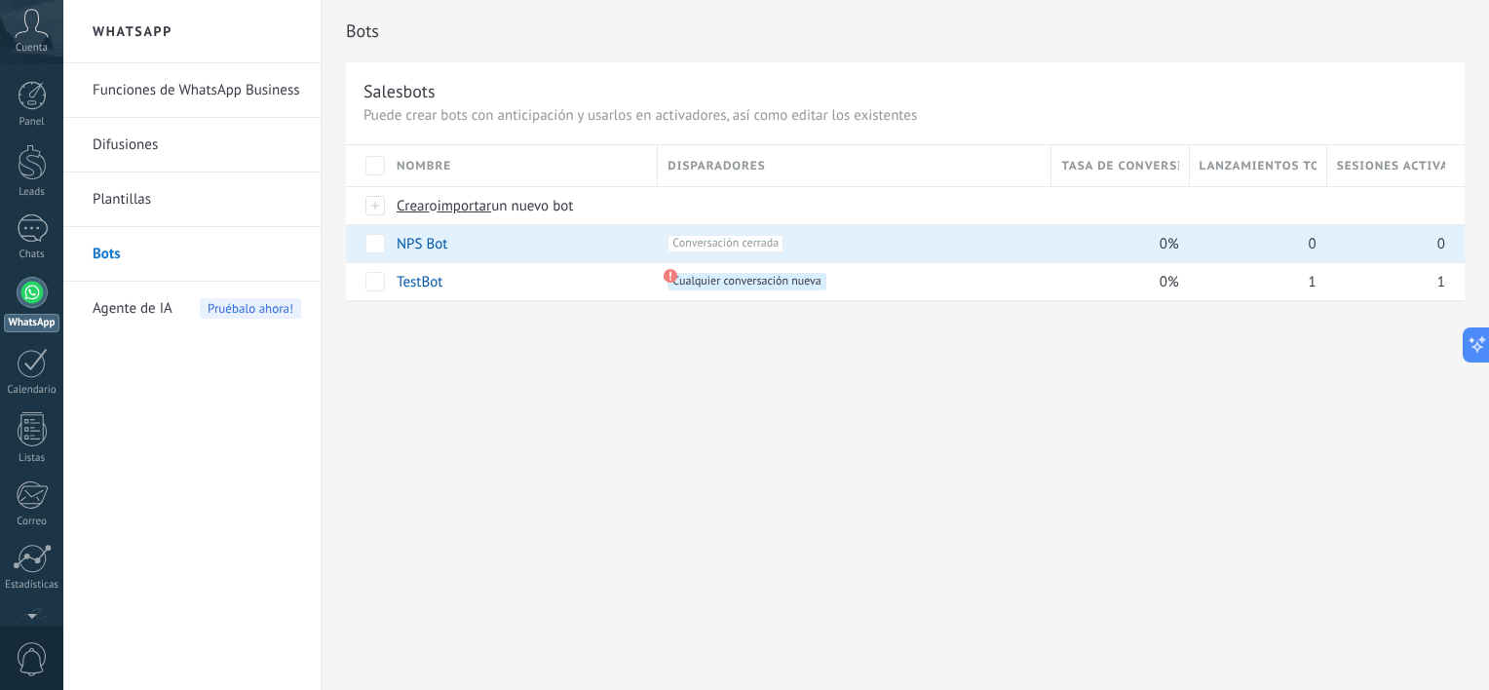
click at [421, 374] on div "Bots Salesbots Puede crear bots con anticipación y usarlos en activadores, así …" at bounding box center [904, 345] width 1167 height 690
click at [132, 33] on h2 "WhatsApp" at bounding box center [192, 31] width 208 height 63
click at [560, 490] on div "Bots Salesbots Puede crear bots con anticipación y usarlos en activadores, así …" at bounding box center [904, 345] width 1167 height 690
click at [180, 75] on link "Funciones de WhatsApp Business" at bounding box center [197, 90] width 208 height 55
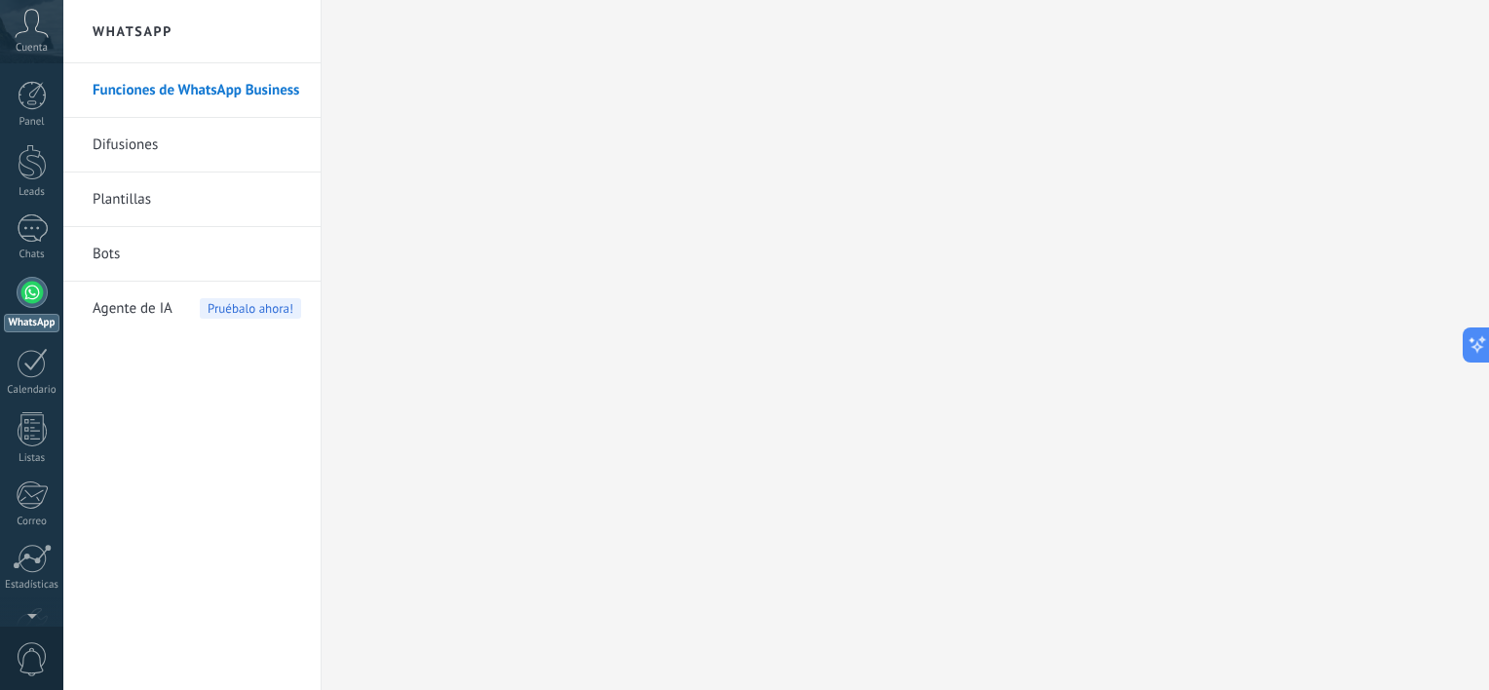
click at [149, 41] on h2 "WhatsApp" at bounding box center [192, 31] width 208 height 63
click at [31, 128] on div "Panel" at bounding box center [32, 122] width 57 height 13
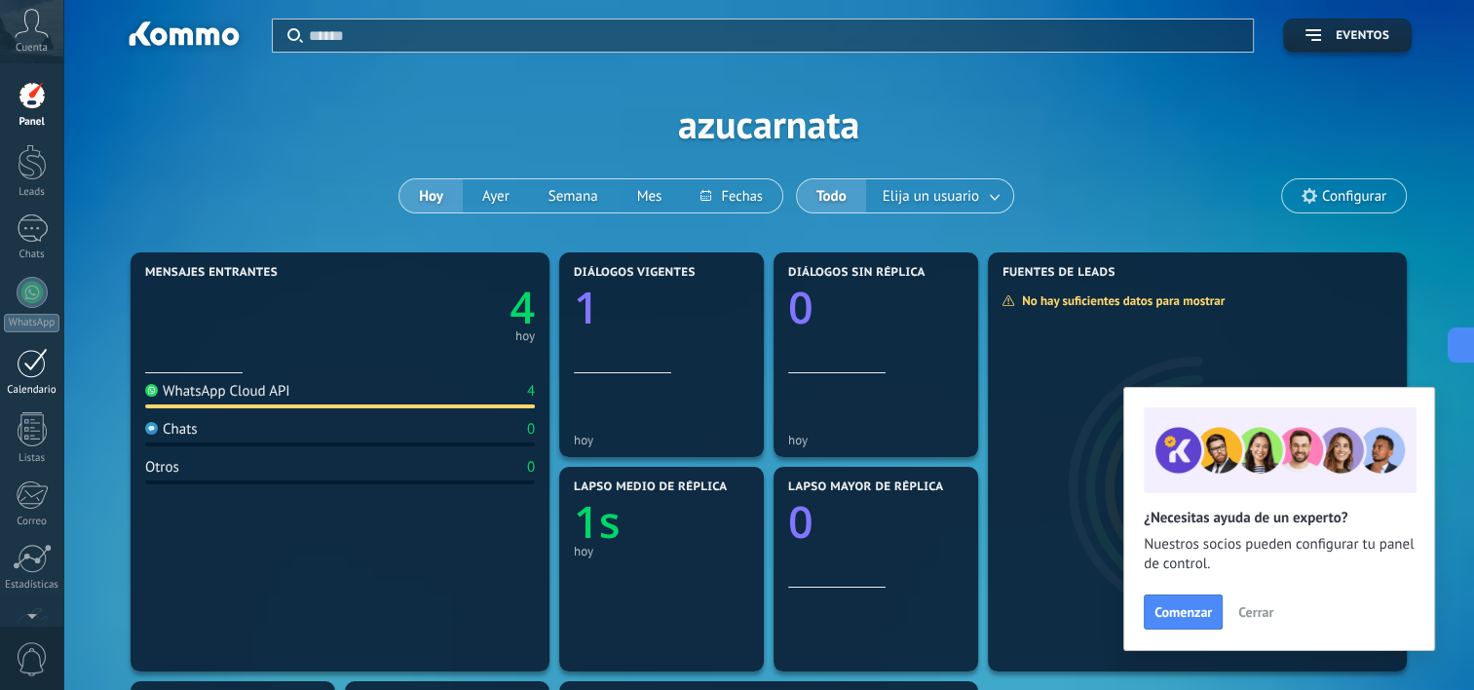
click at [35, 369] on div at bounding box center [32, 363] width 31 height 30
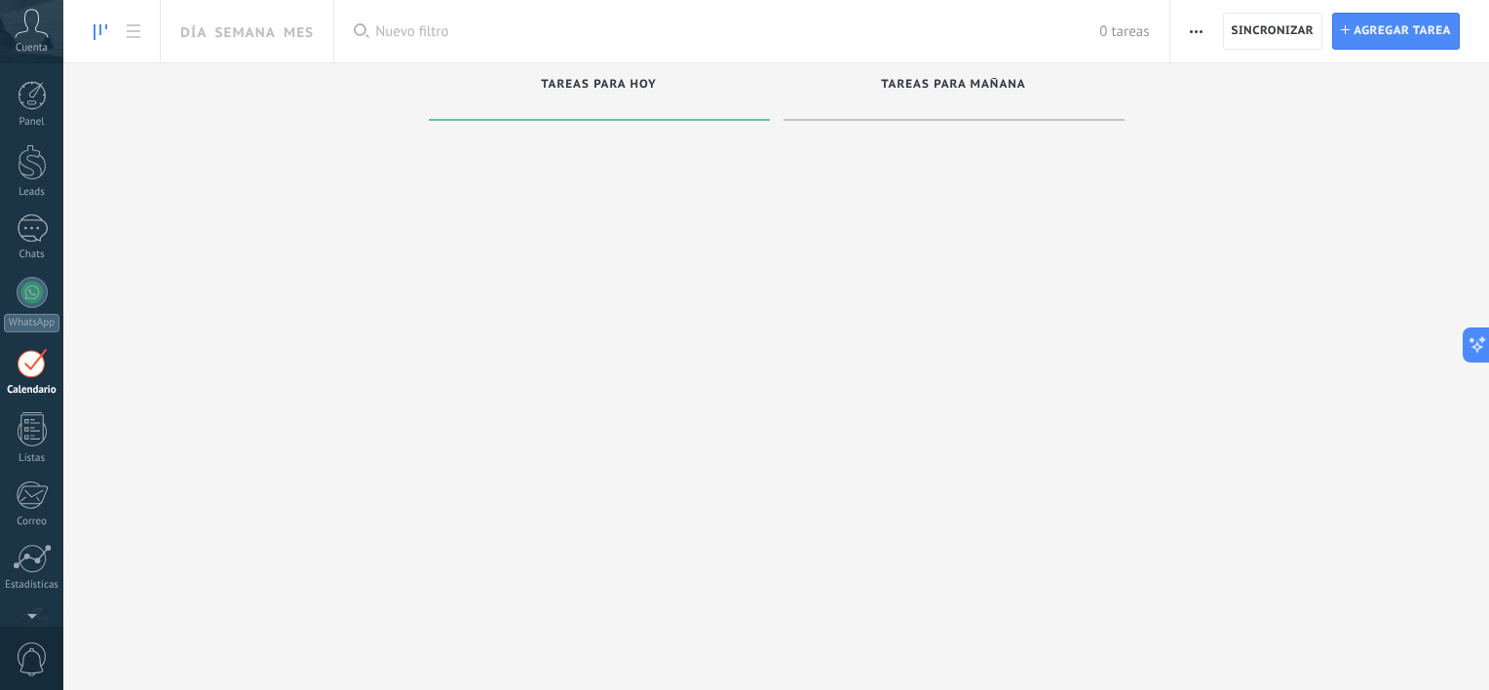
click at [32, 469] on div "Panel Leads Chats WhatsApp Clientes" at bounding box center [31, 414] width 63 height 666
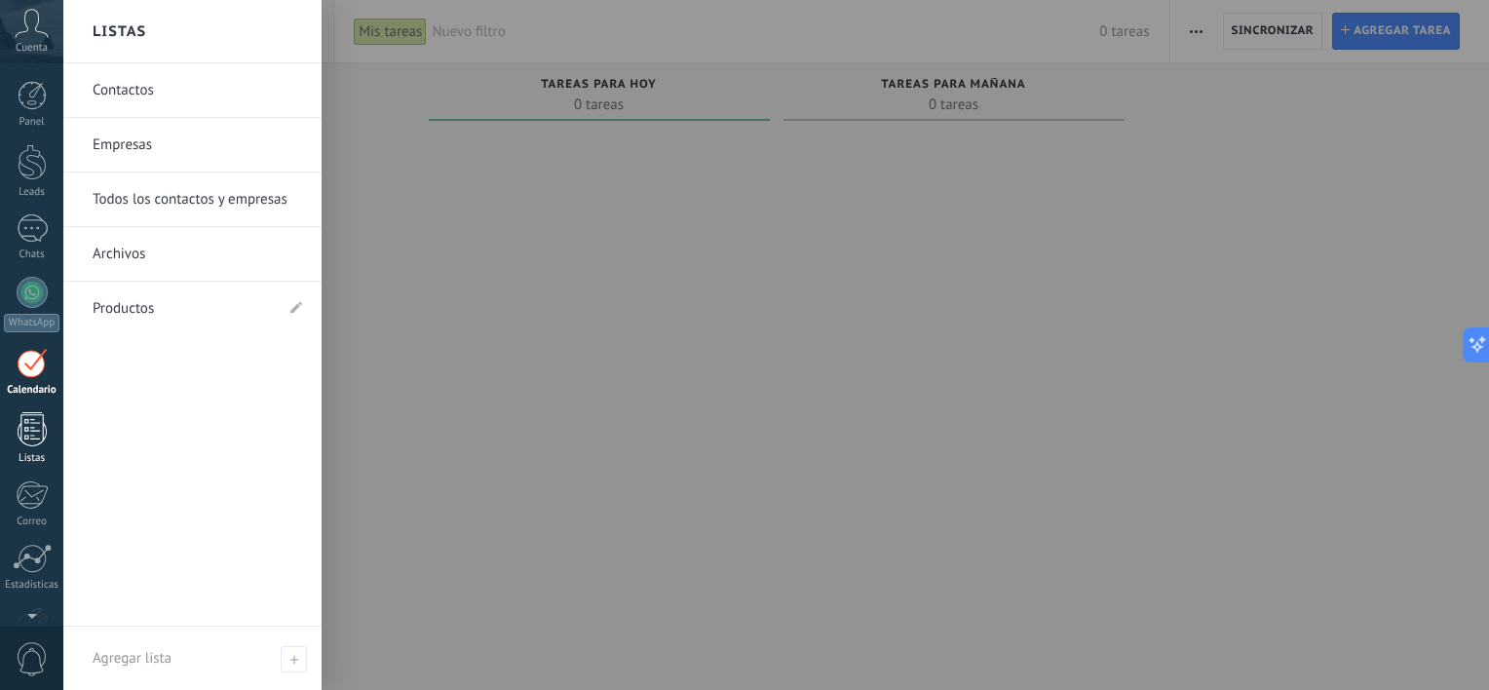
click at [34, 456] on div "Listas" at bounding box center [32, 458] width 57 height 13
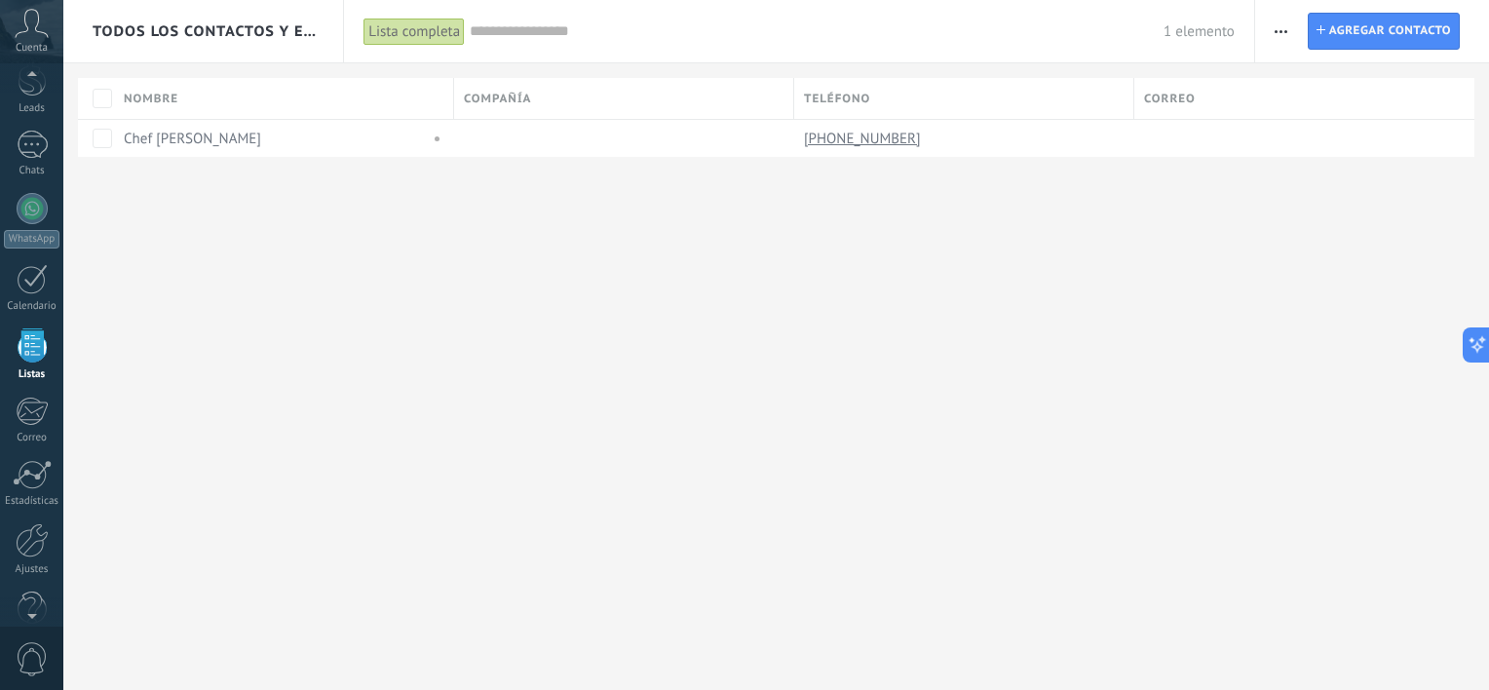
scroll to position [120, 0]
click at [31, 609] on div "© 2025 derechos reservados | Términos de uso Soporte técnico auto claro oscuro …" at bounding box center [31, 345] width 63 height 690
click at [31, 609] on div "Panel Leads Chats WhatsApp Clientes" at bounding box center [31, 294] width 63 height 666
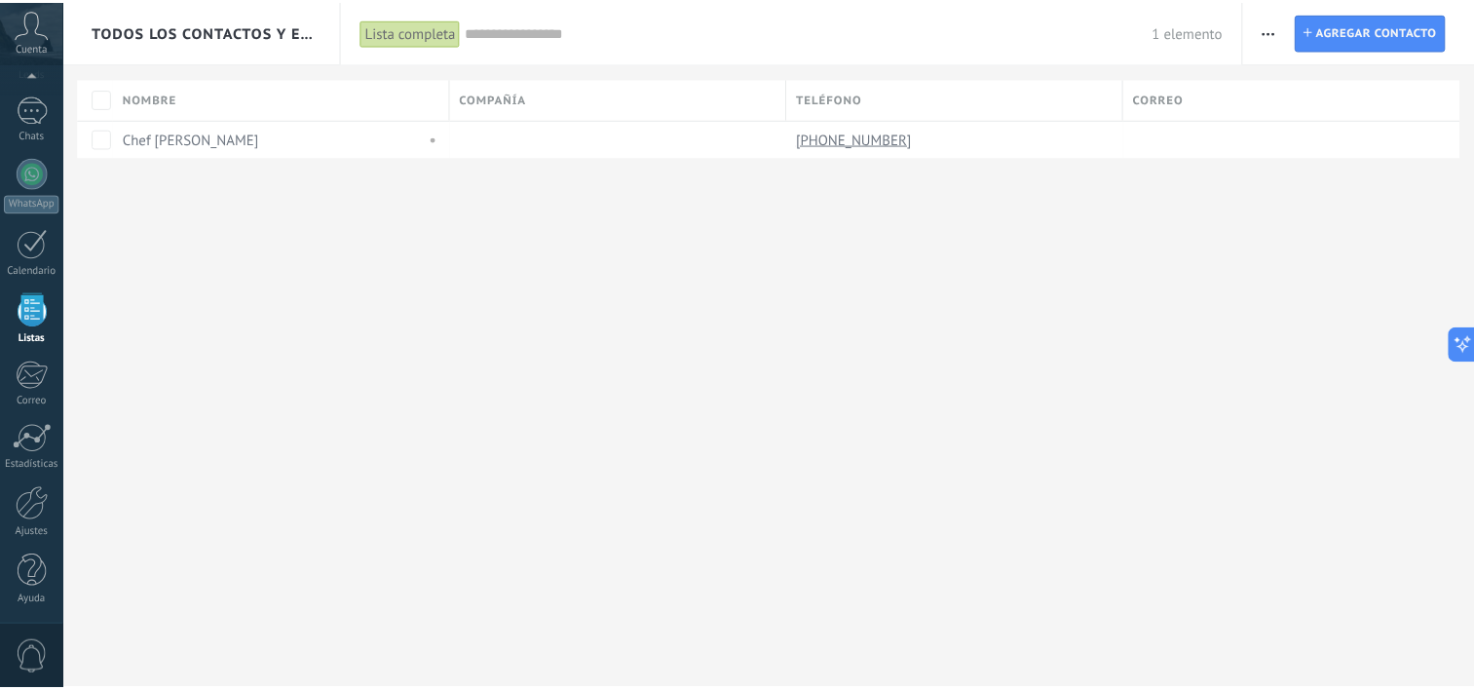
scroll to position [50, 0]
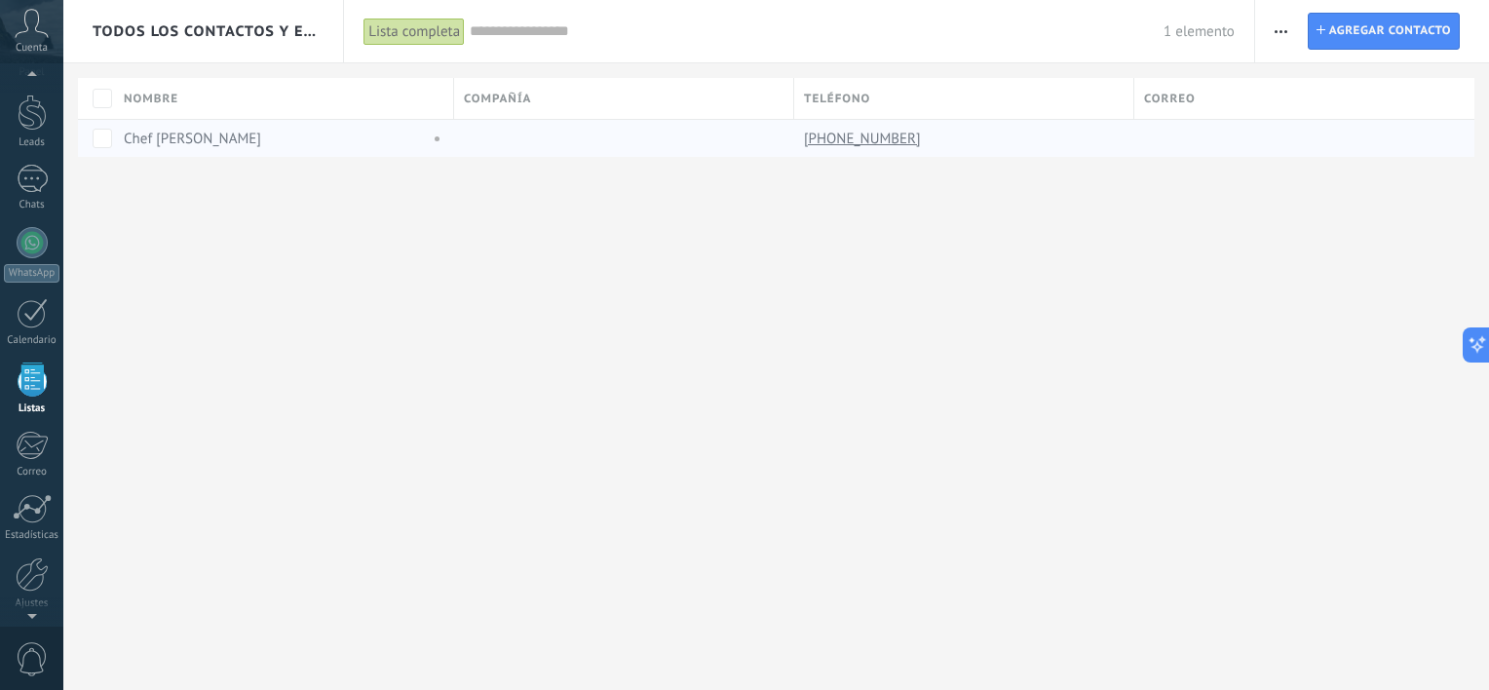
click at [210, 139] on link "Chef Shirley Alvarez" at bounding box center [192, 139] width 137 height 19
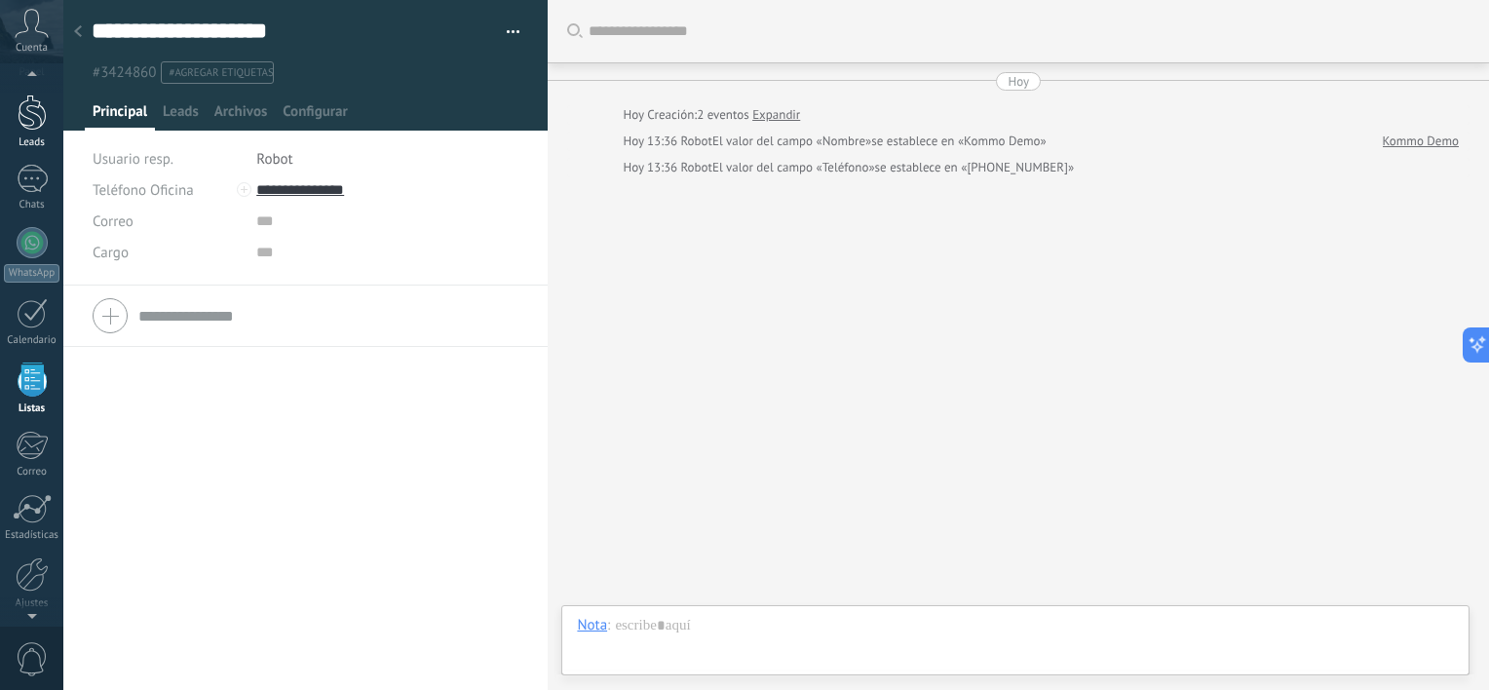
click at [26, 140] on div "Leads" at bounding box center [32, 142] width 57 height 13
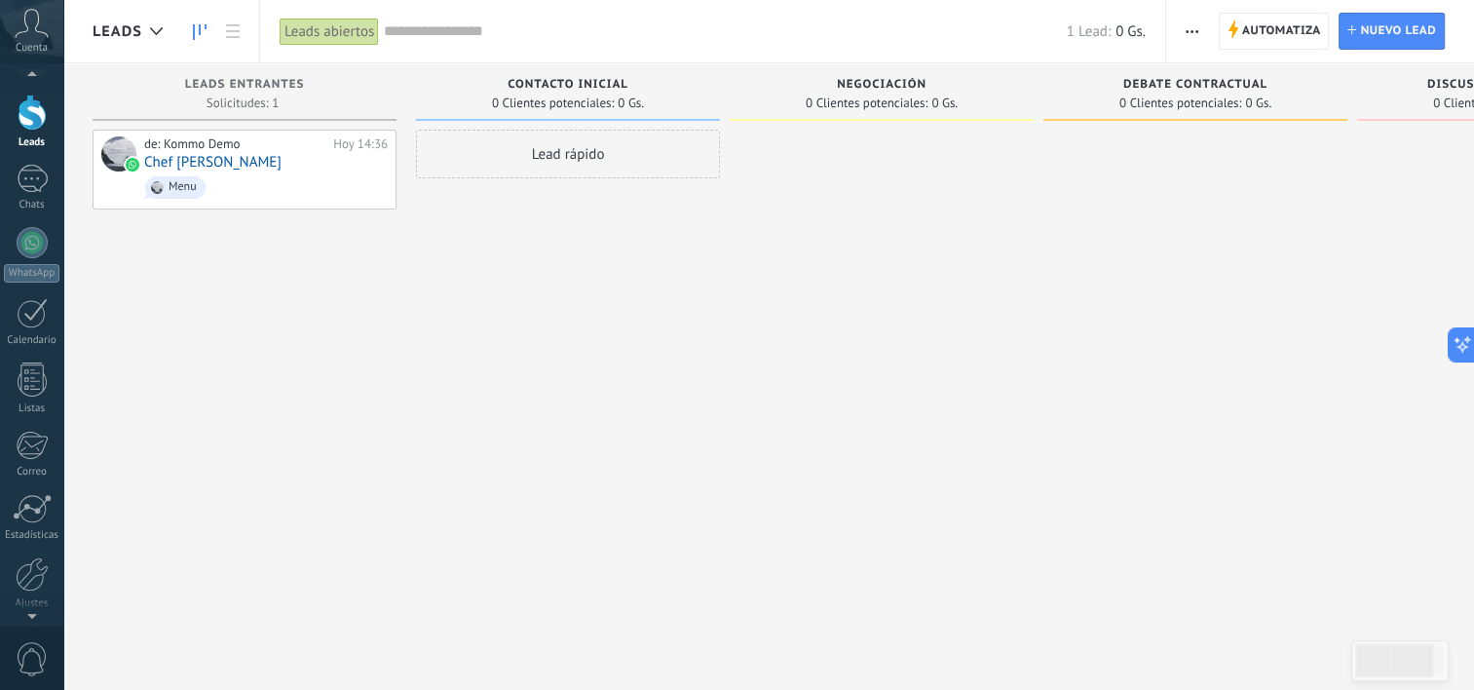
click at [31, 21] on icon at bounding box center [32, 23] width 34 height 29
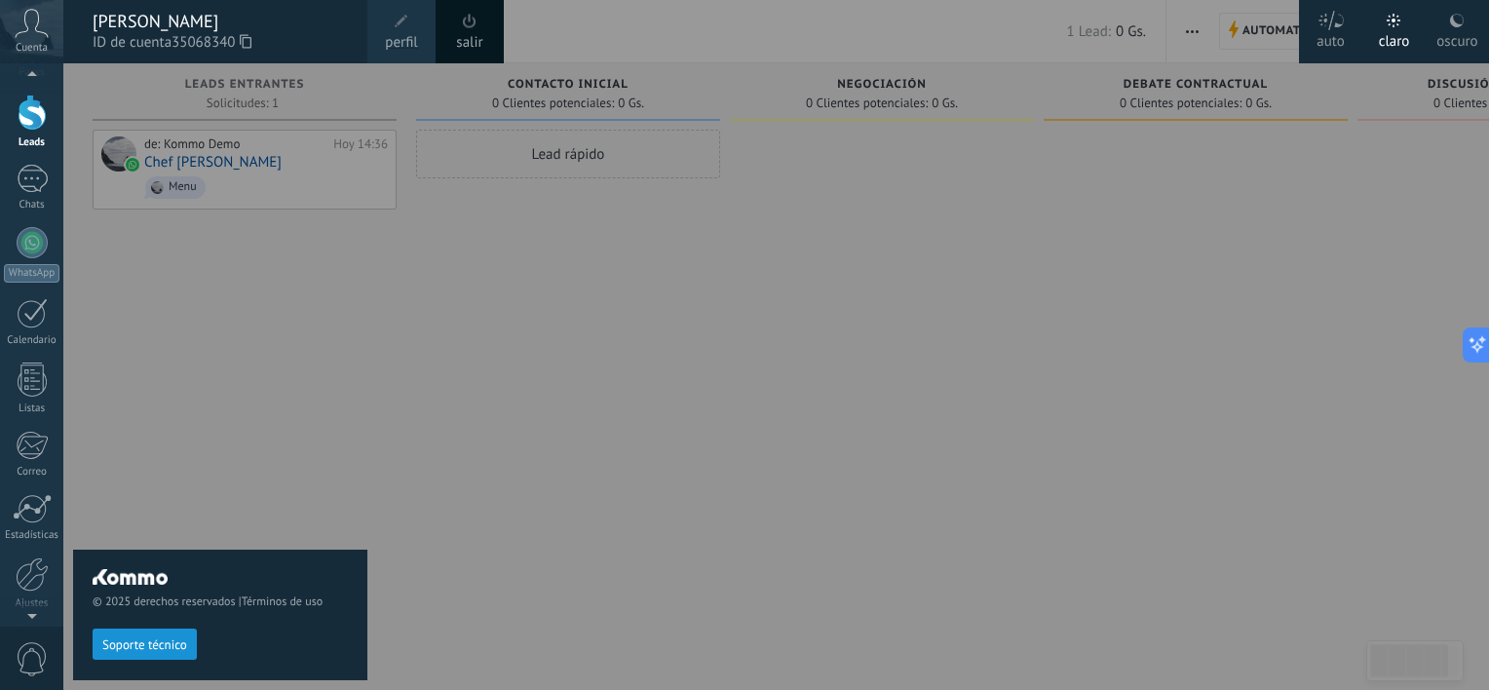
click at [336, 288] on div "© 2025 derechos reservados | Términos de uso Soporte técnico" at bounding box center [220, 376] width 294 height 626
click at [353, 273] on div "© 2025 derechos reservados | Términos de uso Soporte técnico" at bounding box center [220, 376] width 294 height 626
click at [897, 287] on div at bounding box center [807, 345] width 1489 height 690
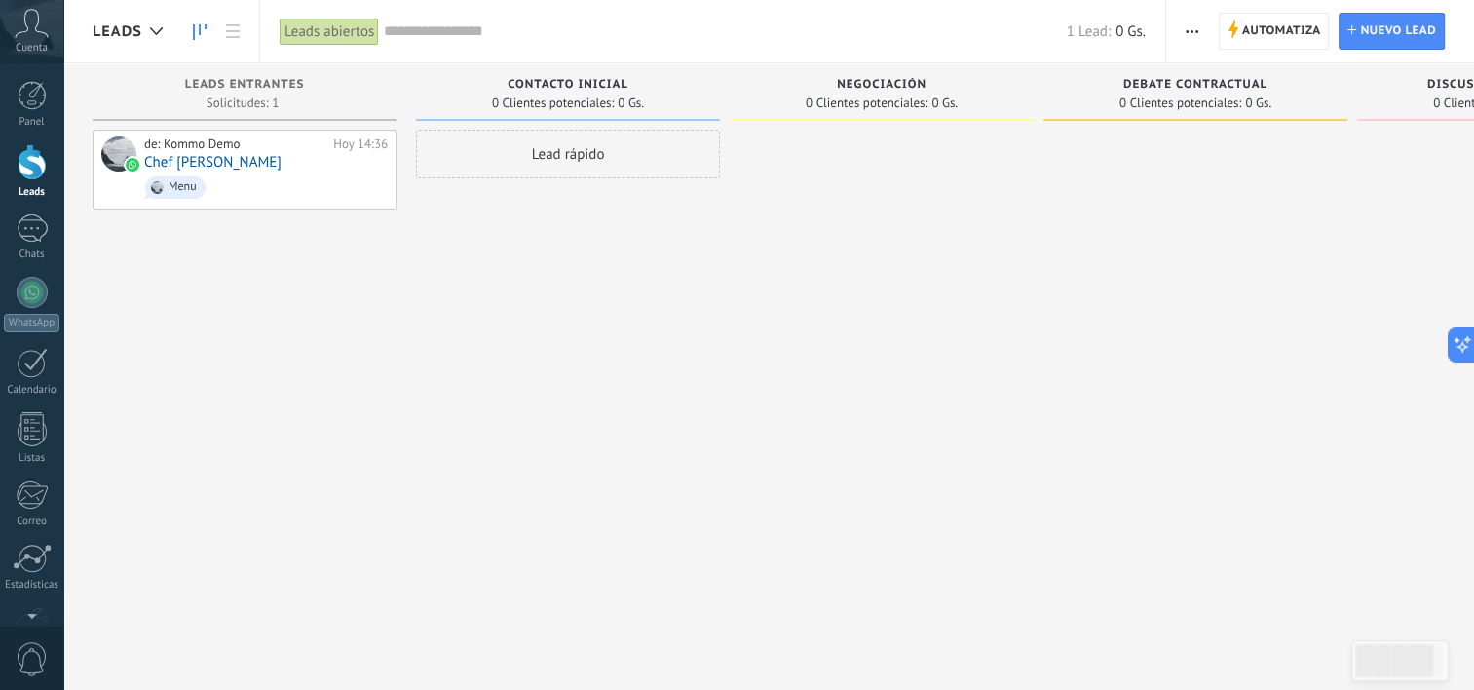
click at [23, 36] on icon at bounding box center [32, 23] width 34 height 29
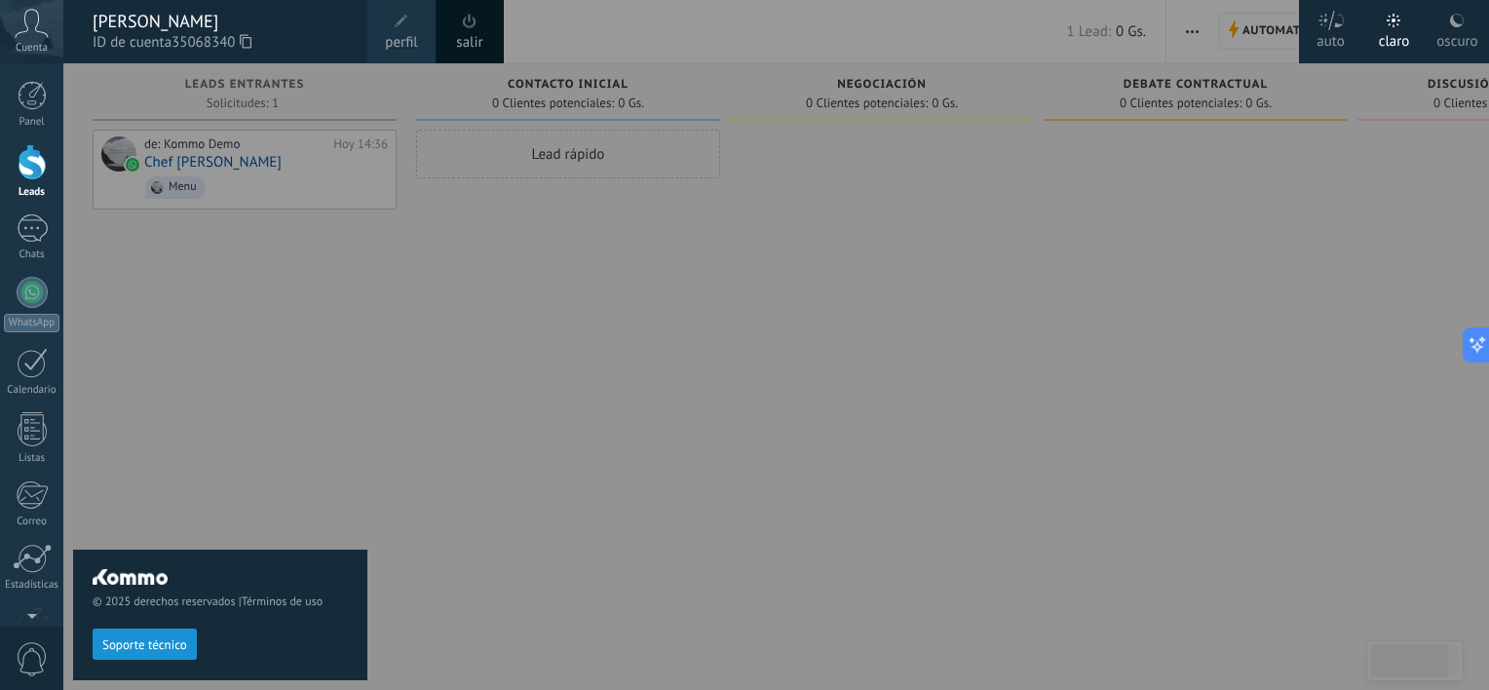
click at [287, 304] on div "© 2025 derechos reservados | Términos de uso Soporte técnico" at bounding box center [220, 376] width 294 height 626
click at [31, 267] on div "Panel Leads Chats WhatsApp Clientes" at bounding box center [31, 414] width 63 height 666
click at [29, 286] on div at bounding box center [32, 292] width 31 height 31
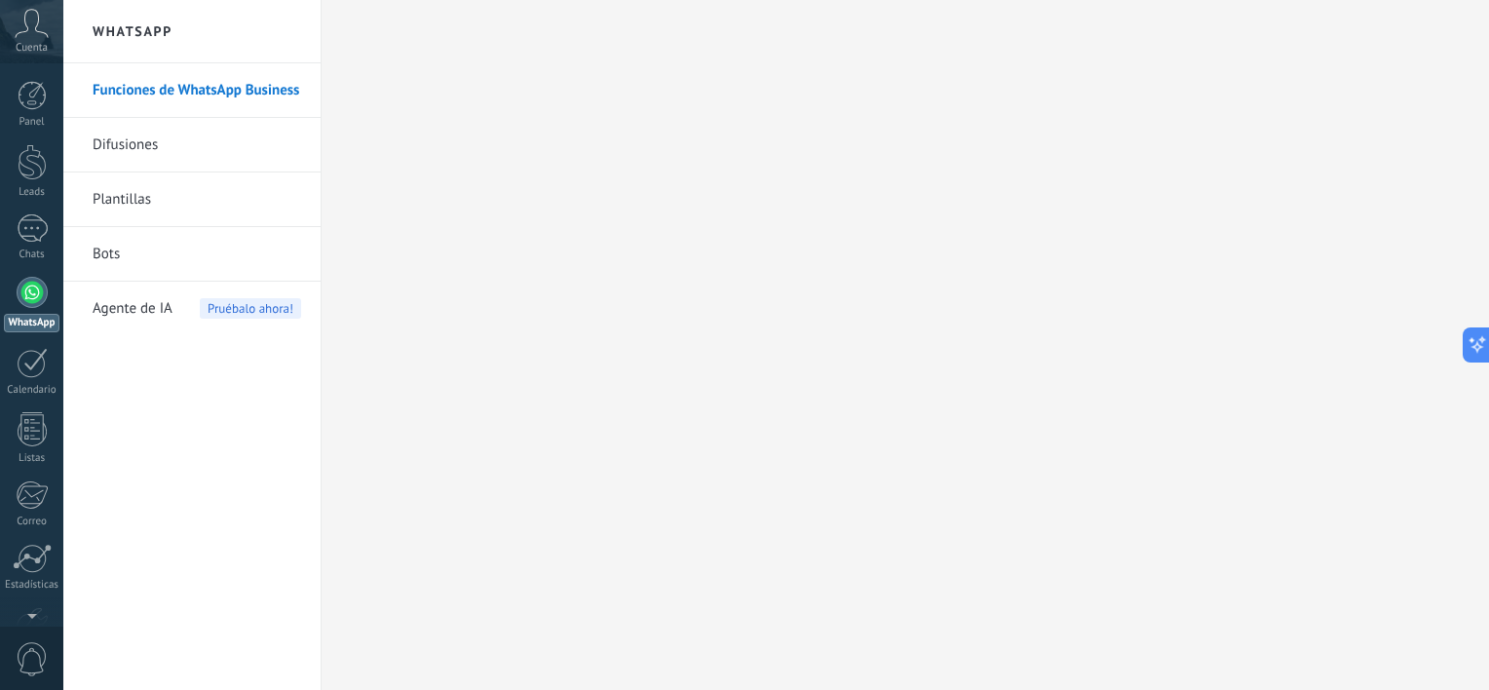
click at [23, 55] on span "Cuenta" at bounding box center [32, 48] width 32 height 13
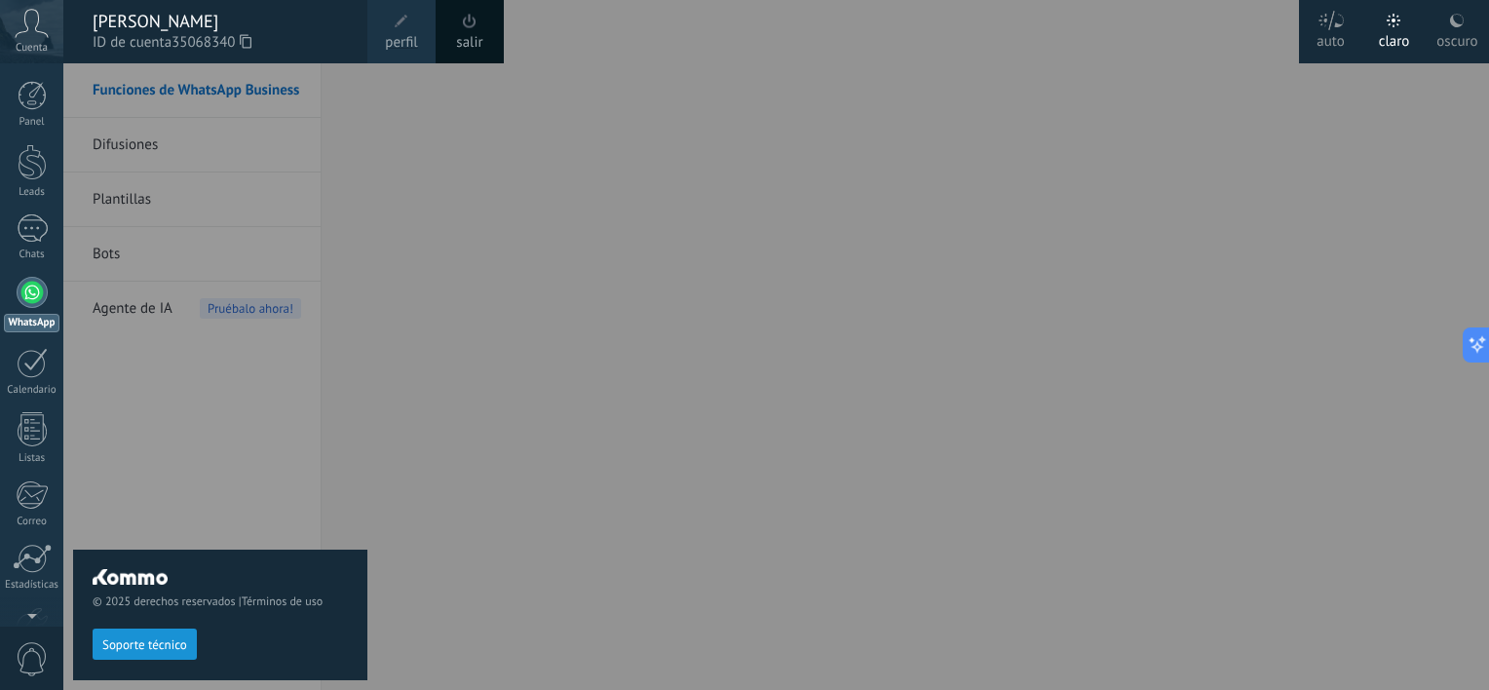
click at [23, 55] on span "Cuenta" at bounding box center [32, 48] width 32 height 13
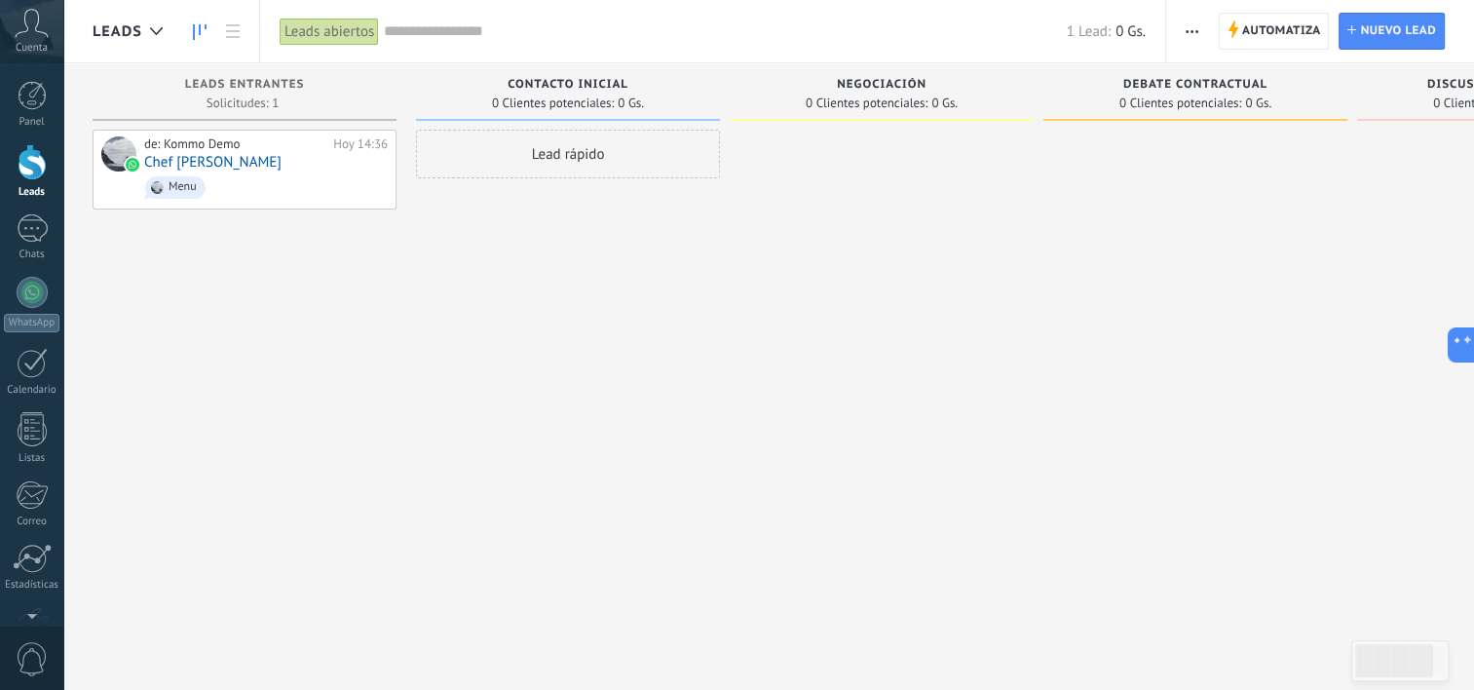
click at [260, 333] on div "de: Kommo Demo Hoy 14:36 Chef Shirley Alvarez Menu" at bounding box center [245, 347] width 304 height 435
click at [35, 529] on div "Ajustes" at bounding box center [32, 533] width 57 height 13
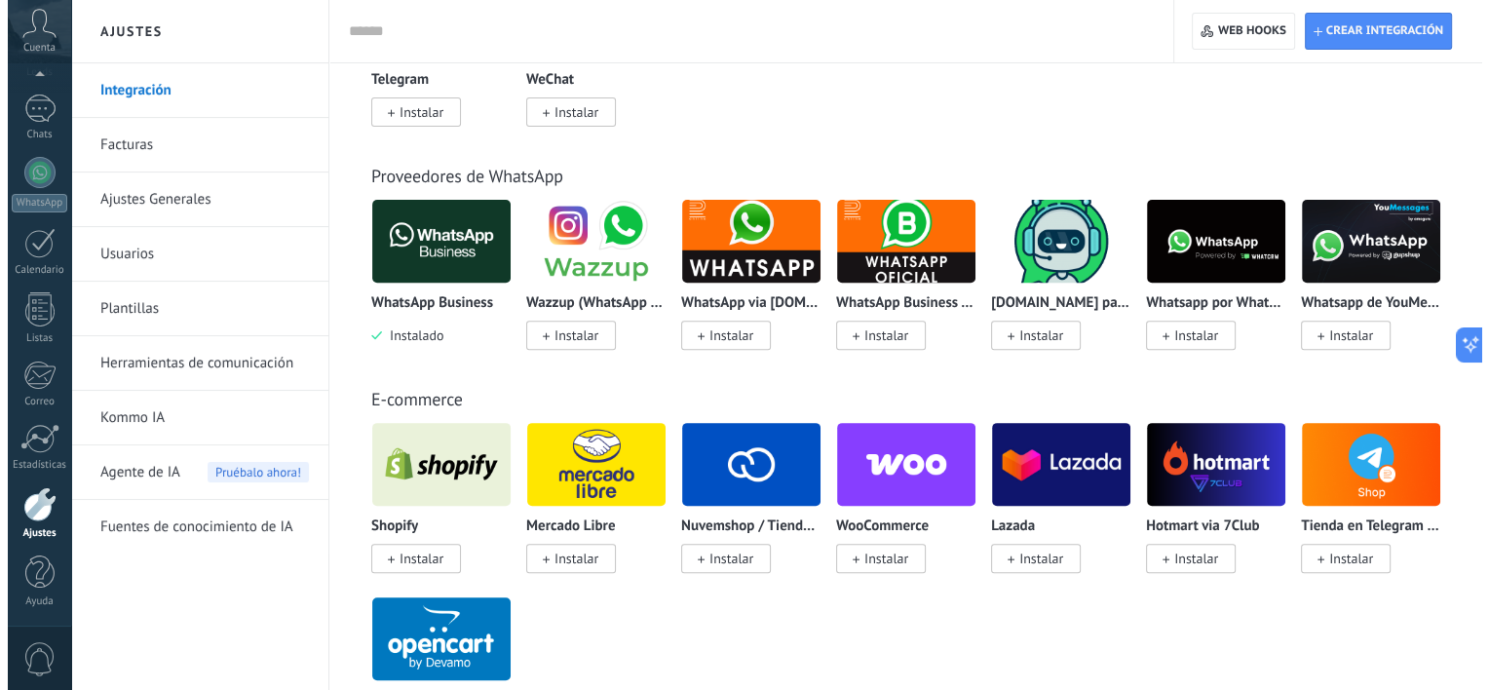
scroll to position [689, 0]
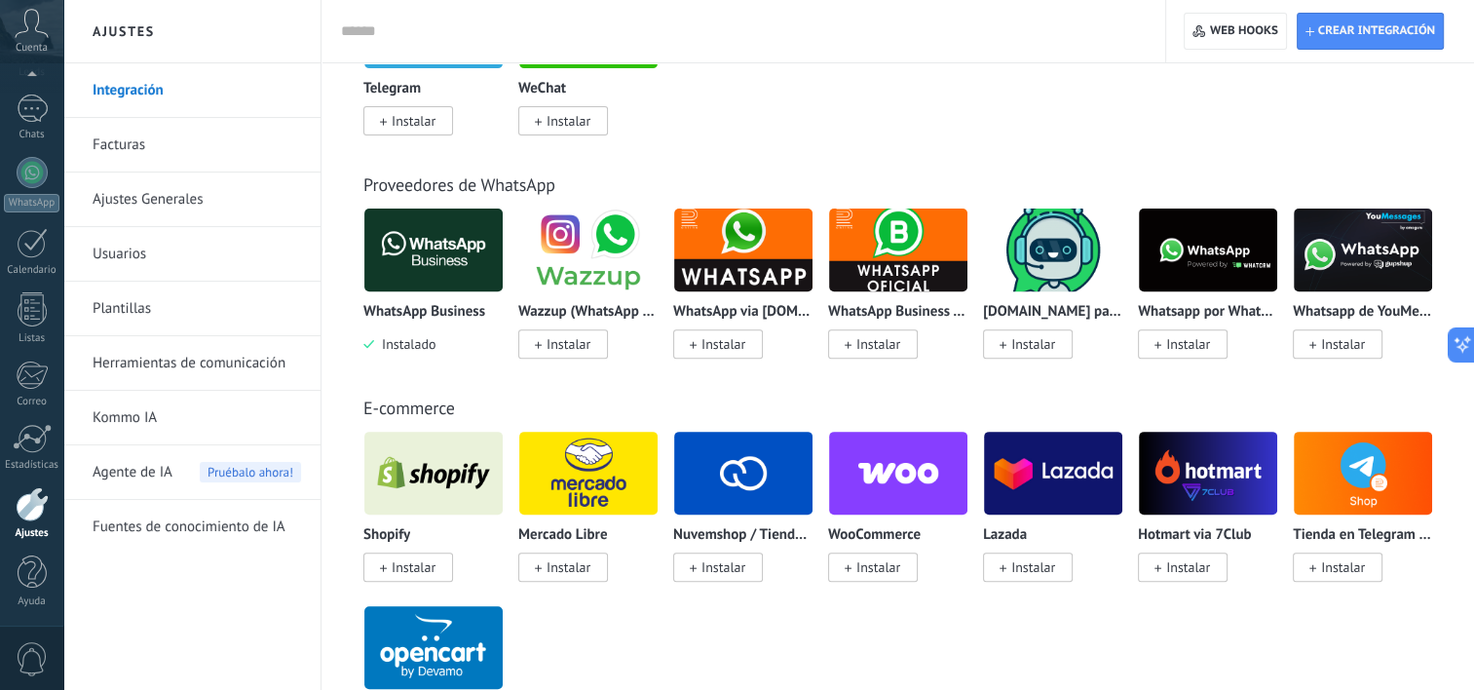
click at [437, 281] on img at bounding box center [433, 250] width 138 height 94
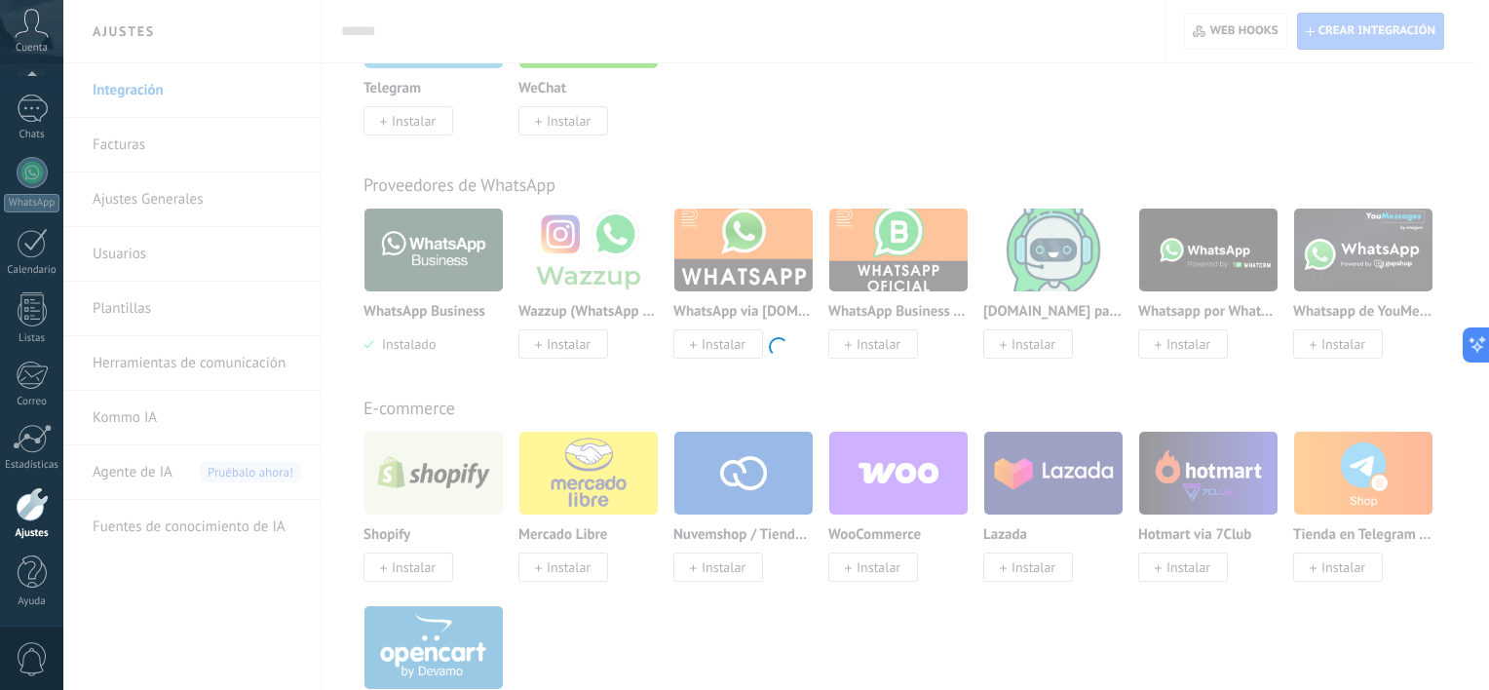
click at [437, 281] on div at bounding box center [775, 345] width 1425 height 690
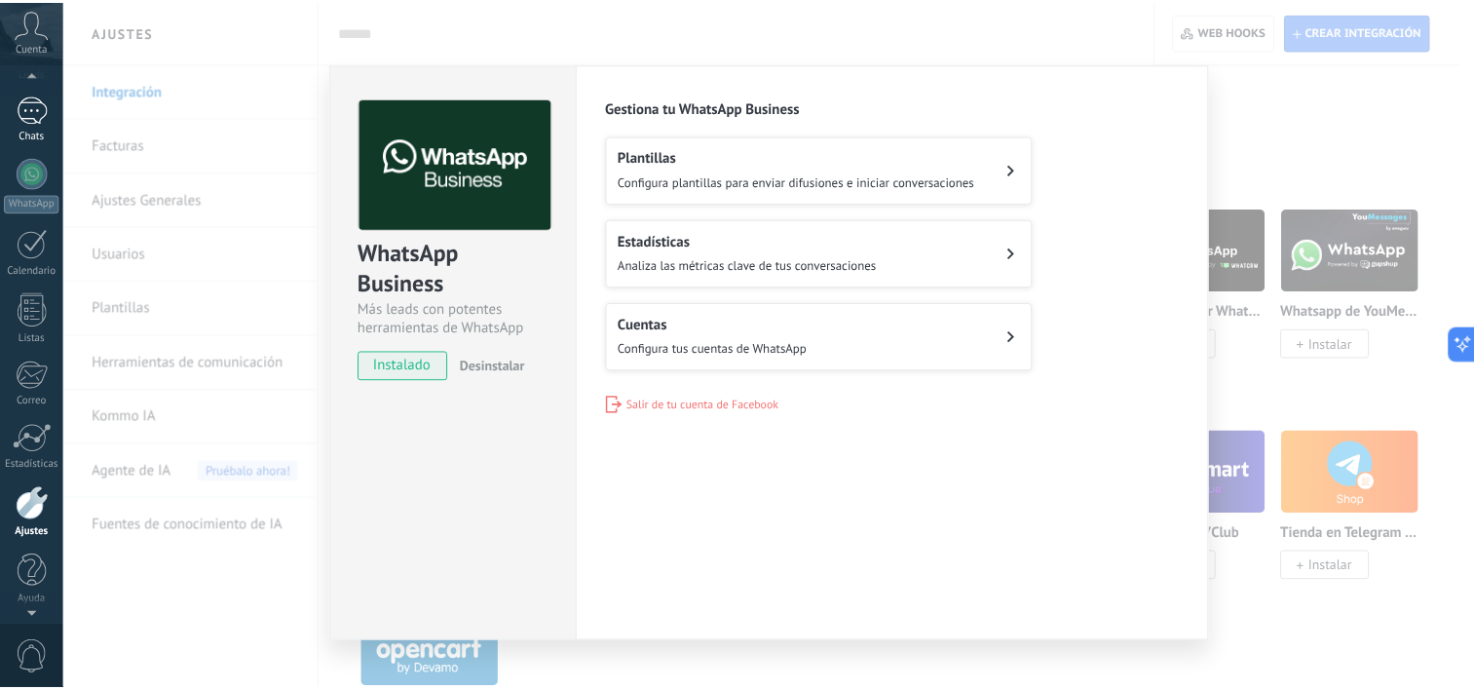
scroll to position [120, 0]
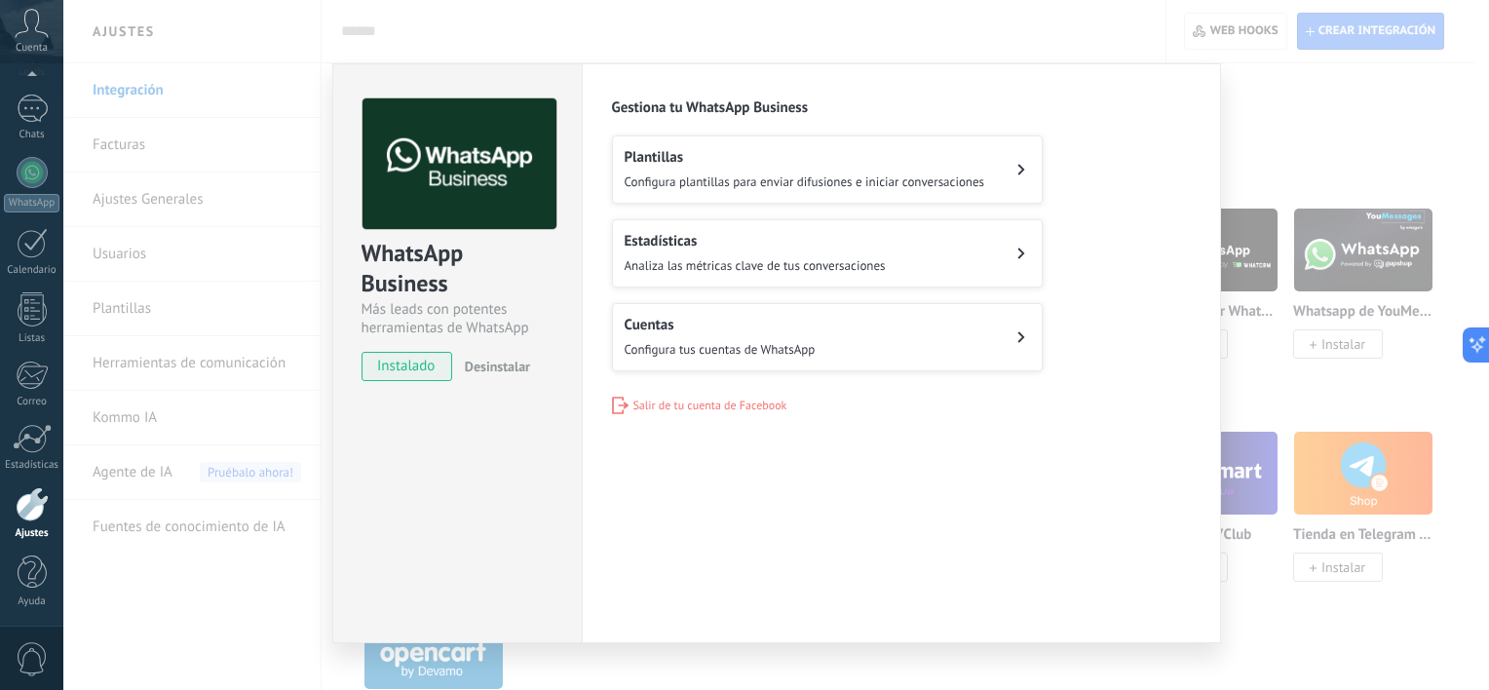
click at [144, 141] on div "WhatsApp Business Más leads con potentes herramientas de WhatsApp instalado Des…" at bounding box center [775, 345] width 1425 height 690
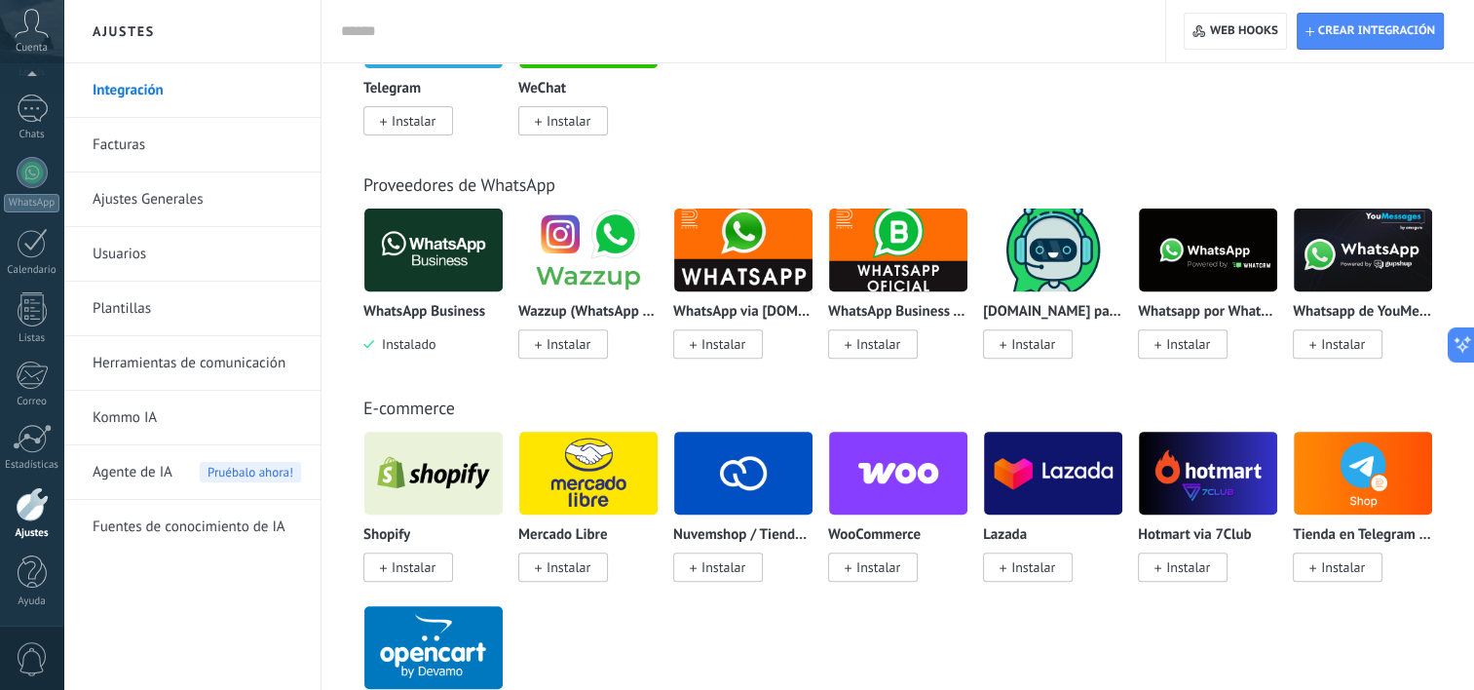
click at [144, 141] on link "Facturas" at bounding box center [197, 145] width 208 height 55
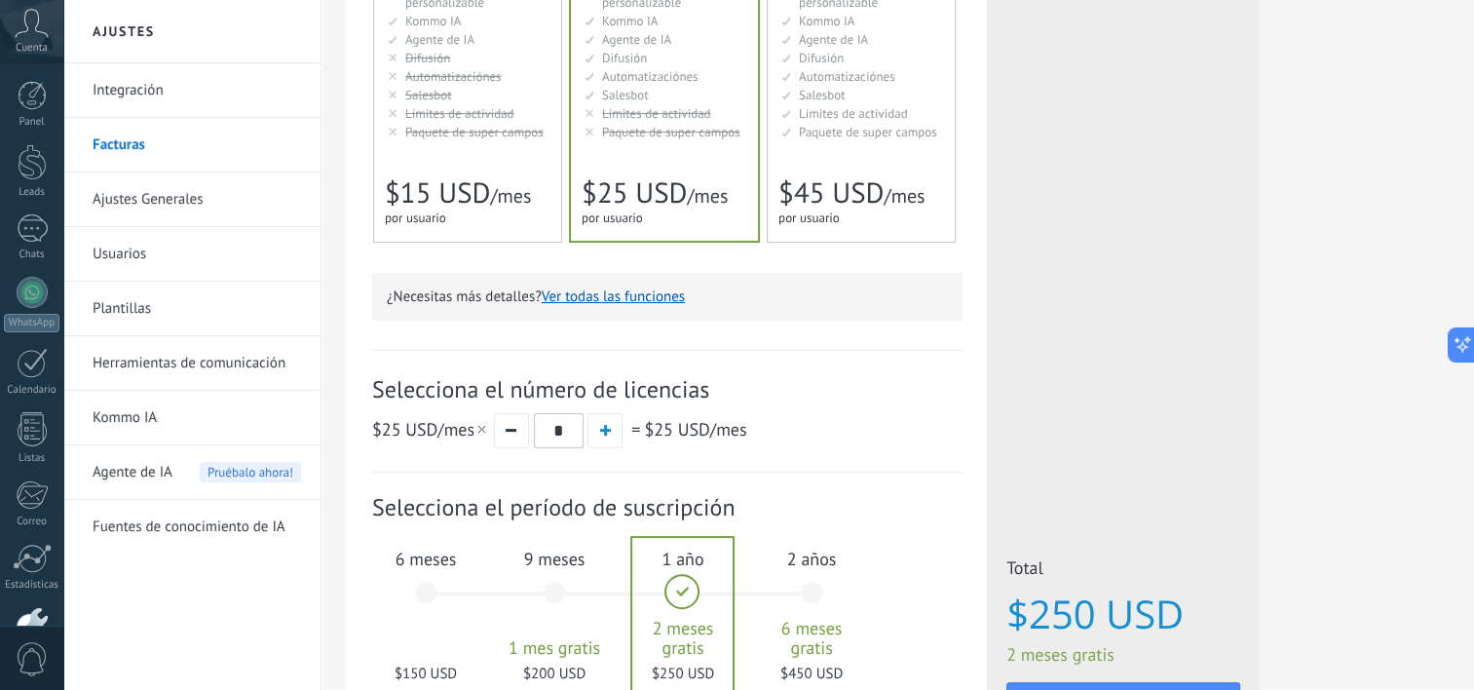
scroll to position [559, 0]
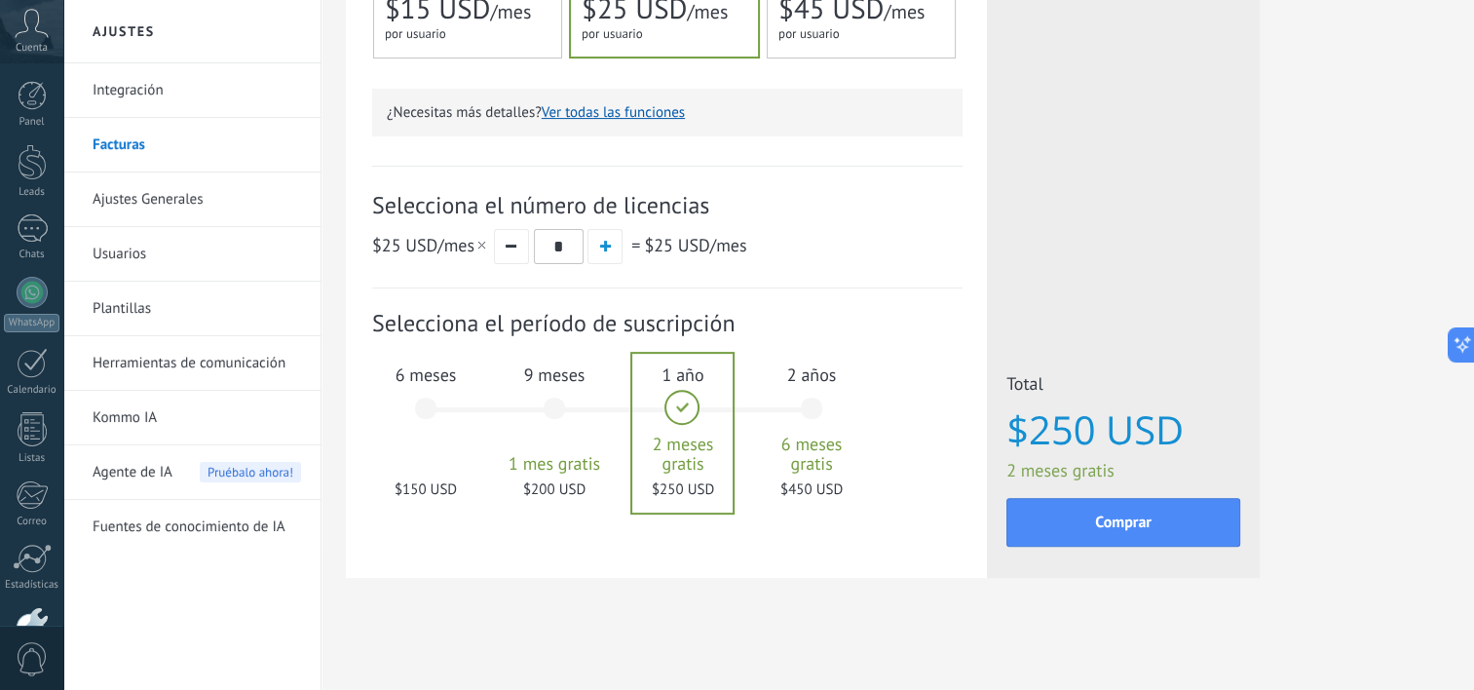
click at [423, 413] on div "6 meses $150 USD" at bounding box center [425, 417] width 105 height 137
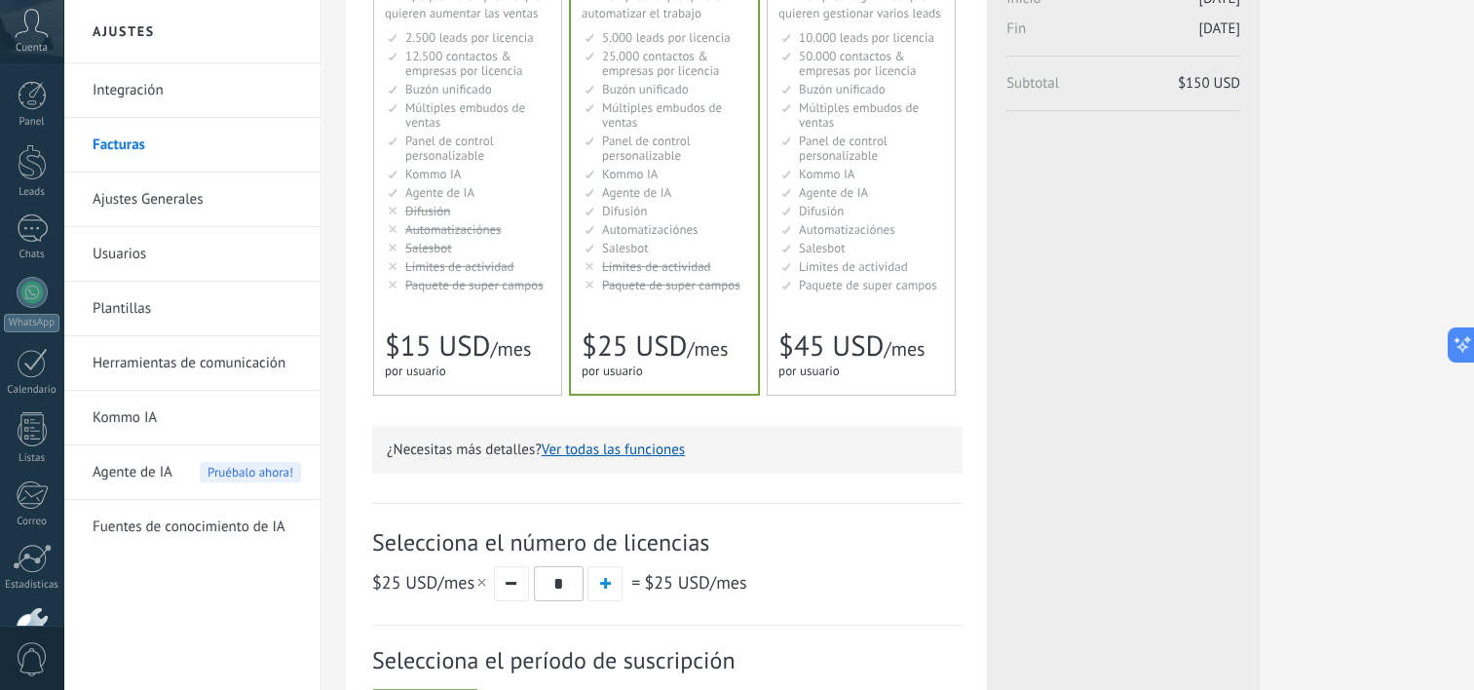
scroll to position [0, 0]
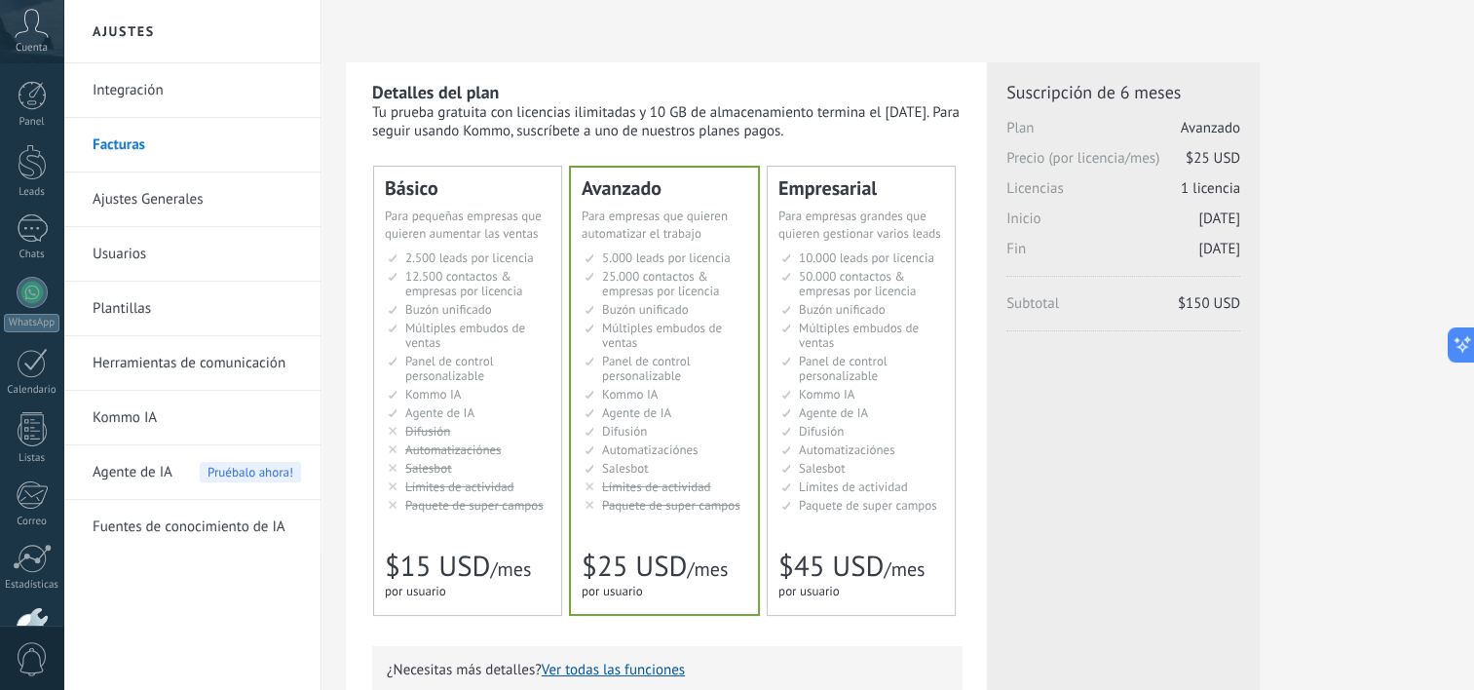
click at [140, 86] on link "Integración" at bounding box center [197, 90] width 208 height 55
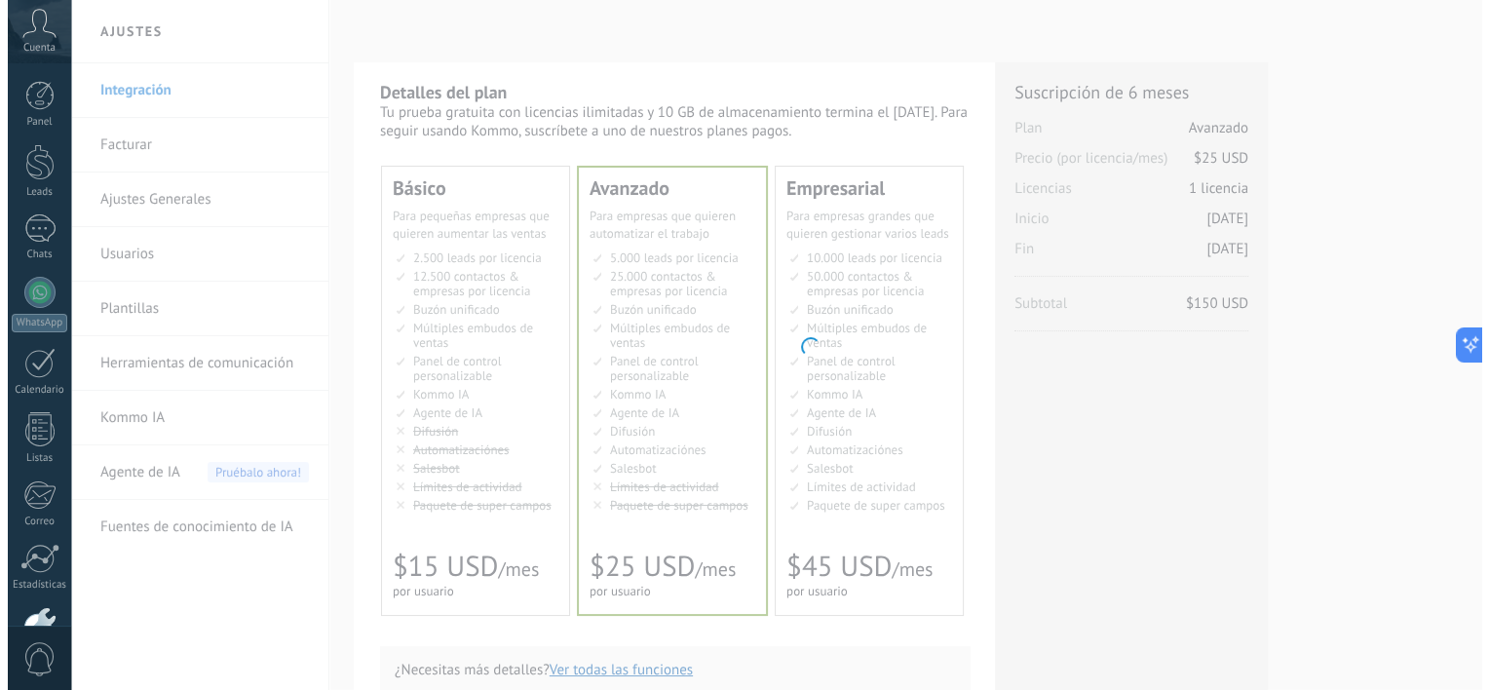
scroll to position [120, 0]
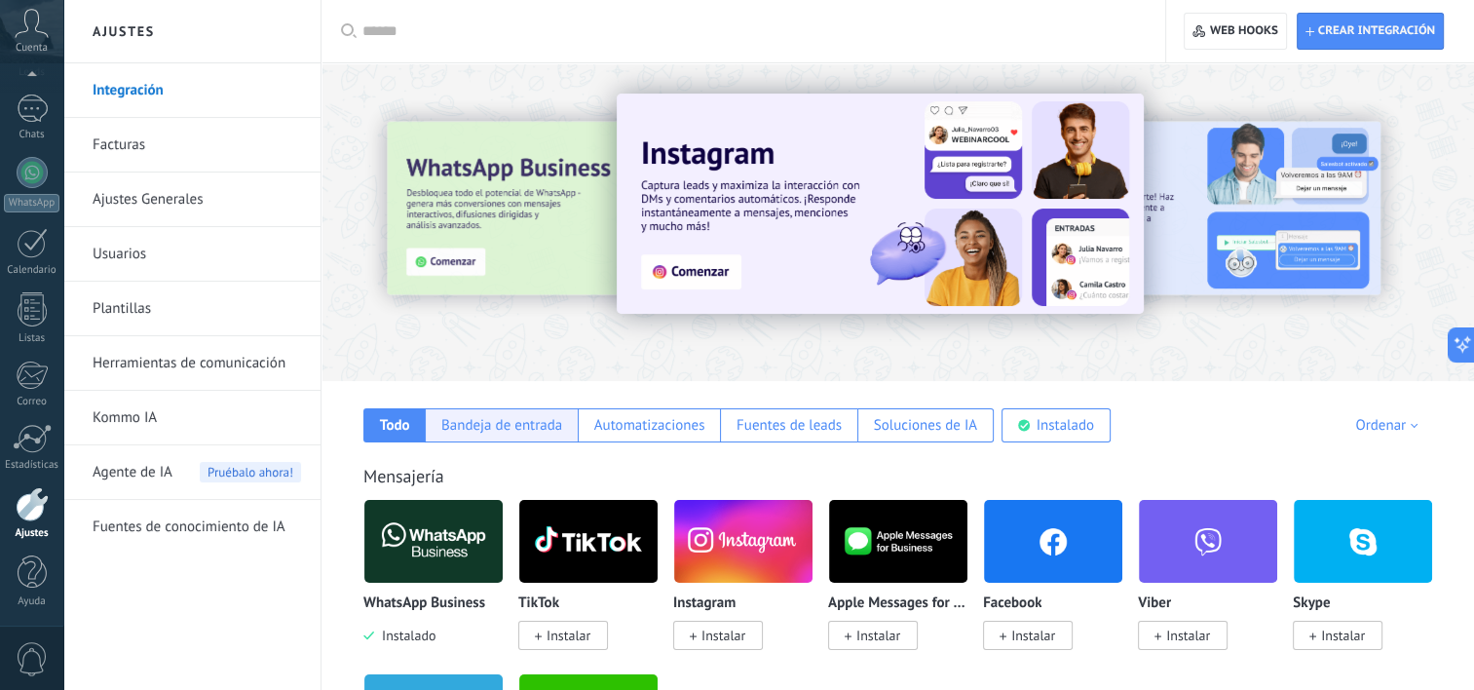
click at [474, 416] on div "Bandeja de entrada" at bounding box center [501, 425] width 121 height 19
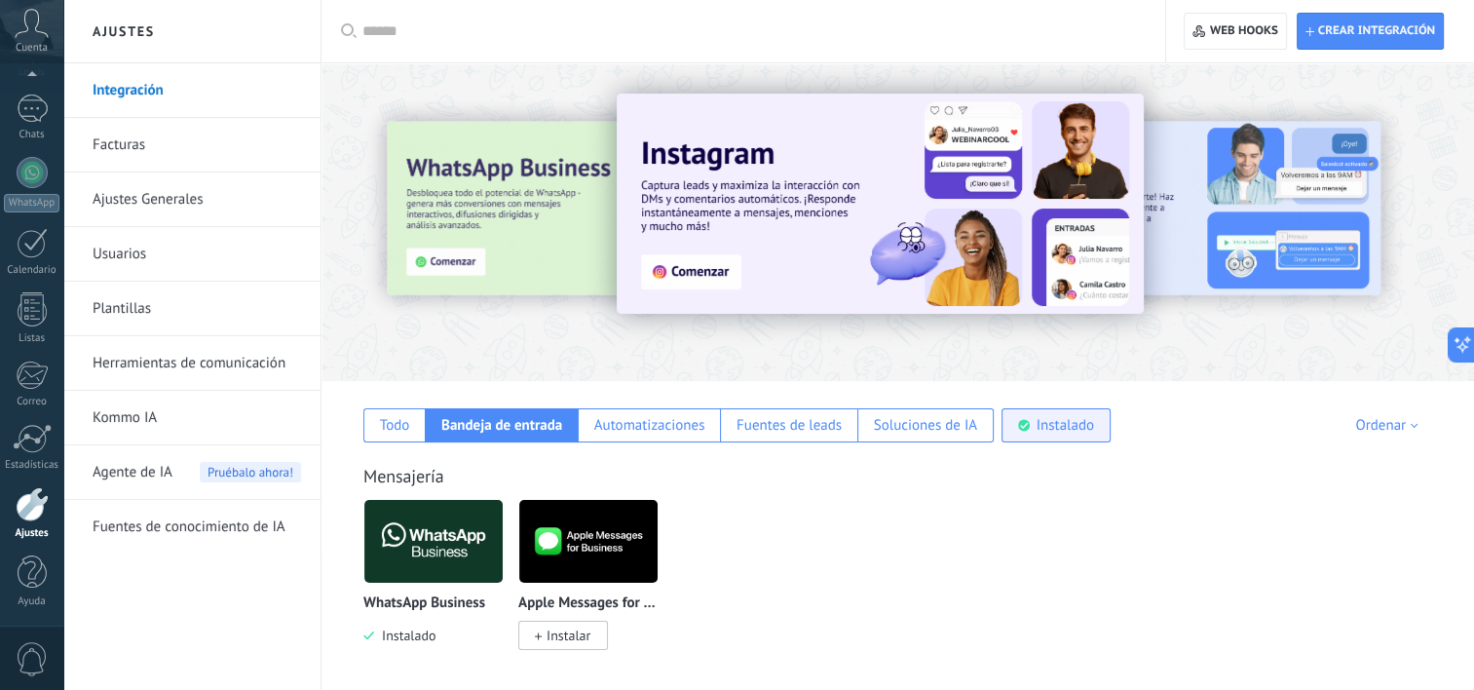
click at [1060, 425] on div "Instalado" at bounding box center [1065, 425] width 57 height 19
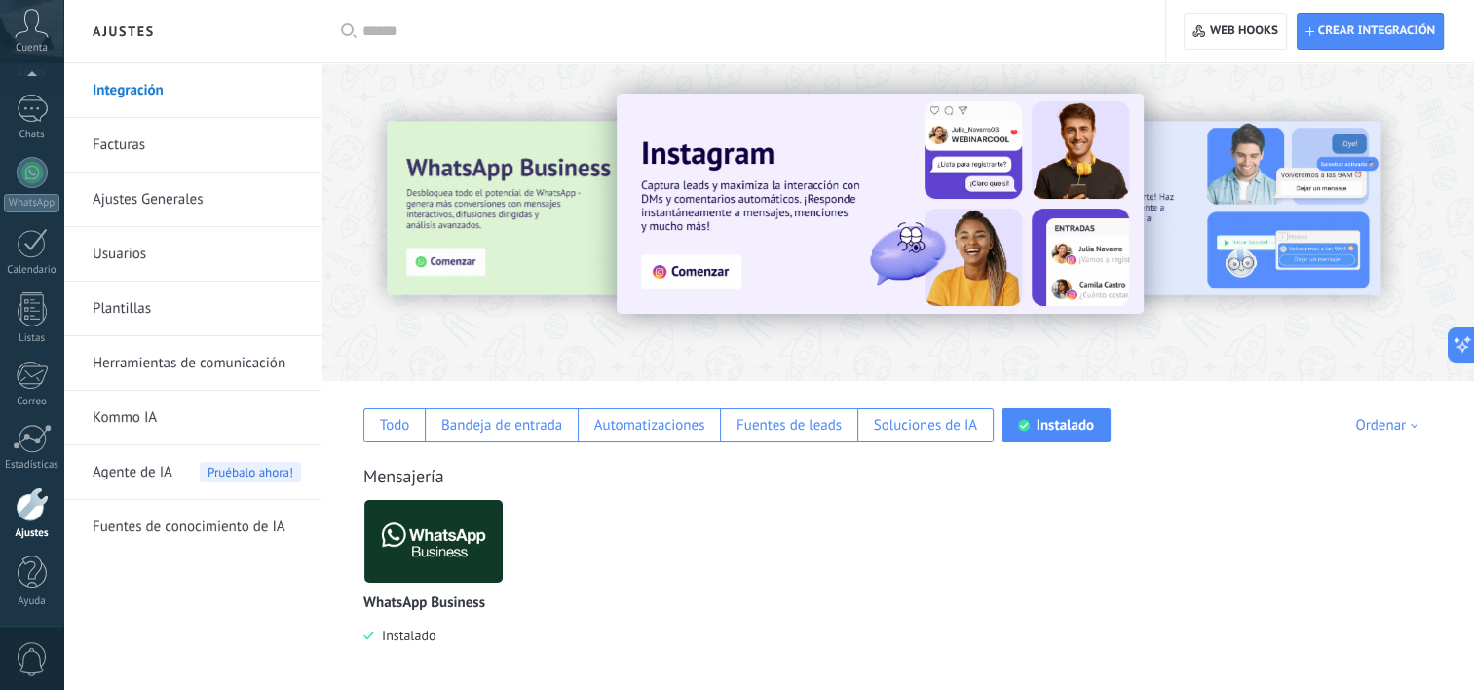
click at [422, 538] on img at bounding box center [433, 541] width 138 height 94
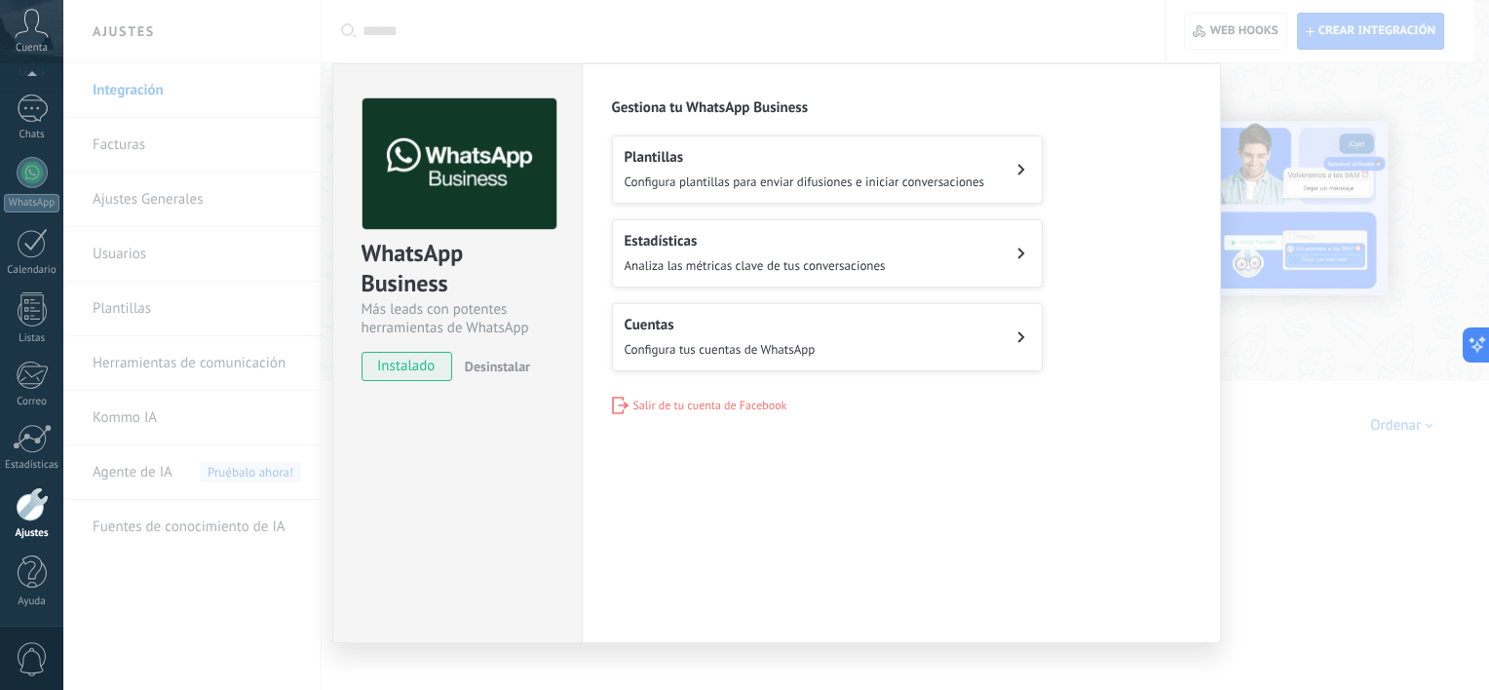
click at [772, 173] on span "Configura plantillas para enviar difusiones e iniciar conversaciones" at bounding box center [804, 181] width 360 height 17
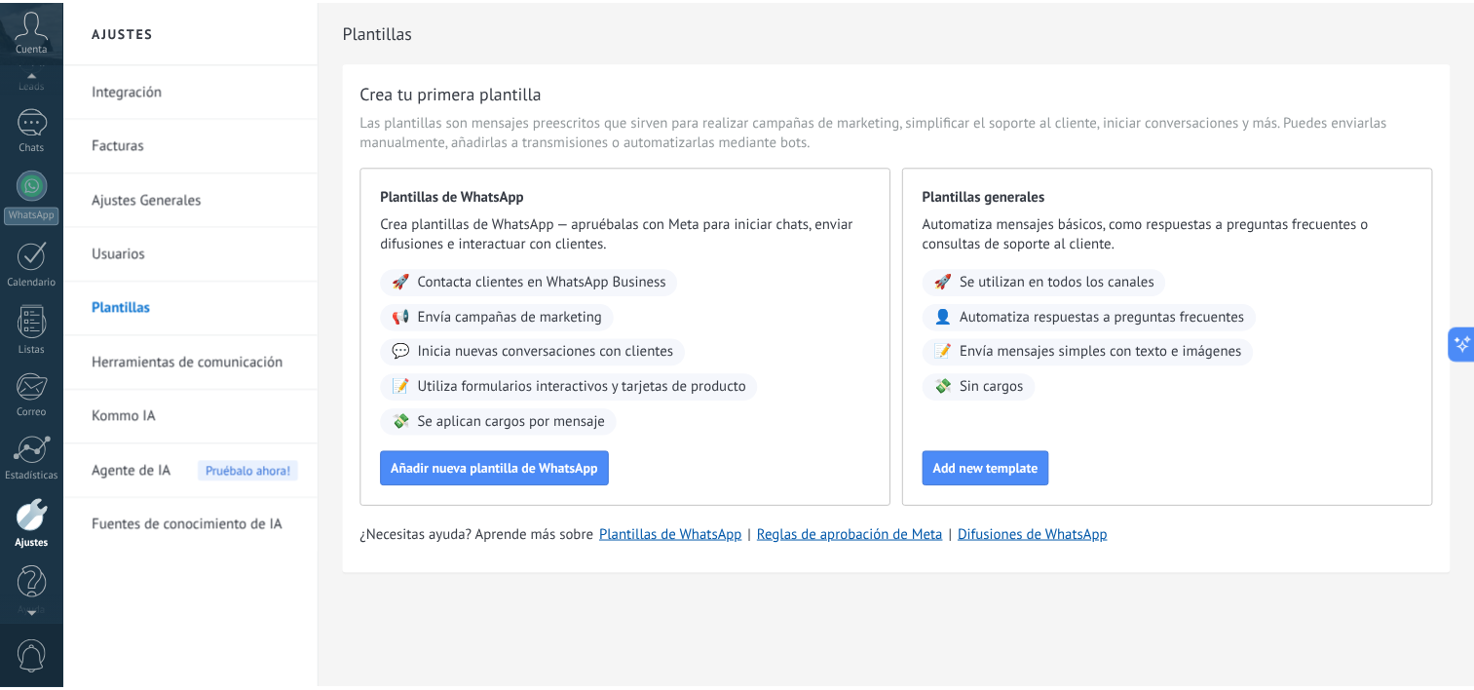
scroll to position [120, 0]
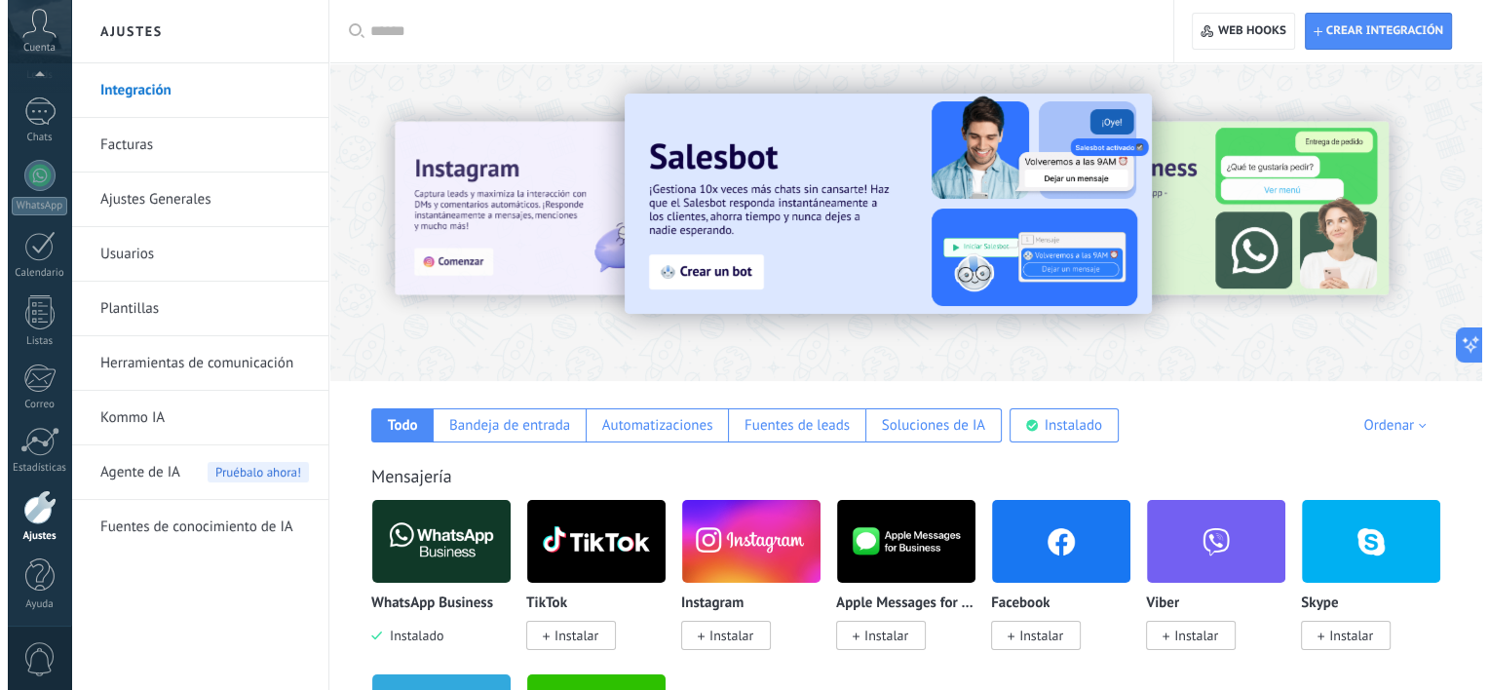
scroll to position [120, 0]
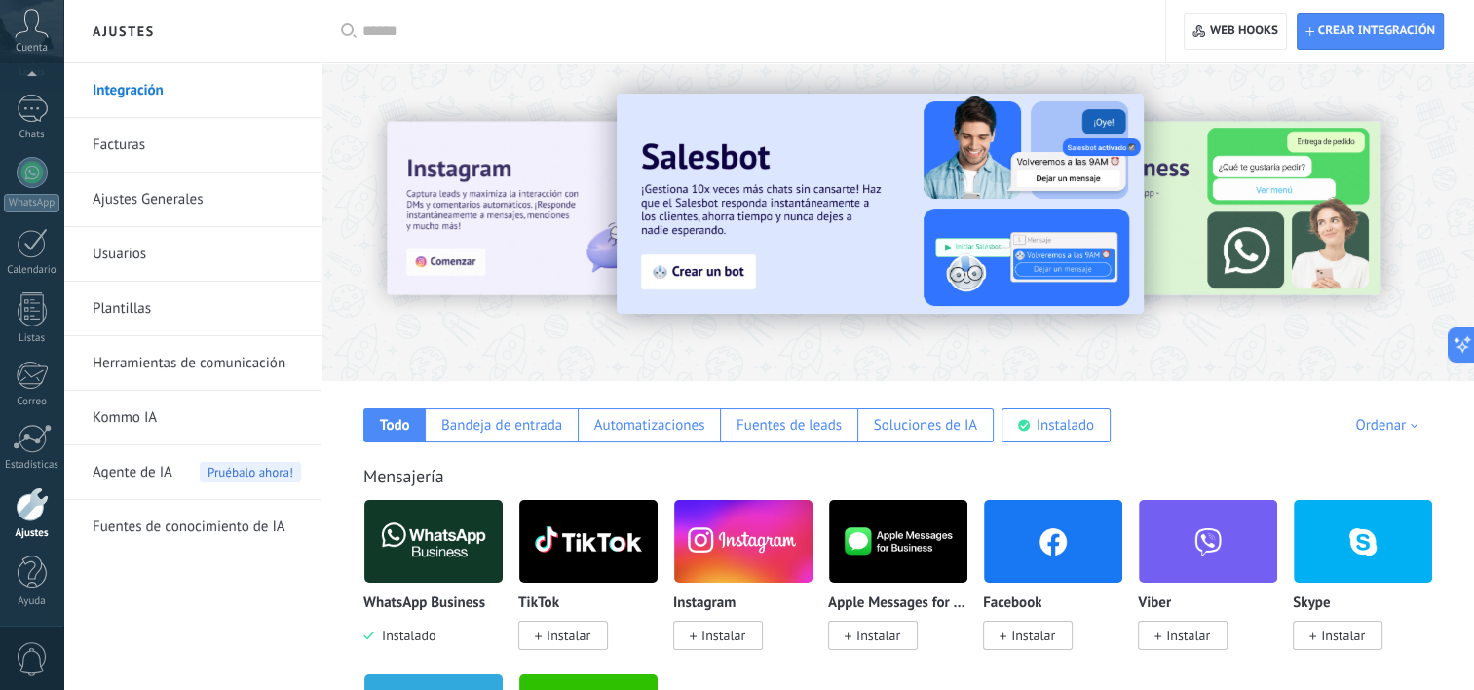
click at [424, 633] on span "Instalado" at bounding box center [404, 635] width 61 height 18
